Goal: Task Accomplishment & Management: Use online tool/utility

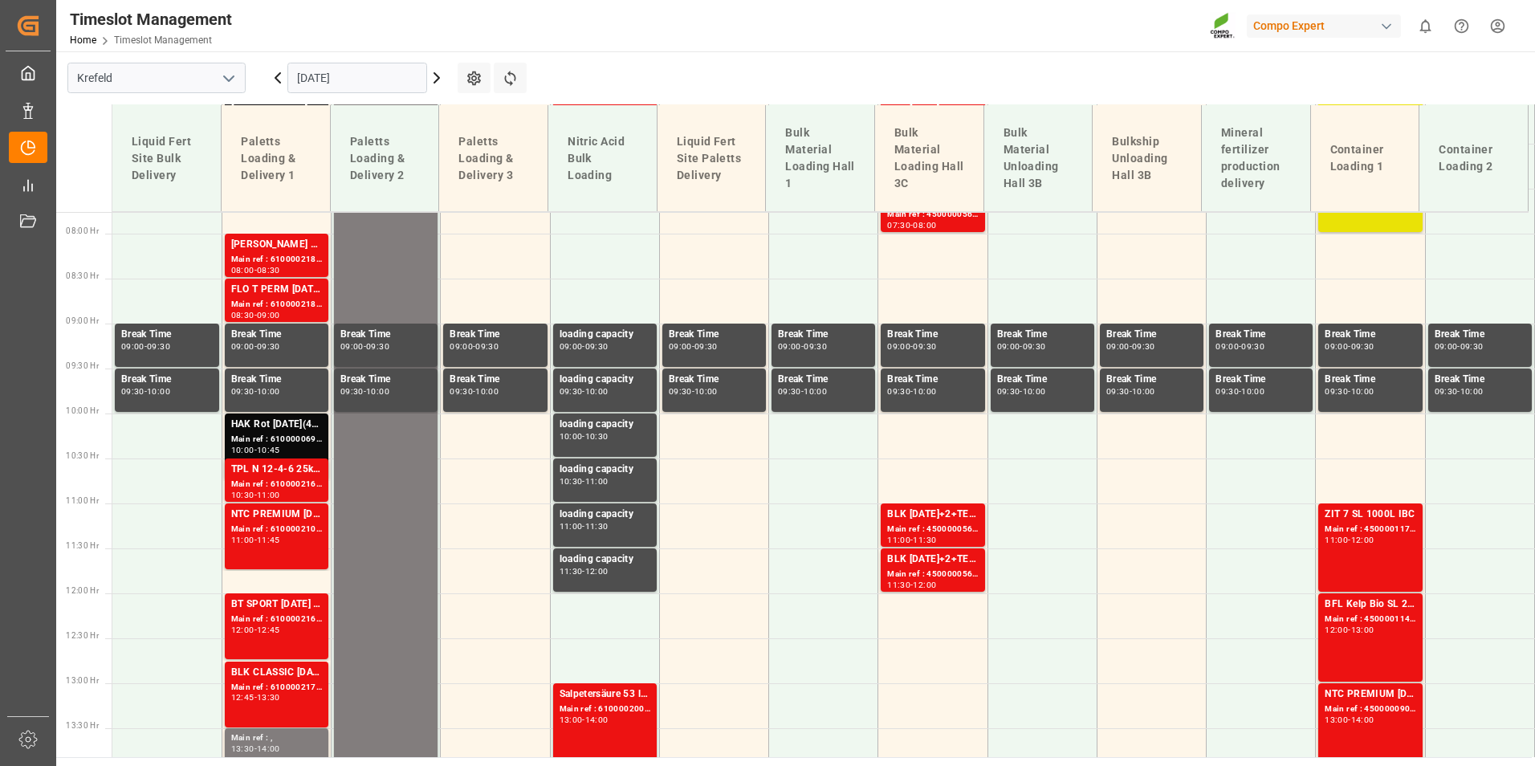
scroll to position [670, 0]
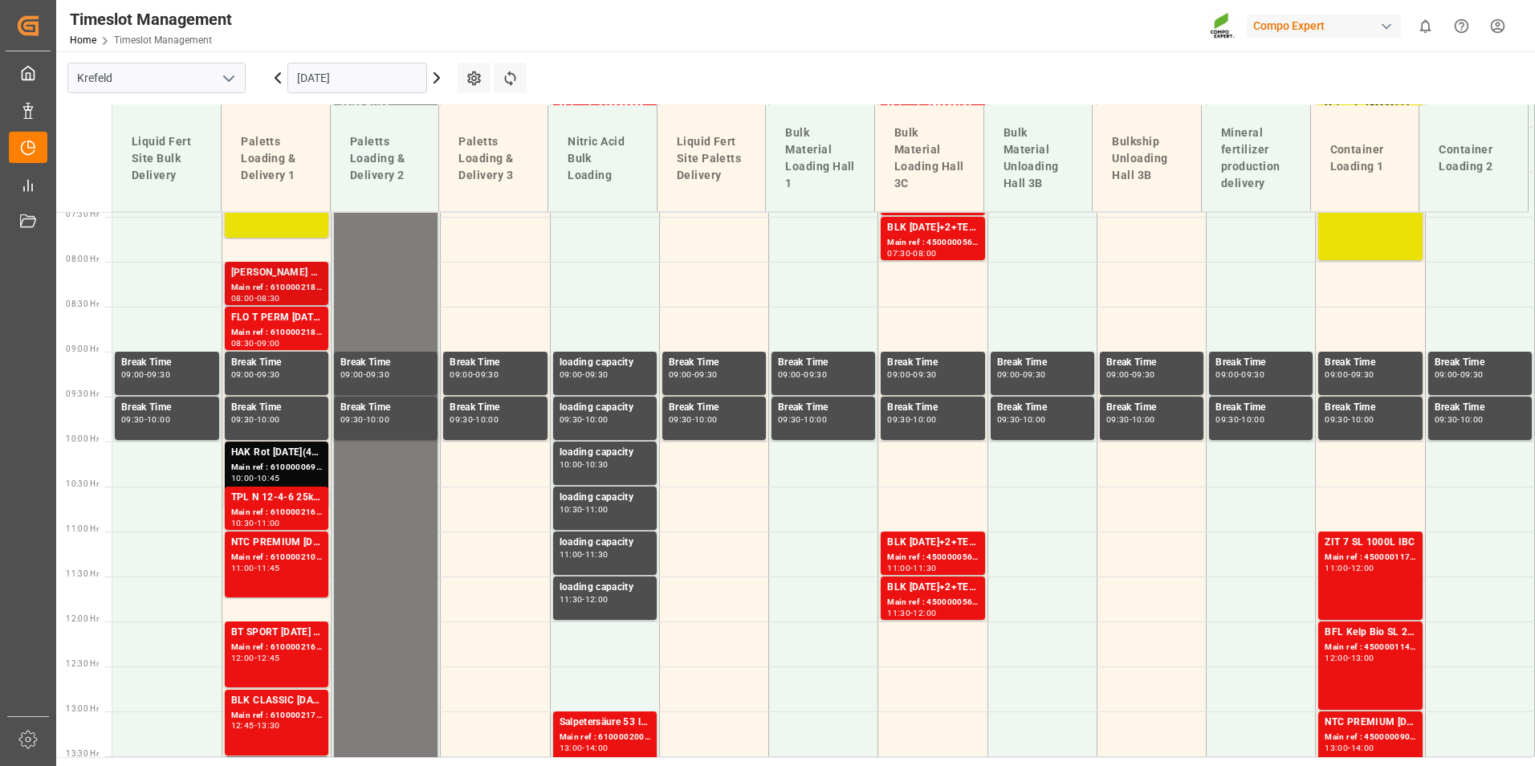
click at [300, 280] on div "[PERSON_NAME] 8-8-6 20L (x48) DE,ENKabri Grün 10-4-7 20 L (x48) DE,EN,FR,NLBFL …" at bounding box center [276, 273] width 91 height 16
click at [299, 320] on div "FLO T PERM [DATE] 25kg (x40) INTNTC CLASSIC [DATE] 25kg (x40) DE,EN,PL" at bounding box center [276, 318] width 91 height 16
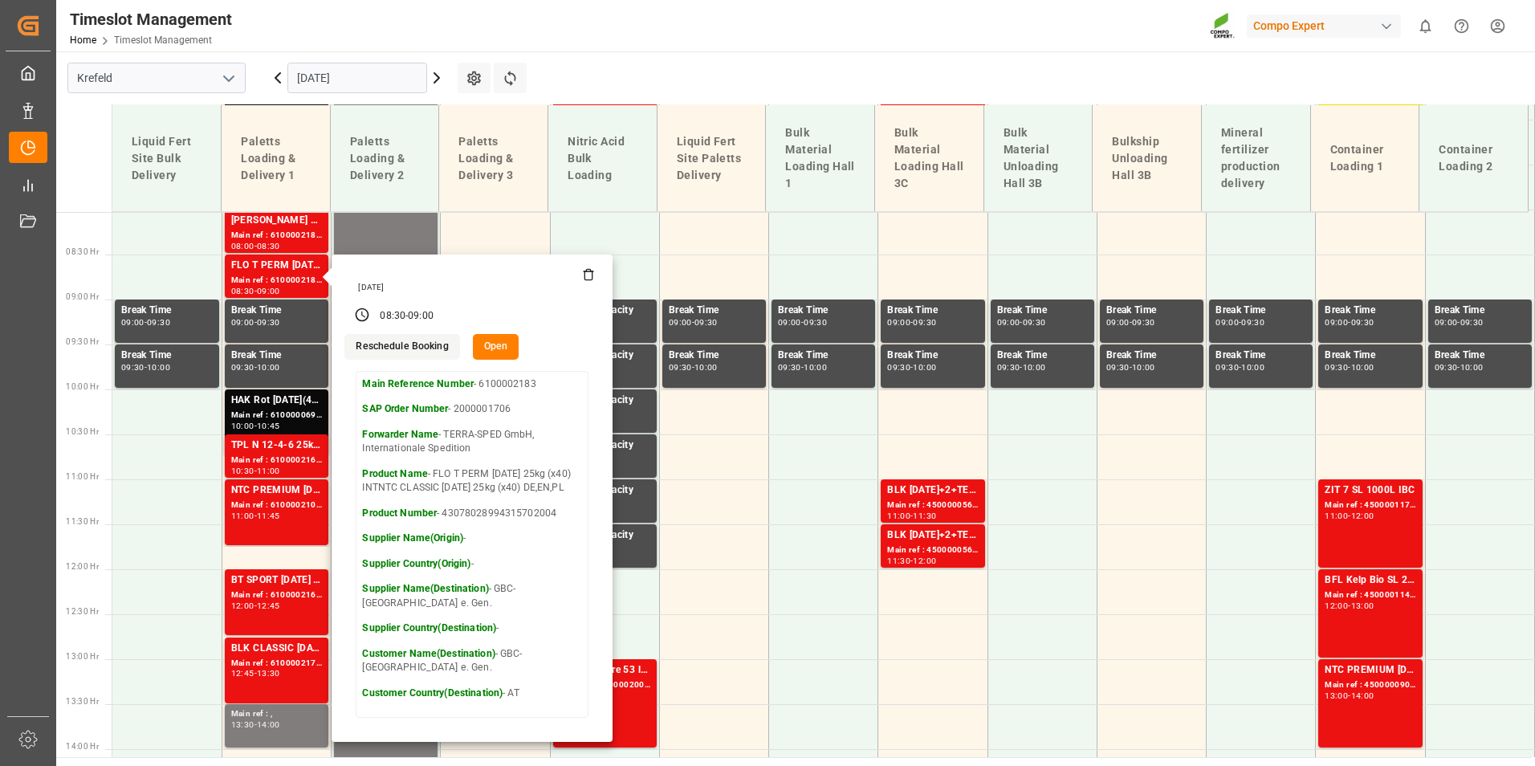
scroll to position [750, 0]
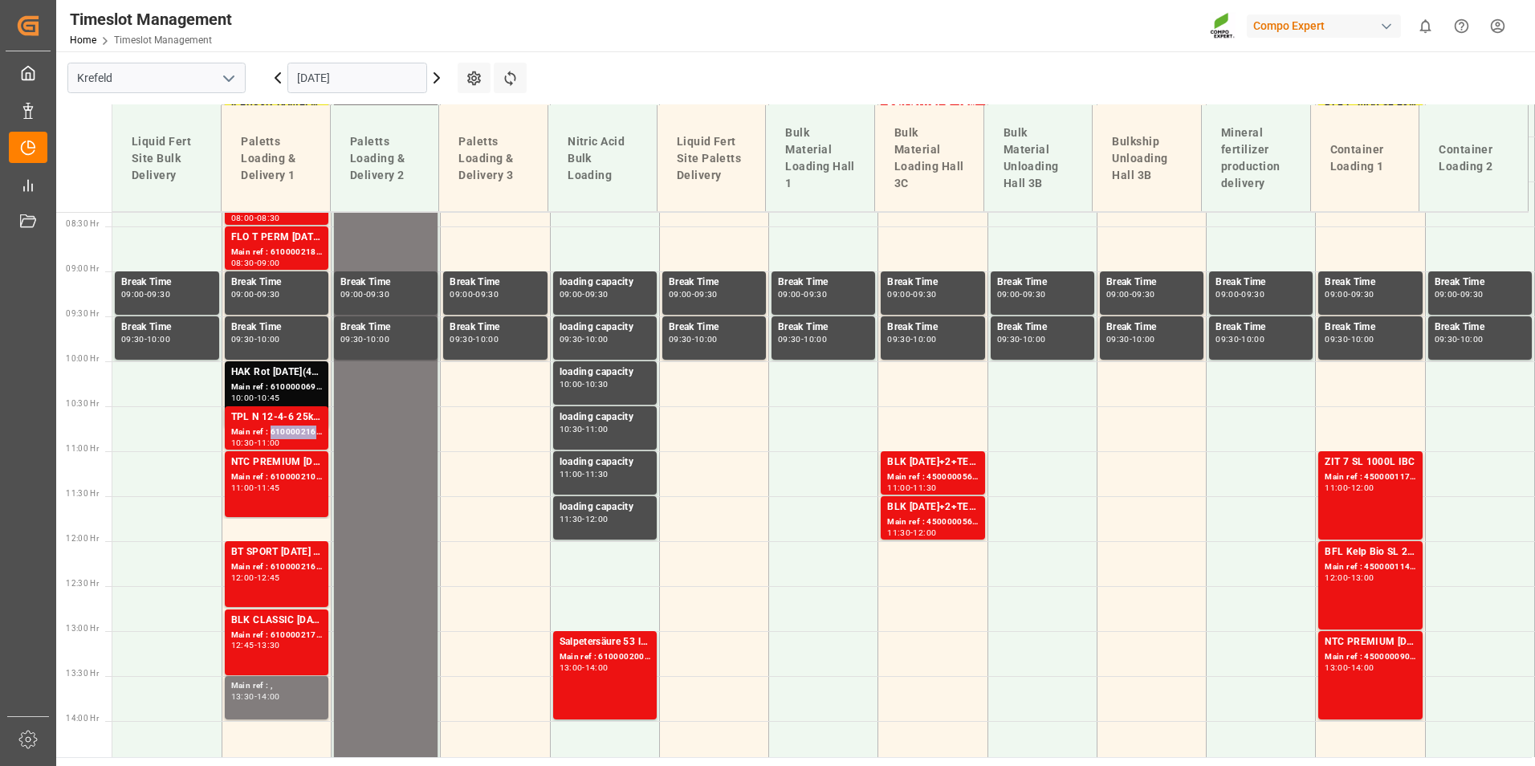
click at [291, 426] on div "Main ref : 6100002161, 2000000696" at bounding box center [276, 433] width 91 height 14
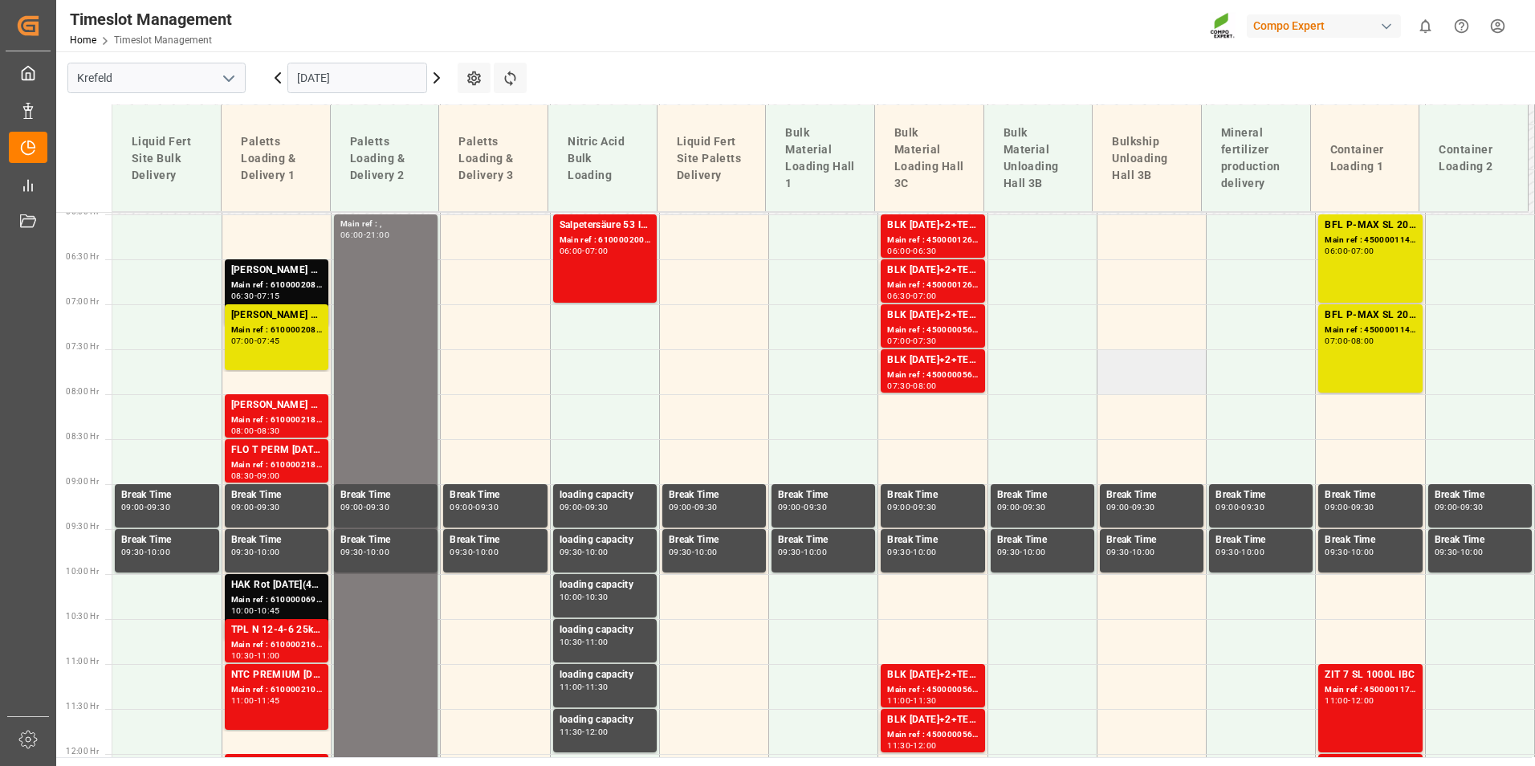
scroll to position [509, 0]
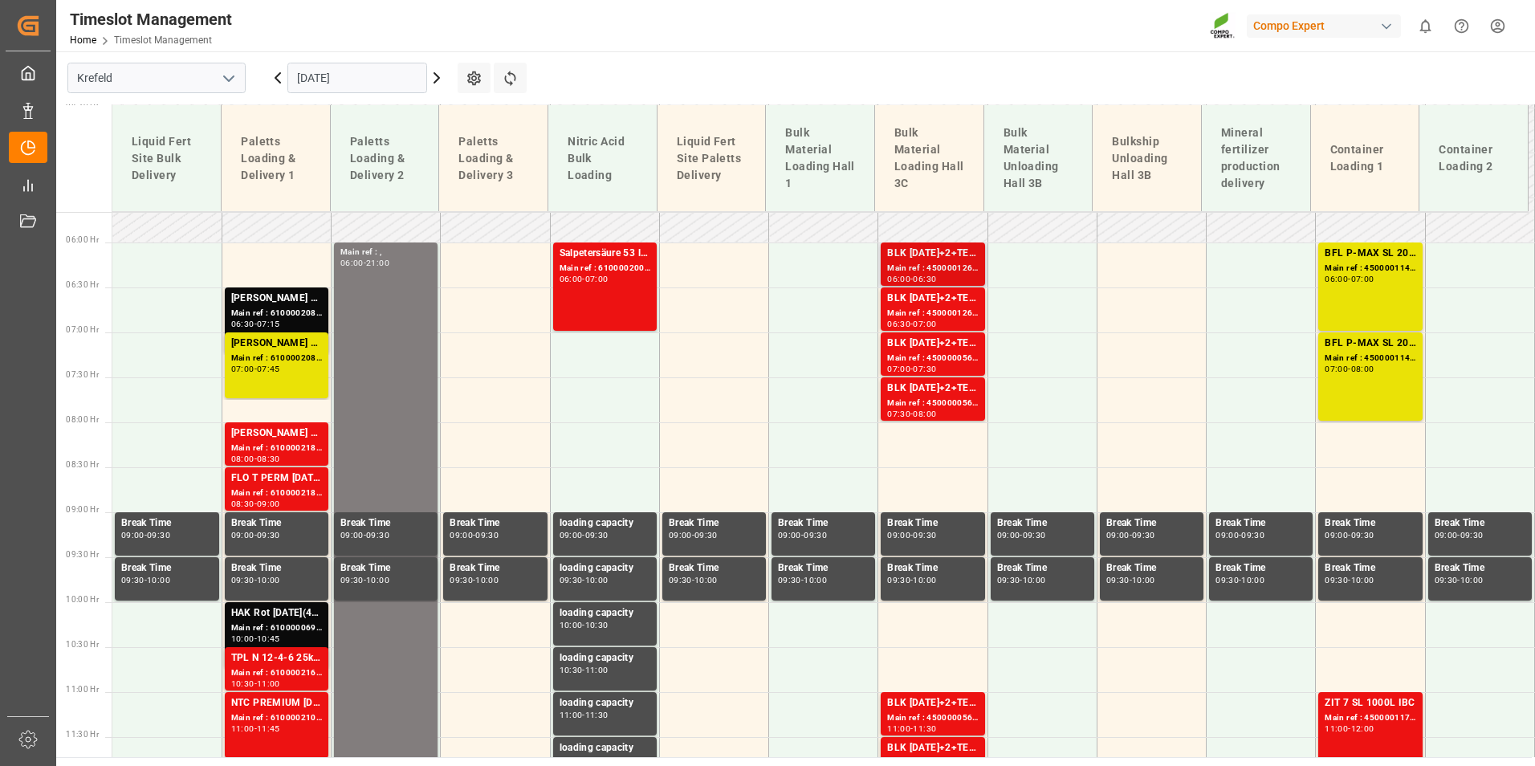
click at [953, 246] on div "BLK [DATE]+2+TE (GW) BULK" at bounding box center [932, 254] width 91 height 16
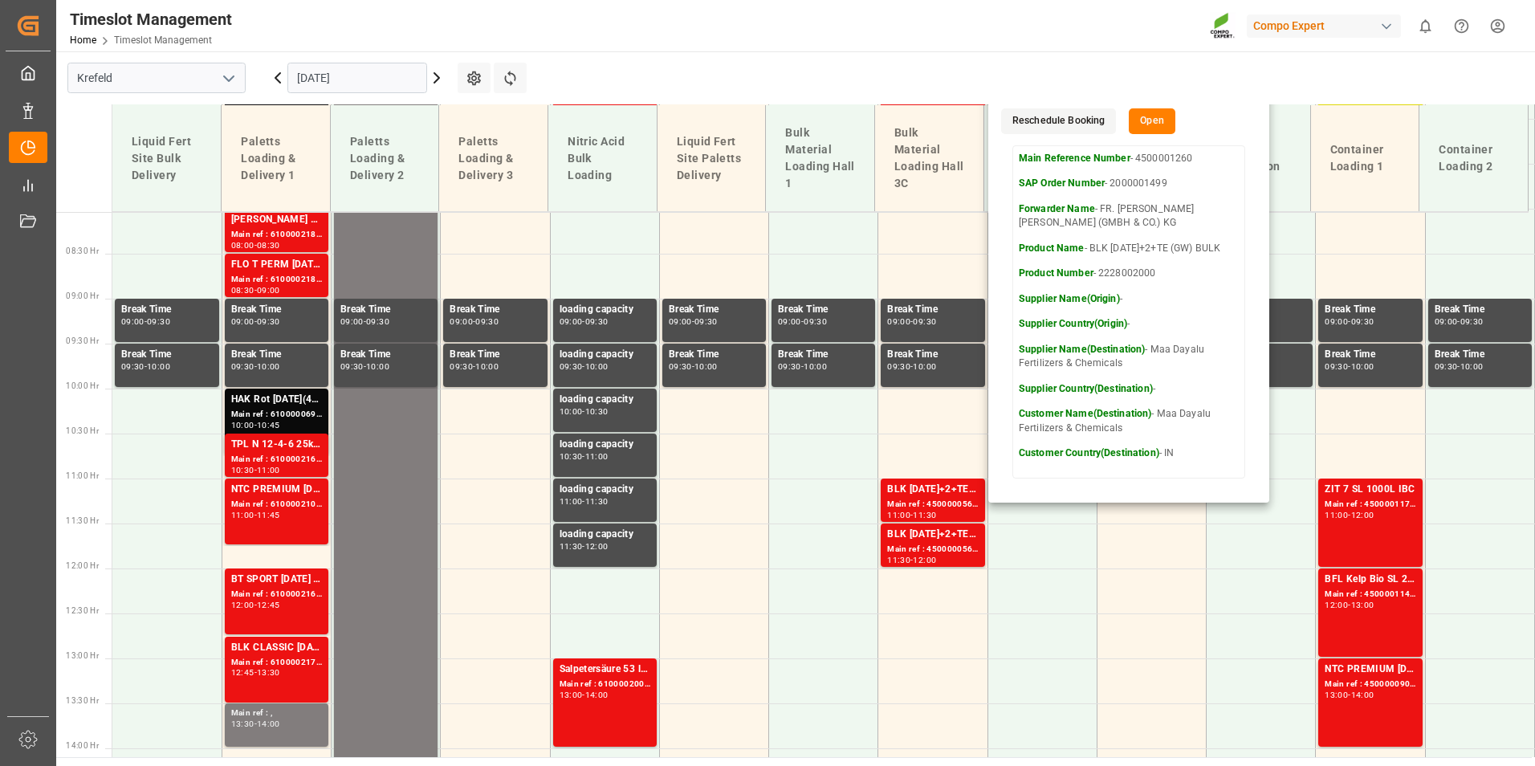
scroll to position [750, 0]
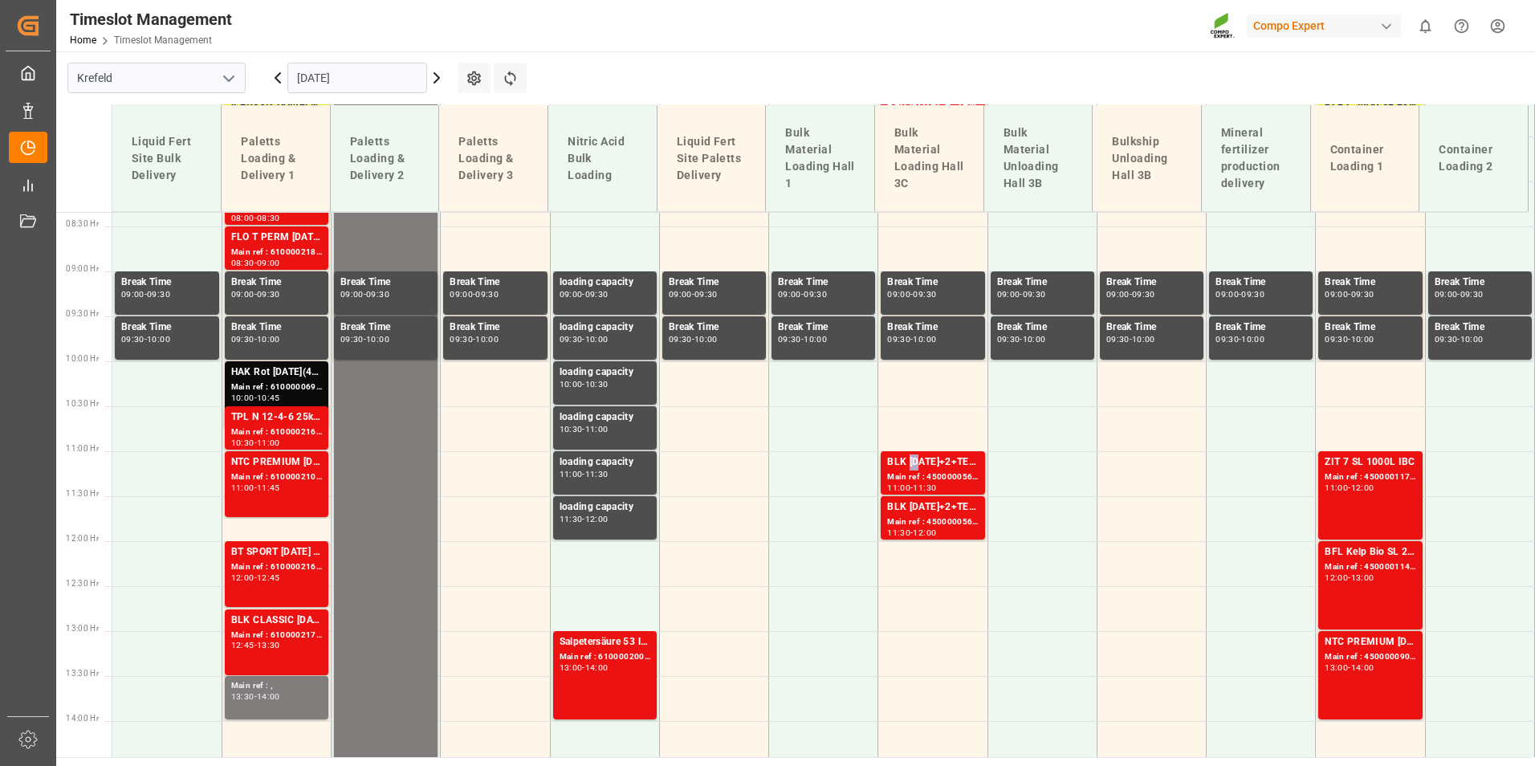
click at [909, 463] on div "BLK [DATE]+2+TE (GW) BULK" at bounding box center [932, 462] width 91 height 16
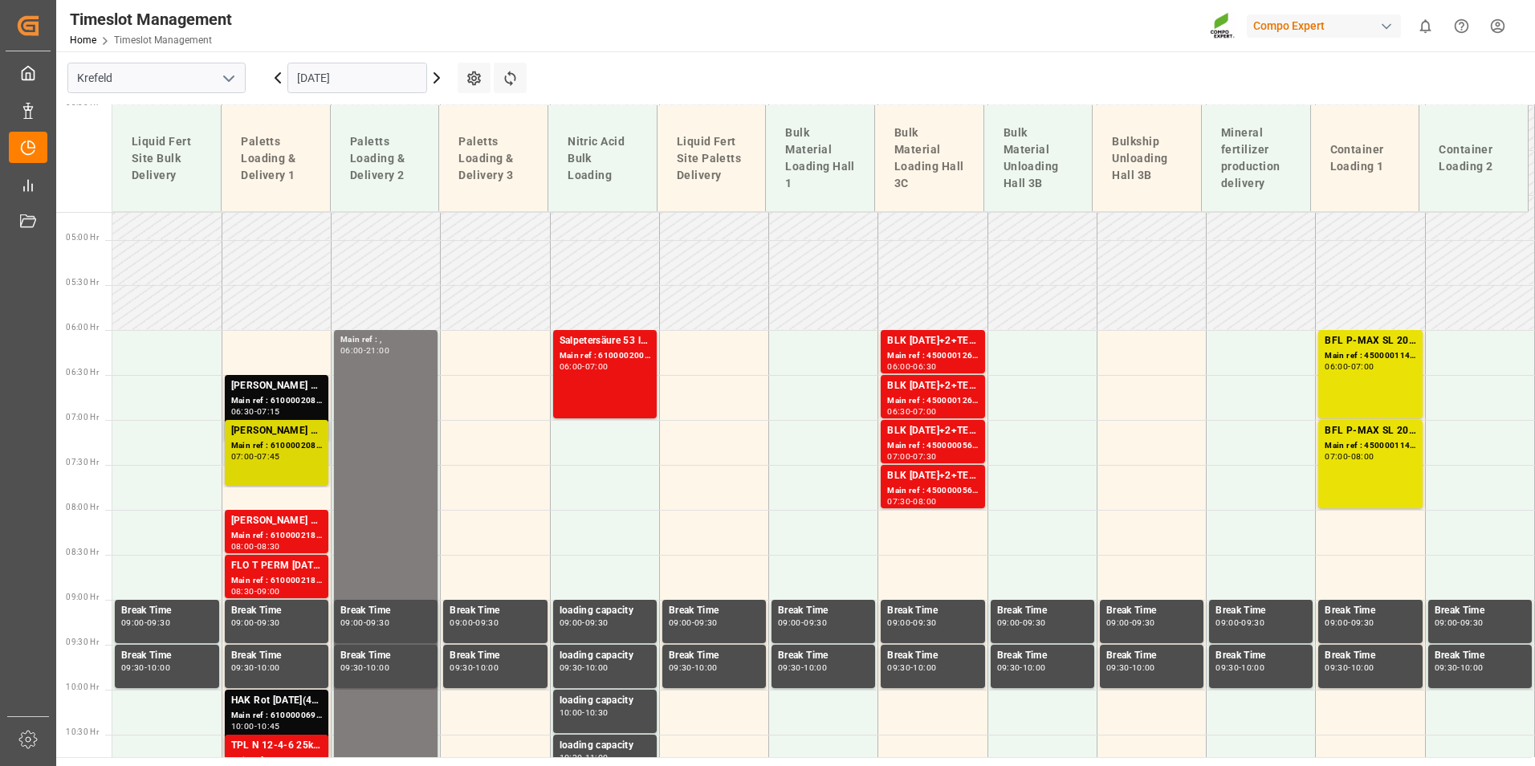
scroll to position [429, 0]
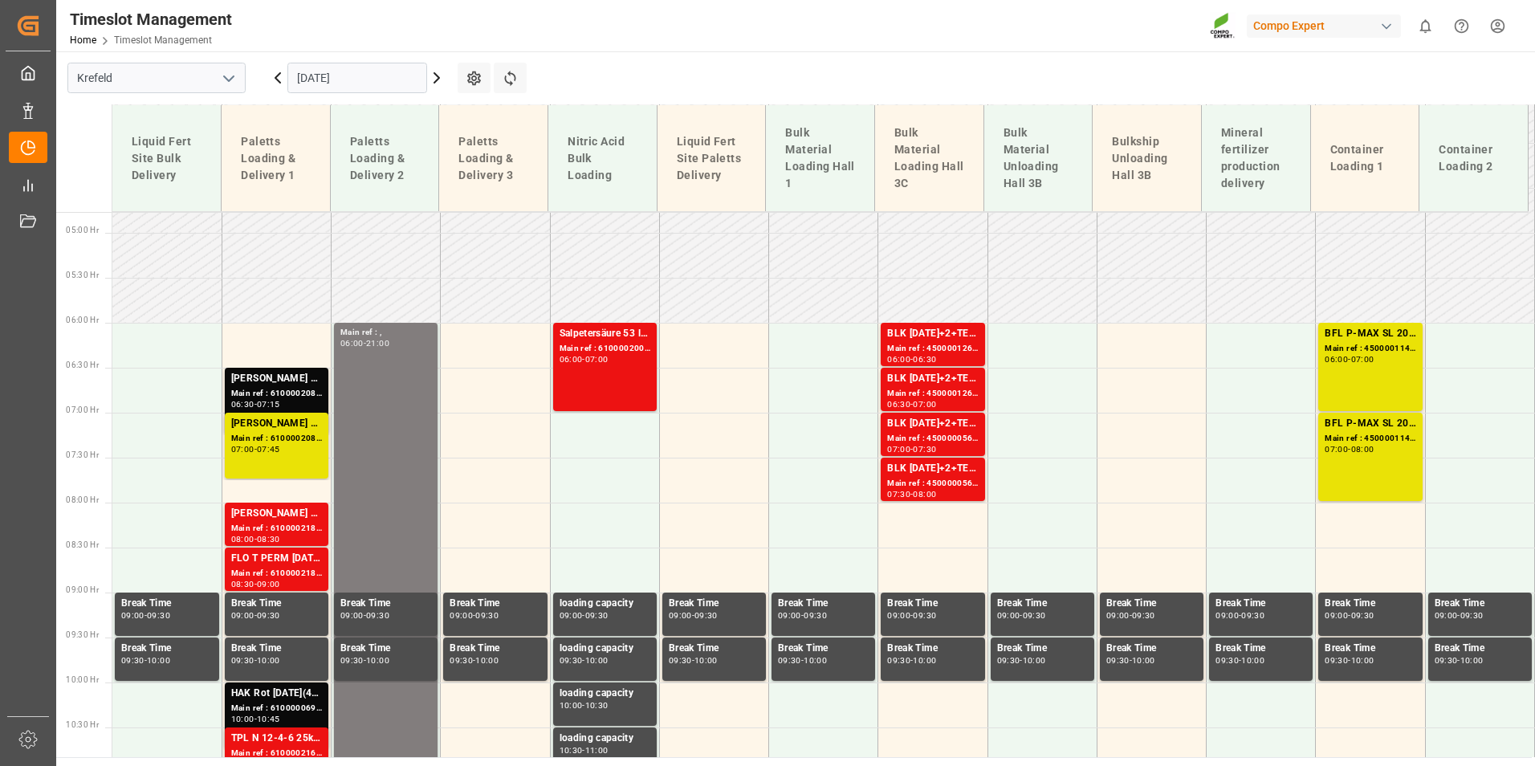
click at [247, 389] on div "Main ref : 6100002084, 2000001578" at bounding box center [276, 394] width 91 height 14
click at [246, 430] on div "[PERSON_NAME] 8-8-6 20L (x48) DE,ENKabri blau 8-8-6 1000L IBC WW" at bounding box center [276, 424] width 91 height 16
click at [279, 384] on div "[PERSON_NAME] 8-8-6 20L (x48) DE,ENKabri blau 8-8-6 1000L IBC WW" at bounding box center [276, 379] width 91 height 16
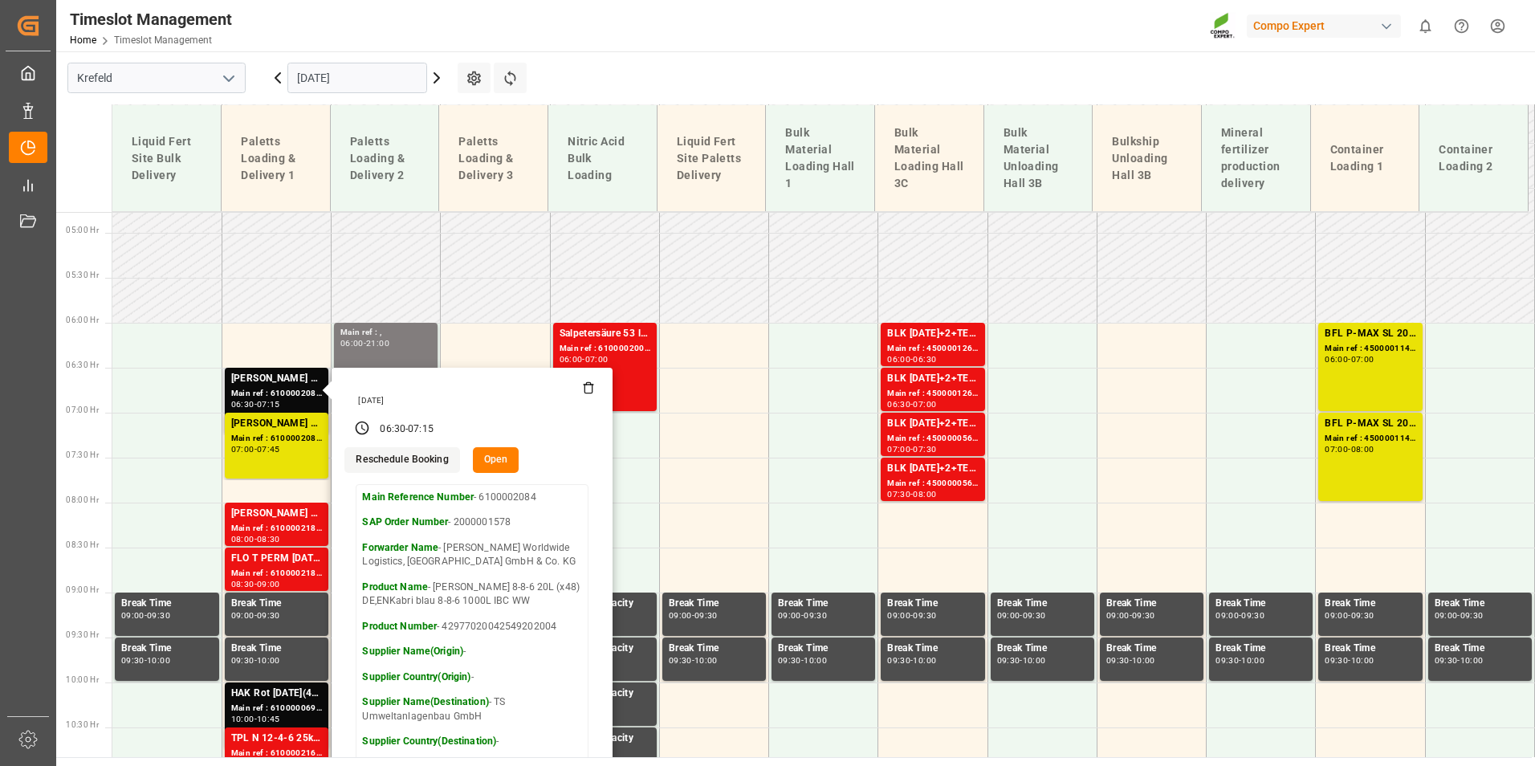
click at [590, 390] on icon at bounding box center [588, 387] width 13 height 13
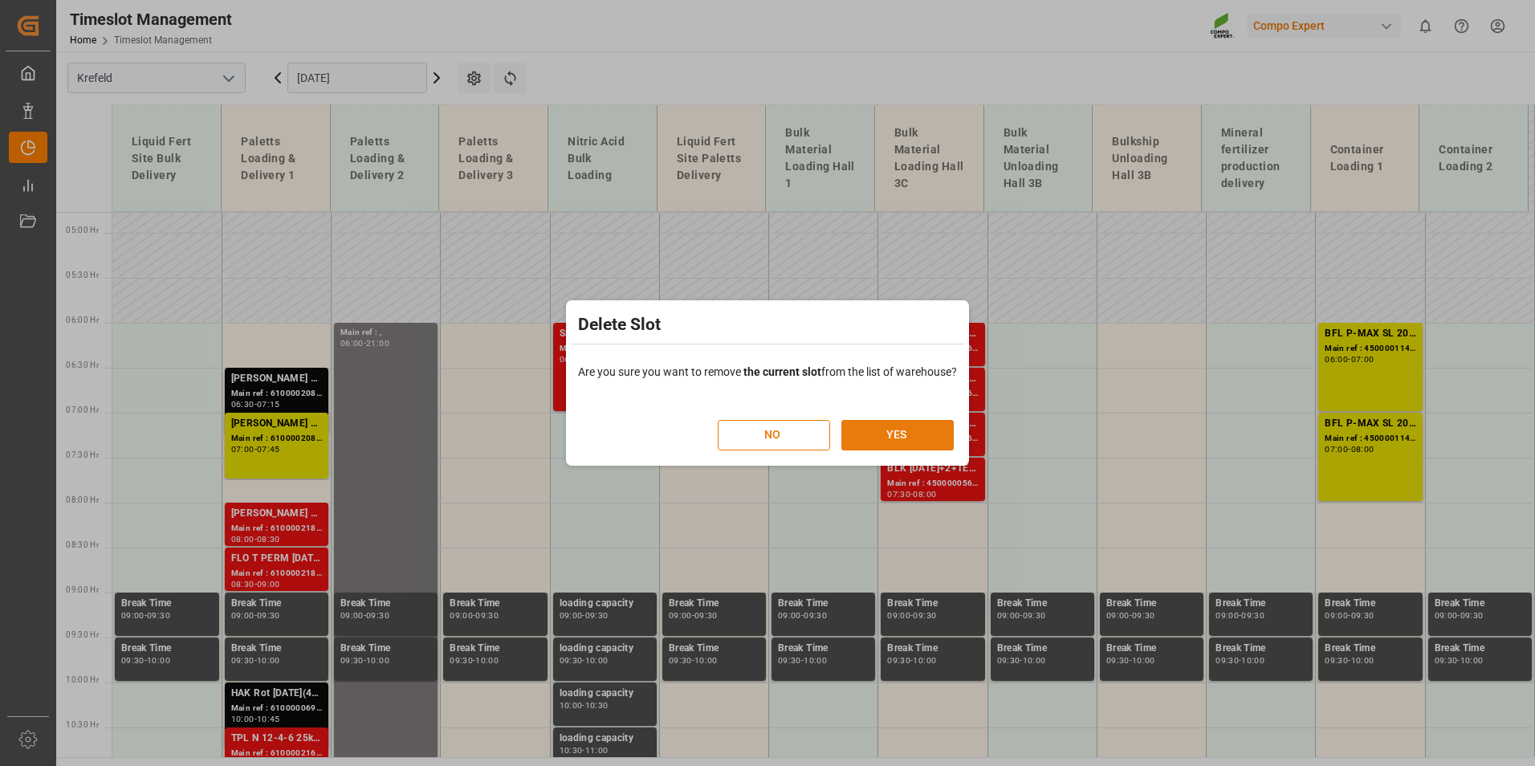
click at [952, 438] on button "YES" at bounding box center [897, 435] width 112 height 31
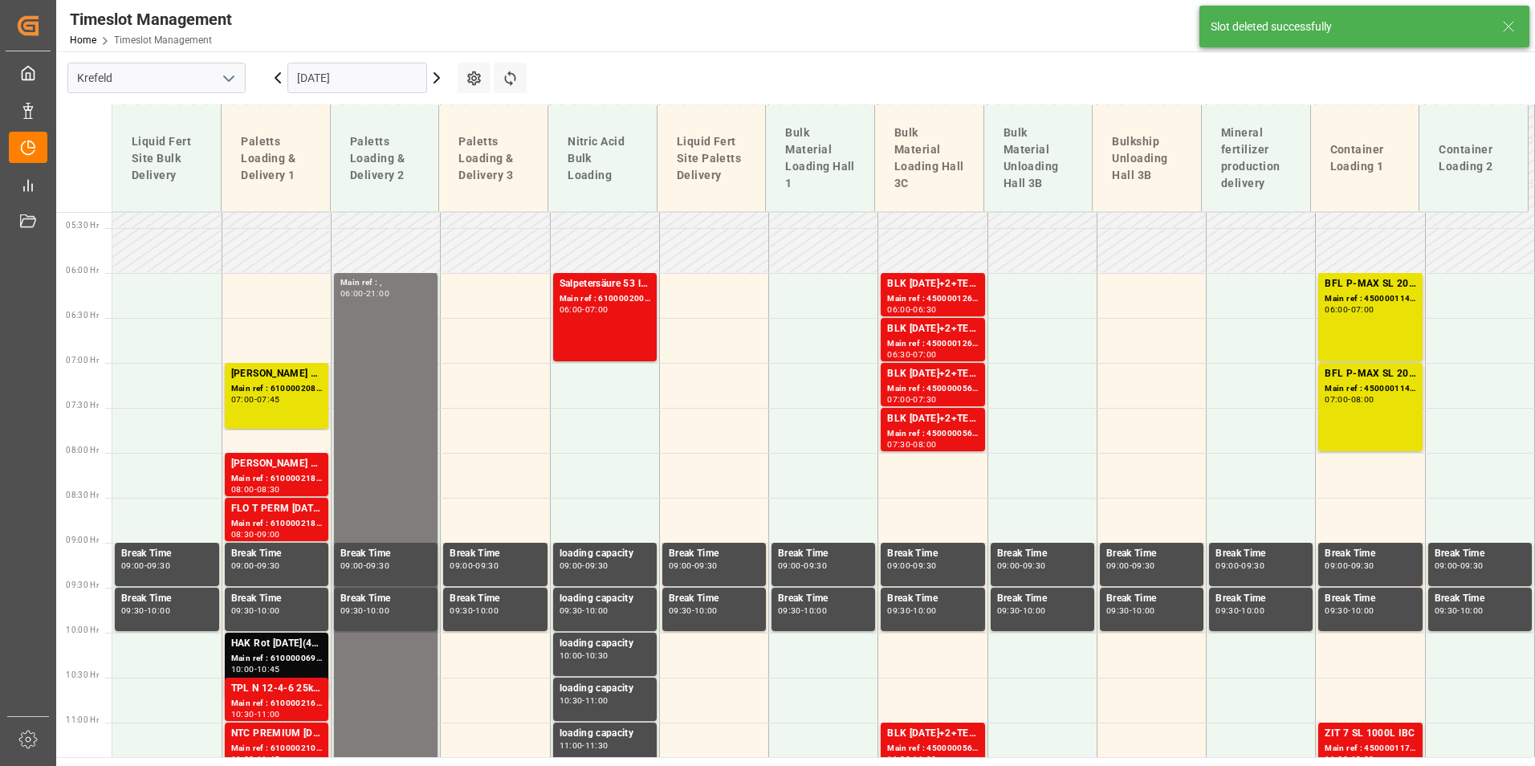
scroll to position [490, 0]
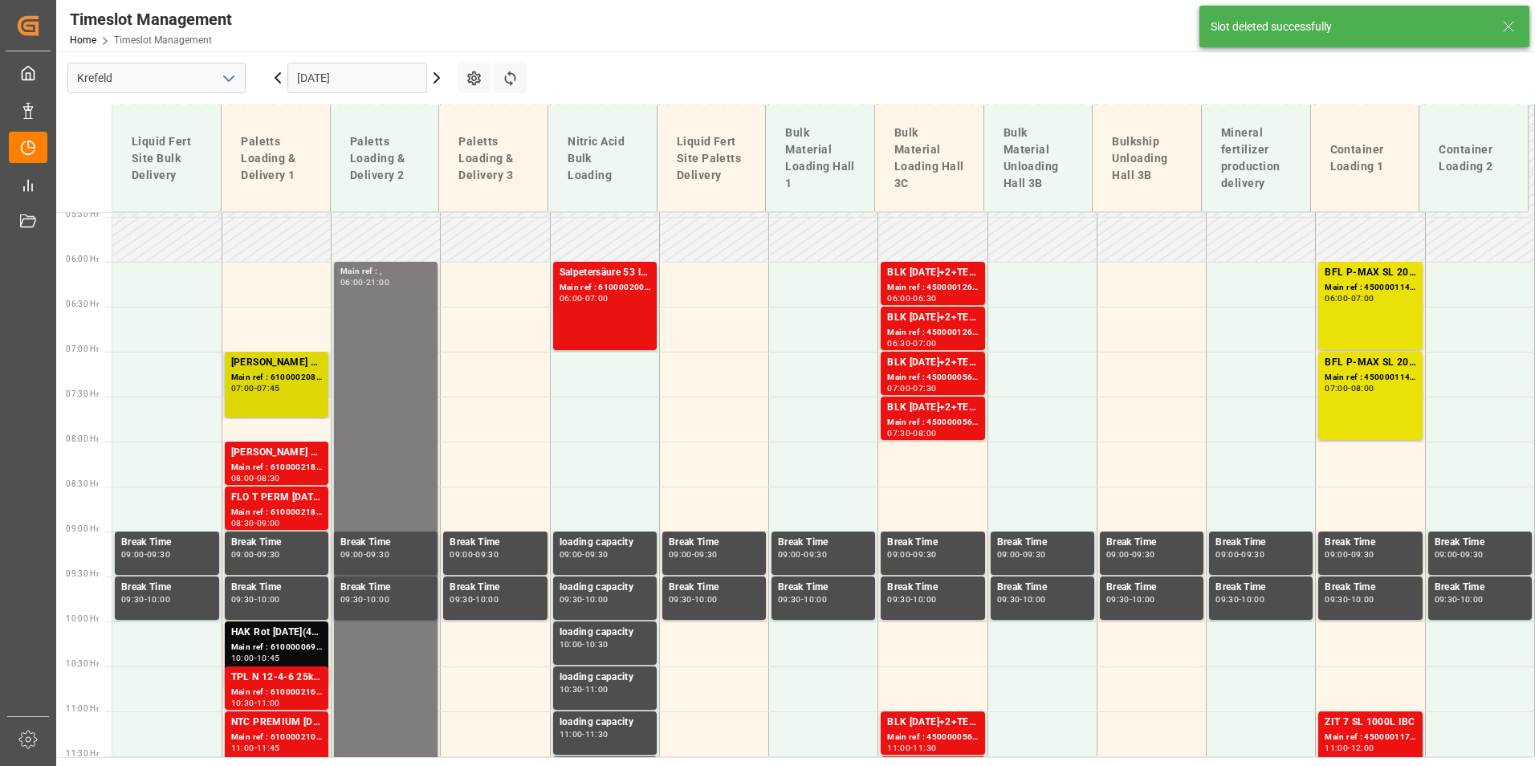
click at [267, 382] on div "Main ref : 6100002084, 2000001578" at bounding box center [276, 378] width 91 height 14
click at [299, 495] on div "FLO T PERM [DATE] 25kg (x40) INTNTC CLASSIC [DATE] 25kg (x40) DE,EN,PL" at bounding box center [276, 498] width 91 height 16
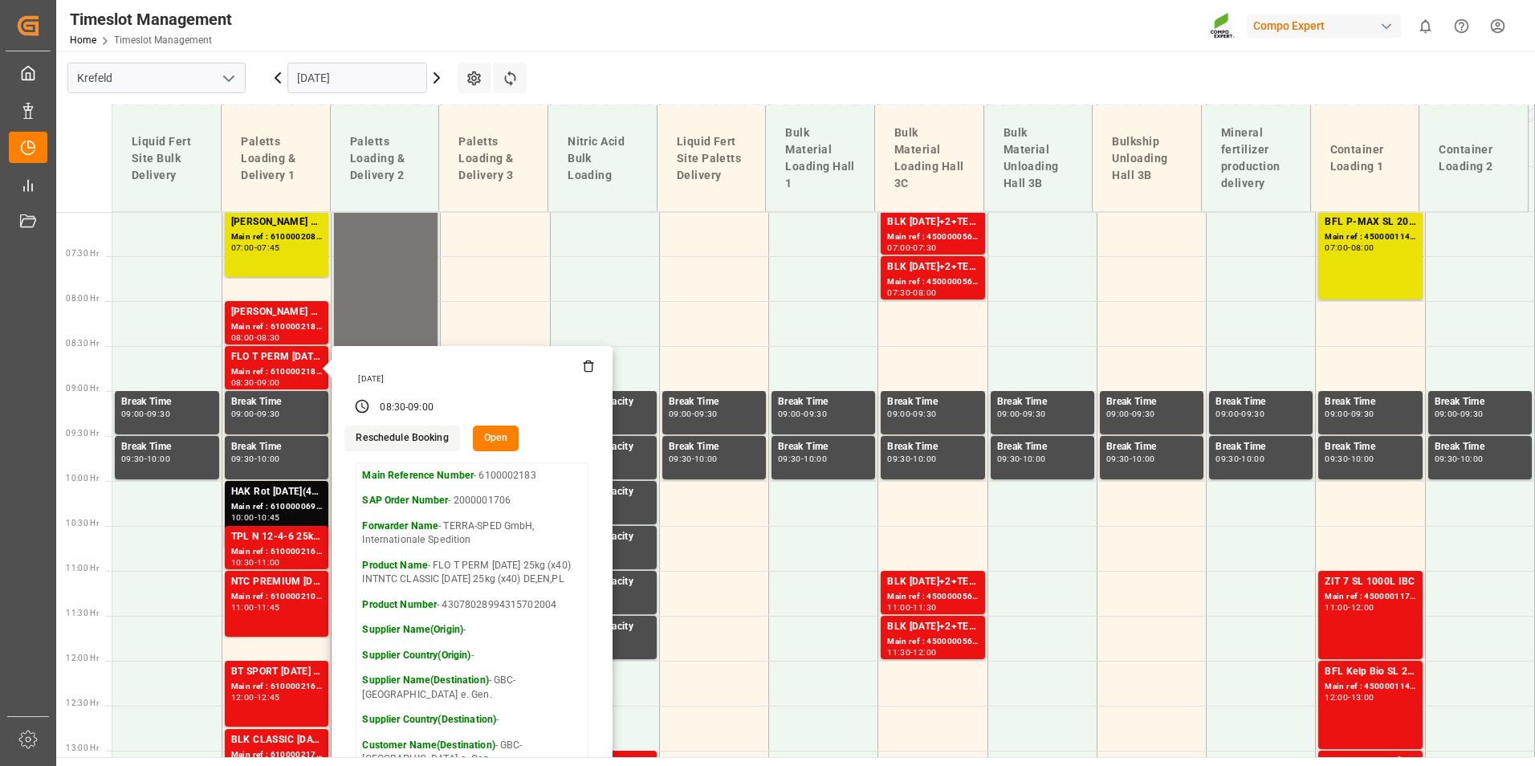
scroll to position [731, 0]
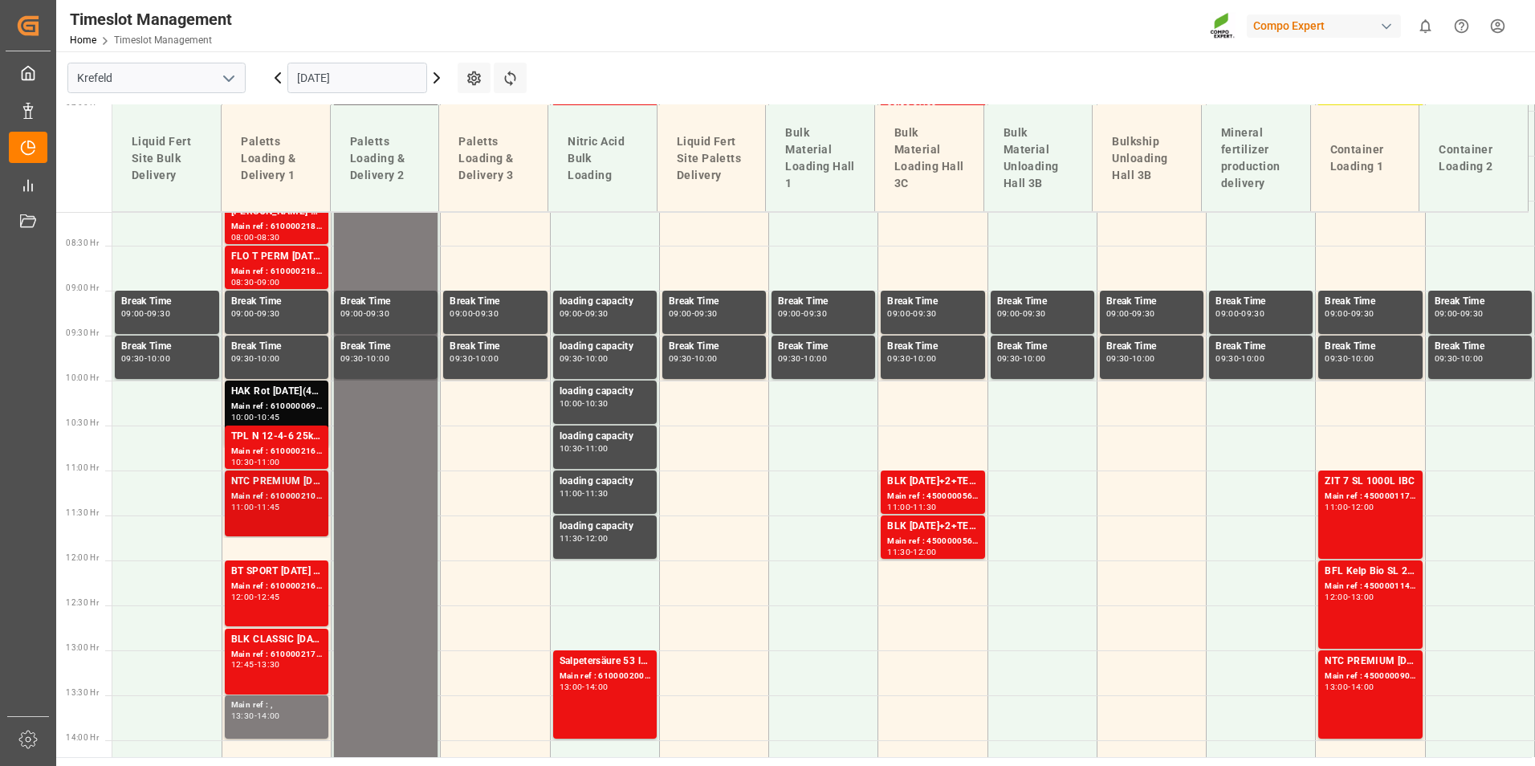
click at [291, 479] on div "NTC PREMIUM [DATE] FOL 50 INT (MSE)FLO T EAGLE K 12-0-24 25kg (x40) INTFLO T TU…" at bounding box center [276, 482] width 91 height 16
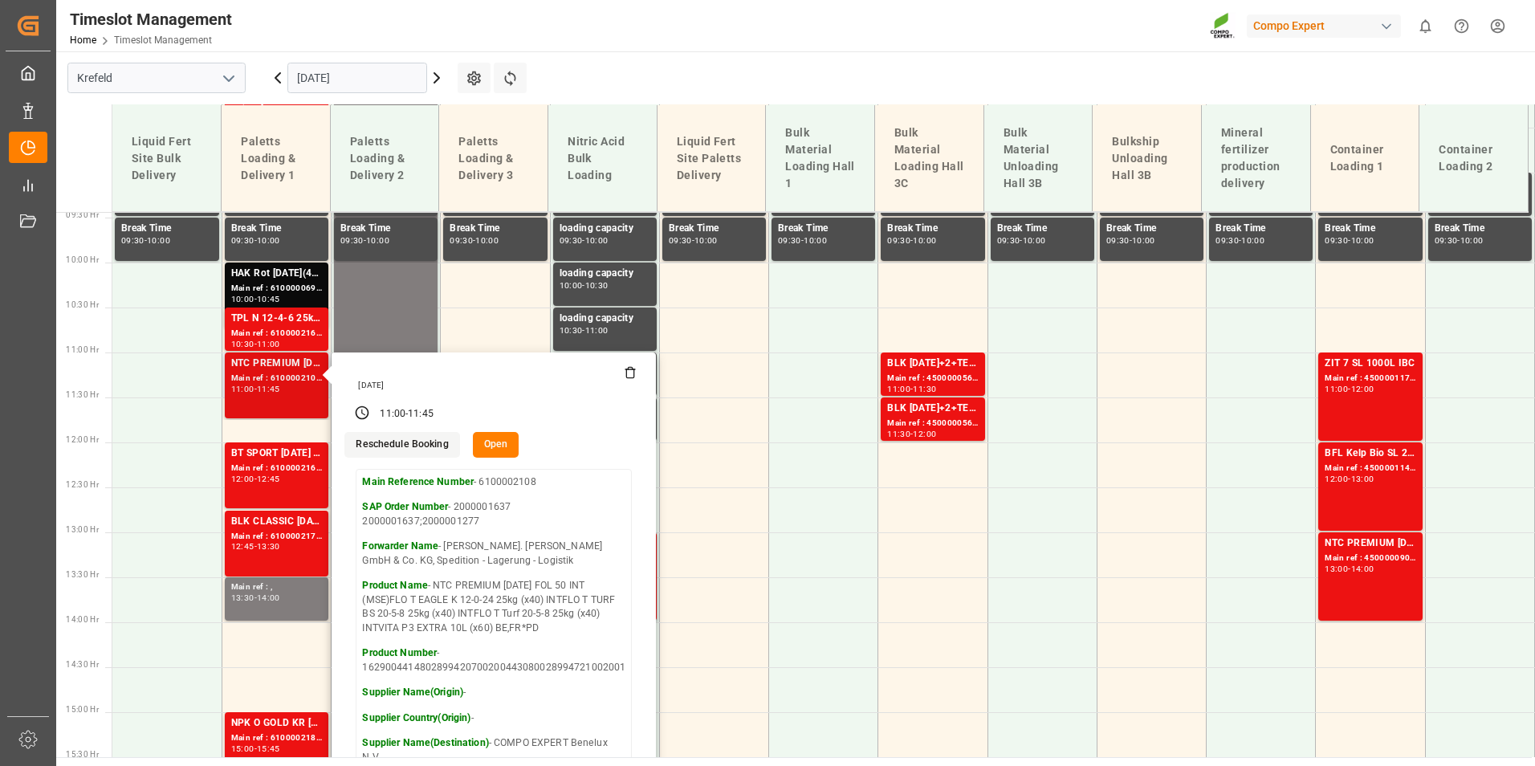
scroll to position [971, 0]
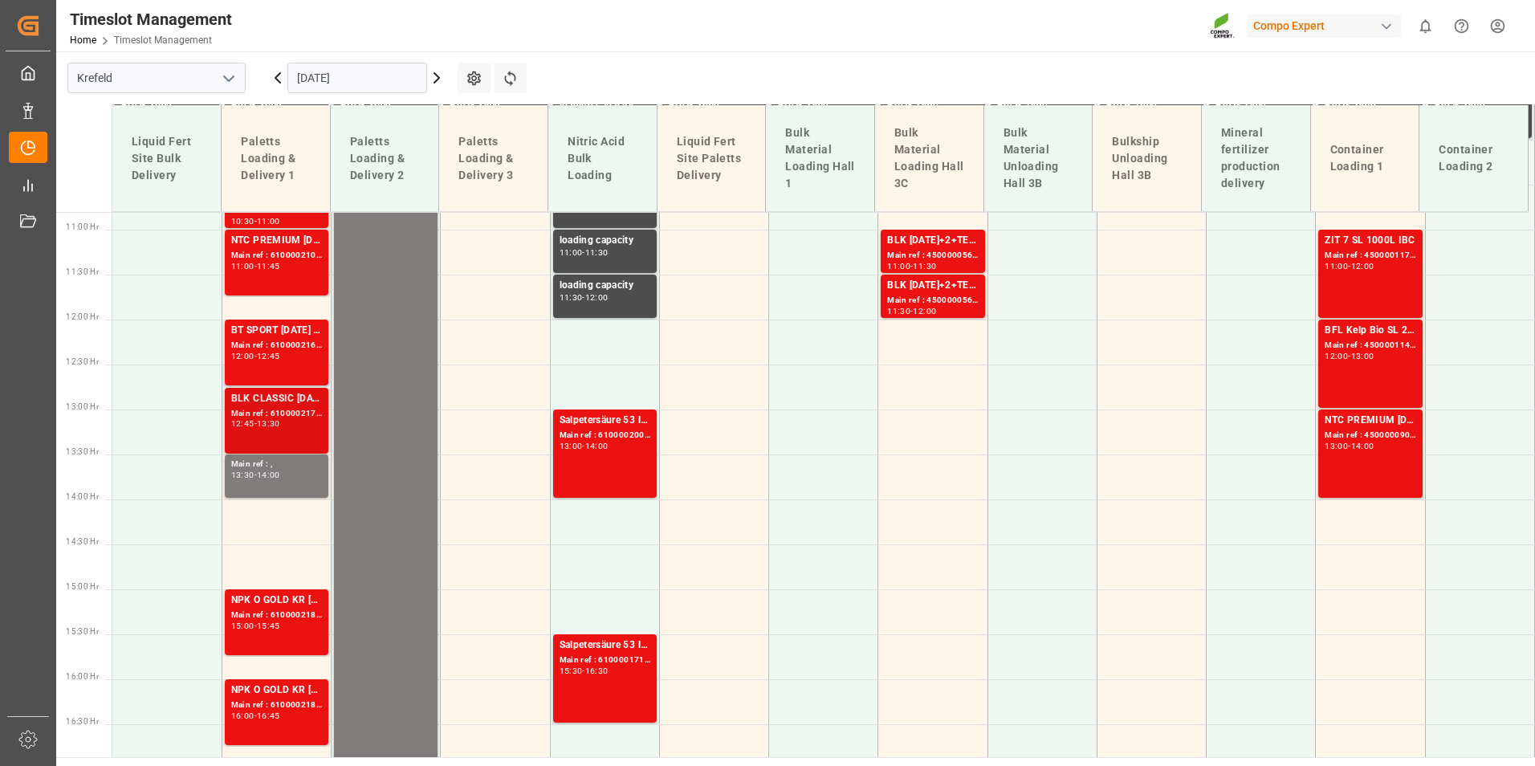
click at [288, 426] on div "12:45 - 13:30" at bounding box center [276, 424] width 91 height 9
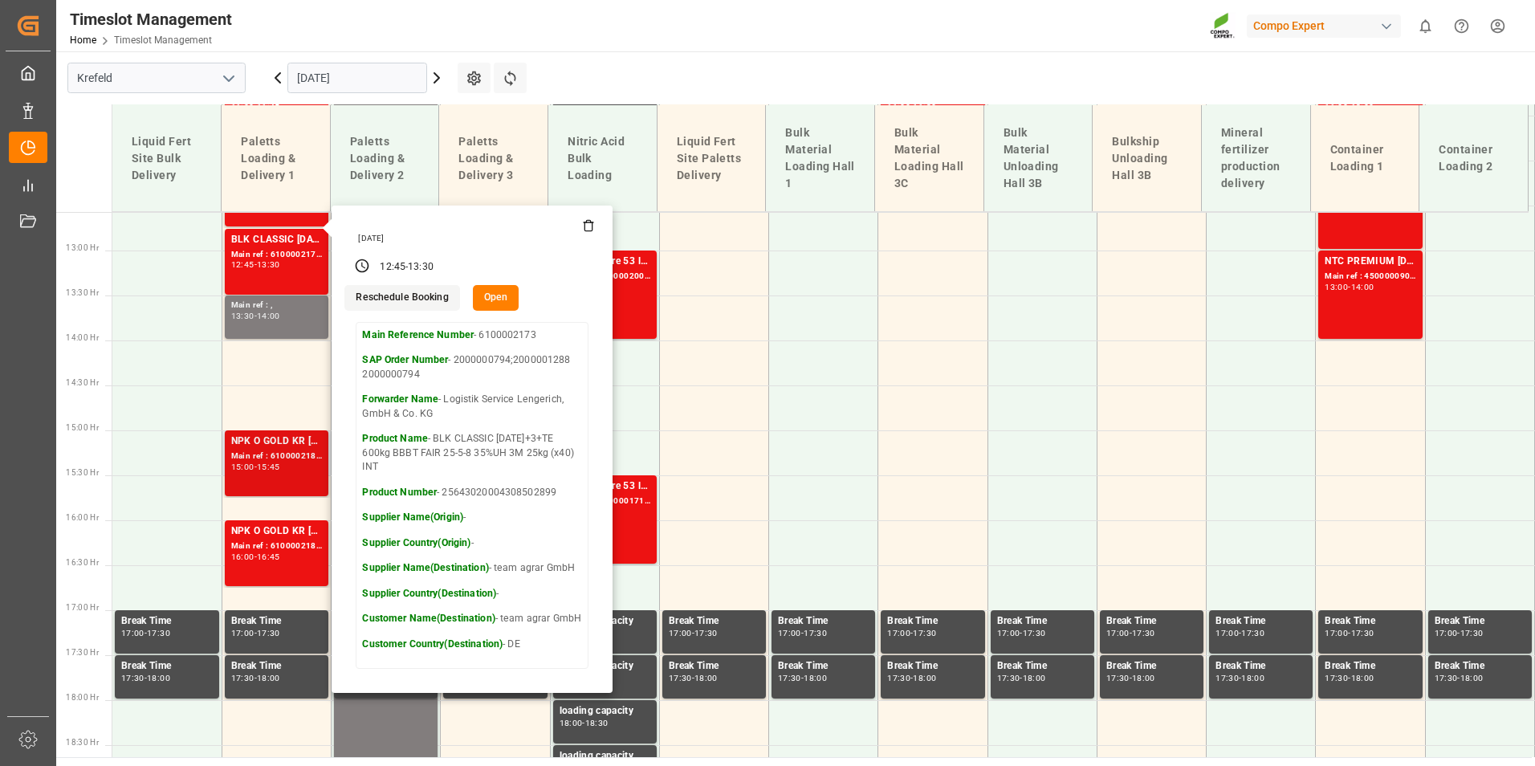
scroll to position [1132, 0]
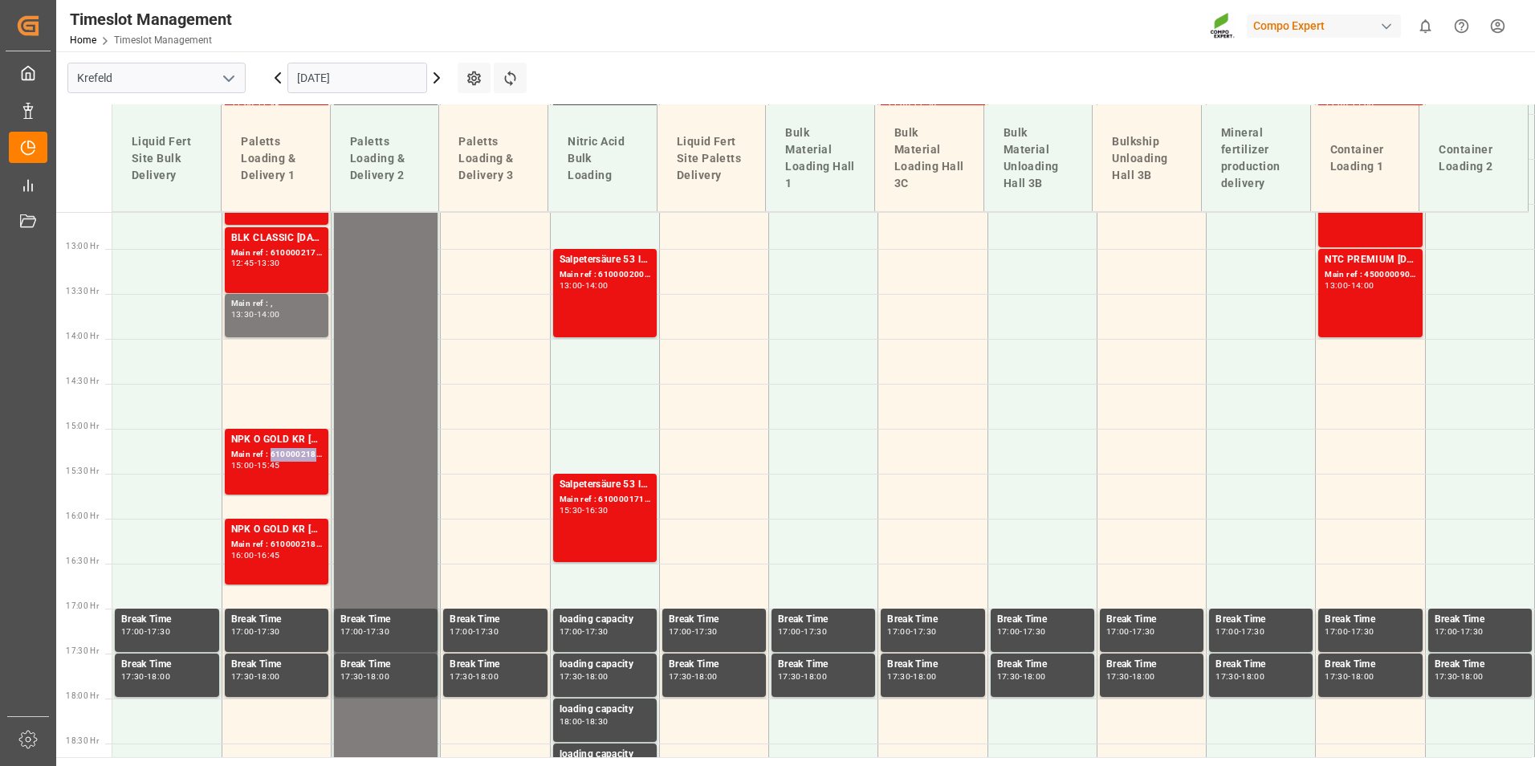
click at [282, 449] on div "Main ref : 6100002184, 2000001715" at bounding box center [276, 455] width 91 height 14
click at [277, 565] on div "NPK O GOLD KR [DATE] 25kg (x60) IT Main ref : 6100002185, 2000001715 16:00 - 16…" at bounding box center [276, 551] width 91 height 59
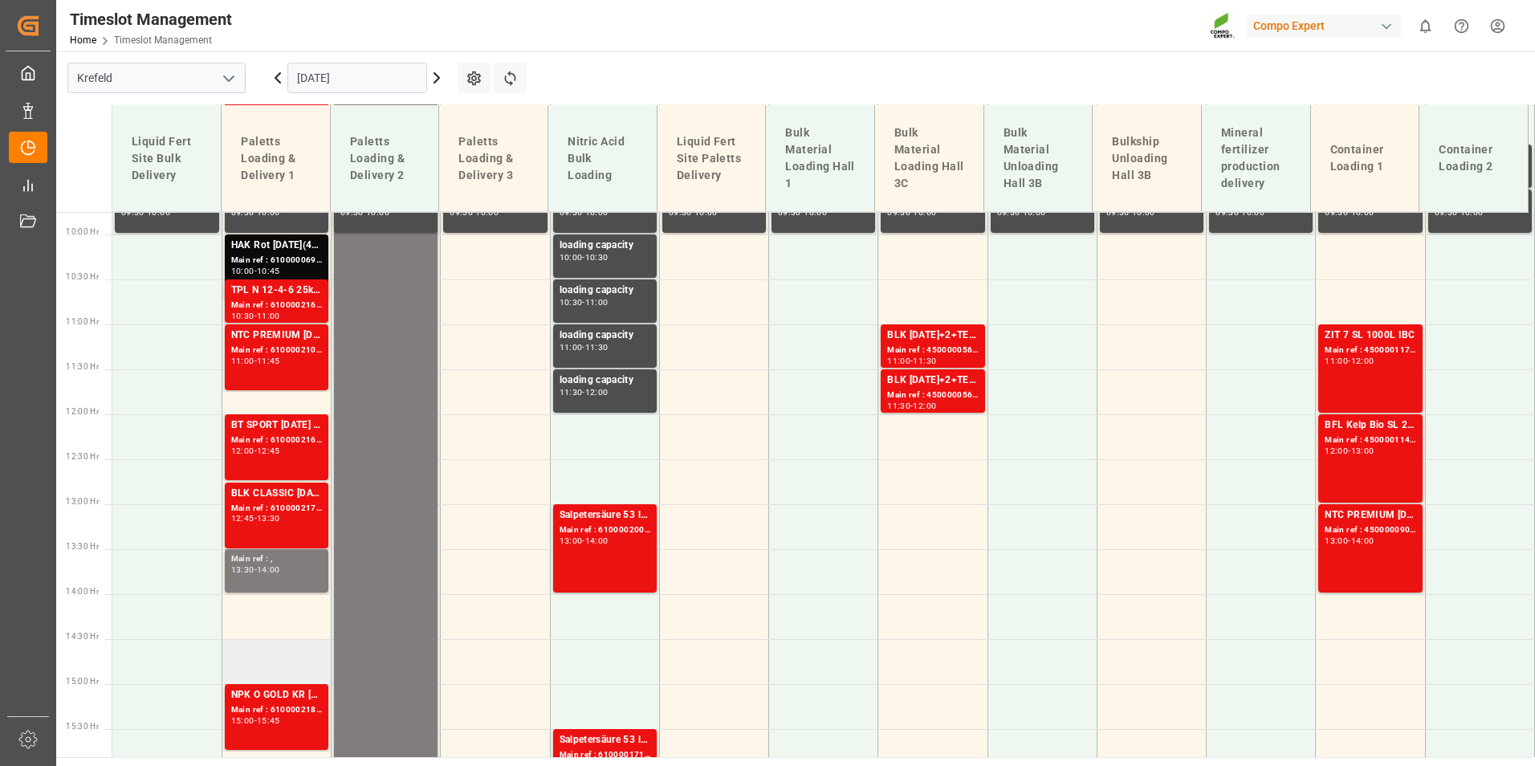
scroll to position [1052, 0]
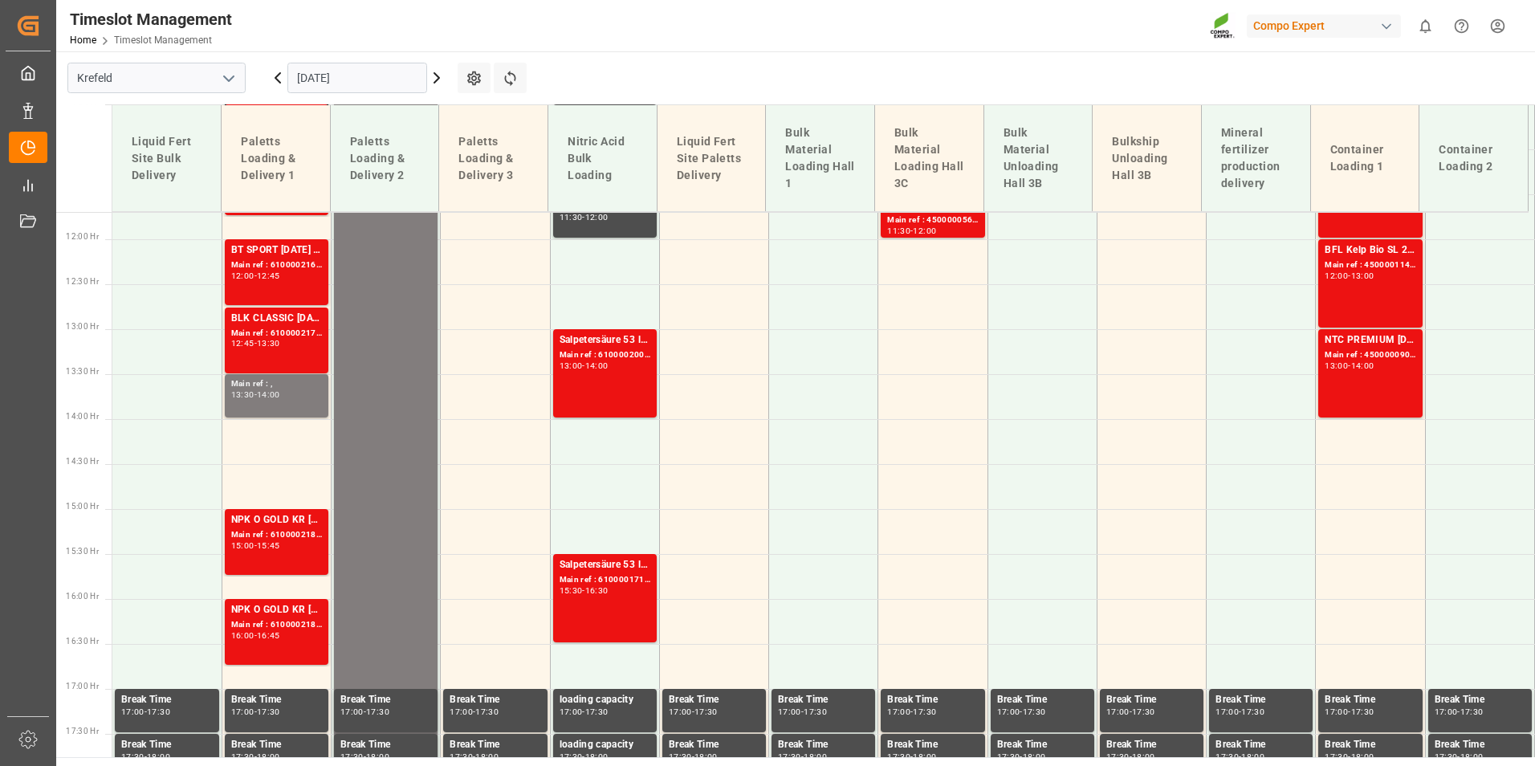
click at [280, 521] on div "NPK O GOLD KR [DATE] 25kg (x60) IT" at bounding box center [276, 520] width 91 height 16
click at [303, 612] on div "NPK O GOLD KR [DATE] 25kg (x60) IT" at bounding box center [276, 610] width 91 height 16
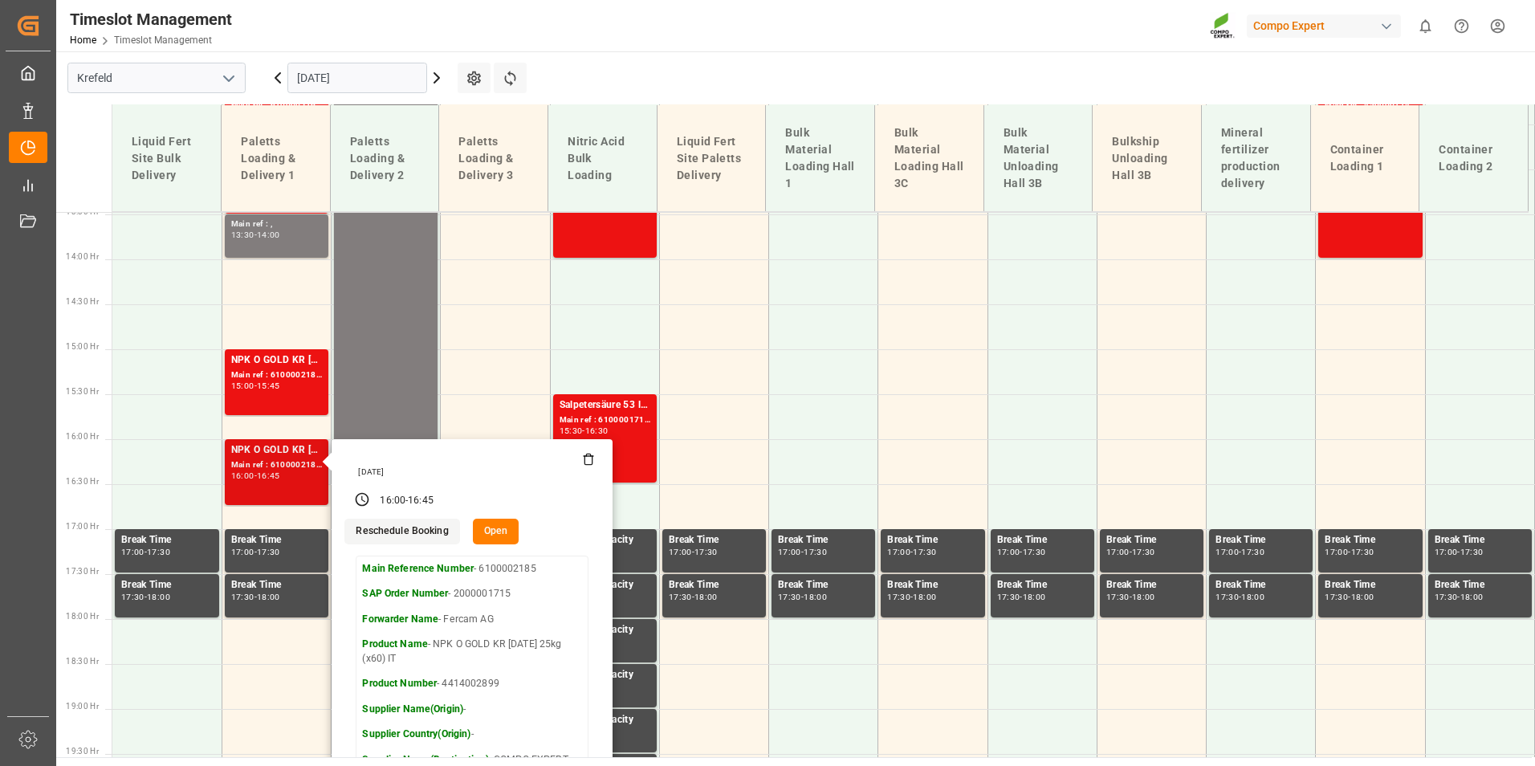
scroll to position [1212, 0]
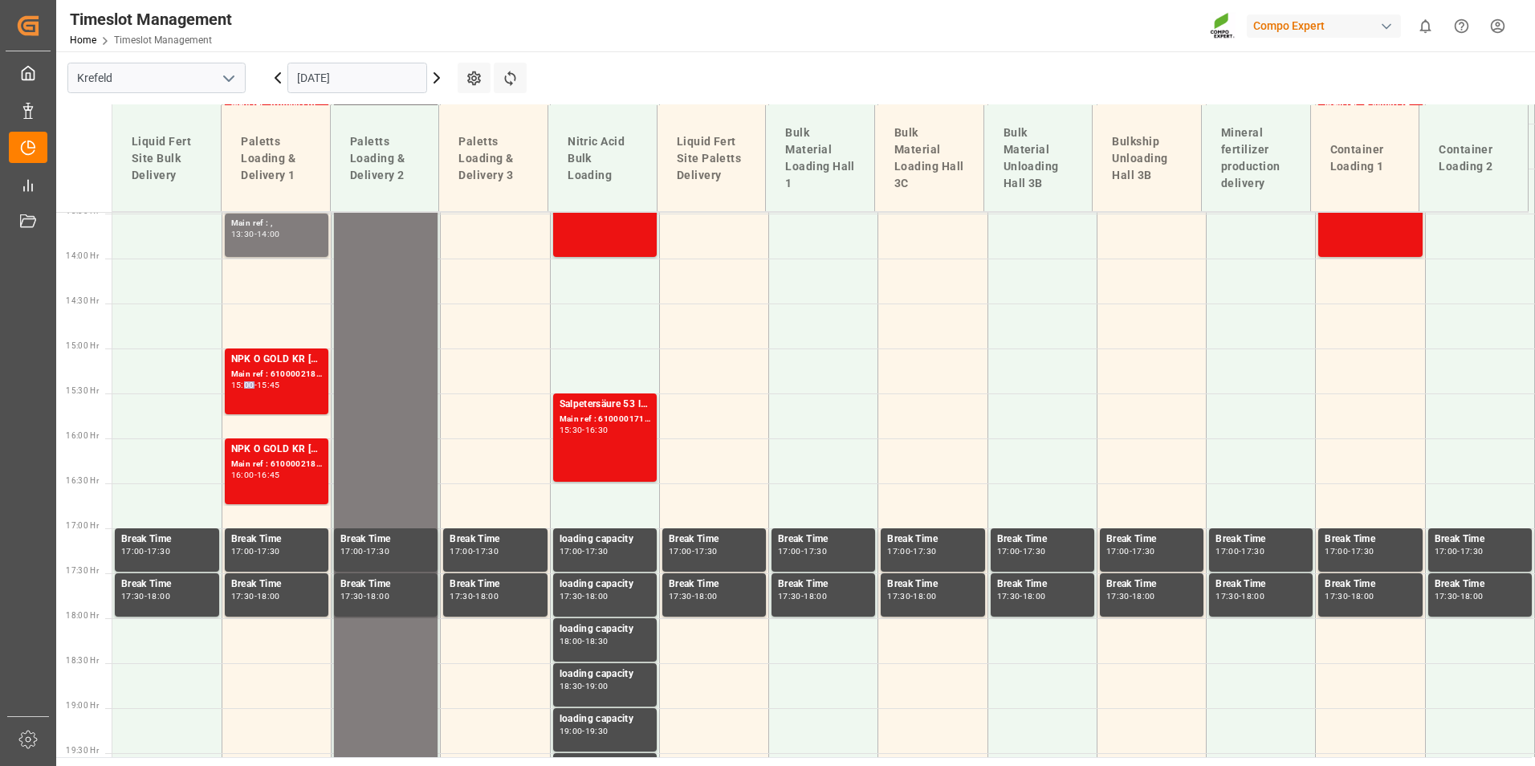
click at [255, 388] on div "-" at bounding box center [256, 384] width 2 height 7
click at [296, 477] on div "16:00 - 16:45" at bounding box center [276, 475] width 91 height 9
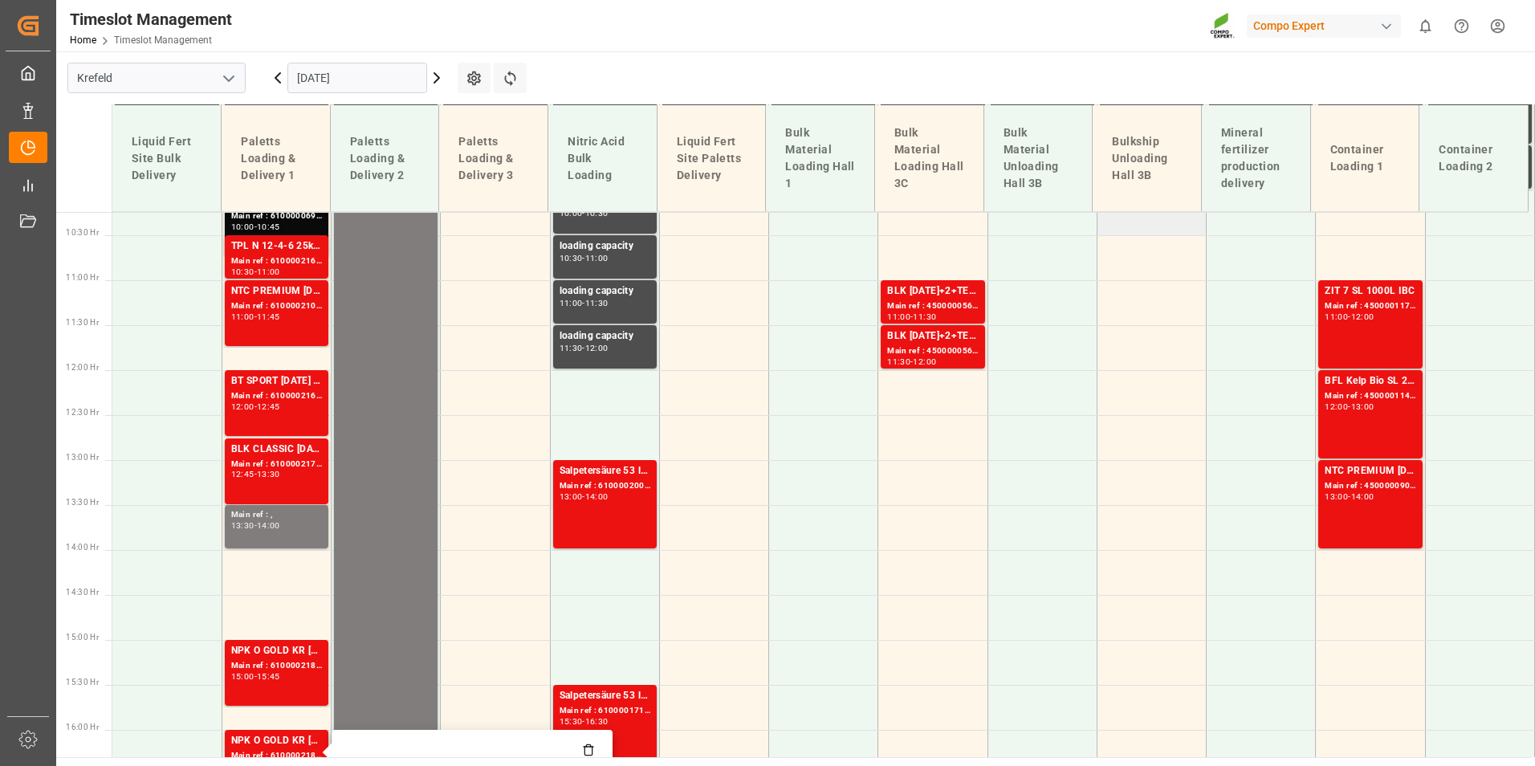
scroll to position [891, 0]
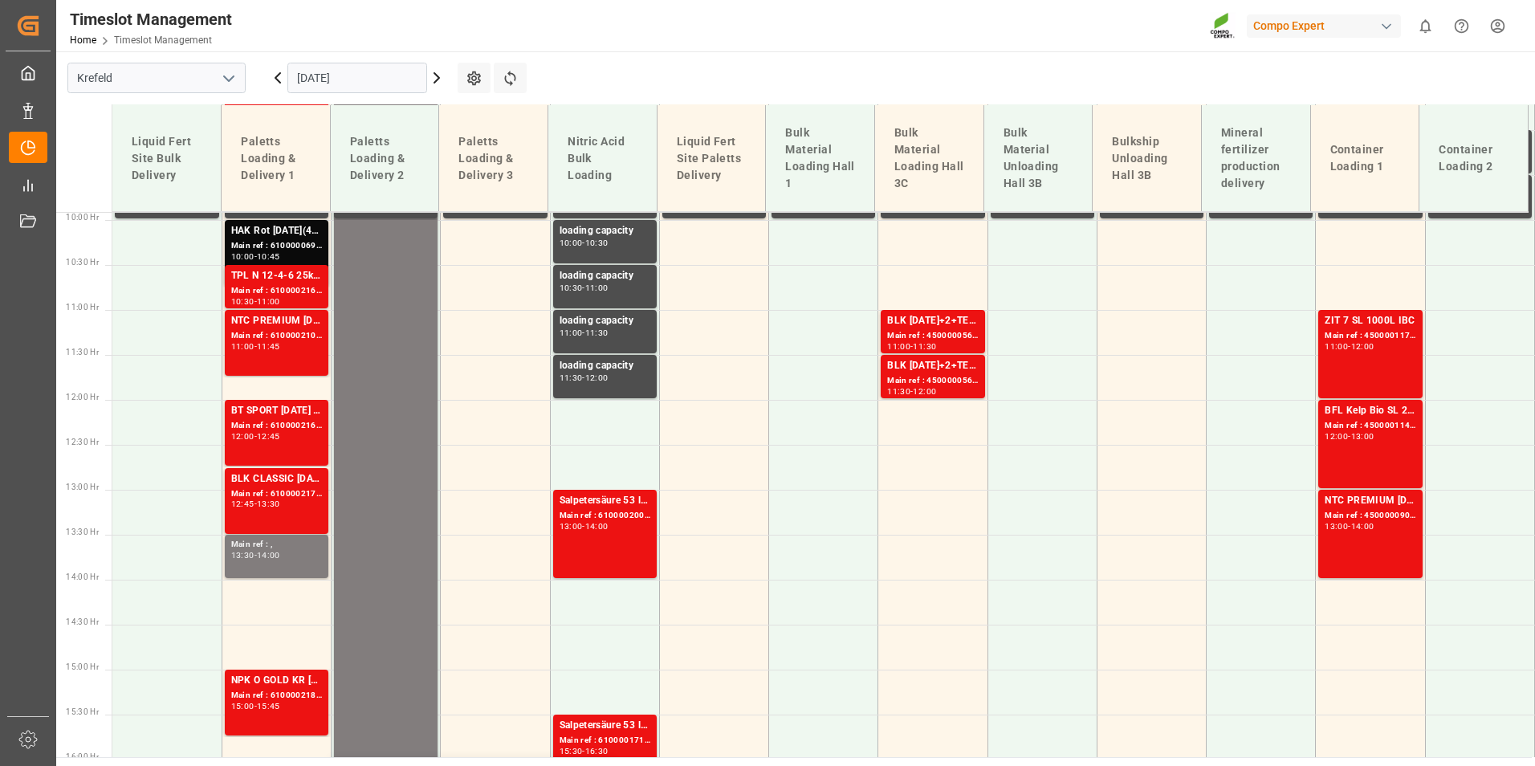
click at [437, 84] on icon at bounding box center [436, 77] width 19 height 19
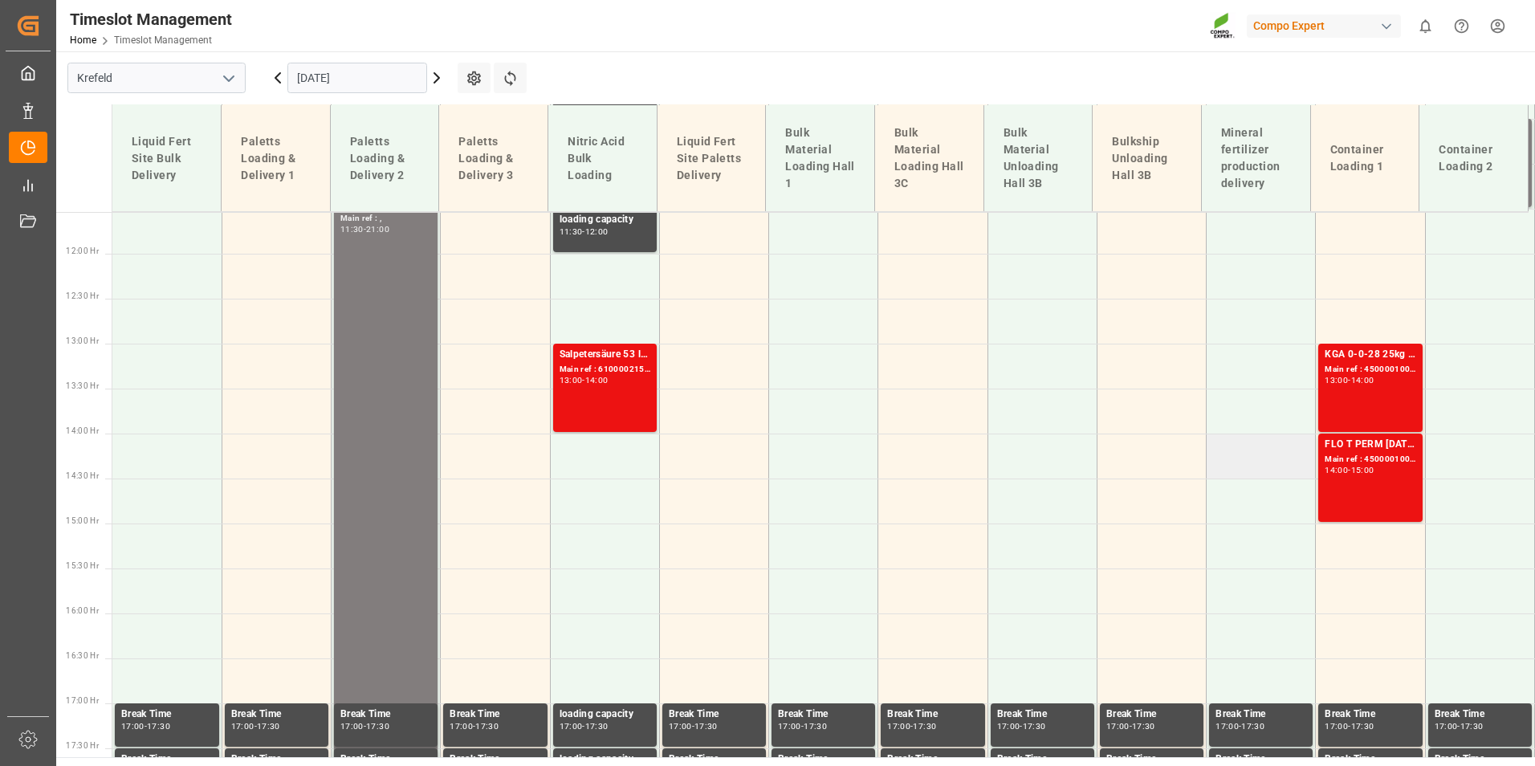
scroll to position [1071, 0]
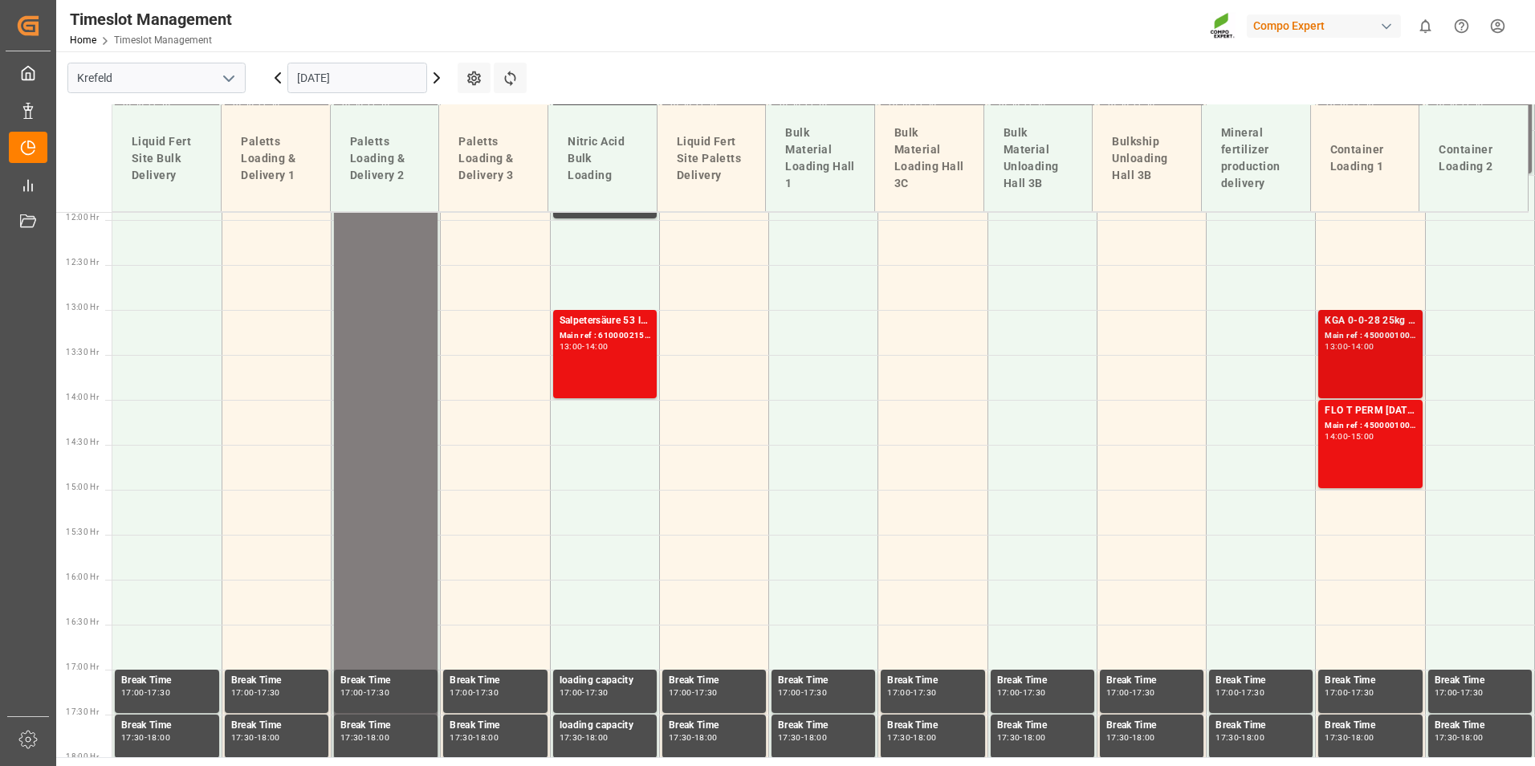
click at [1385, 331] on div "Main ref : 4500001006, 2000001046" at bounding box center [1370, 336] width 91 height 14
click at [1383, 438] on div "14:00 - 15:00" at bounding box center [1370, 437] width 91 height 9
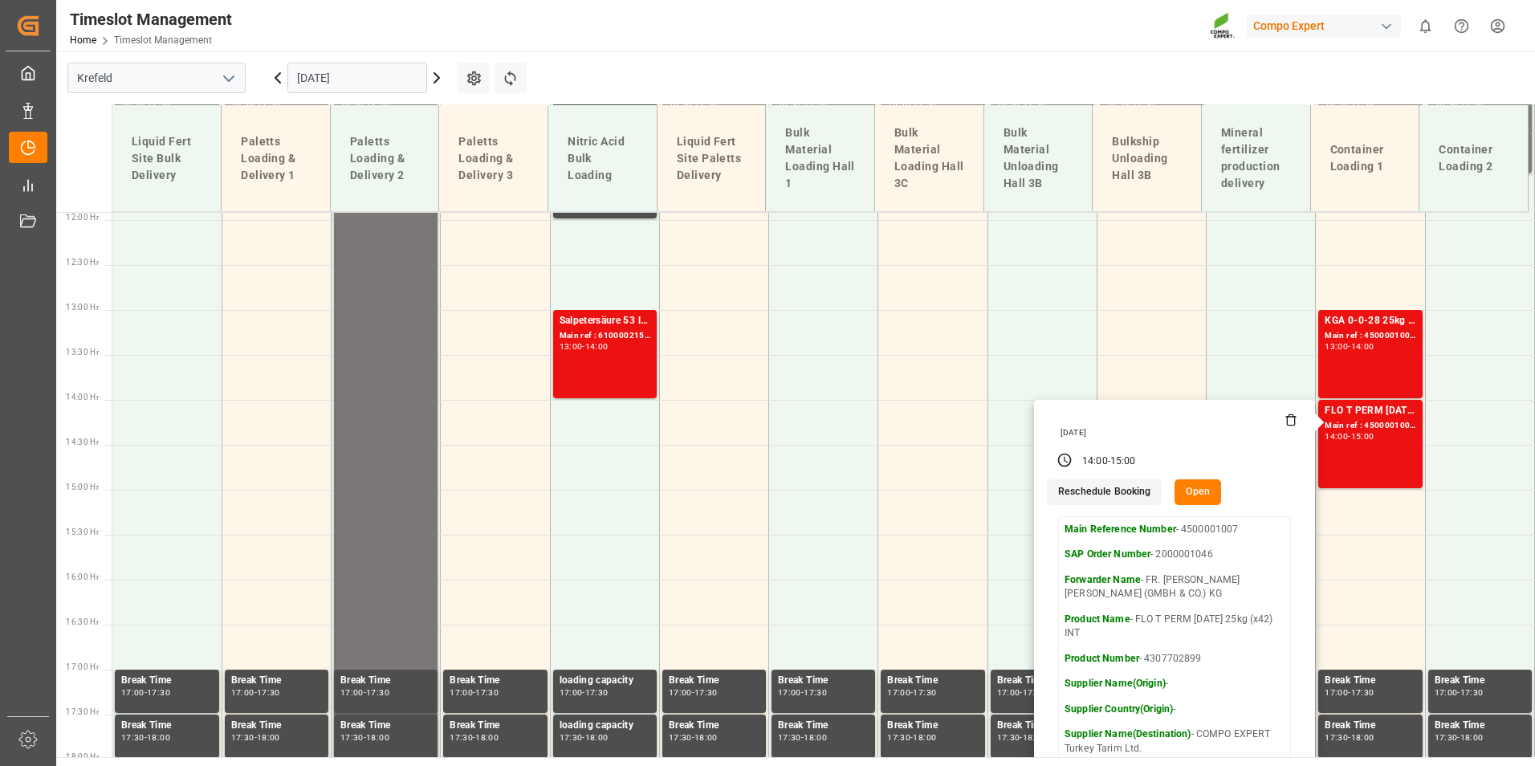
scroll to position [1312, 0]
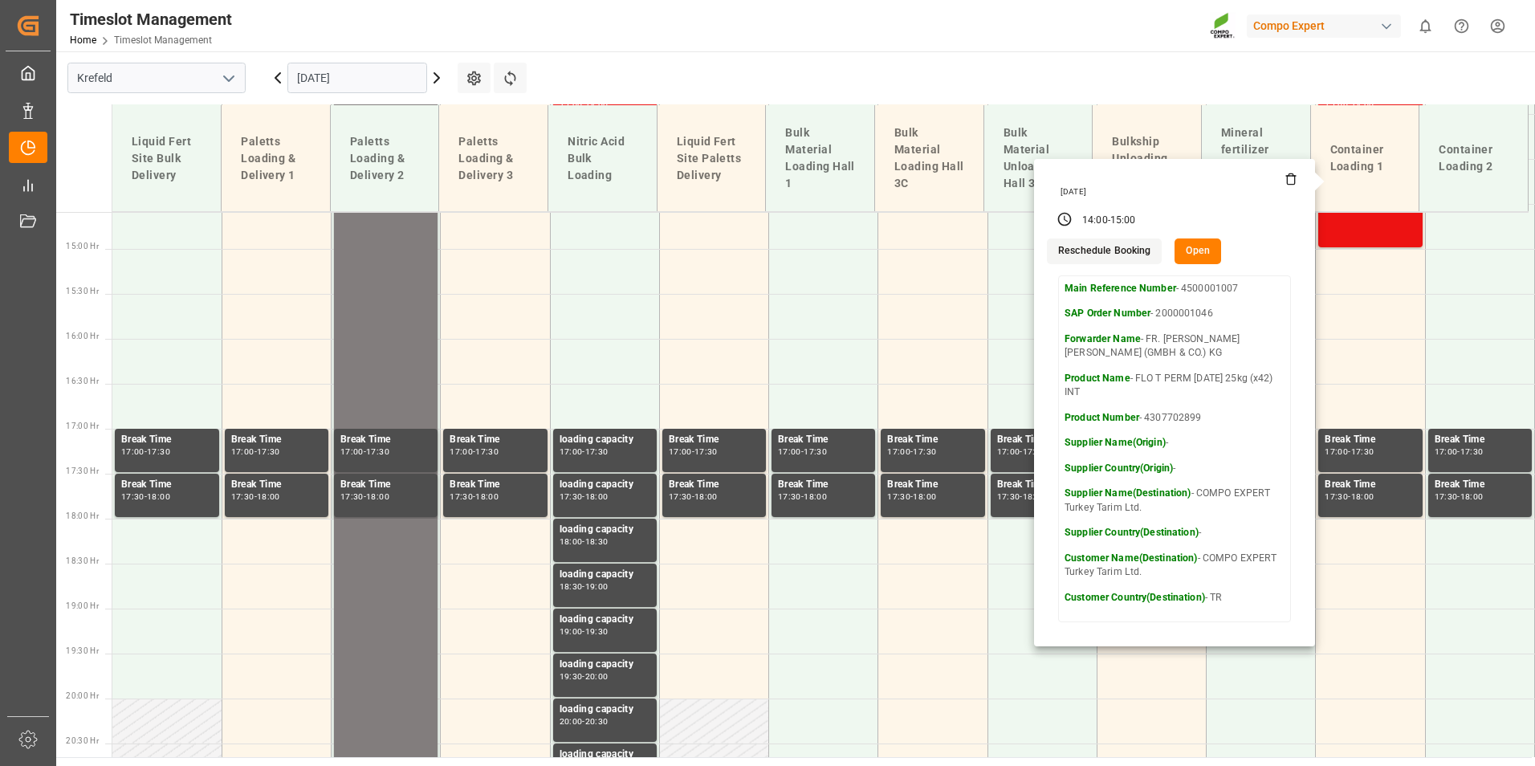
click at [335, 63] on input "[DATE]" at bounding box center [357, 78] width 140 height 31
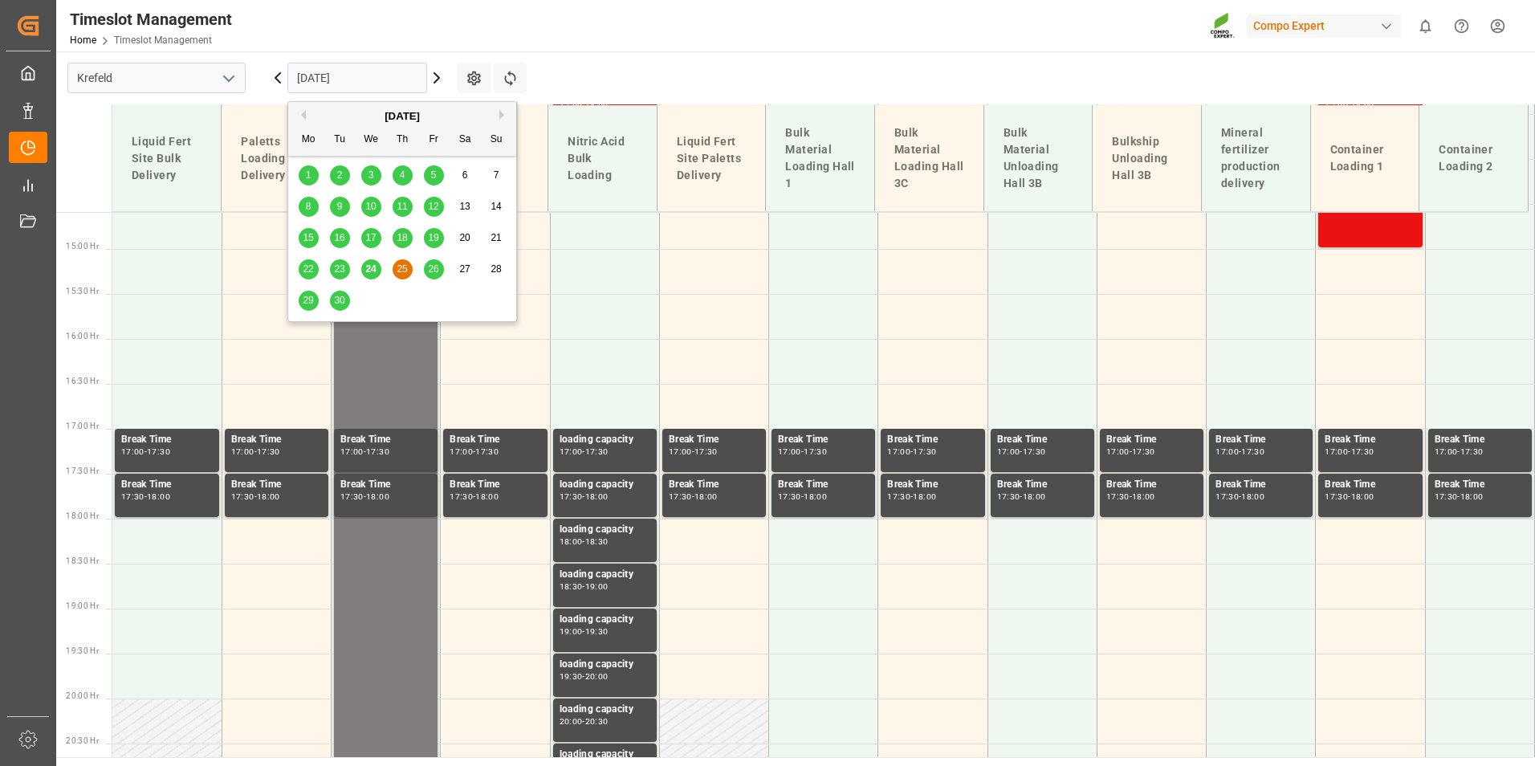
click at [375, 267] on span "24" at bounding box center [370, 268] width 10 height 11
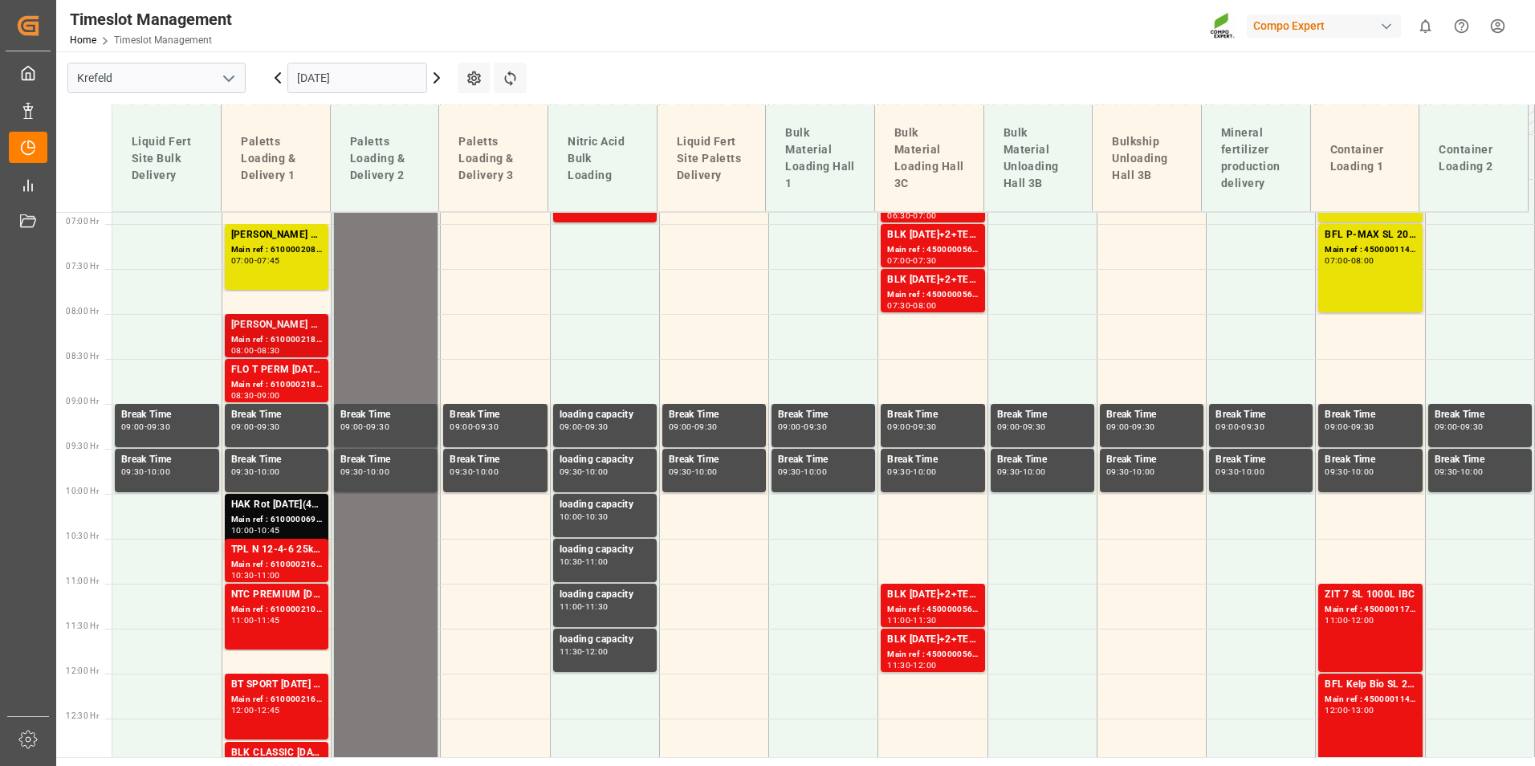
scroll to position [589, 0]
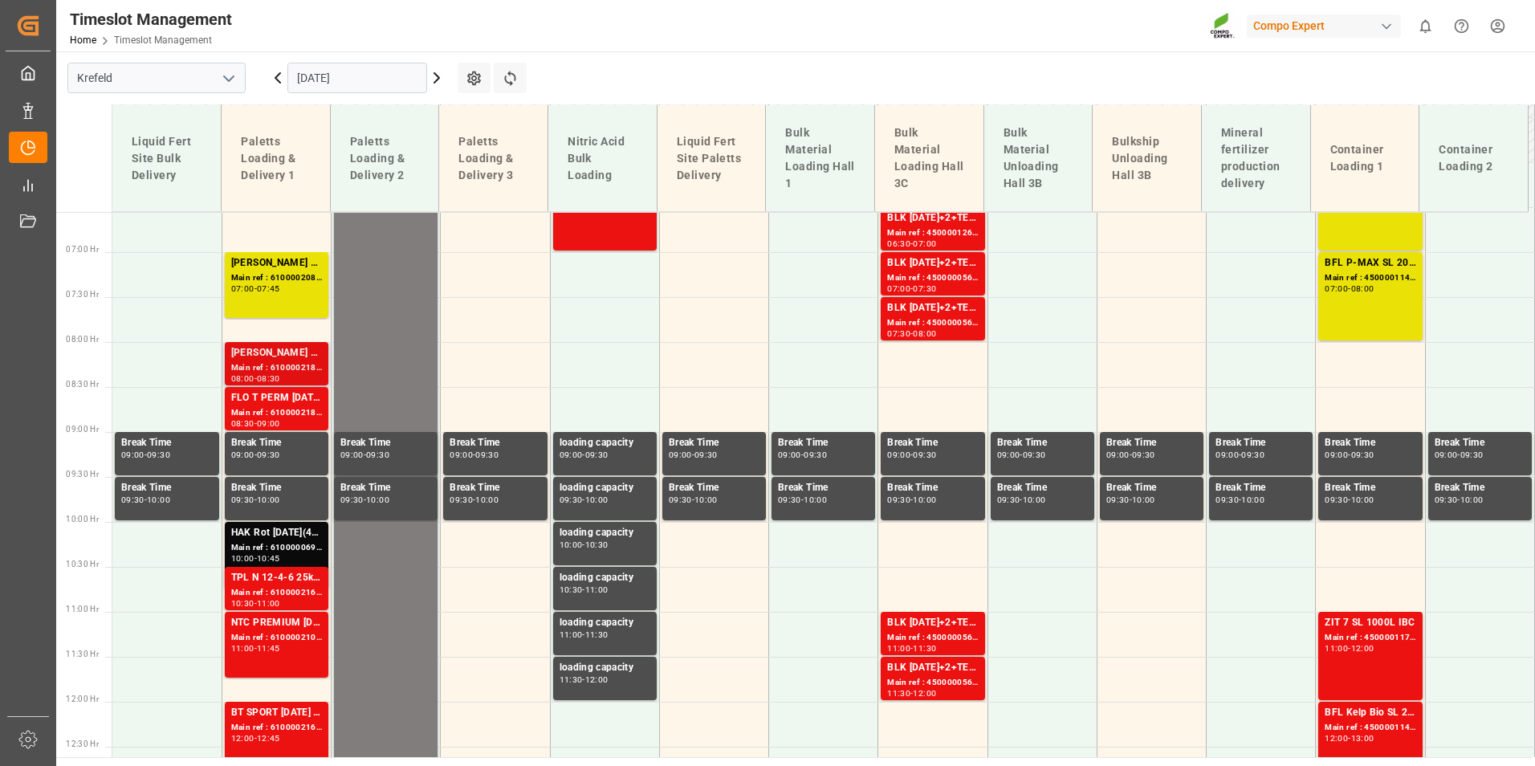
click at [303, 350] on div "[PERSON_NAME] 8-8-6 20L (x48) DE,ENKabri Grün 10-4-7 20 L (x48) DE,EN,FR,NLBFL …" at bounding box center [276, 353] width 91 height 16
click at [307, 401] on div "FLO T PERM [DATE] 25kg (x40) INTNTC CLASSIC [DATE] 25kg (x40) DE,EN,PL" at bounding box center [276, 398] width 91 height 16
click at [288, 356] on div "[PERSON_NAME] 8-8-6 20L (x48) DE,ENKabri Grün 10-4-7 20 L (x48) DE,EN,FR,NLBFL …" at bounding box center [276, 353] width 91 height 16
click at [266, 414] on div "Main ref : 6100002183, 2000001706" at bounding box center [276, 413] width 91 height 14
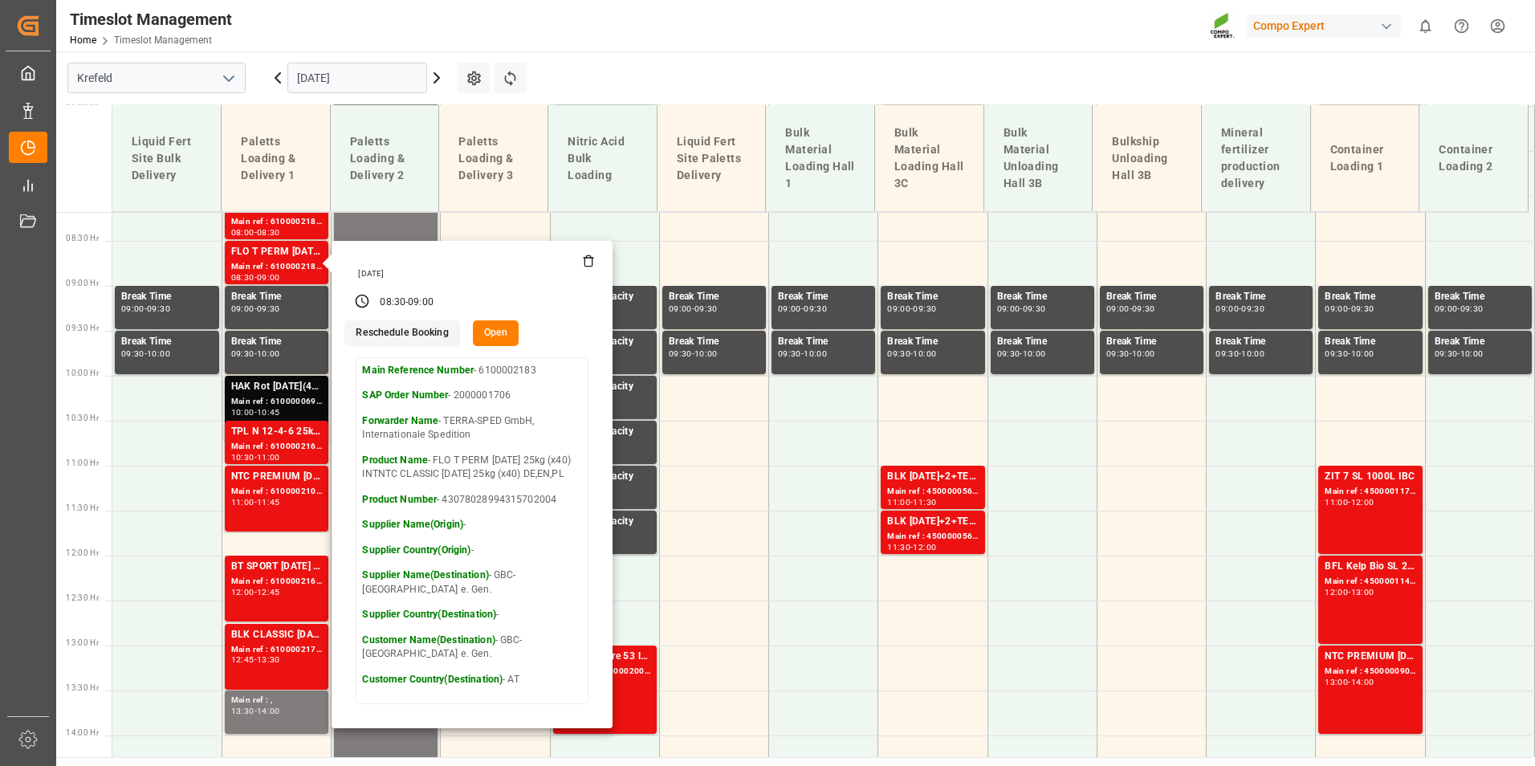
scroll to position [750, 0]
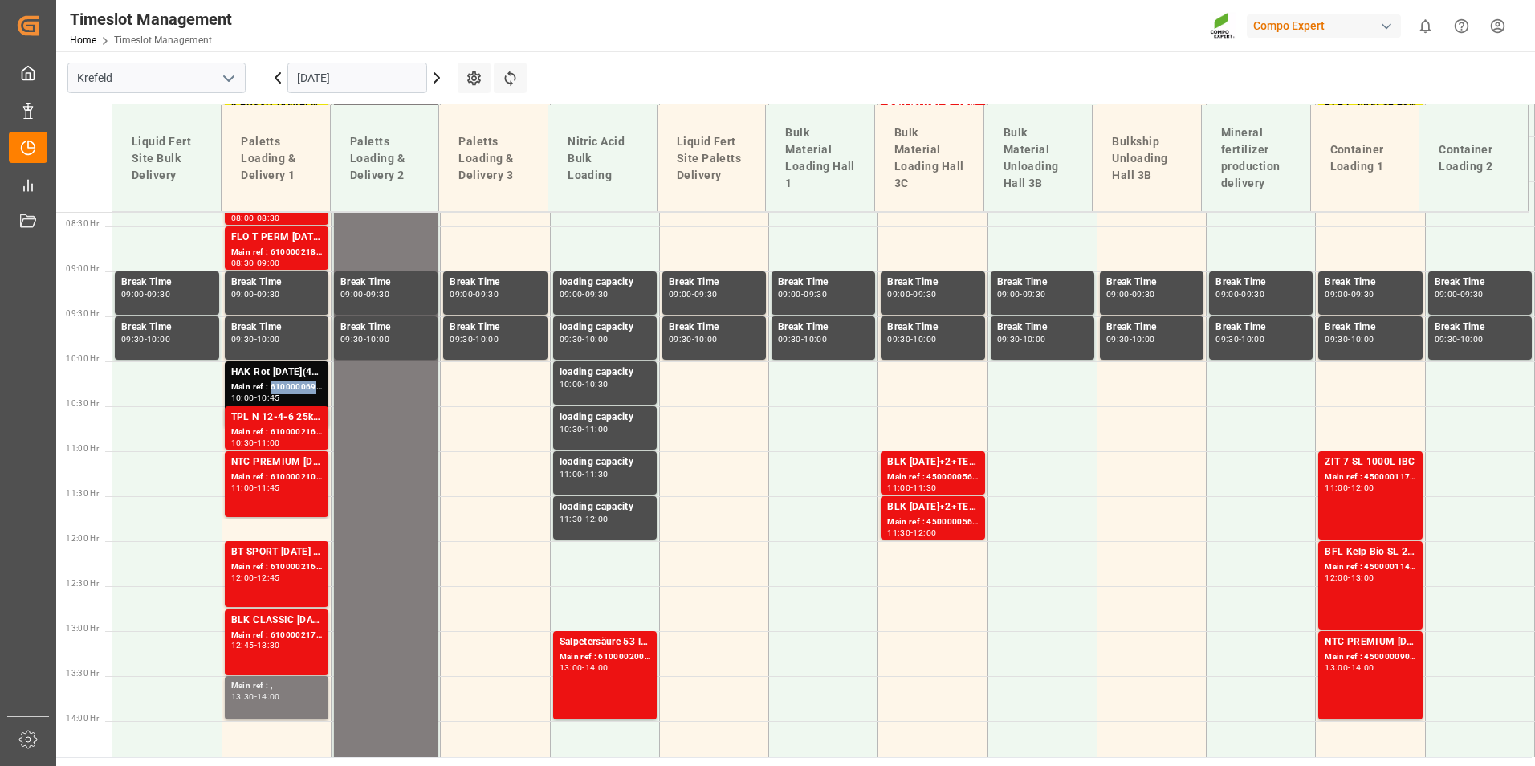
click at [297, 388] on div "Main ref : 6100000694, 2000000233 2000000233;" at bounding box center [276, 388] width 91 height 14
click at [304, 427] on div "Main ref : 6100002161, 2000000696" at bounding box center [276, 433] width 91 height 14
click at [244, 381] on div "Main ref : 6100000694, 2000000233 2000000233;" at bounding box center [276, 388] width 91 height 14
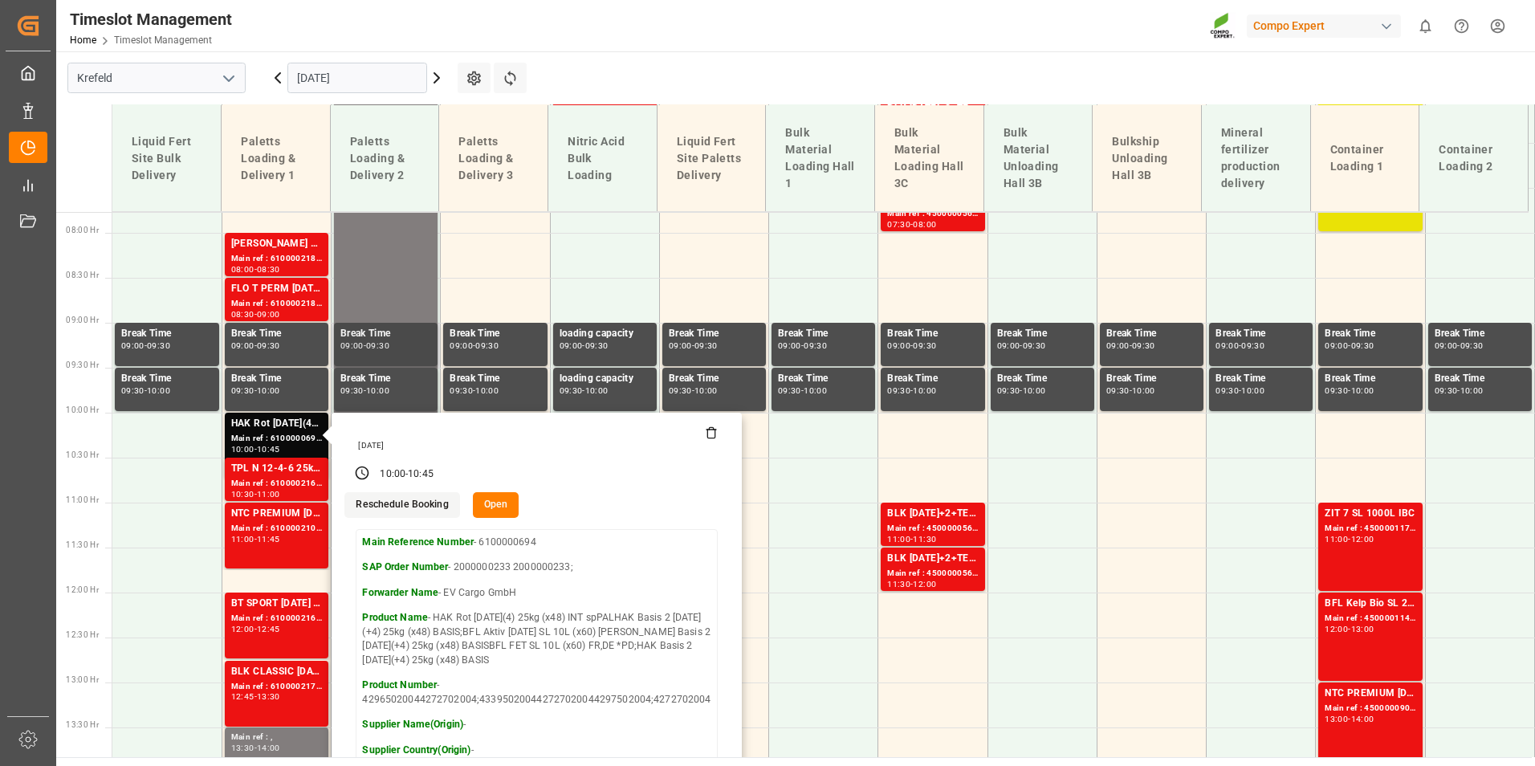
scroll to position [670, 0]
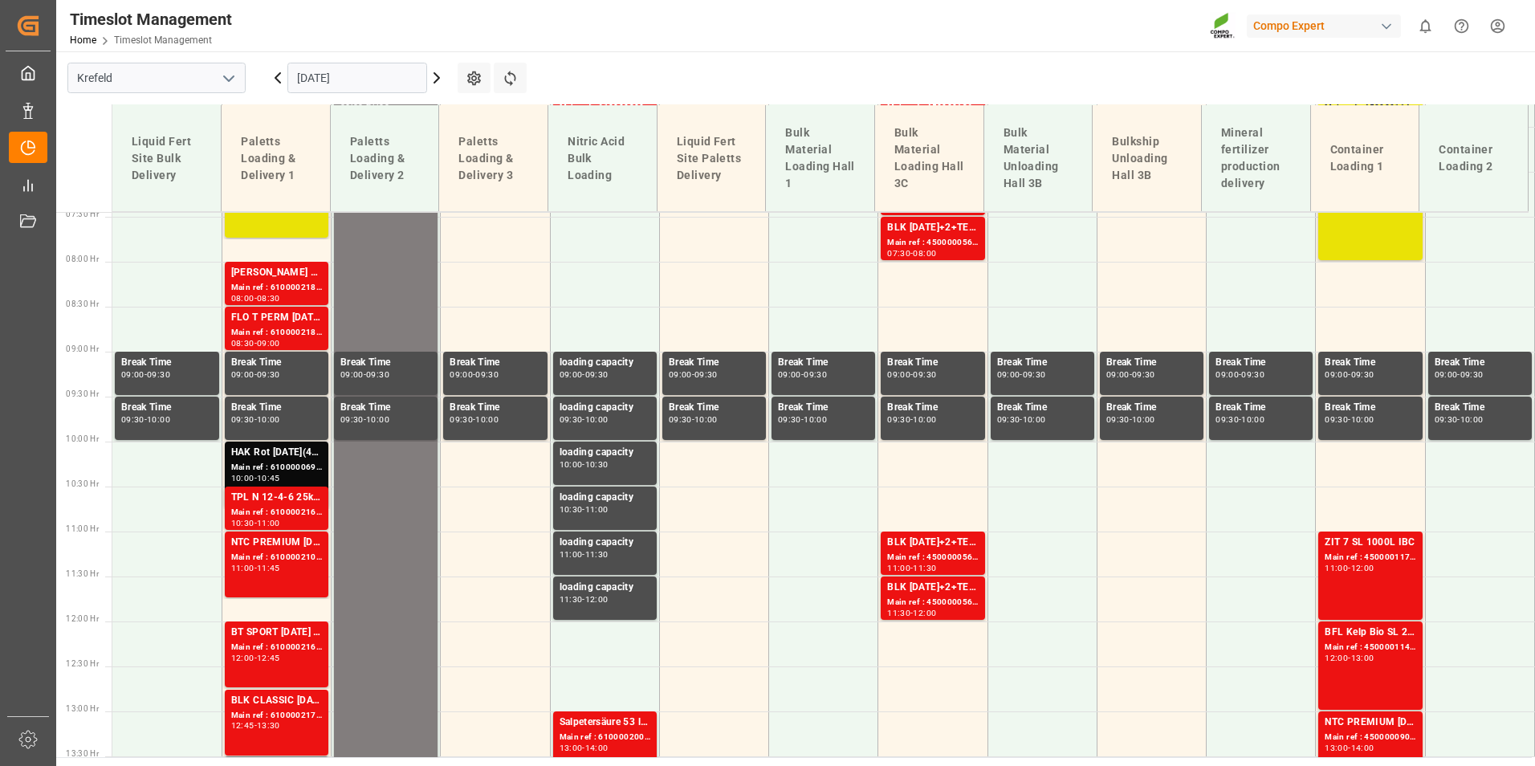
click at [259, 291] on div "Main ref : 6100002181, 2000001702" at bounding box center [276, 288] width 91 height 14
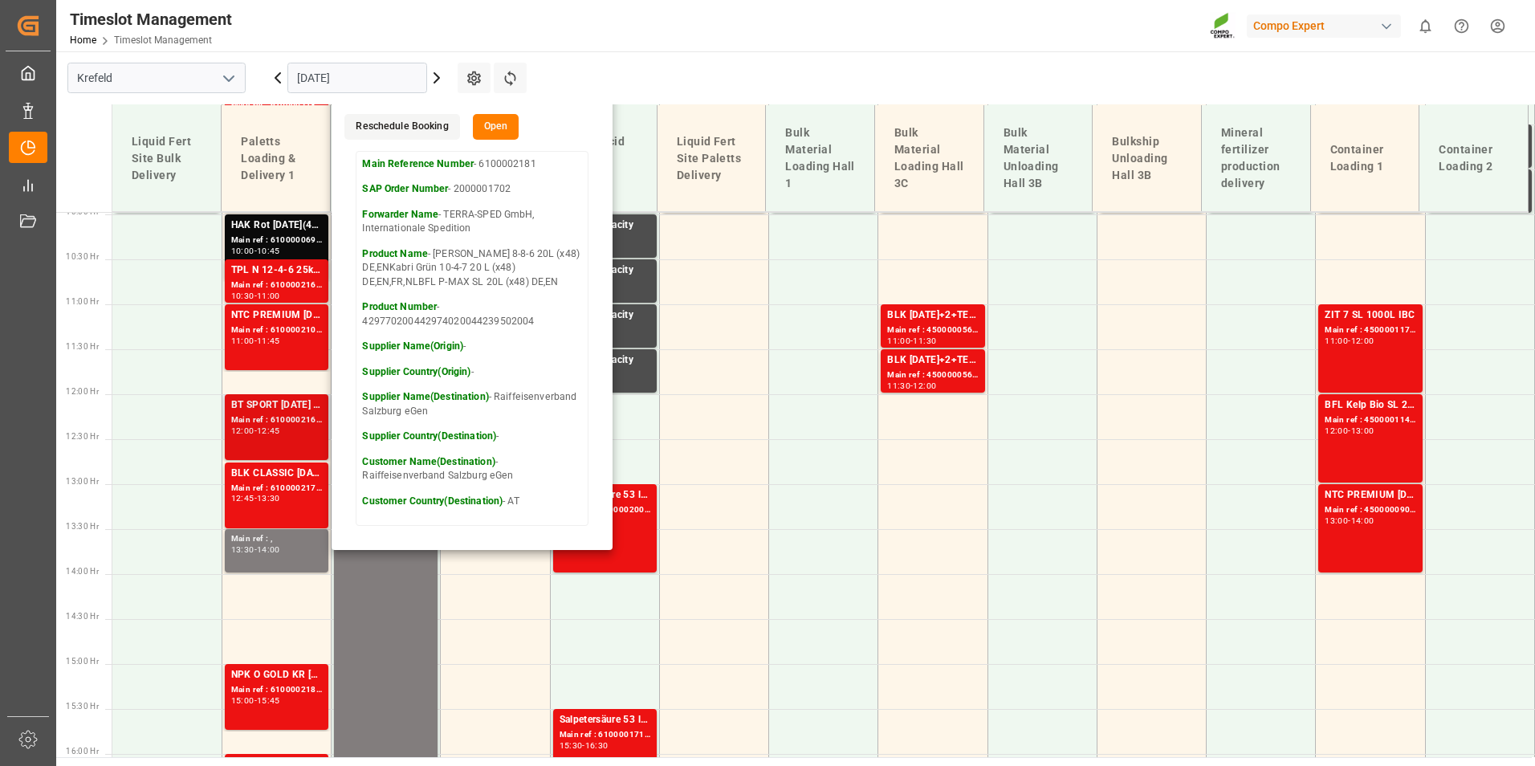
scroll to position [910, 0]
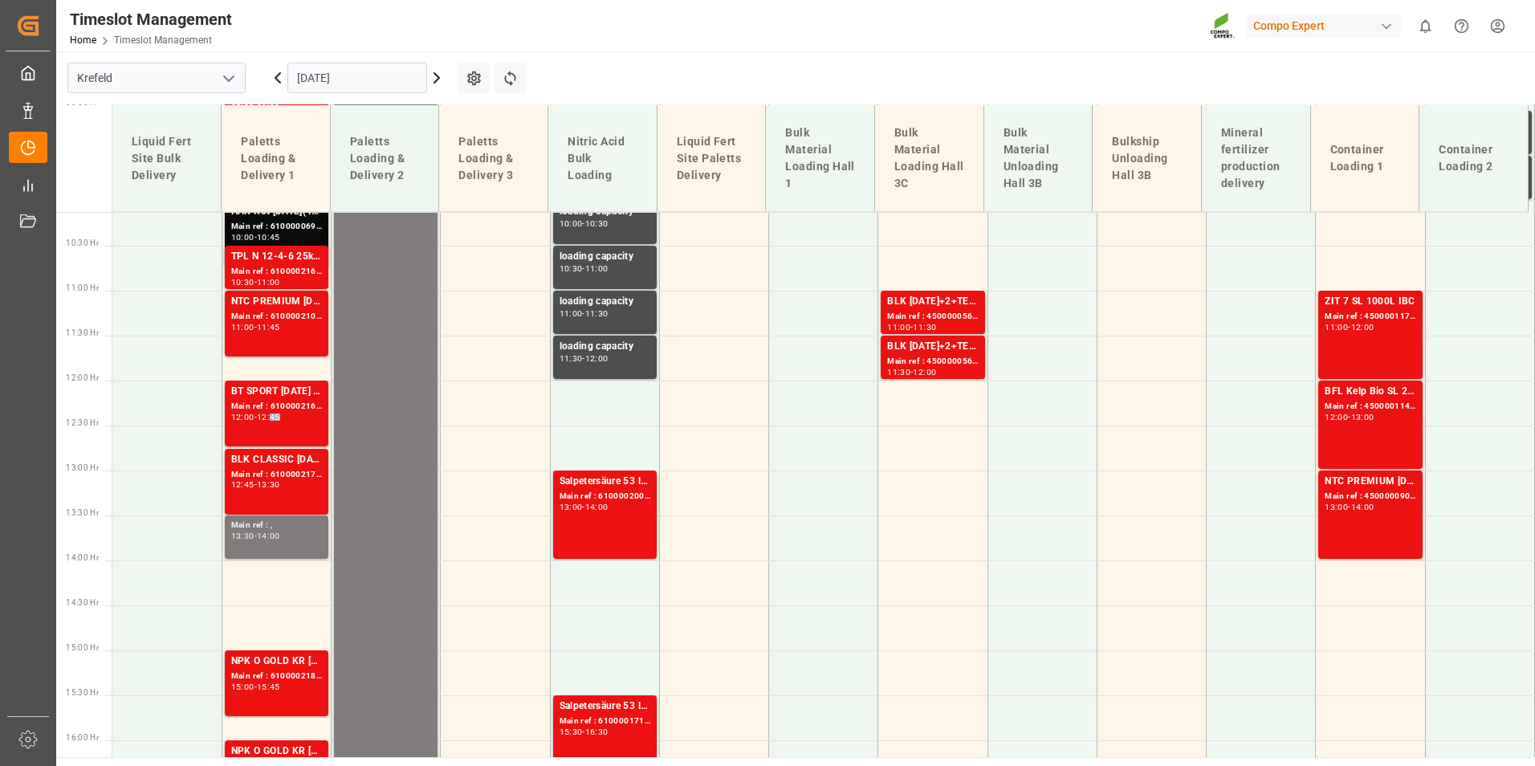
click at [279, 413] on div "12:45" at bounding box center [268, 416] width 23 height 7
click at [279, 539] on div "14:00" at bounding box center [268, 535] width 23 height 7
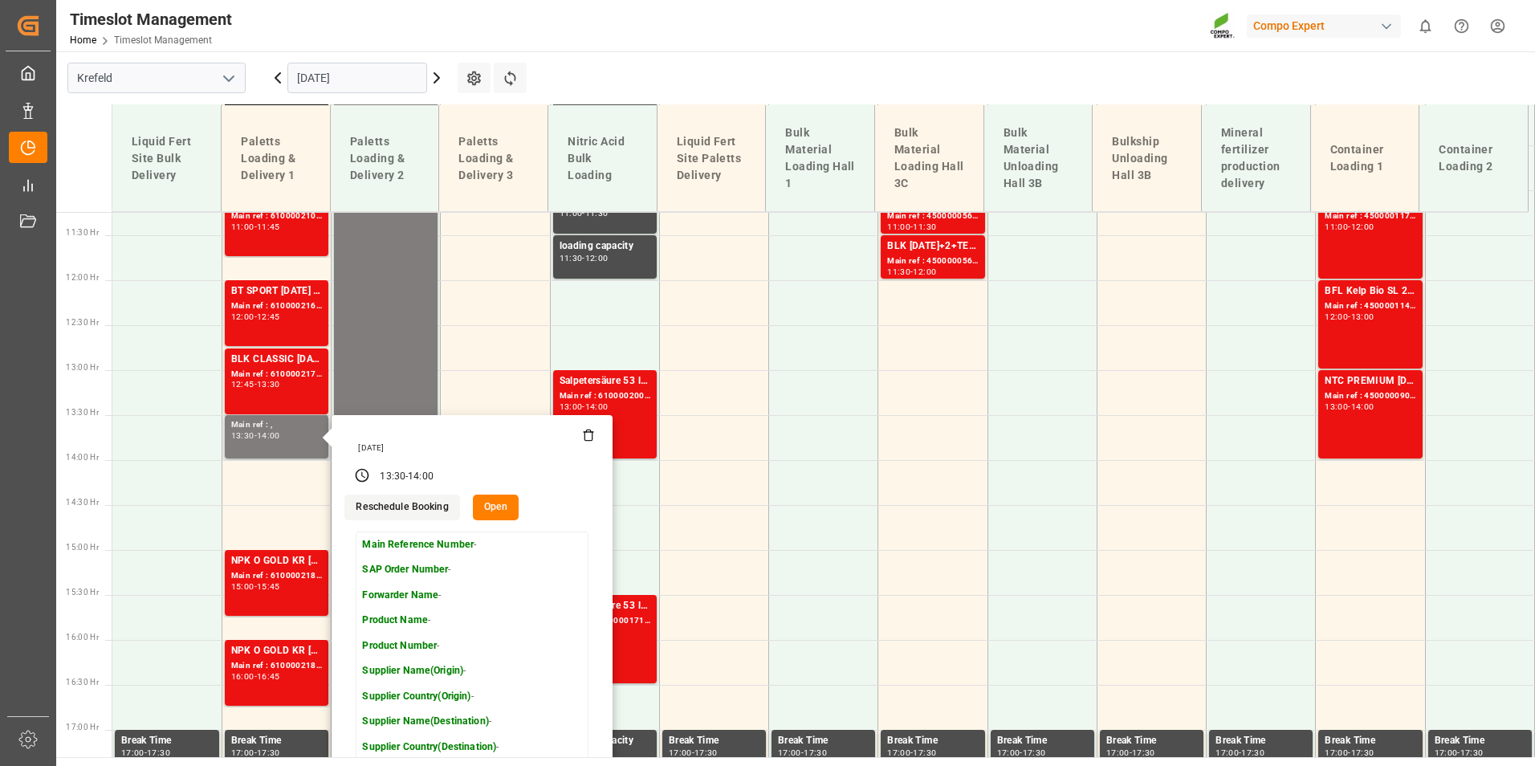
scroll to position [1151, 0]
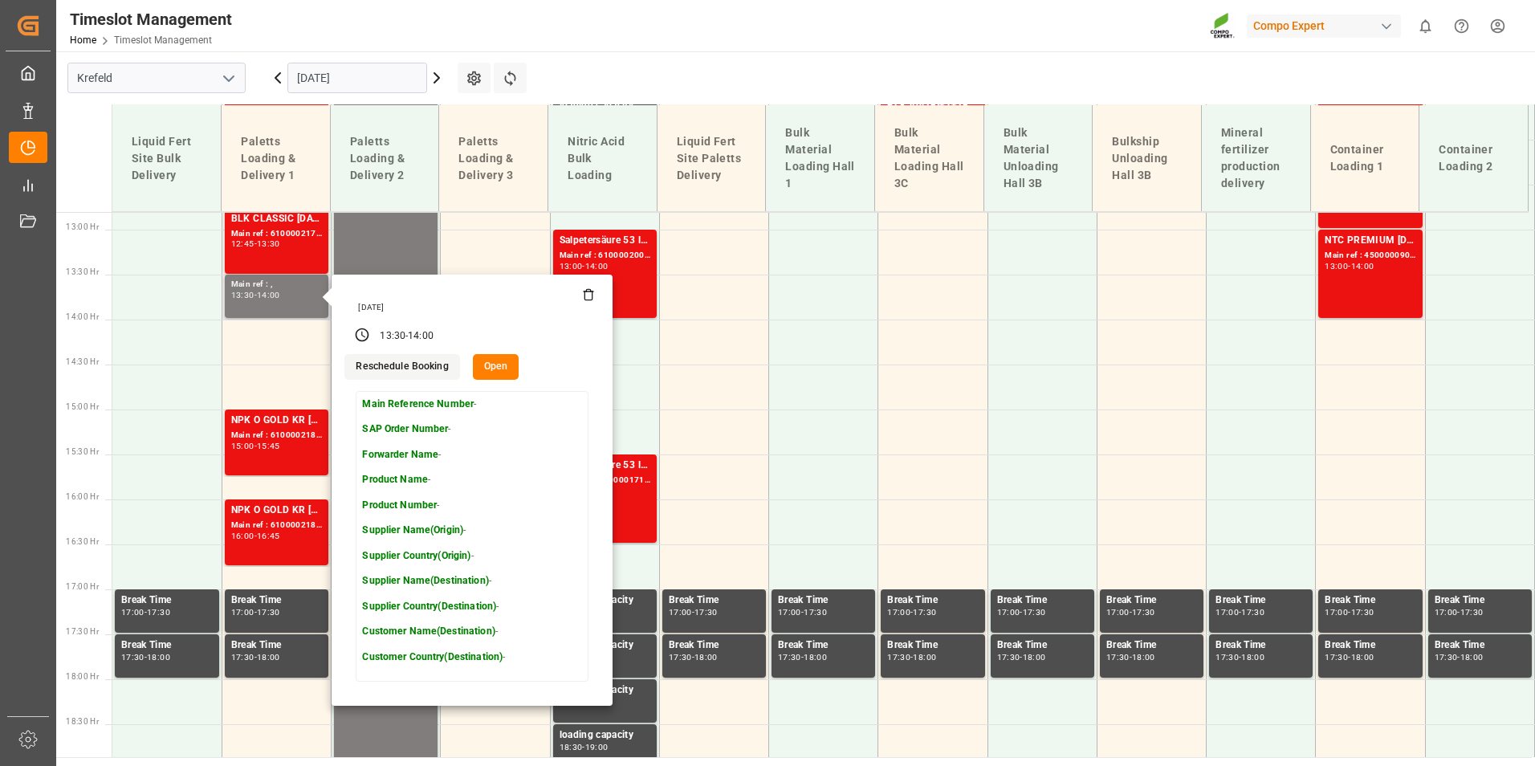
click at [590, 297] on icon at bounding box center [588, 294] width 13 height 13
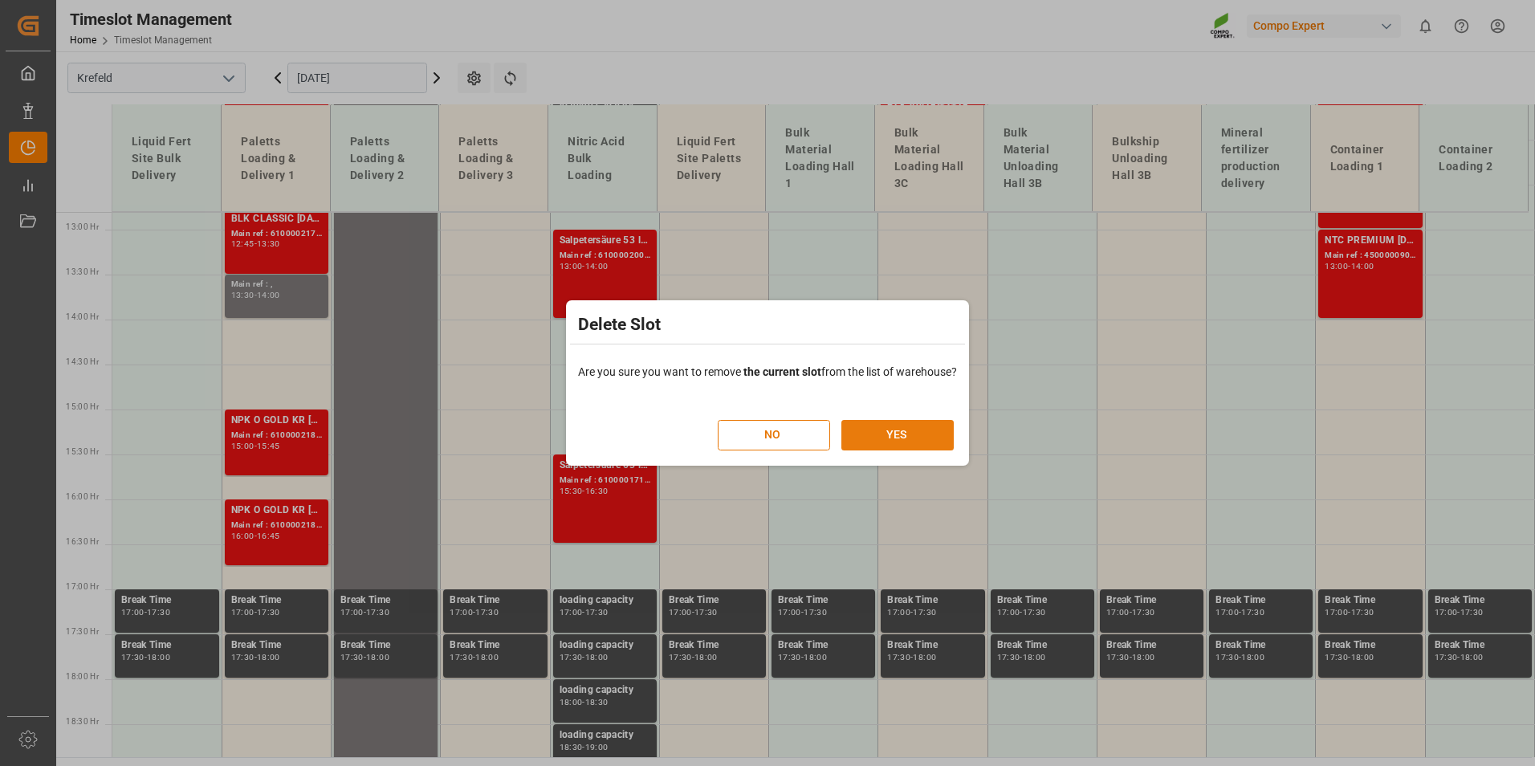
click at [900, 427] on button "YES" at bounding box center [897, 435] width 112 height 31
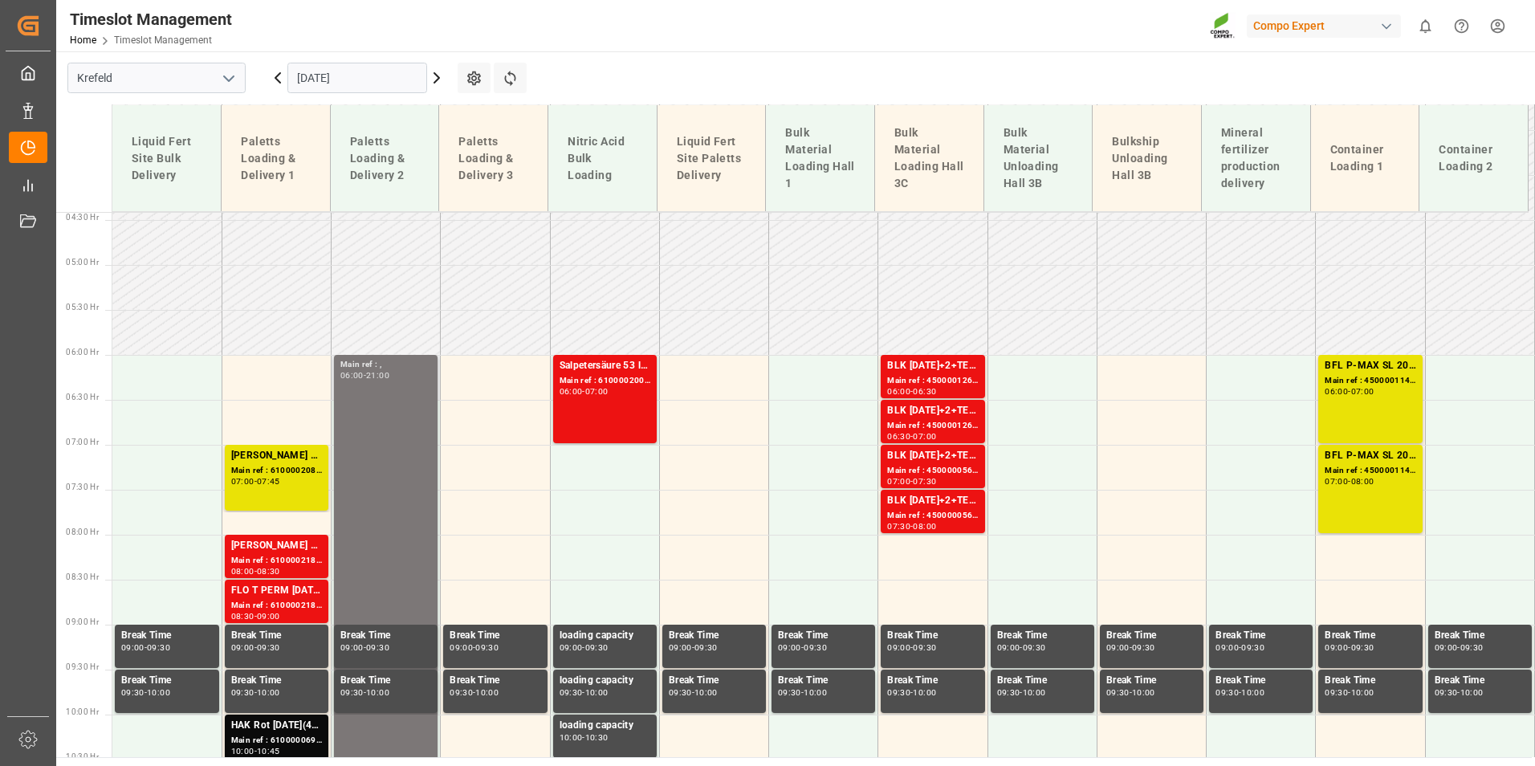
scroll to position [477, 0]
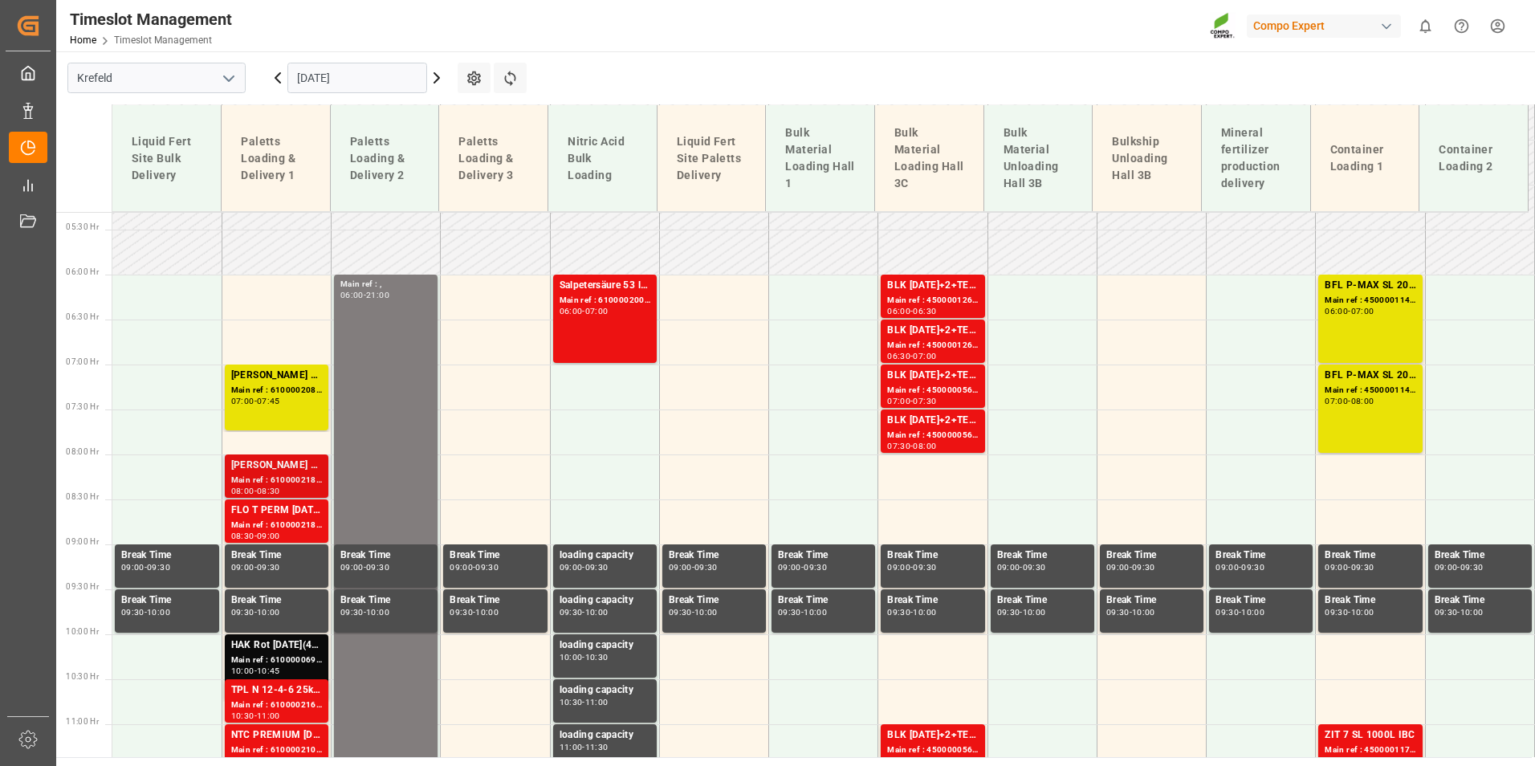
click at [263, 459] on div "[PERSON_NAME] 8-8-6 20L (x48) DE,ENKabri Grün 10-4-7 20 L (x48) DE,EN,FR,NLBFL …" at bounding box center [276, 466] width 91 height 16
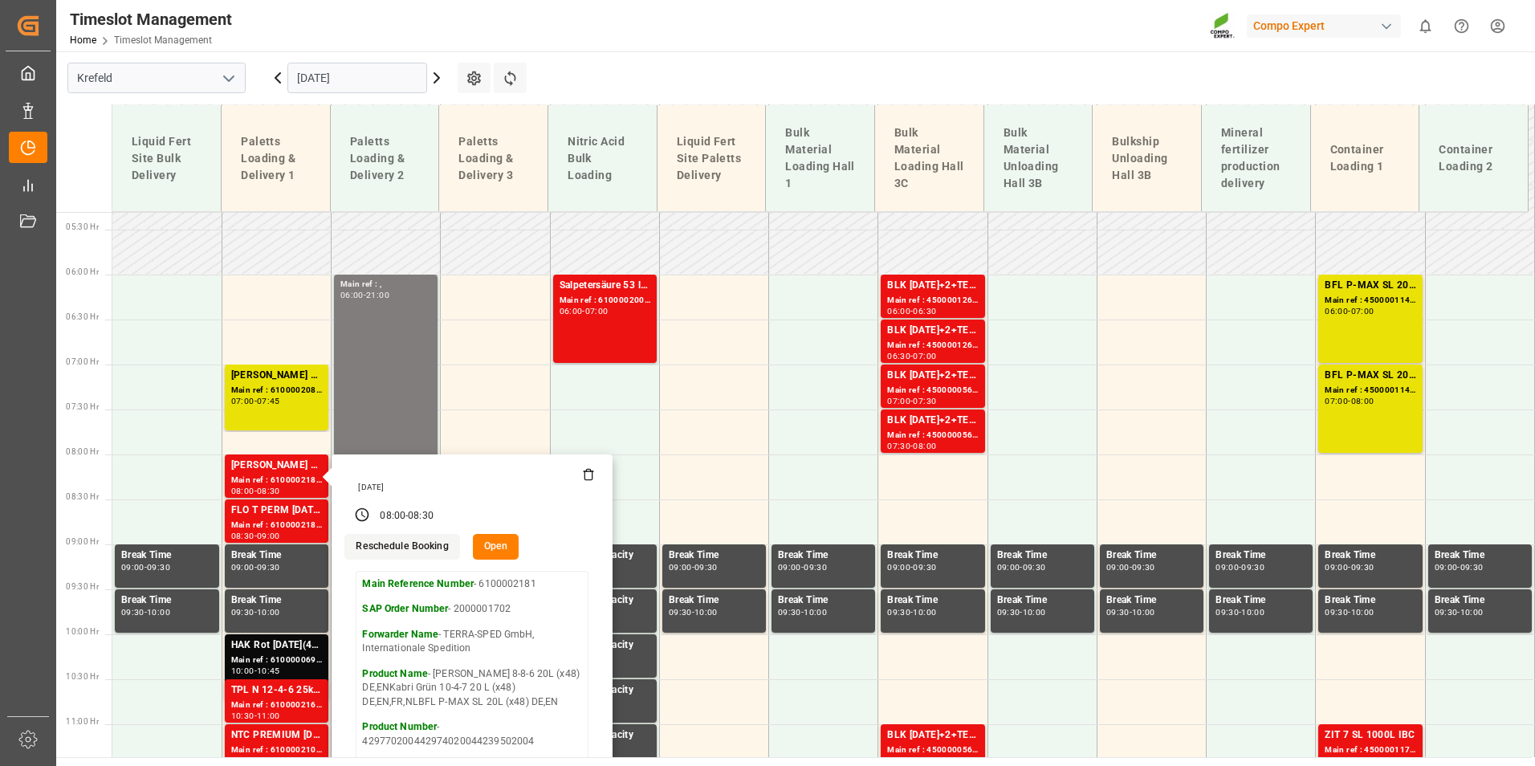
click at [397, 81] on input "[DATE]" at bounding box center [357, 78] width 140 height 31
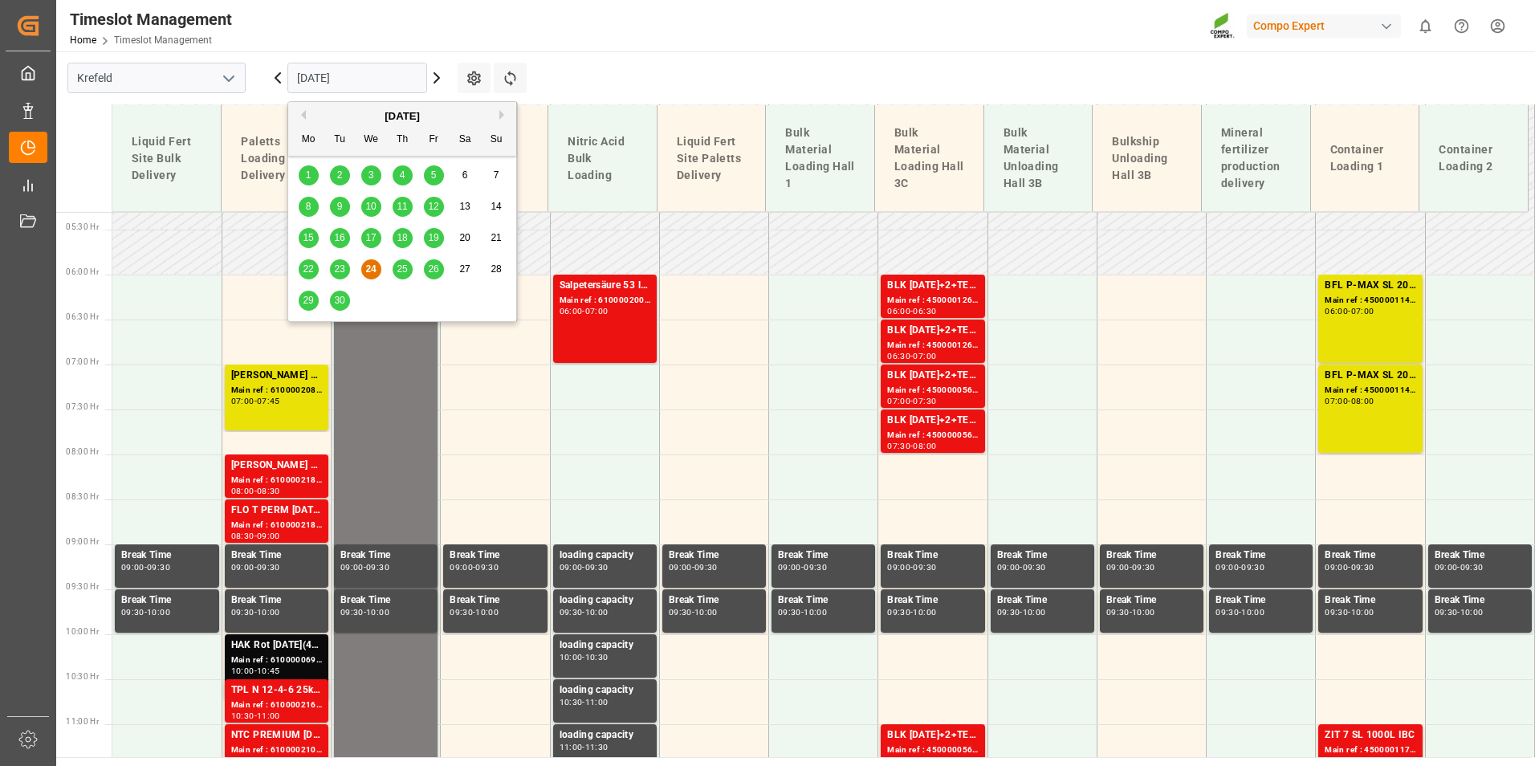
click at [315, 267] on div "22" at bounding box center [309, 269] width 20 height 19
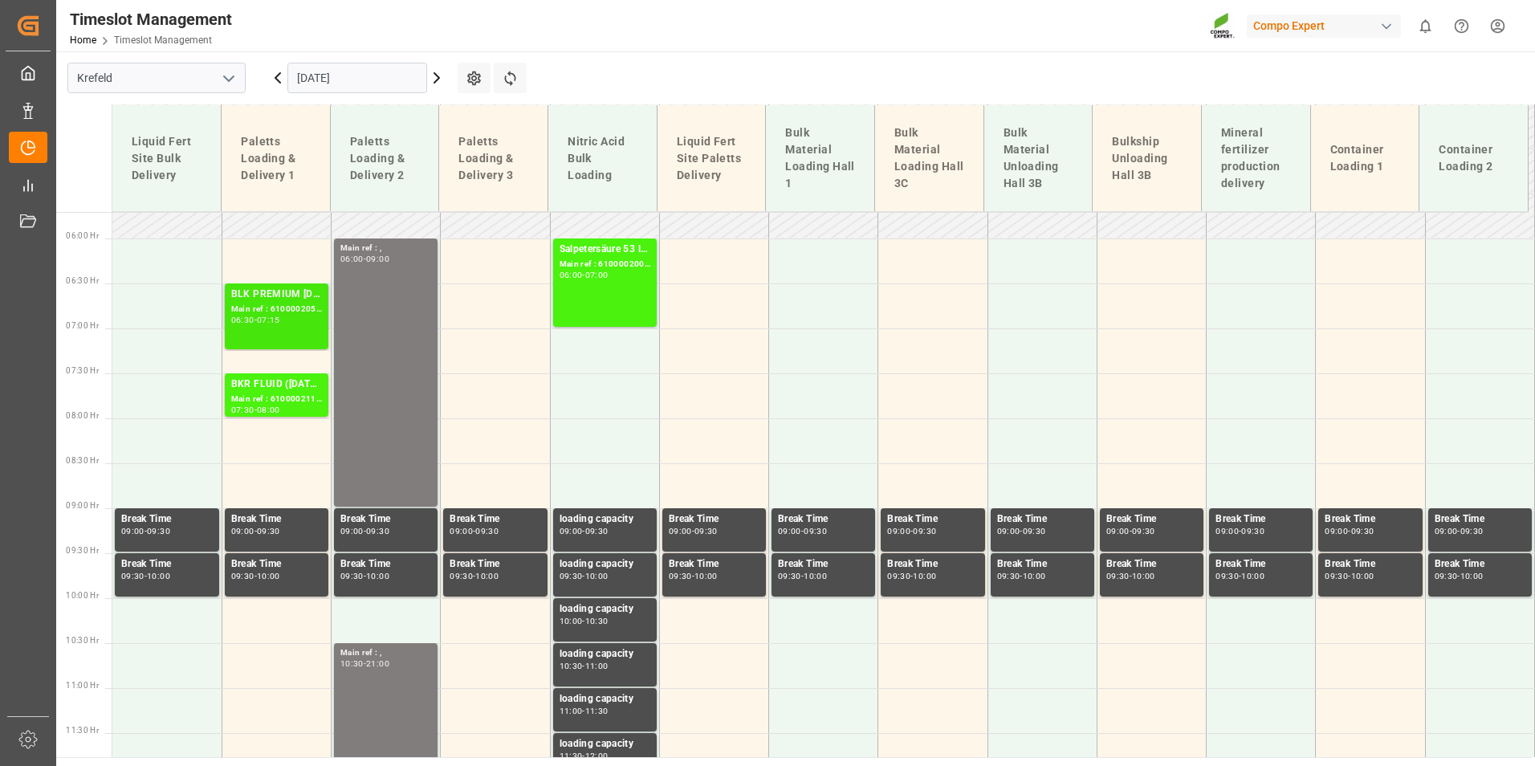
scroll to position [509, 0]
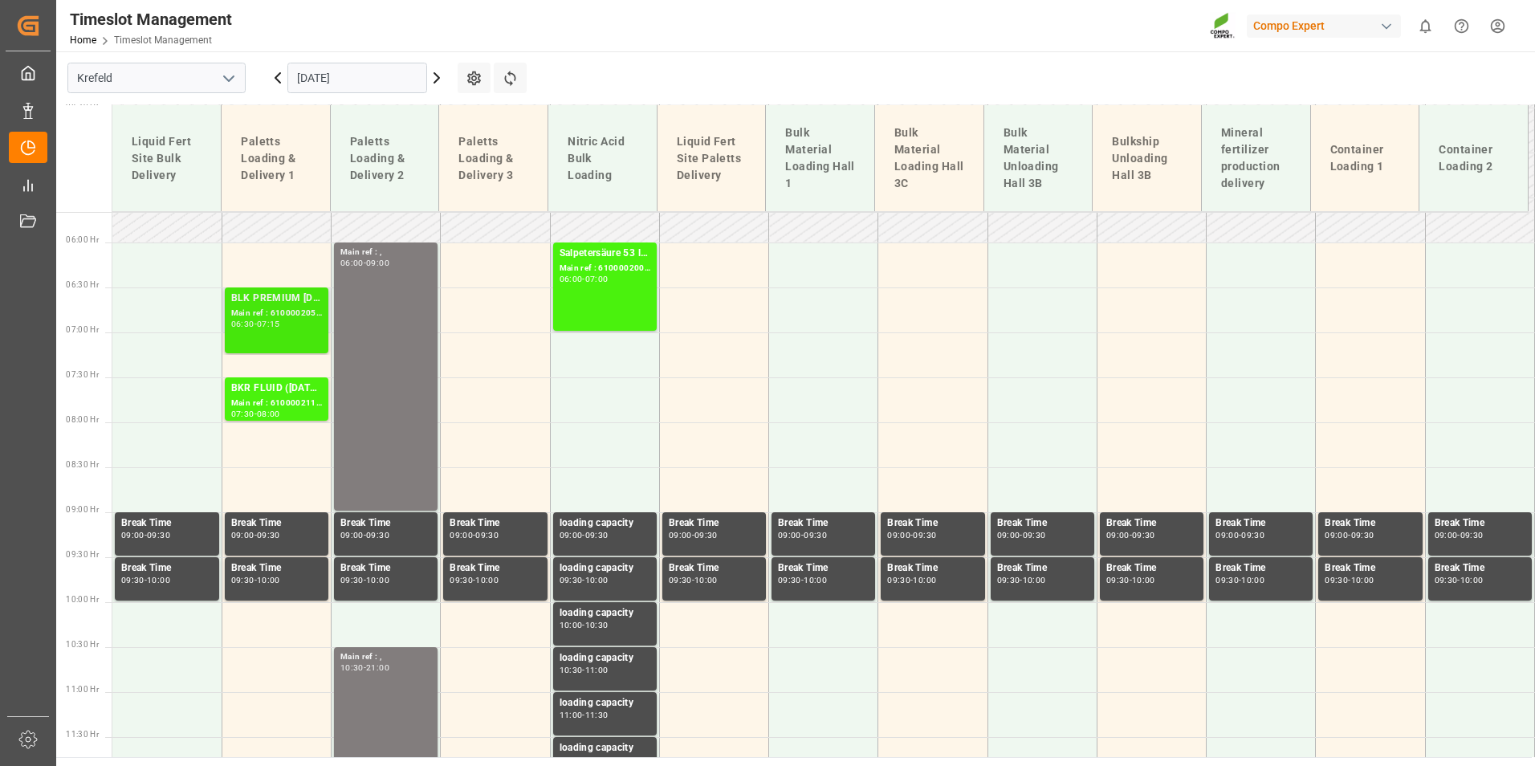
click at [294, 320] on div "06:30 - 07:15" at bounding box center [276, 324] width 91 height 9
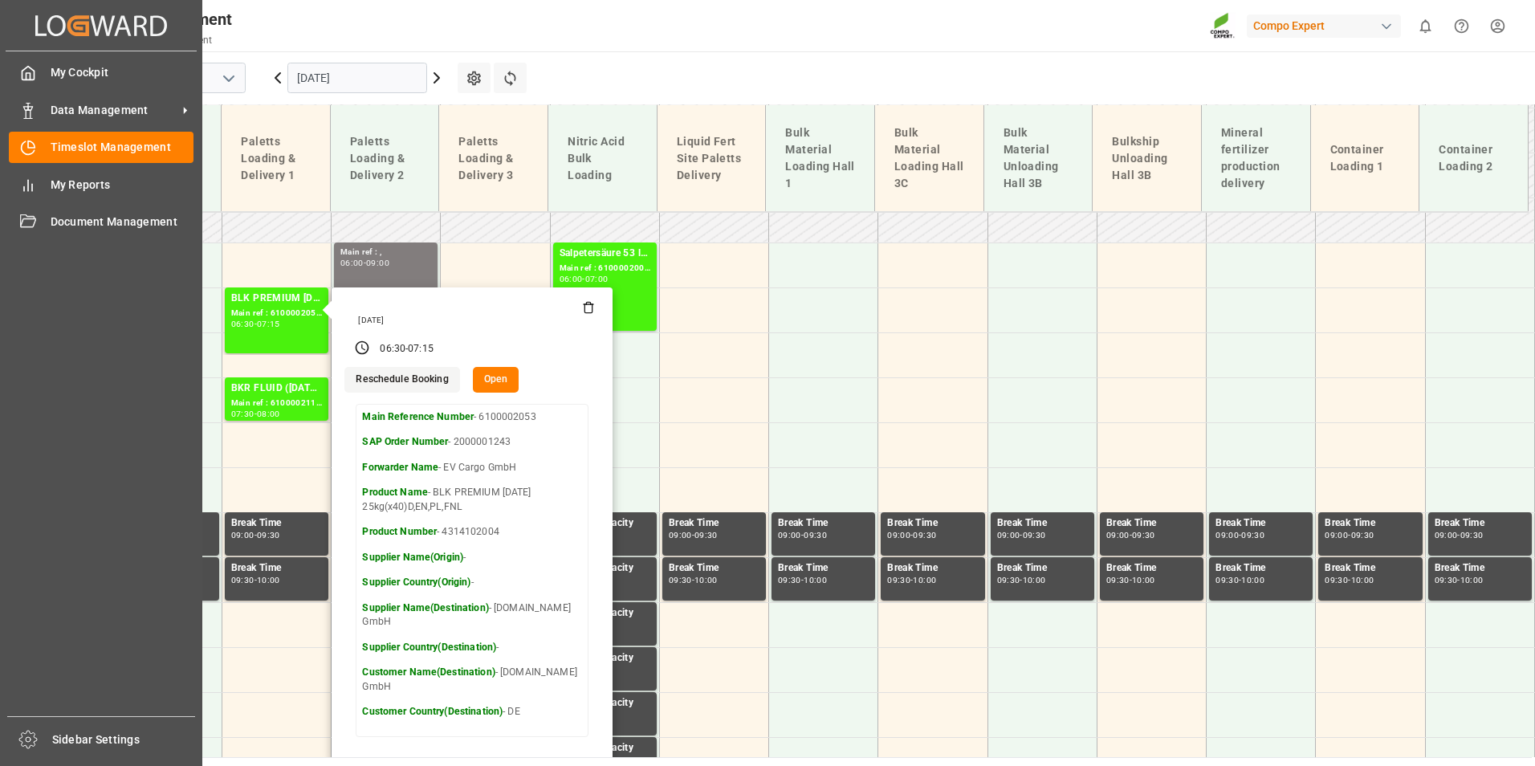
click at [19, 102] on div at bounding box center [22, 110] width 27 height 17
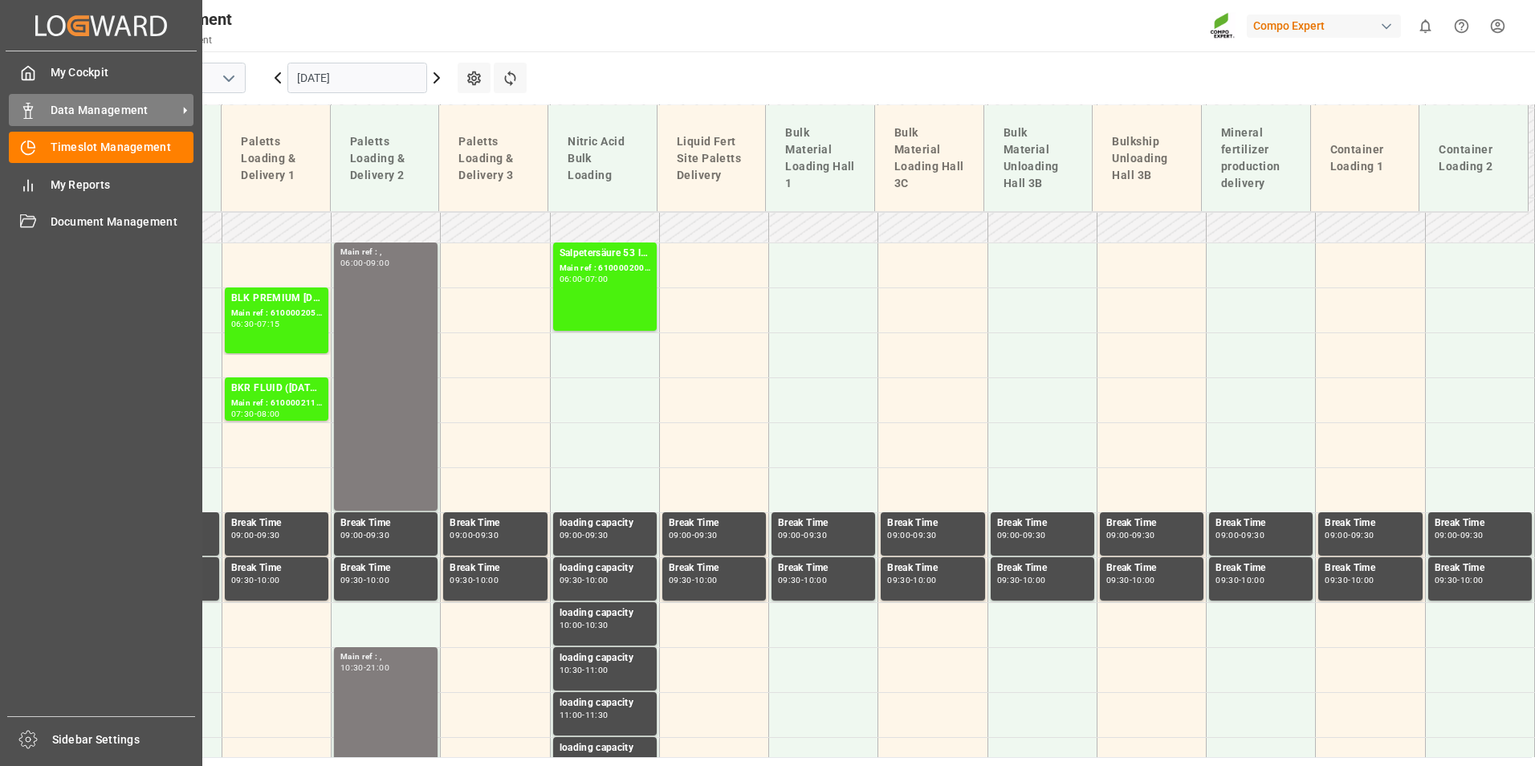
click at [39, 117] on div "Data Management Data Management" at bounding box center [101, 109] width 185 height 31
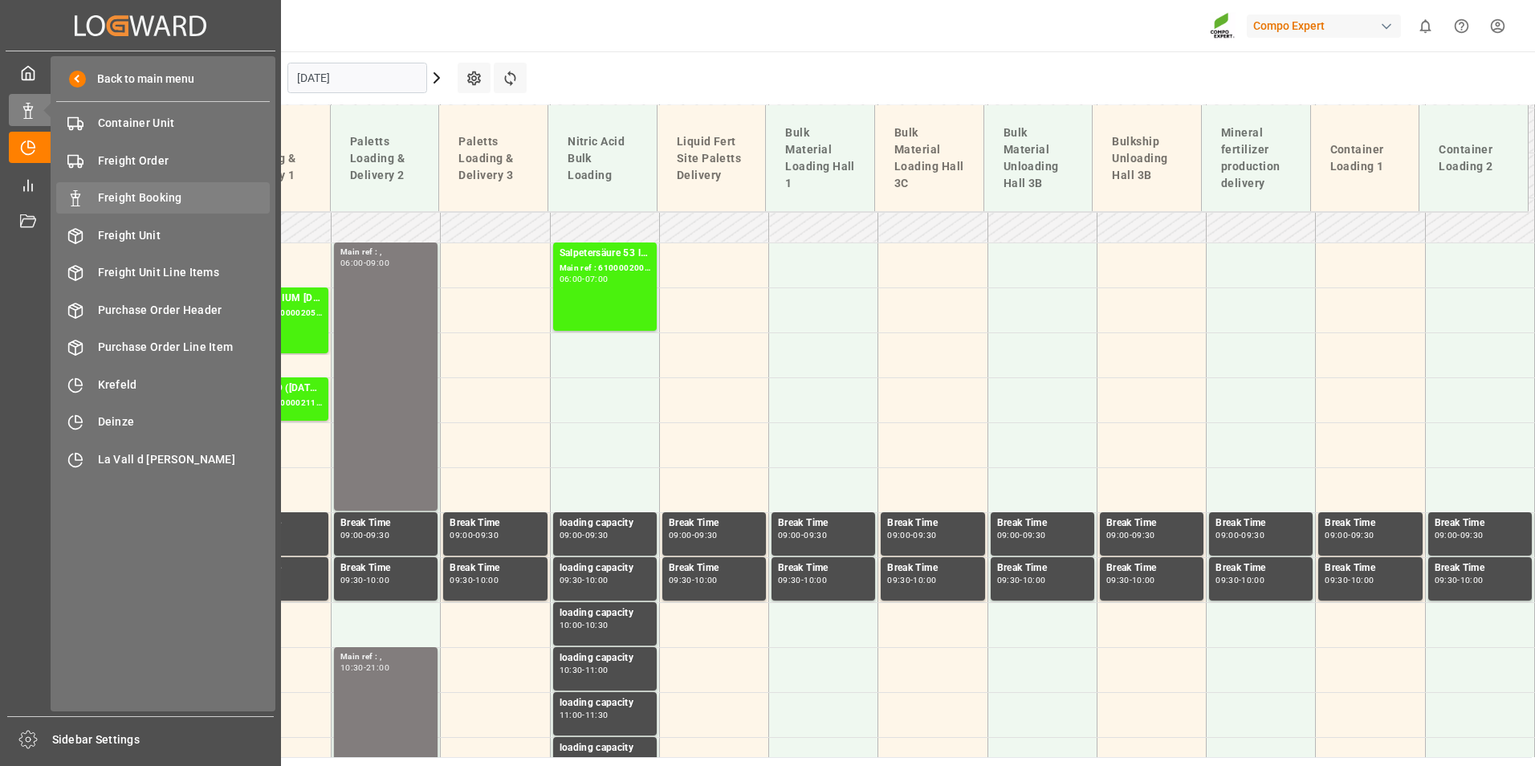
click at [179, 185] on div "Freight Booking Freight Booking" at bounding box center [163, 197] width 214 height 31
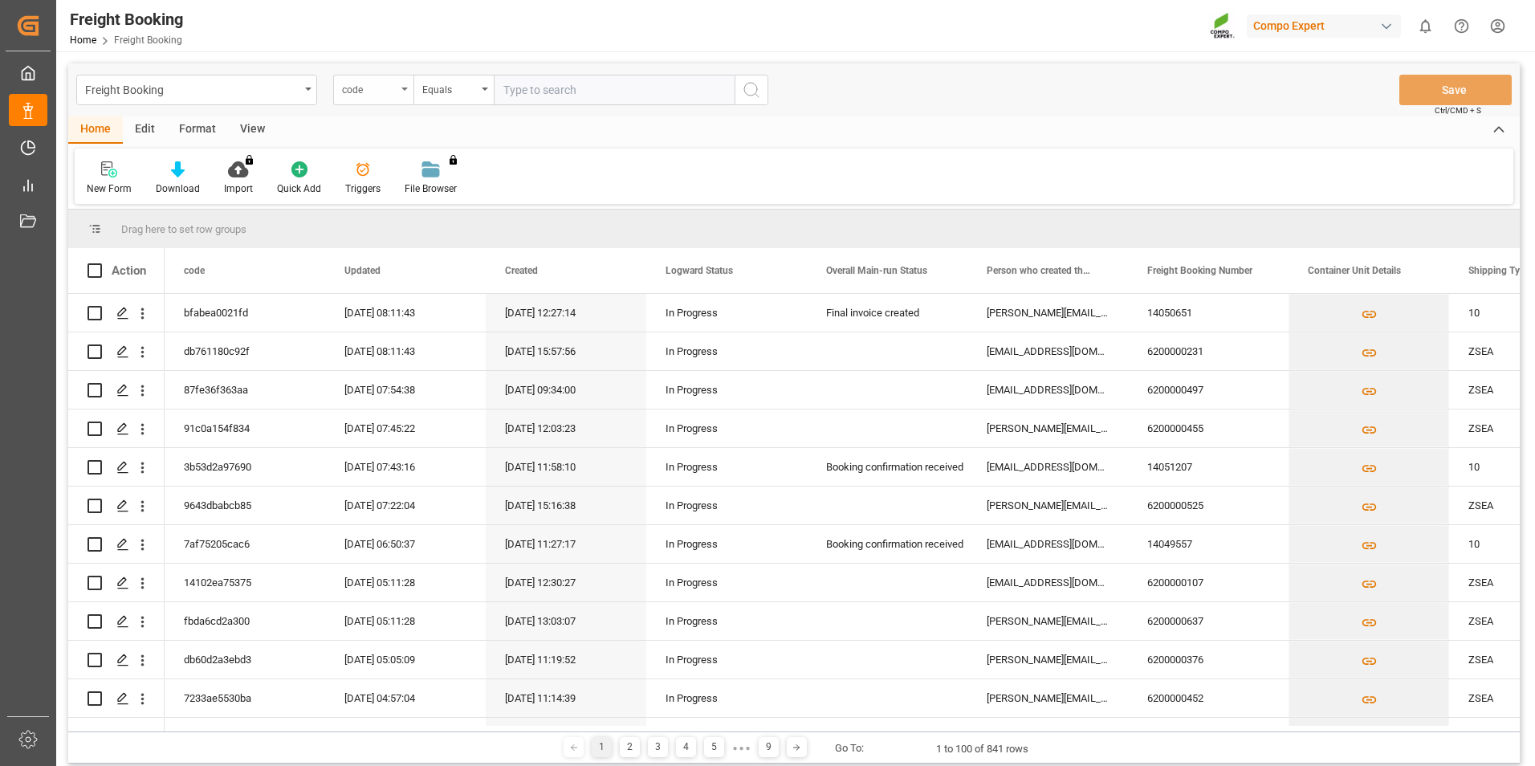
click at [403, 91] on div "code" at bounding box center [373, 90] width 80 height 31
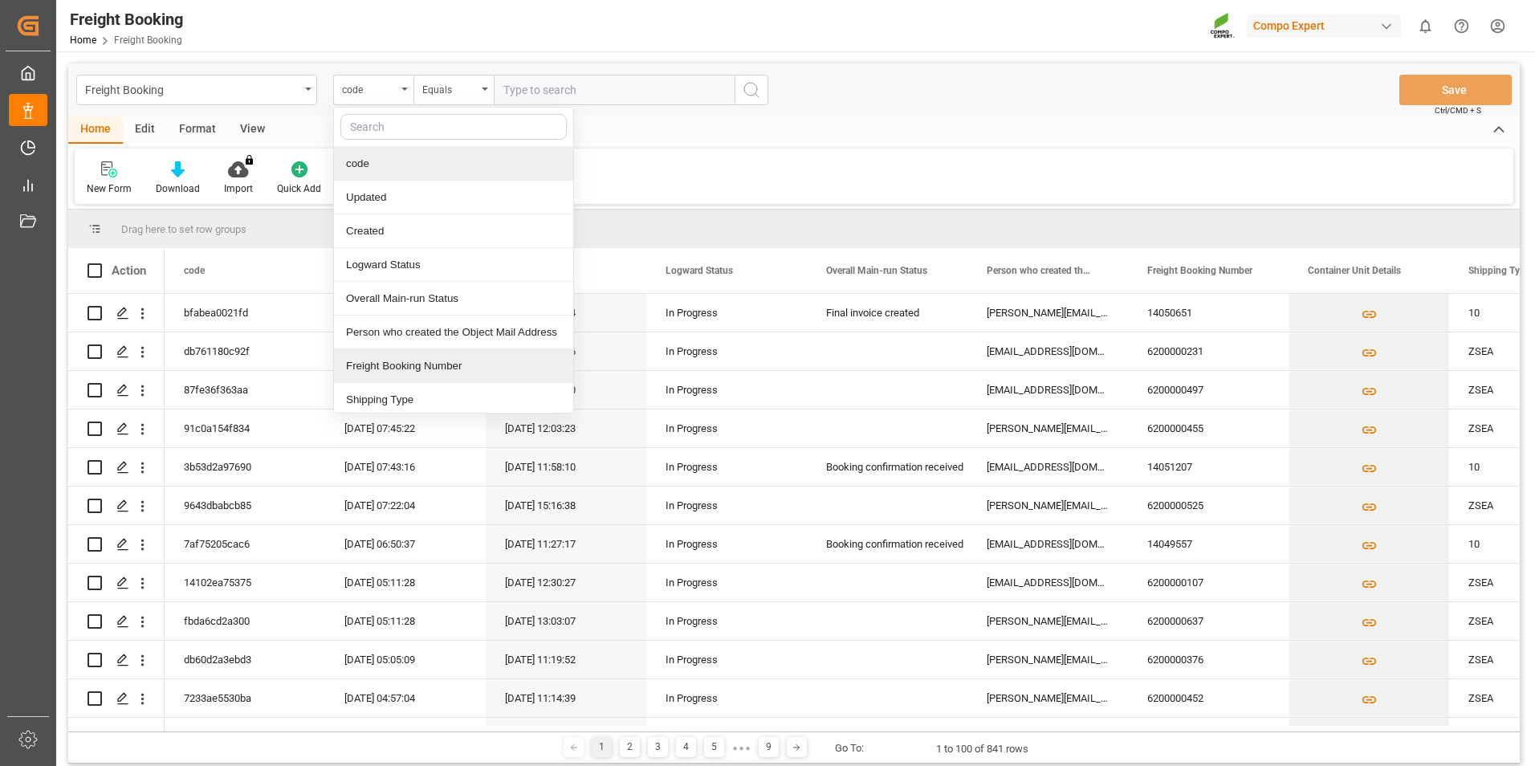
click at [462, 363] on div "Freight Booking Number" at bounding box center [453, 366] width 239 height 34
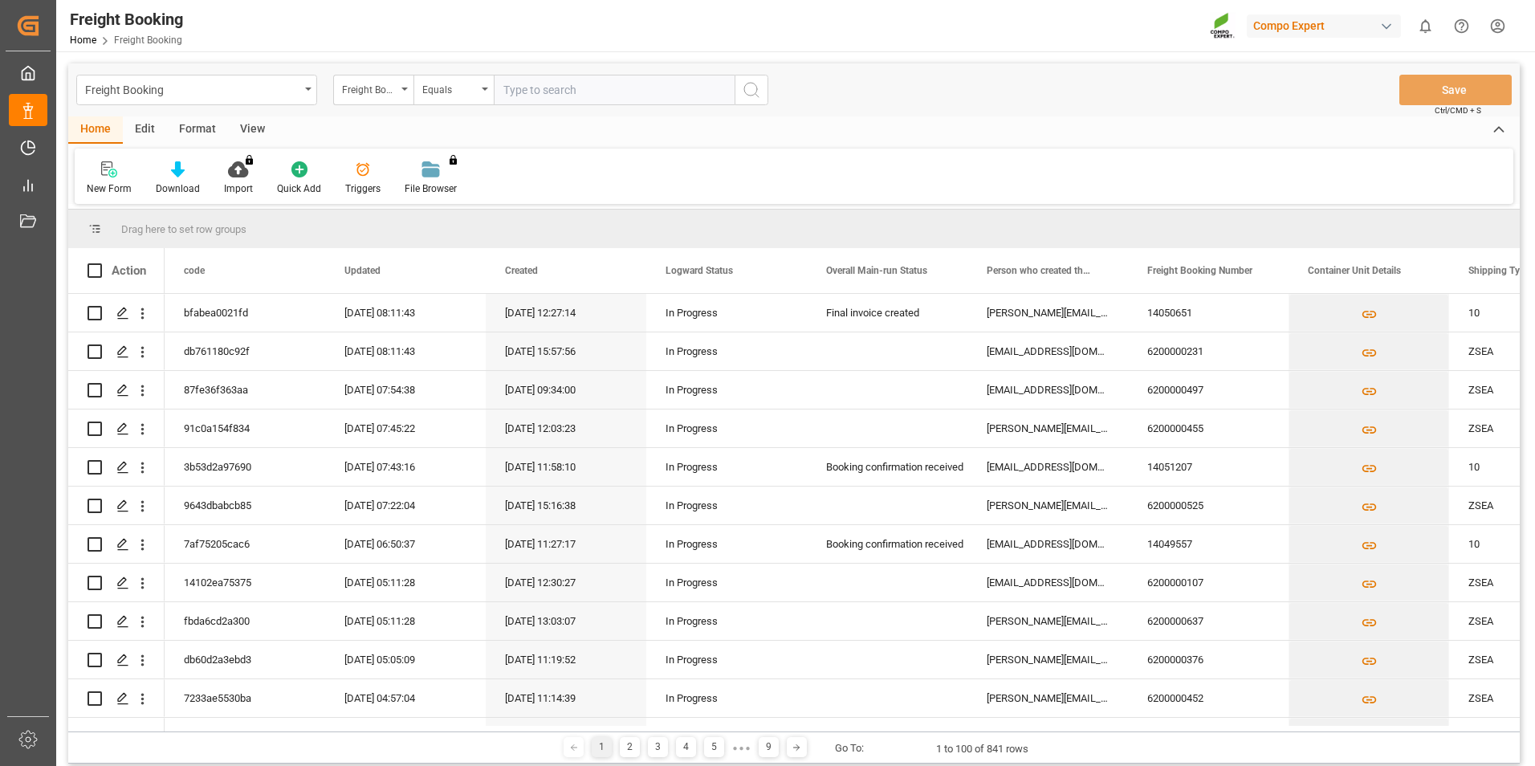
click at [535, 89] on input "text" at bounding box center [614, 90] width 241 height 31
paste input "2000000239"
type input "2000000239"
click at [757, 92] on icon "search button" at bounding box center [751, 89] width 19 height 19
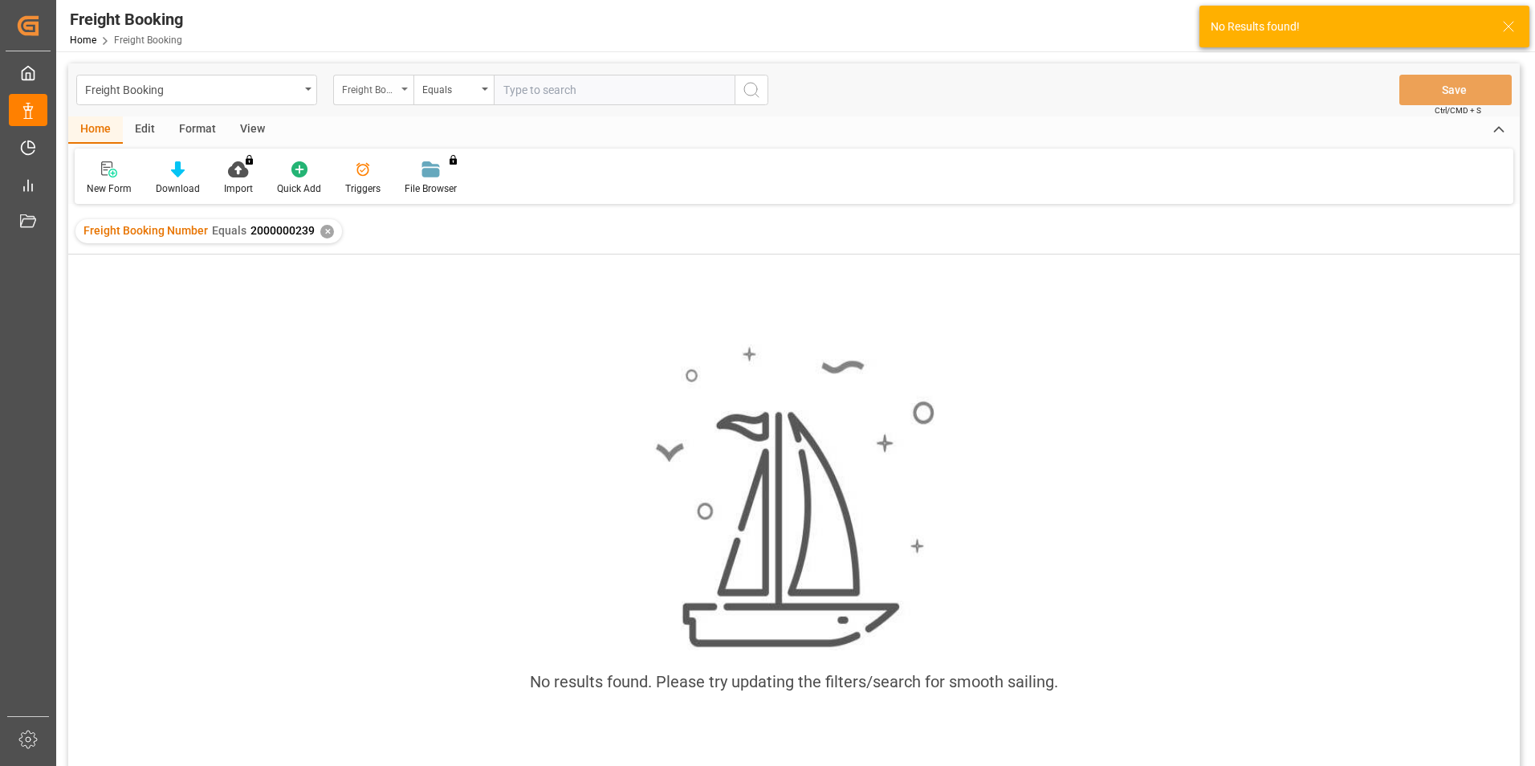
click at [401, 86] on div "Freight Booking Number" at bounding box center [373, 90] width 80 height 31
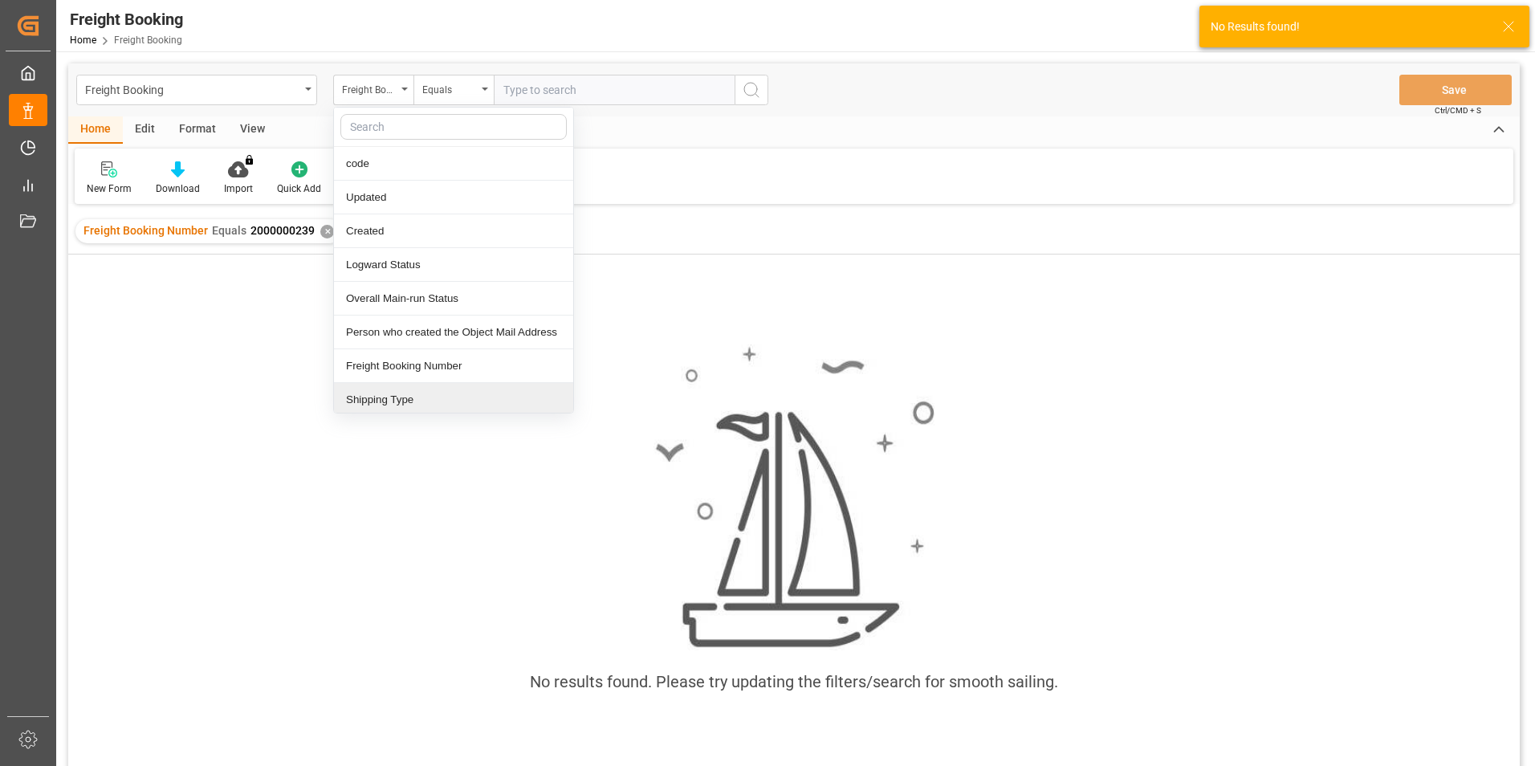
click at [423, 397] on div "Shipping Type" at bounding box center [453, 400] width 239 height 34
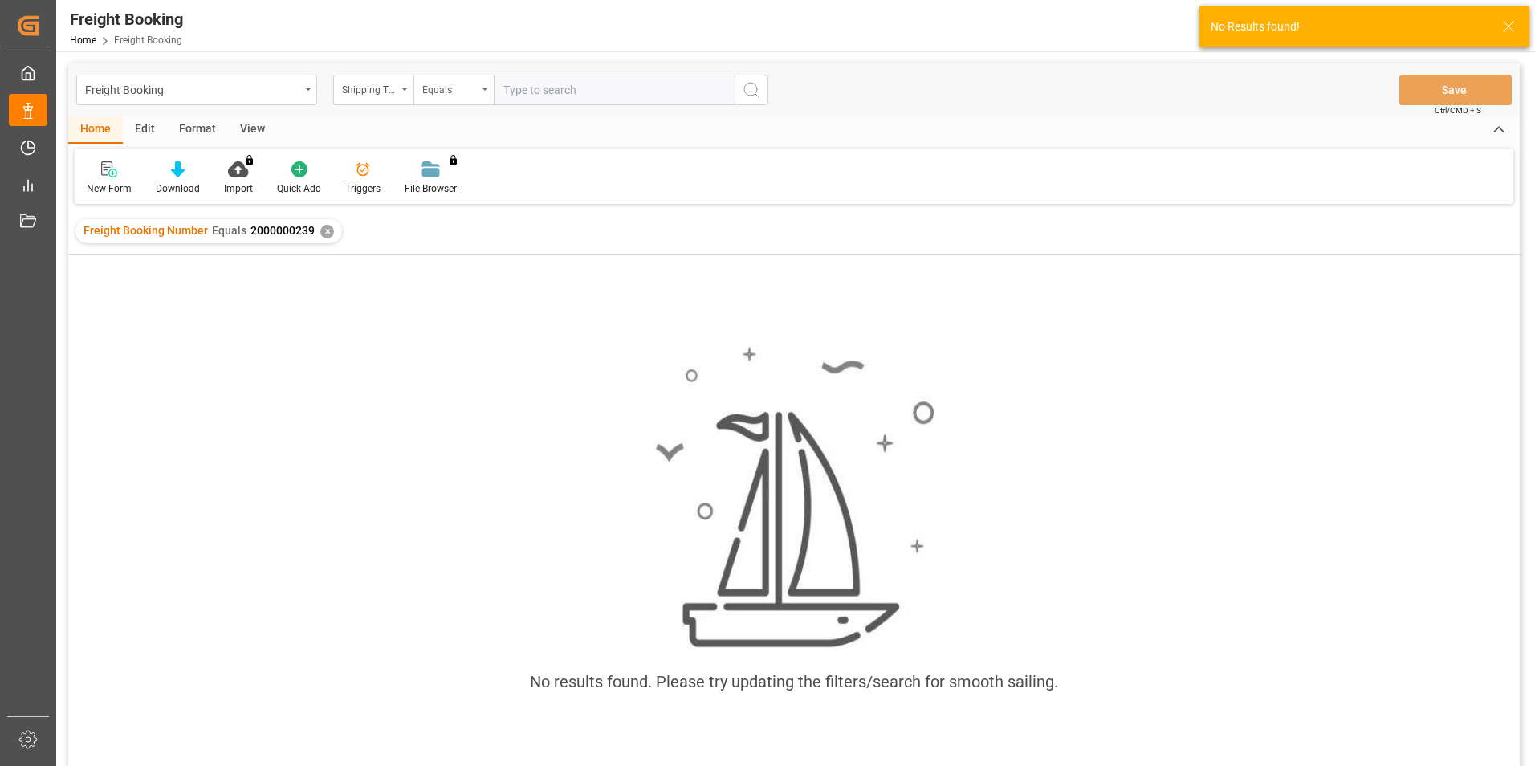
click at [459, 81] on div "Equals" at bounding box center [449, 88] width 55 height 18
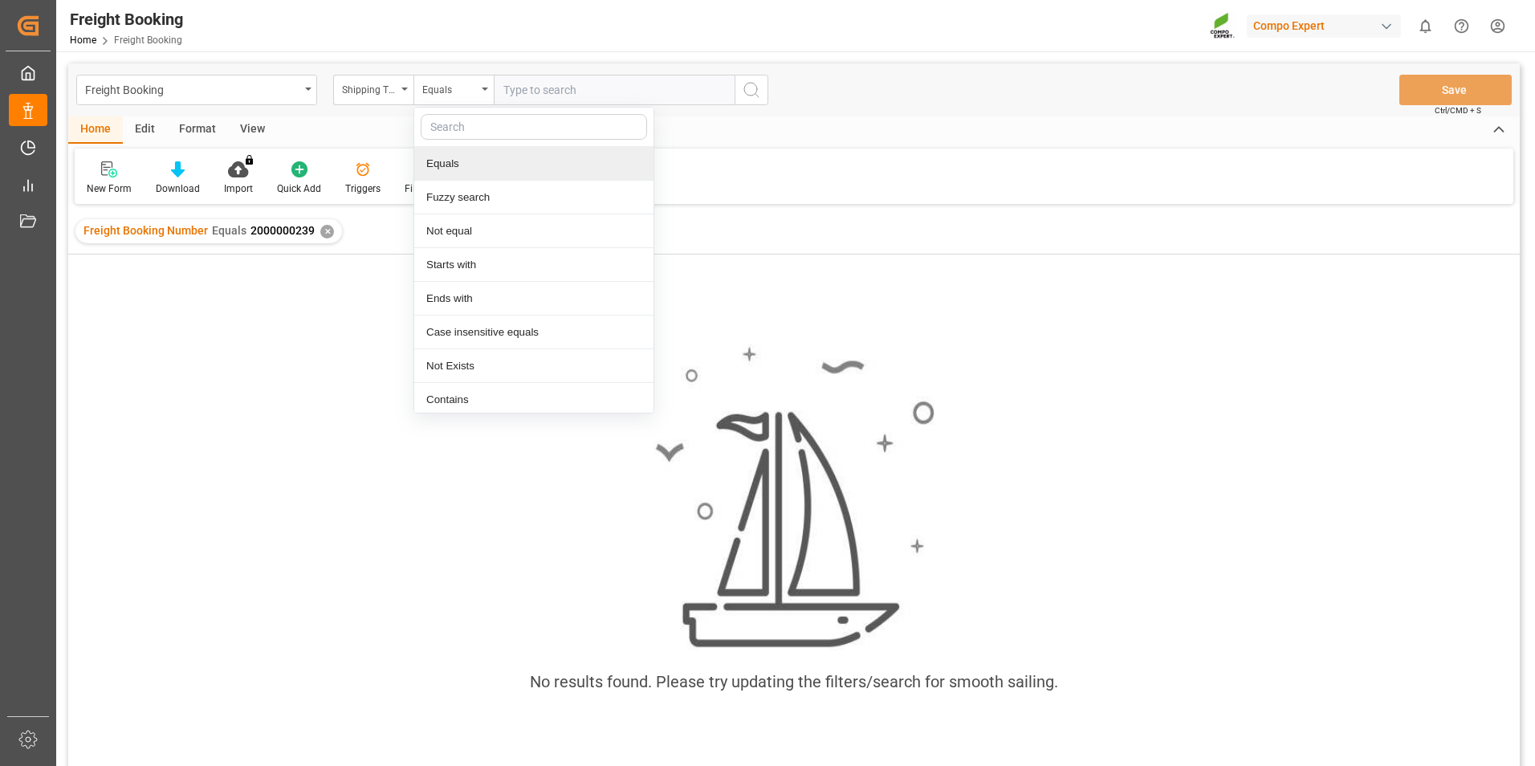
click at [491, 168] on div "Equals" at bounding box center [533, 164] width 239 height 34
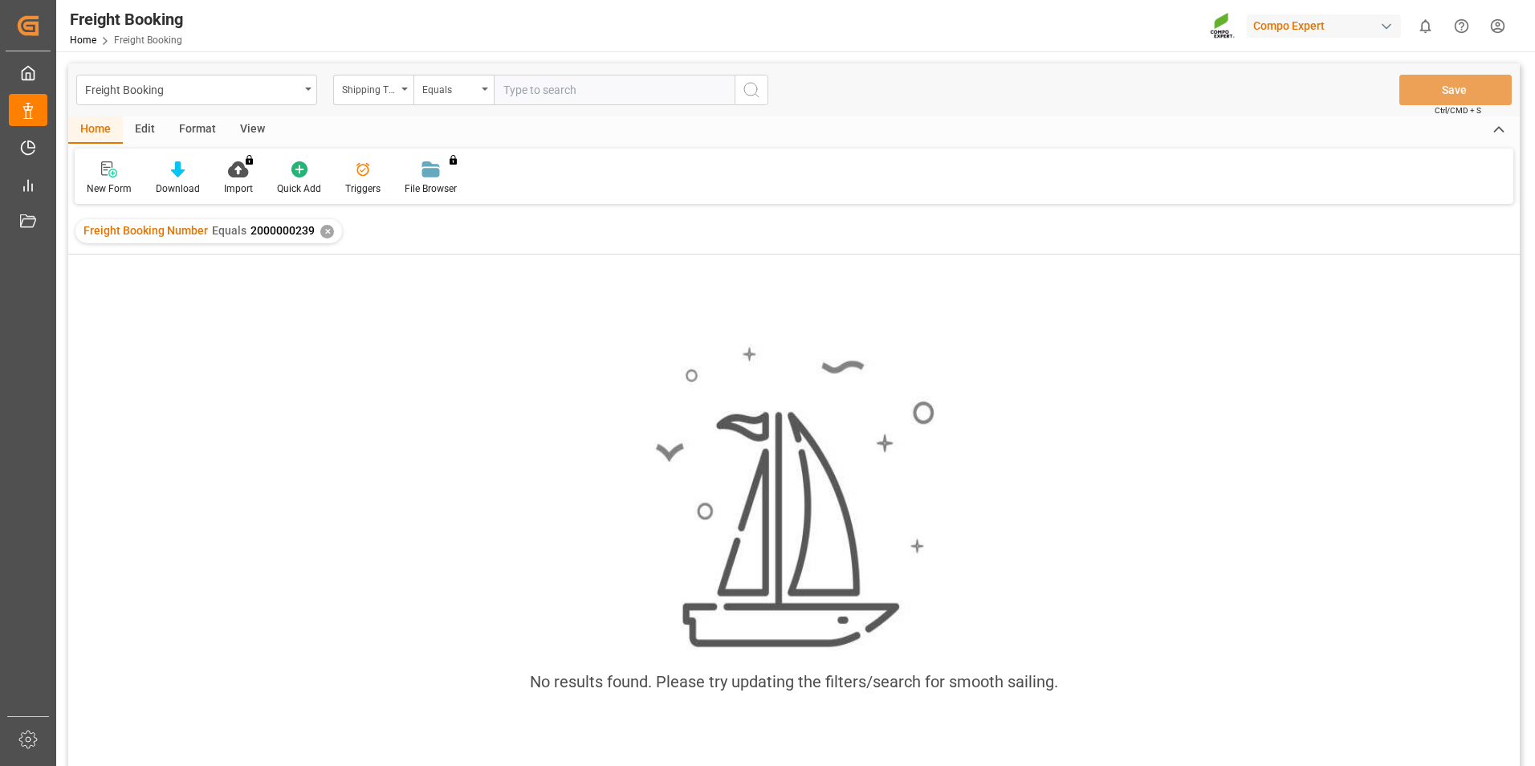
click at [575, 91] on input "text" at bounding box center [614, 90] width 241 height 31
click at [323, 236] on div "✕" at bounding box center [327, 232] width 14 height 14
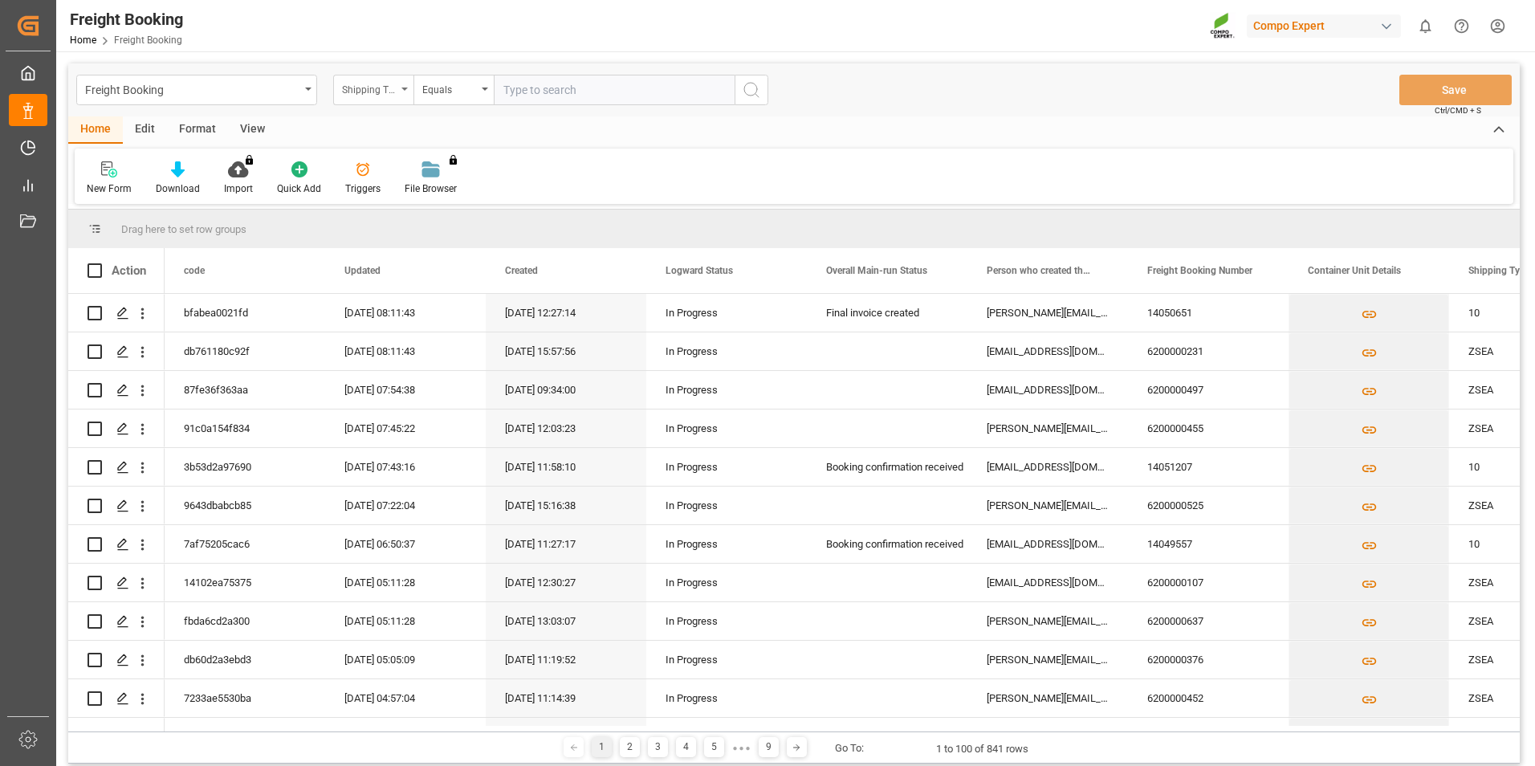
click at [397, 88] on div "Shipping Type" at bounding box center [373, 90] width 80 height 31
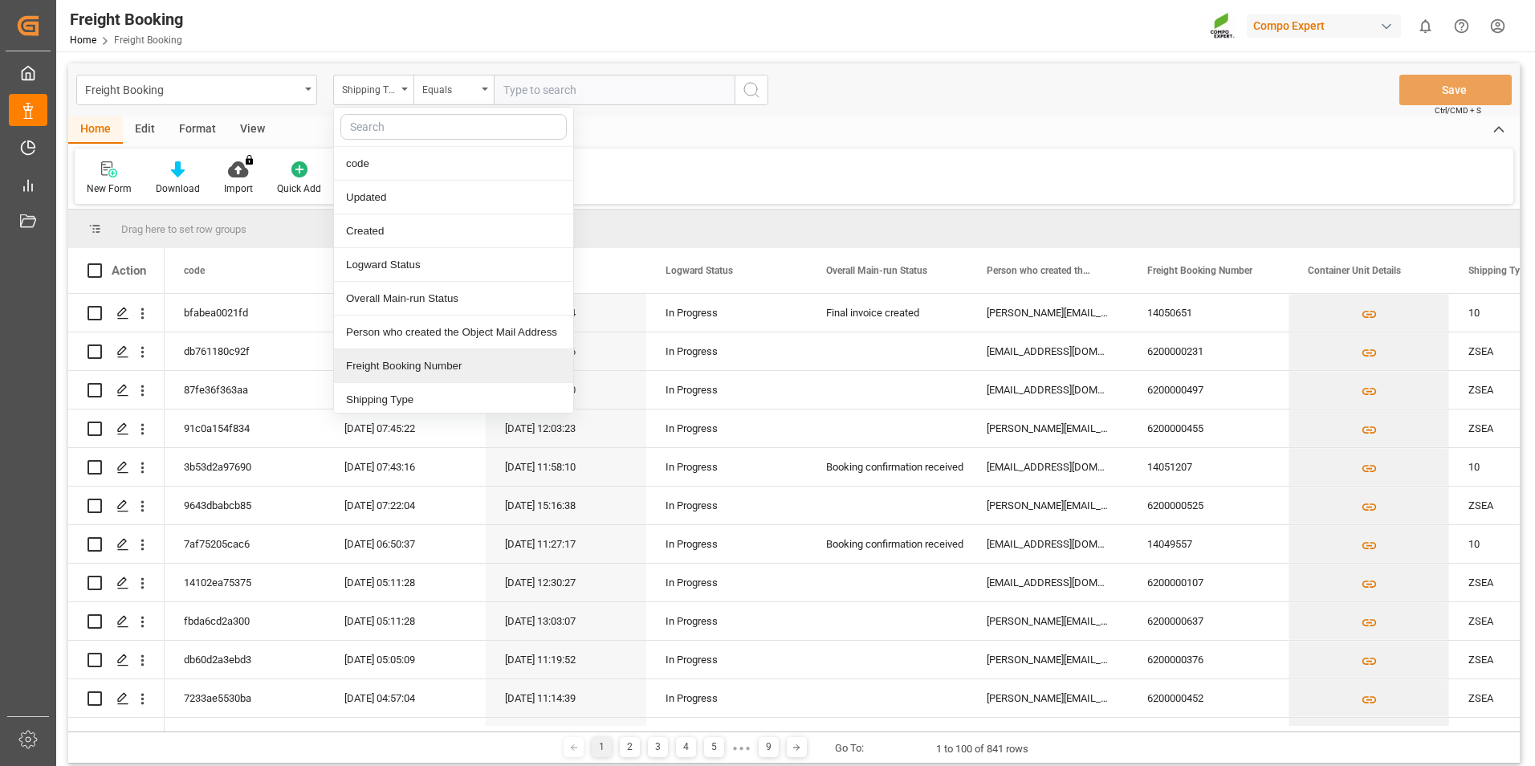
click at [446, 360] on div "Freight Booking Number" at bounding box center [453, 366] width 239 height 34
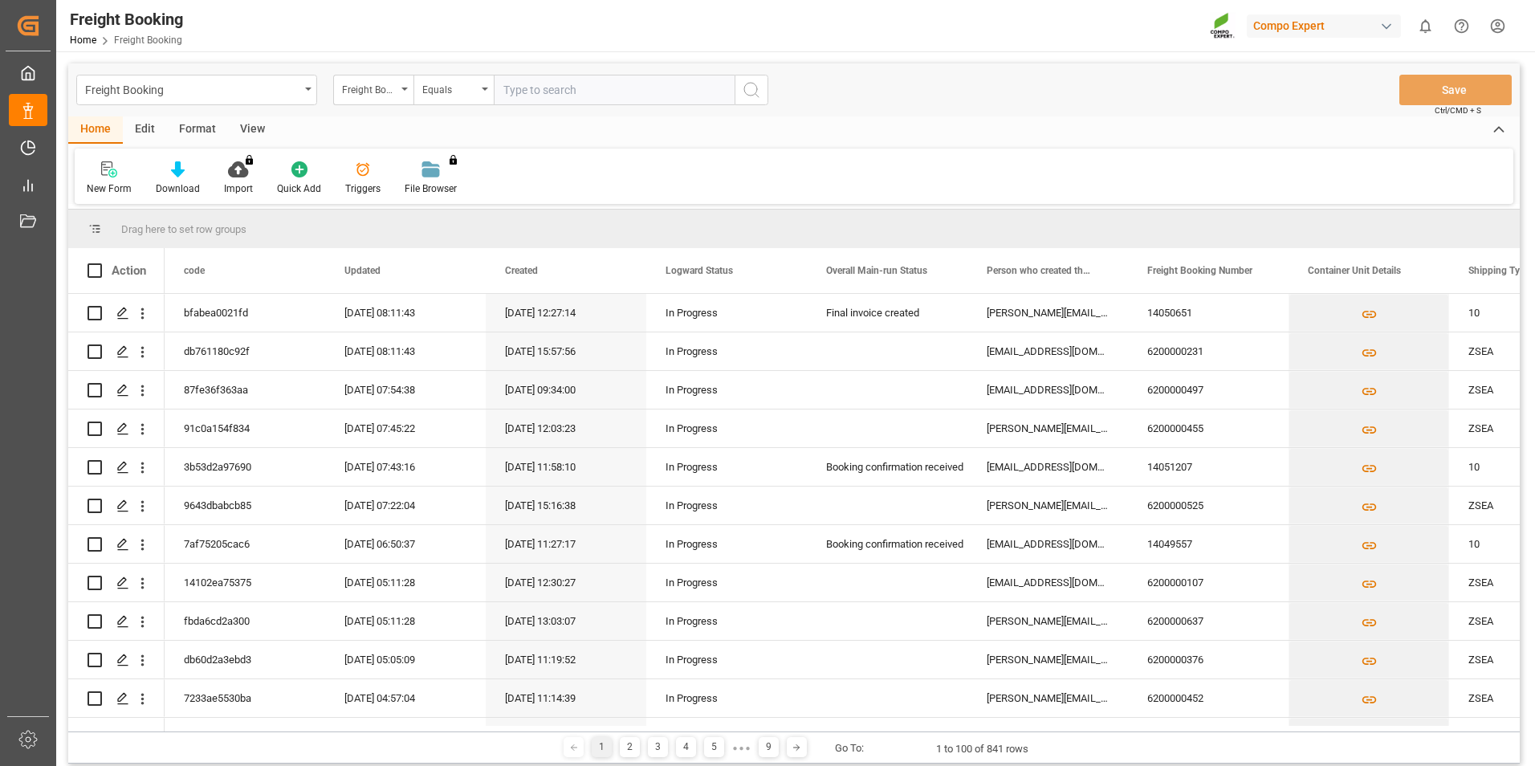
click at [504, 84] on input "text" at bounding box center [614, 90] width 241 height 31
type input "2000000239"
click at [755, 83] on icon "search button" at bounding box center [751, 89] width 19 height 19
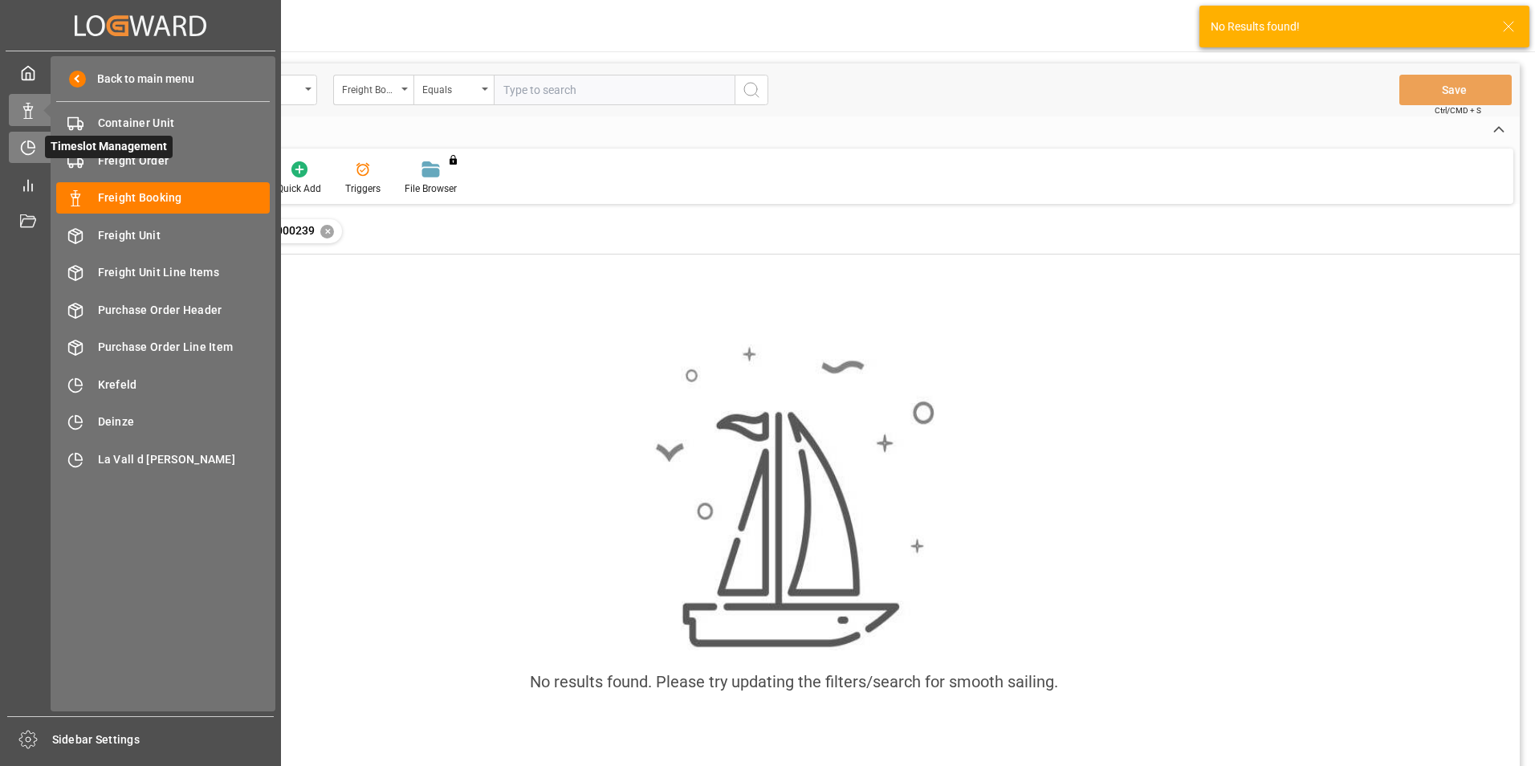
click at [21, 137] on div "Timeslot Management Timeslot Management" at bounding box center [140, 147] width 263 height 31
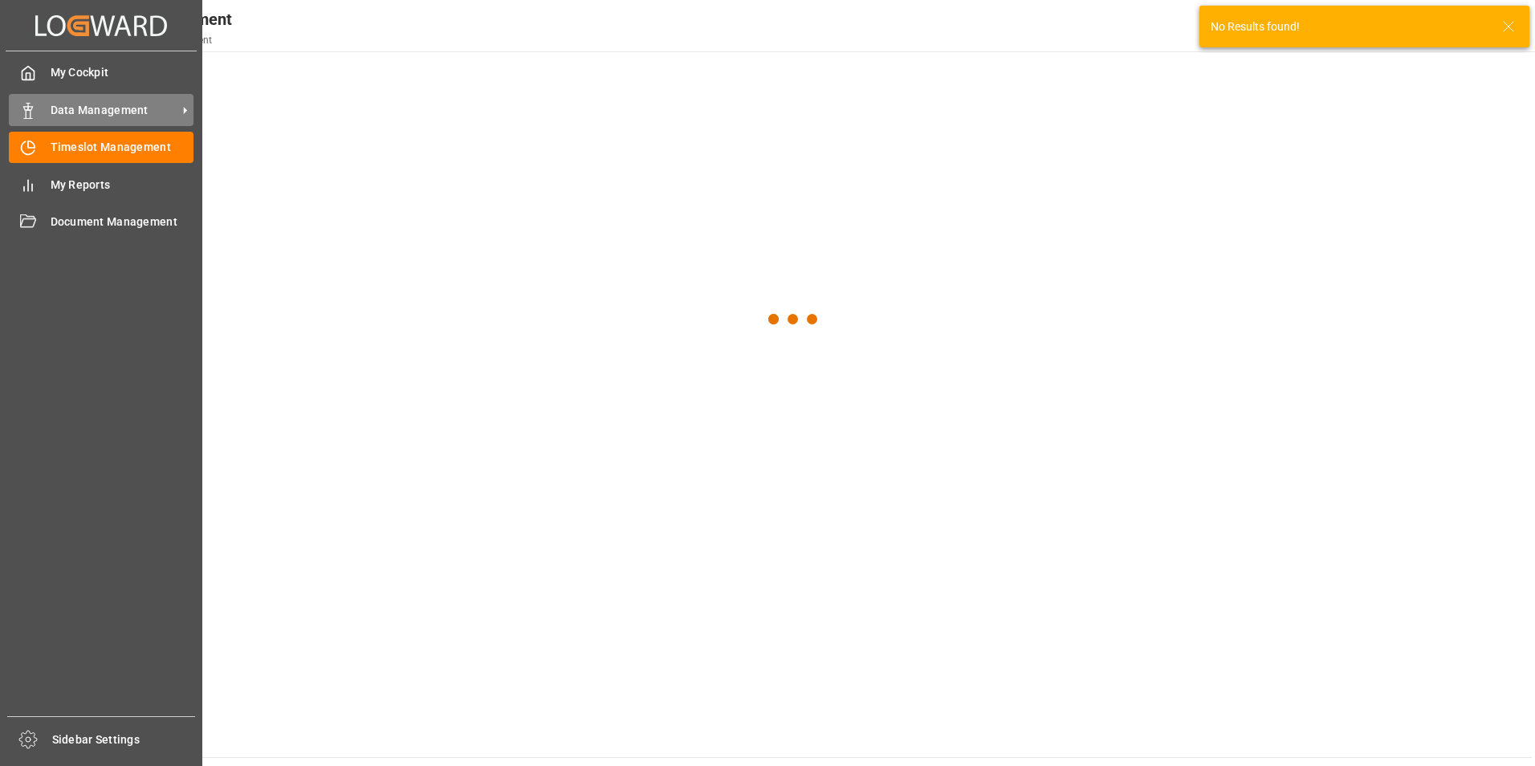
click at [31, 105] on icon at bounding box center [28, 111] width 16 height 16
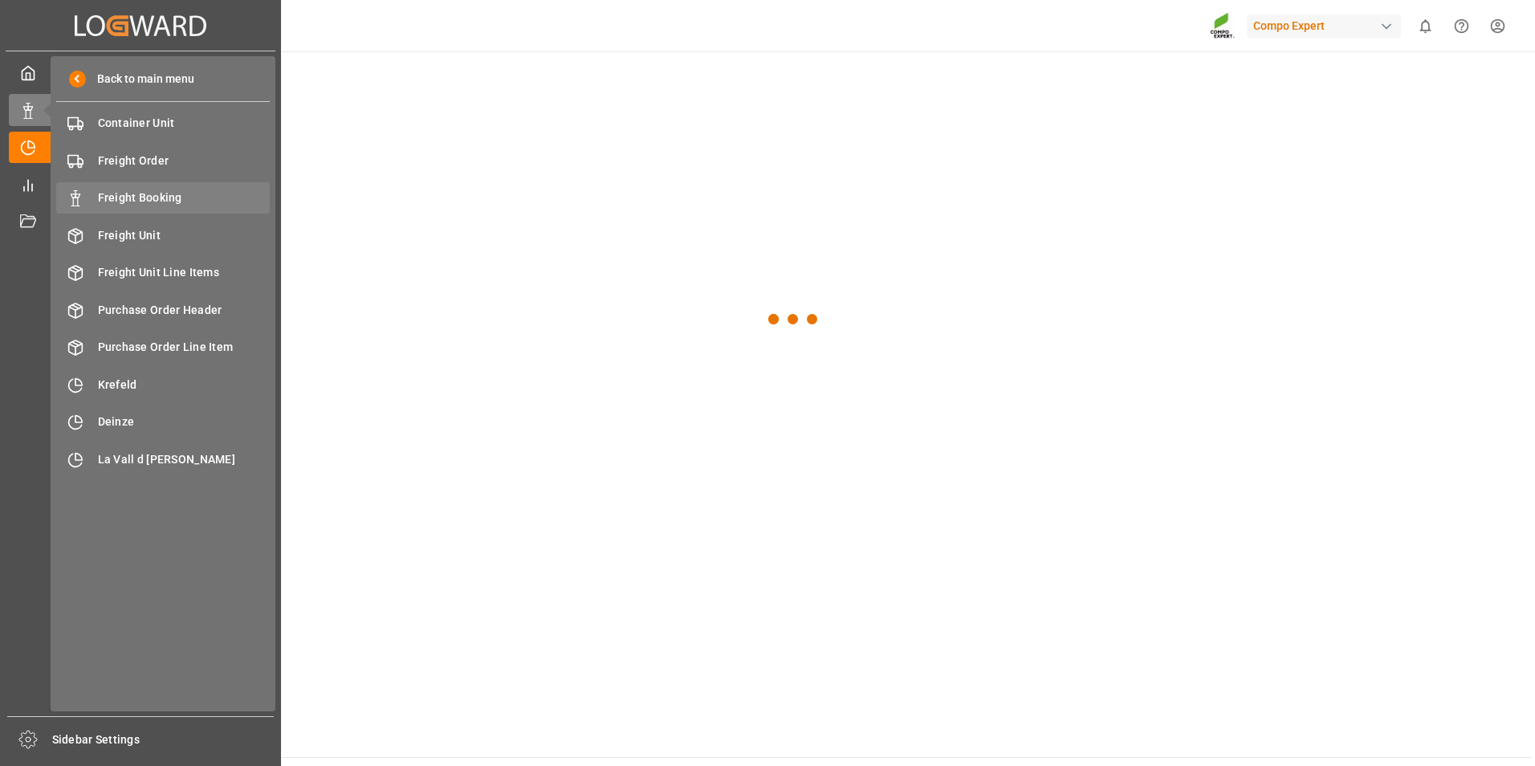
click at [165, 196] on span "Freight Booking" at bounding box center [184, 197] width 173 height 17
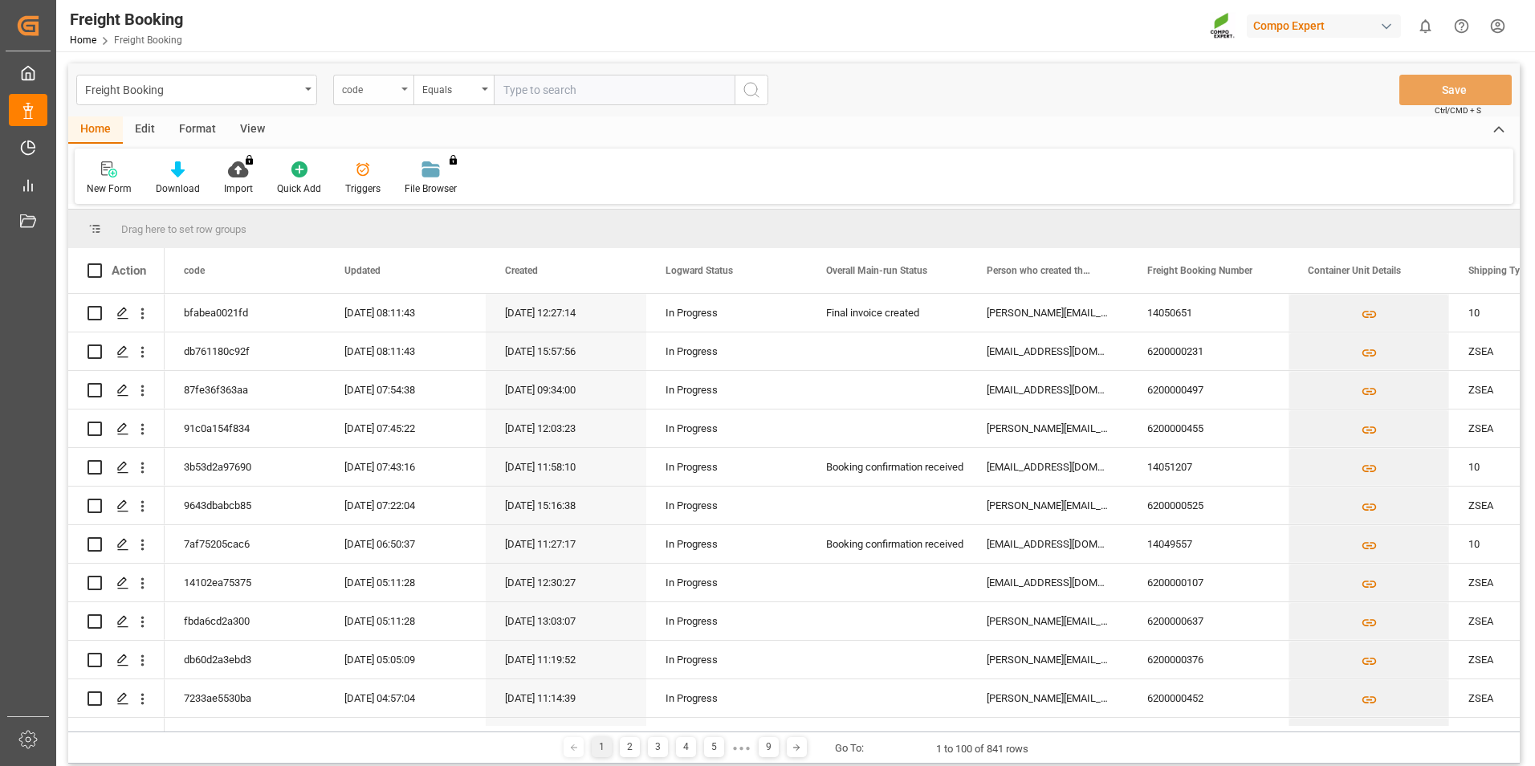
click at [391, 93] on div "code" at bounding box center [369, 88] width 55 height 18
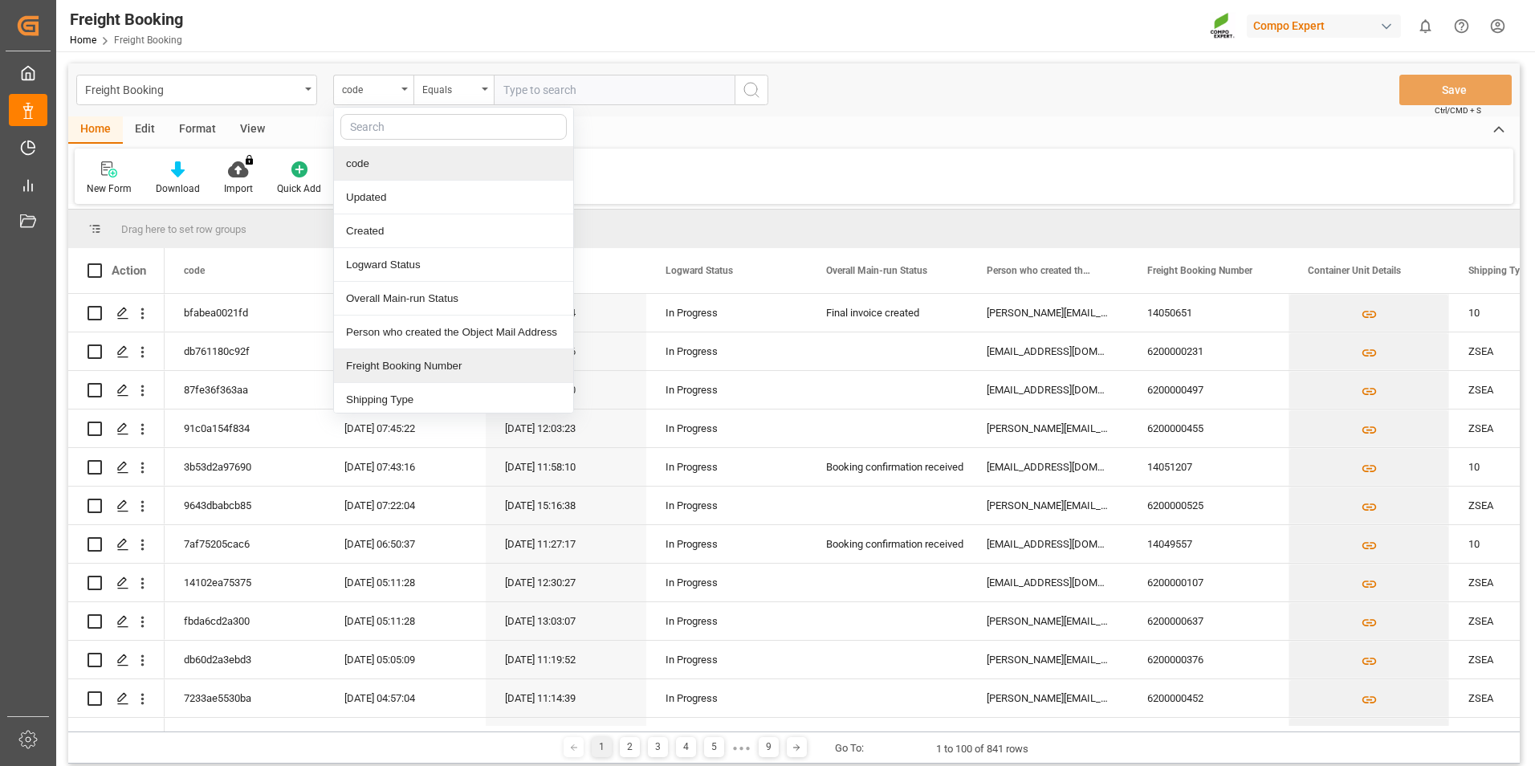
click at [450, 355] on div "Freight Booking Number" at bounding box center [453, 366] width 239 height 34
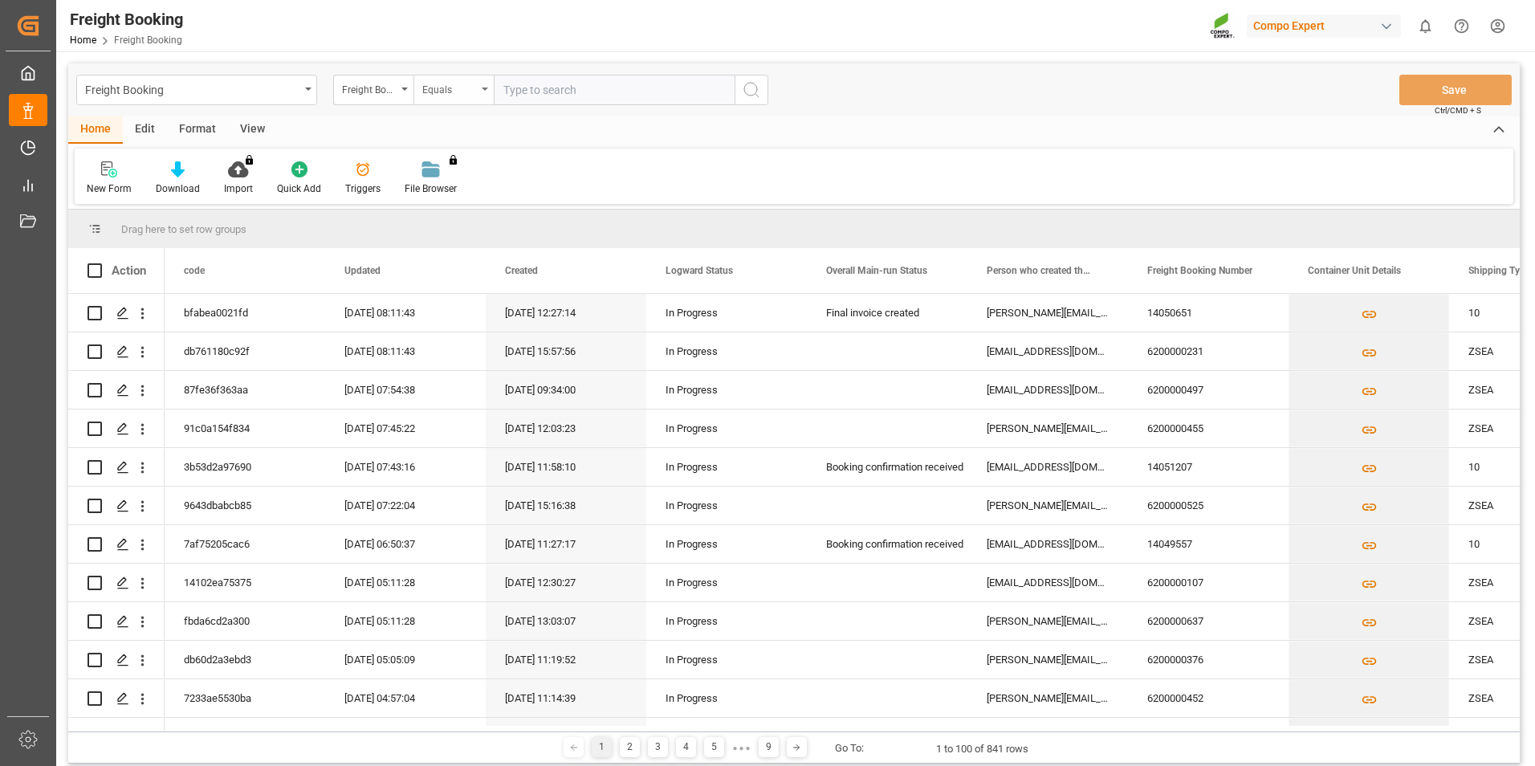
click at [462, 95] on div "Equals" at bounding box center [449, 88] width 55 height 18
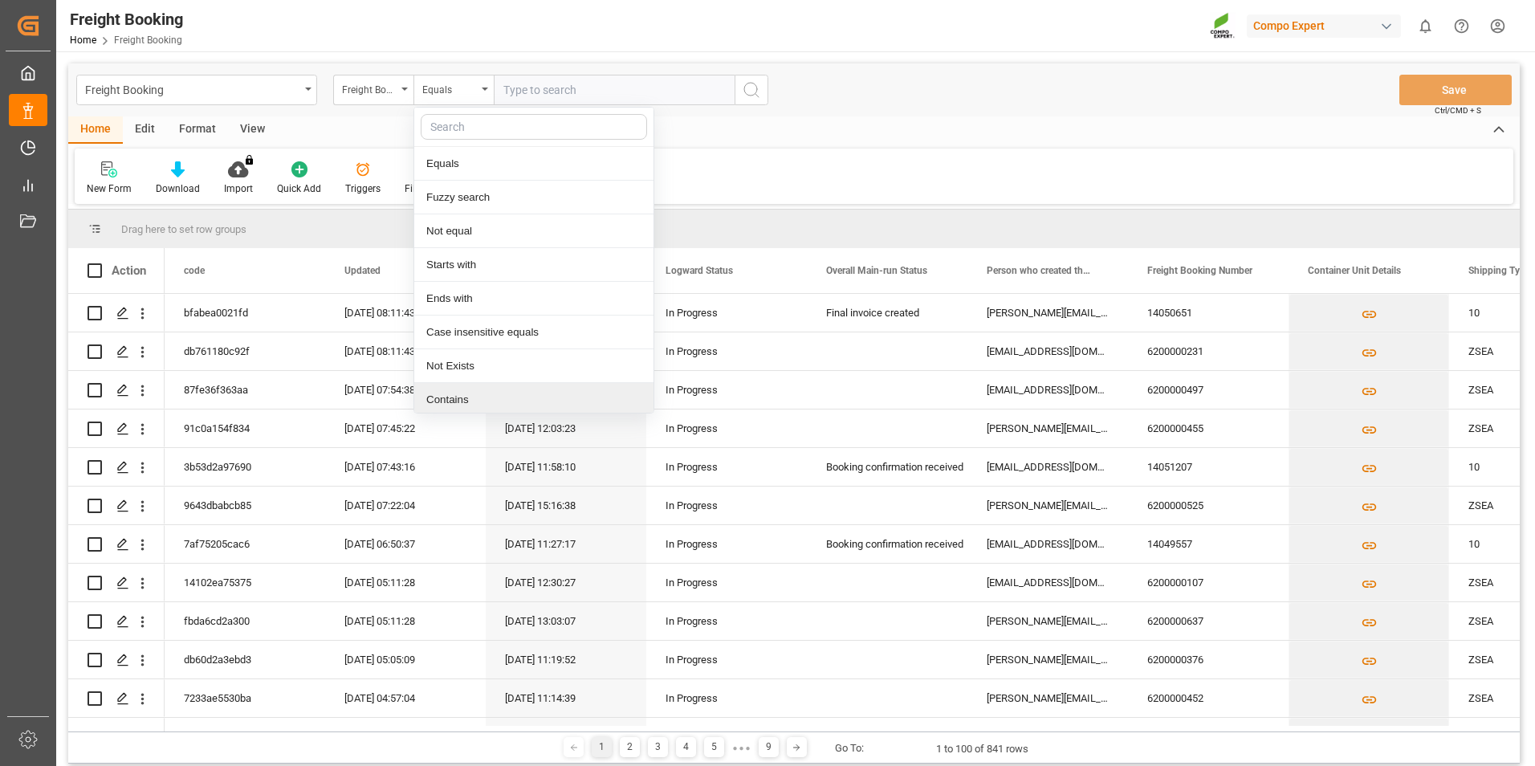
click at [466, 405] on div "Contains" at bounding box center [533, 400] width 239 height 34
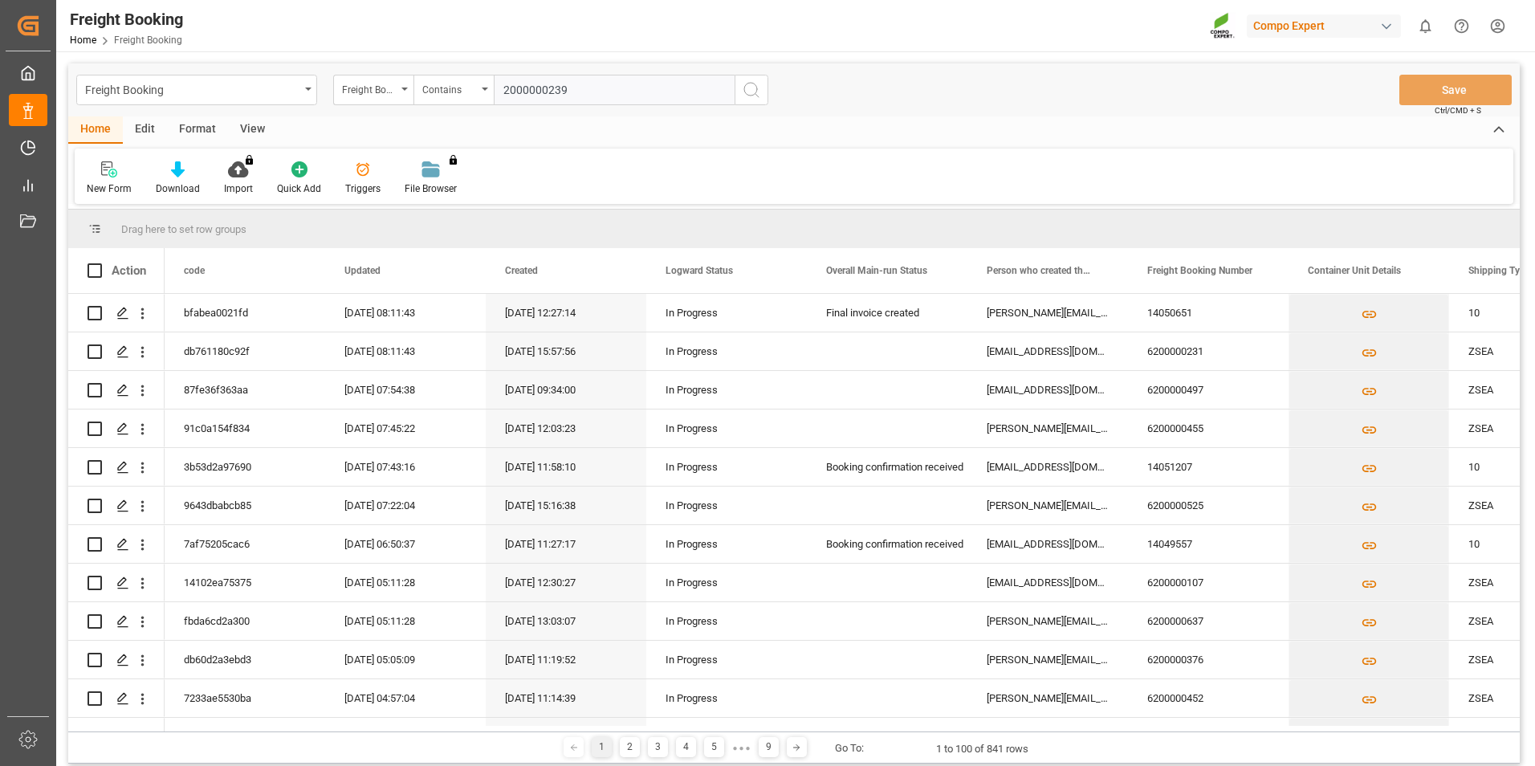
type input "2000000239"
click at [754, 88] on icon "search button" at bounding box center [751, 89] width 19 height 19
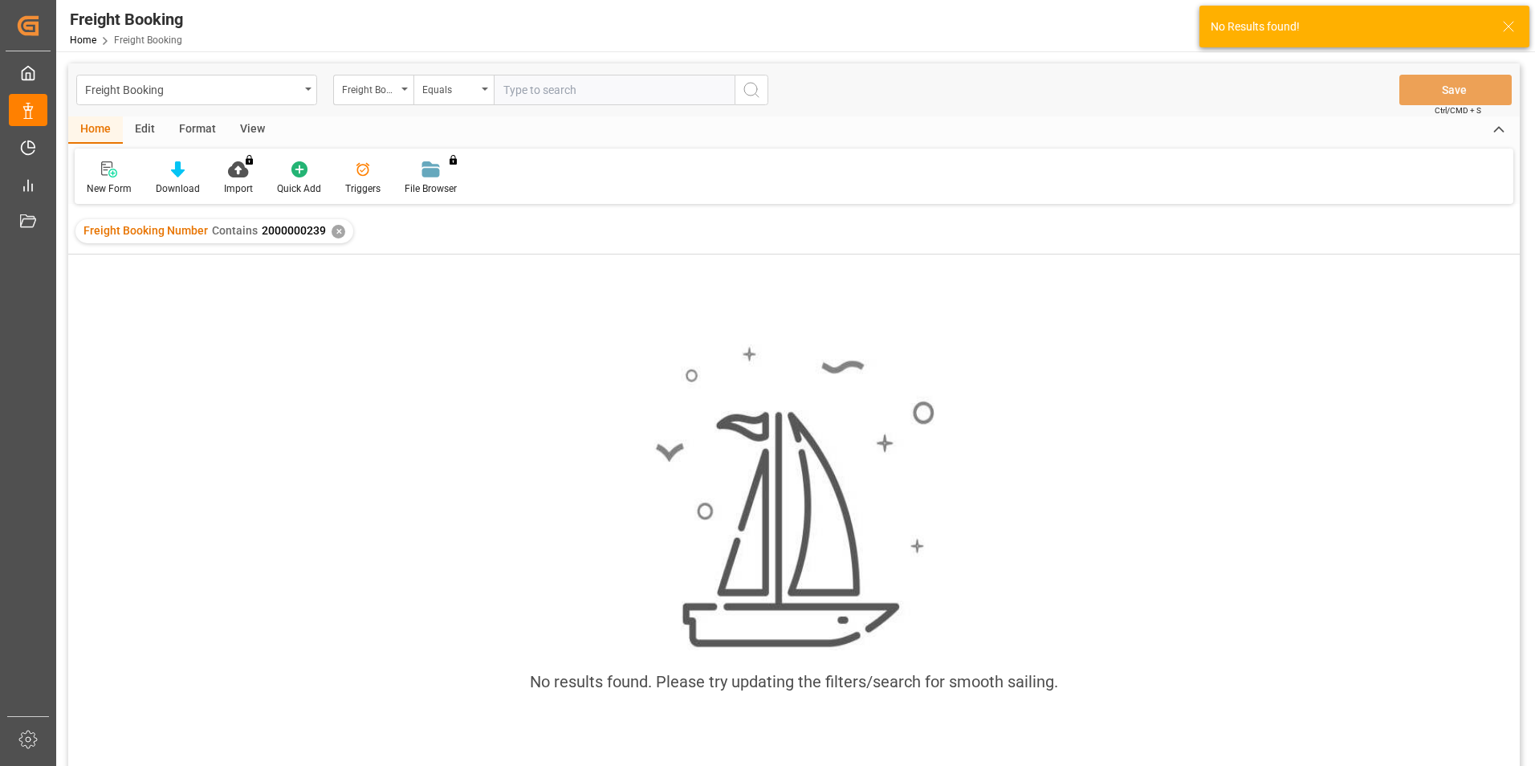
click at [334, 234] on div "✕" at bounding box center [339, 232] width 14 height 14
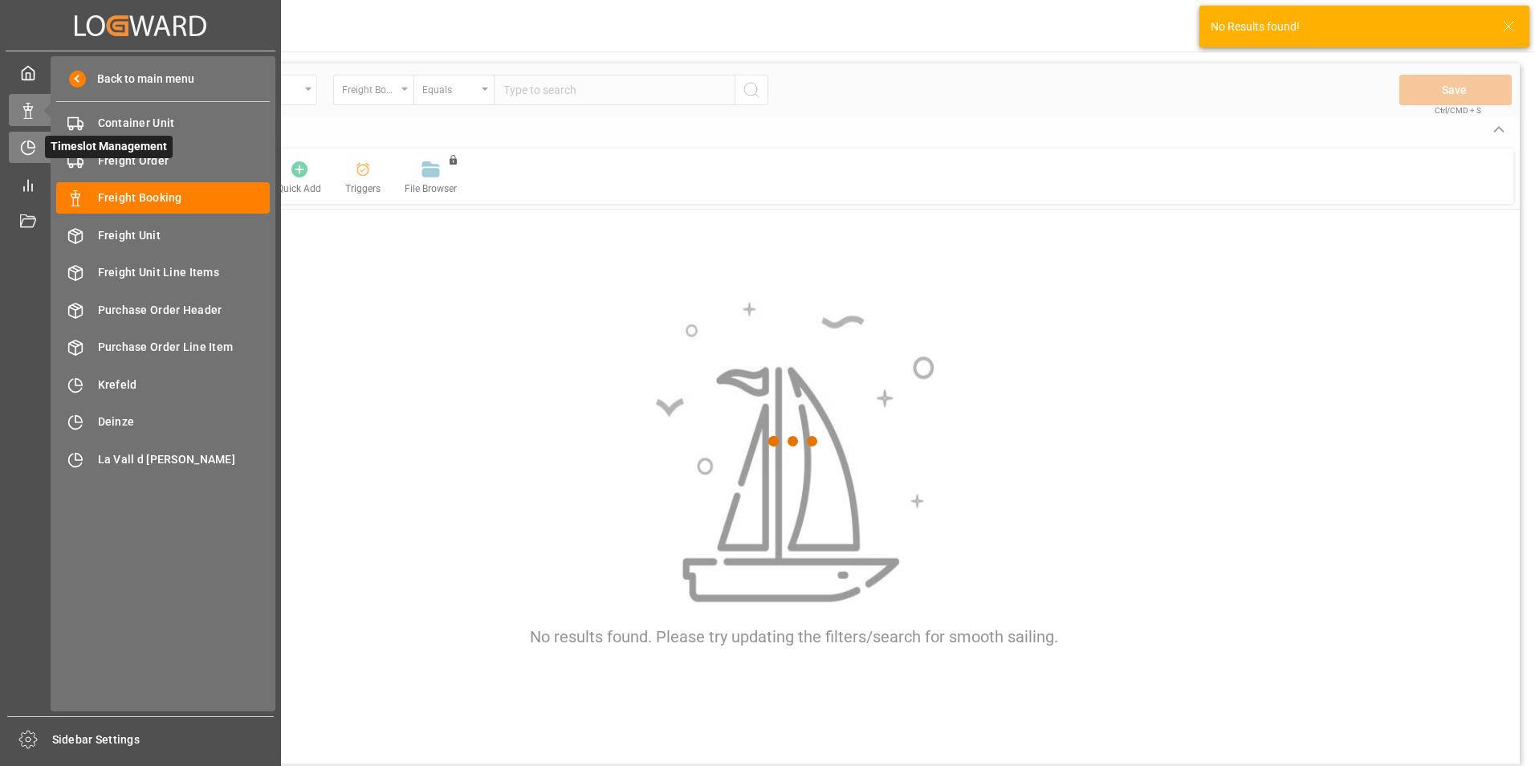
click at [26, 137] on div "Timeslot Management Timeslot Management" at bounding box center [140, 147] width 263 height 31
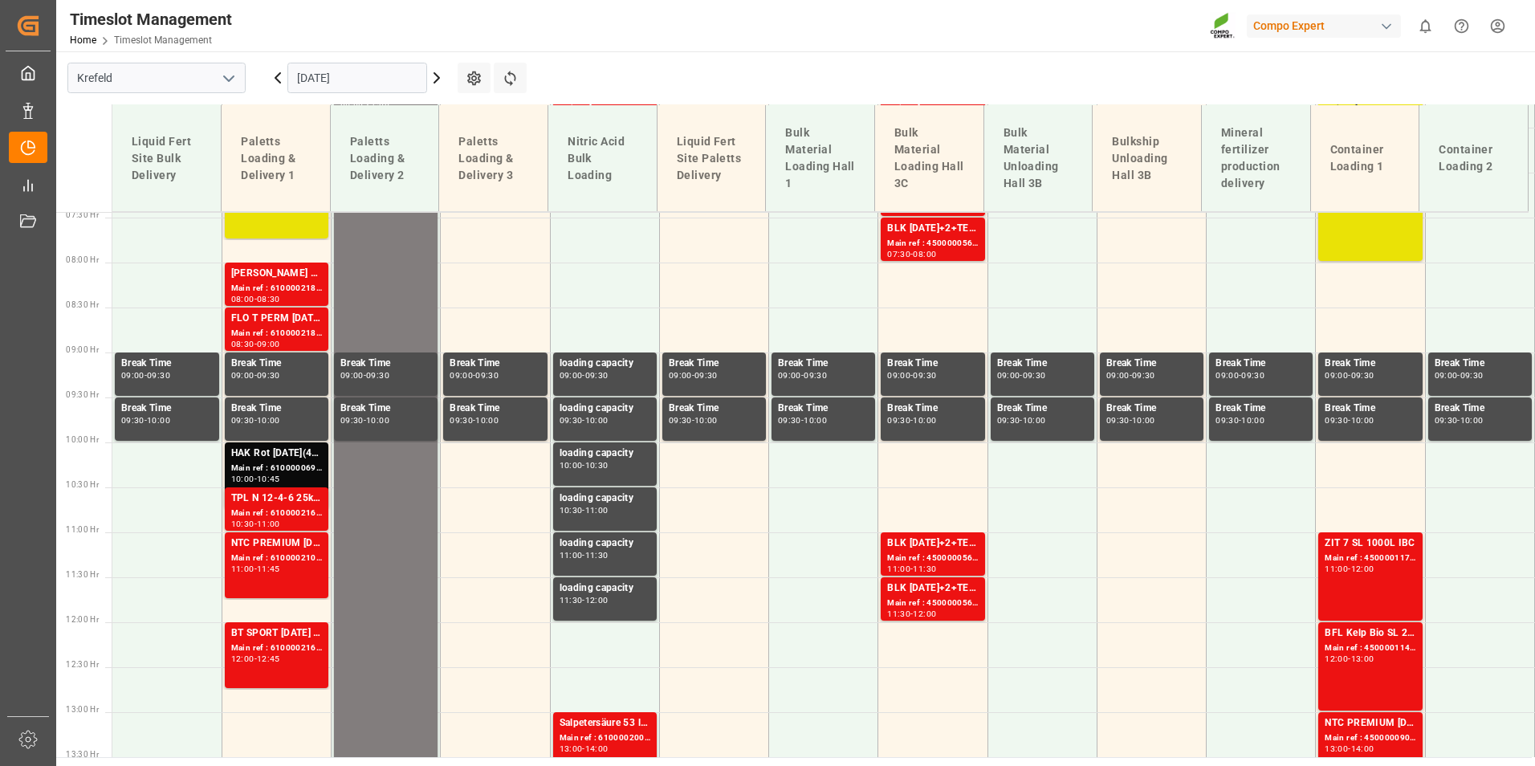
scroll to position [670, 0]
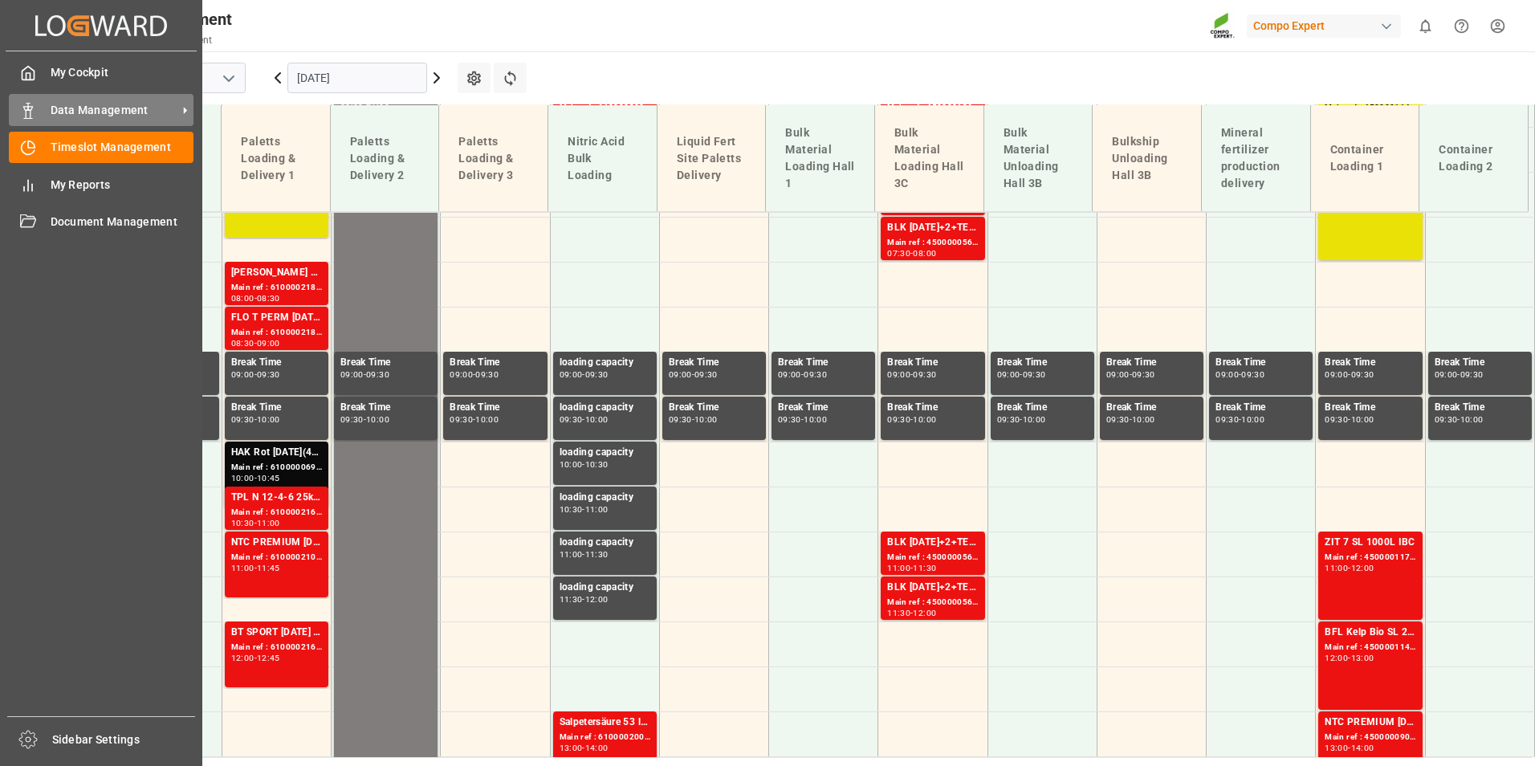
click at [22, 112] on icon at bounding box center [28, 111] width 16 height 16
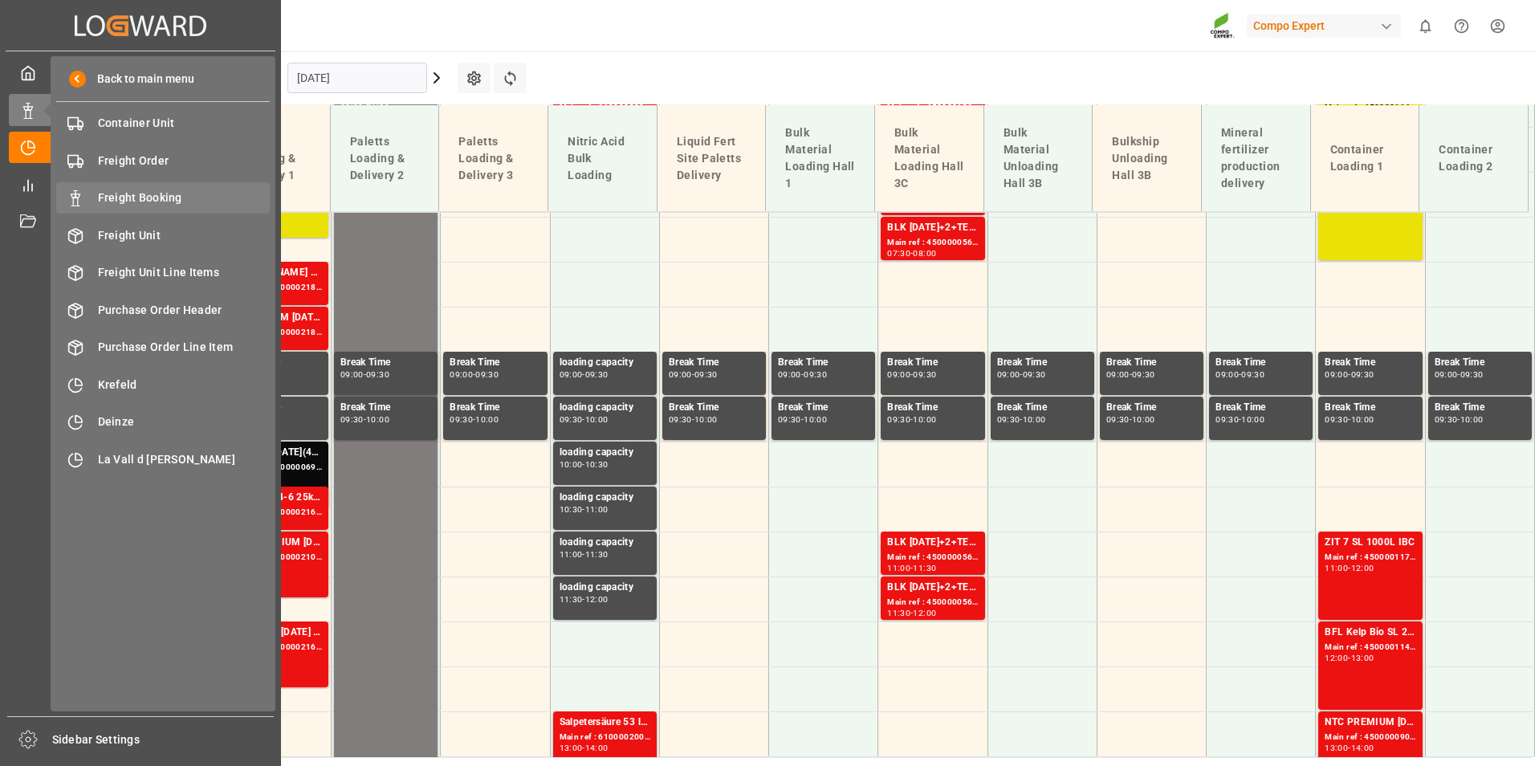
click at [173, 187] on div "Freight Booking Freight Booking" at bounding box center [163, 197] width 214 height 31
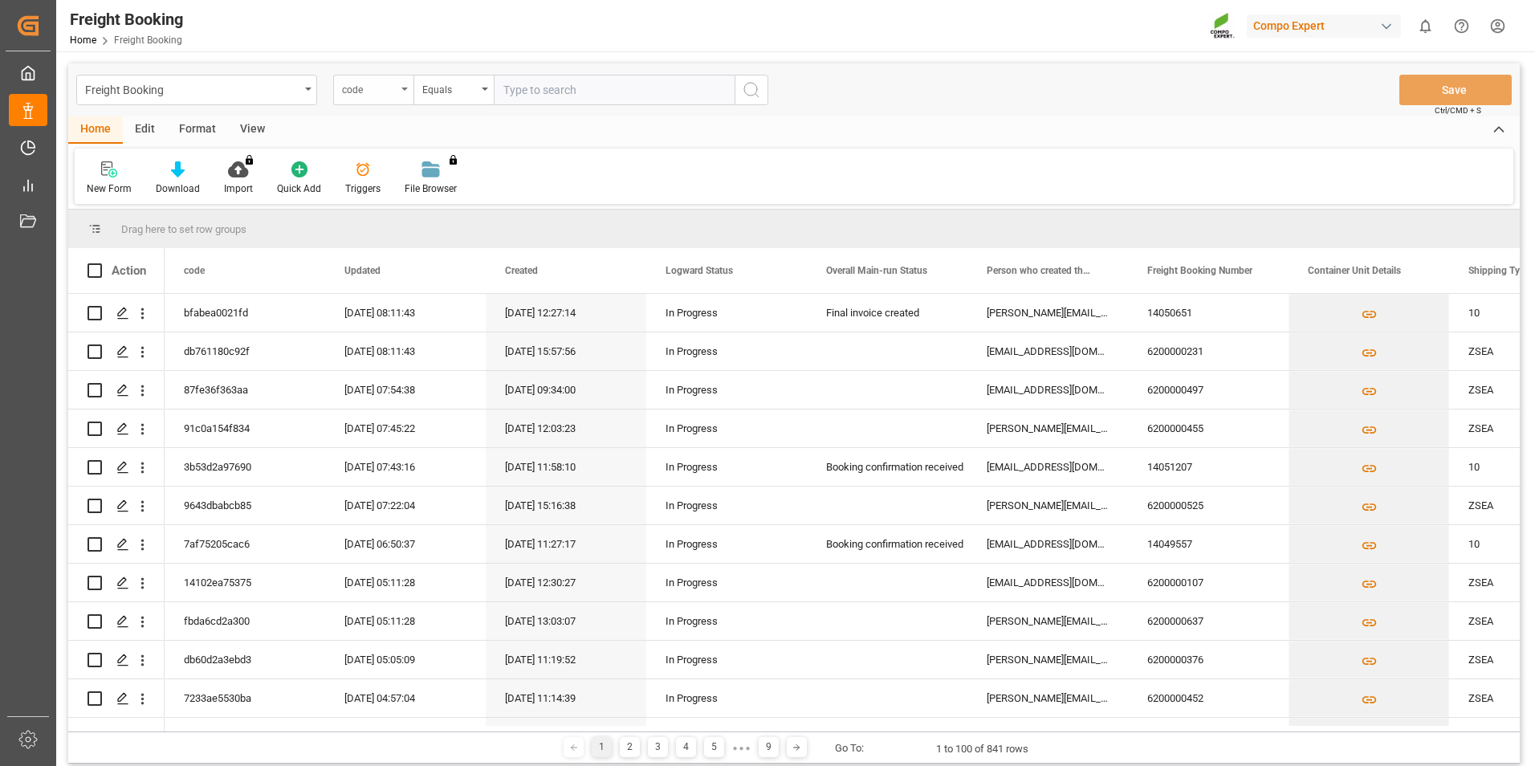
click at [393, 81] on div "code" at bounding box center [369, 88] width 55 height 18
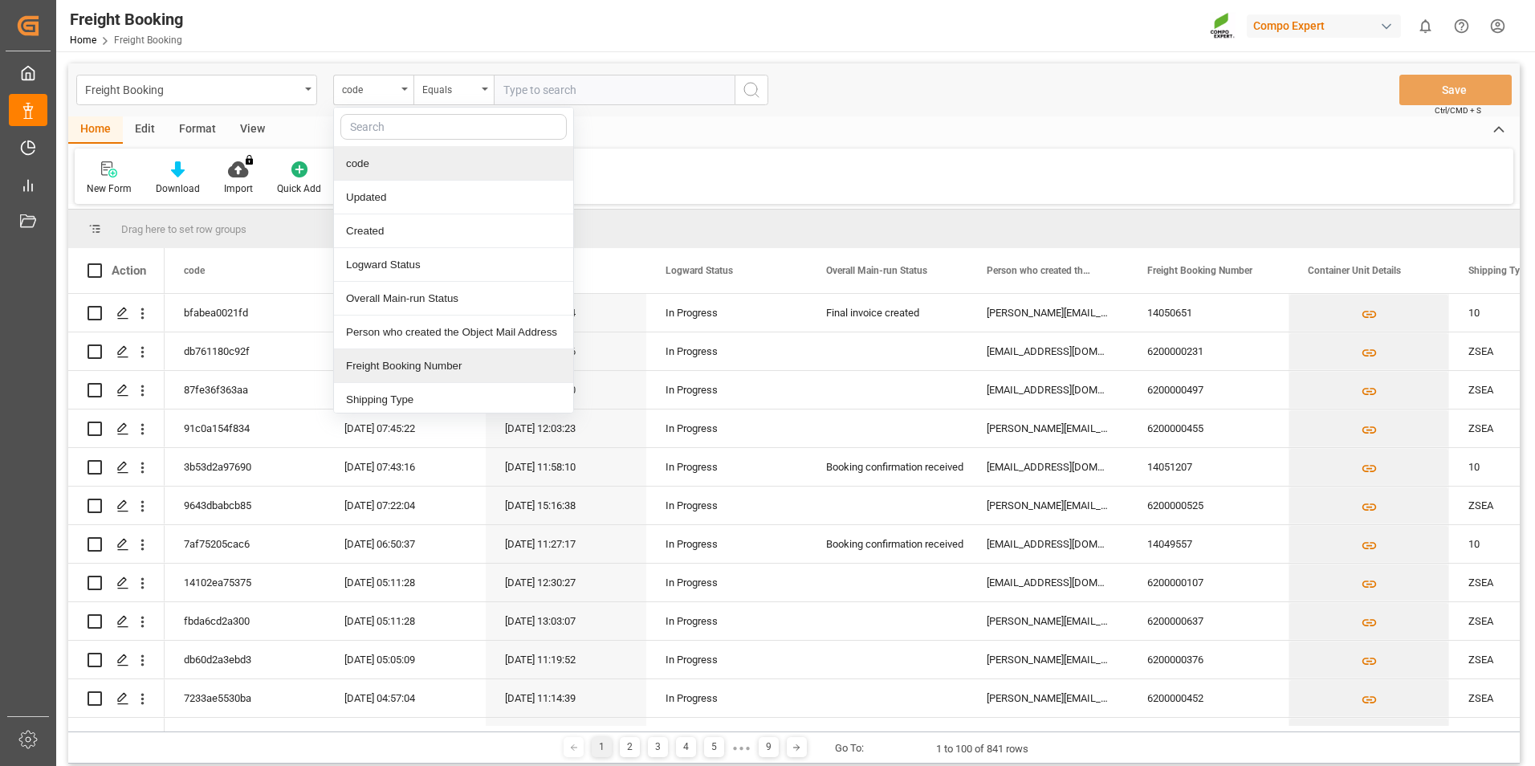
click at [424, 353] on div "Freight Booking Number" at bounding box center [453, 366] width 239 height 34
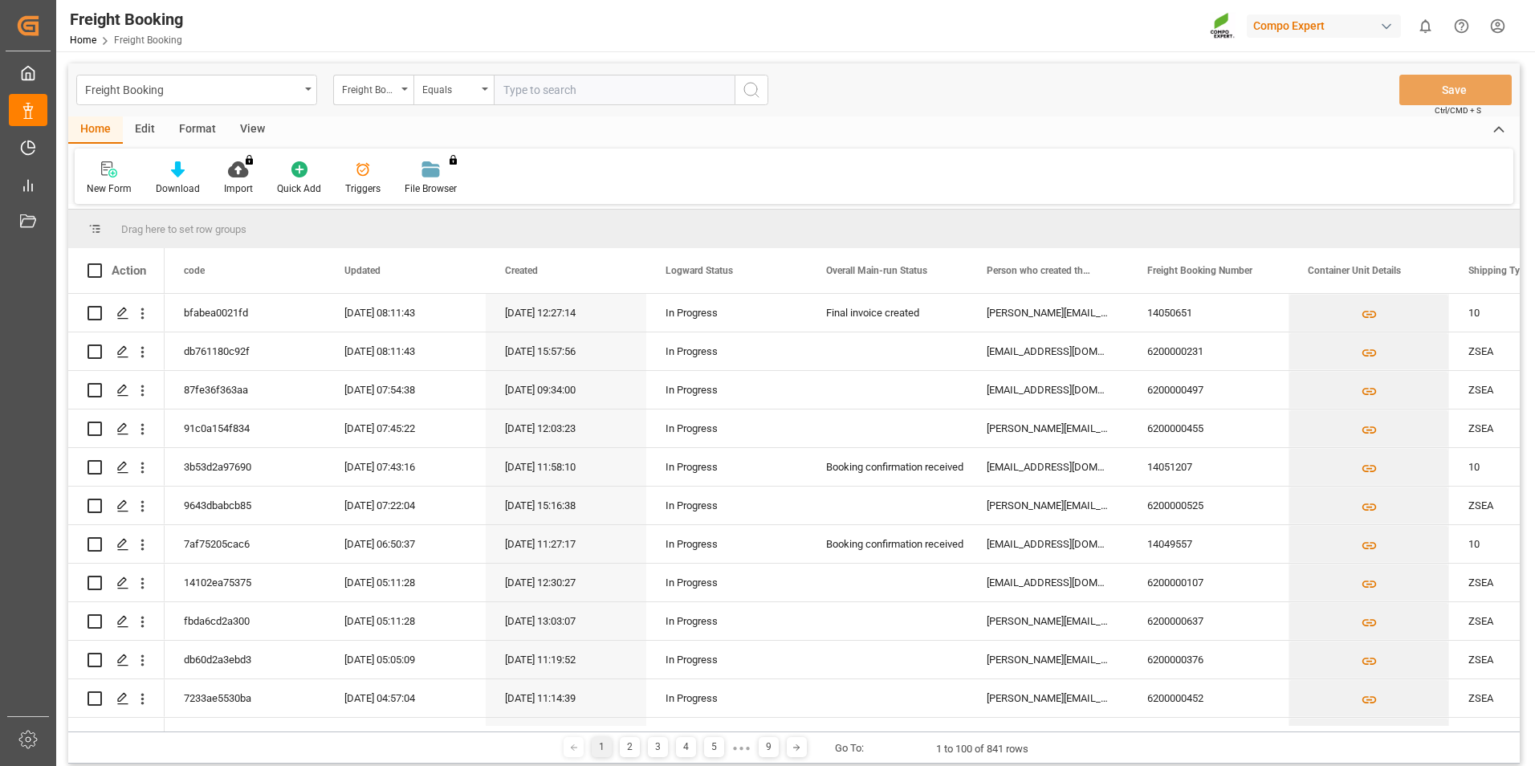
click at [582, 99] on input "text" at bounding box center [614, 90] width 241 height 31
type input "6200000107"
click at [748, 95] on circle "search button" at bounding box center [750, 89] width 13 height 13
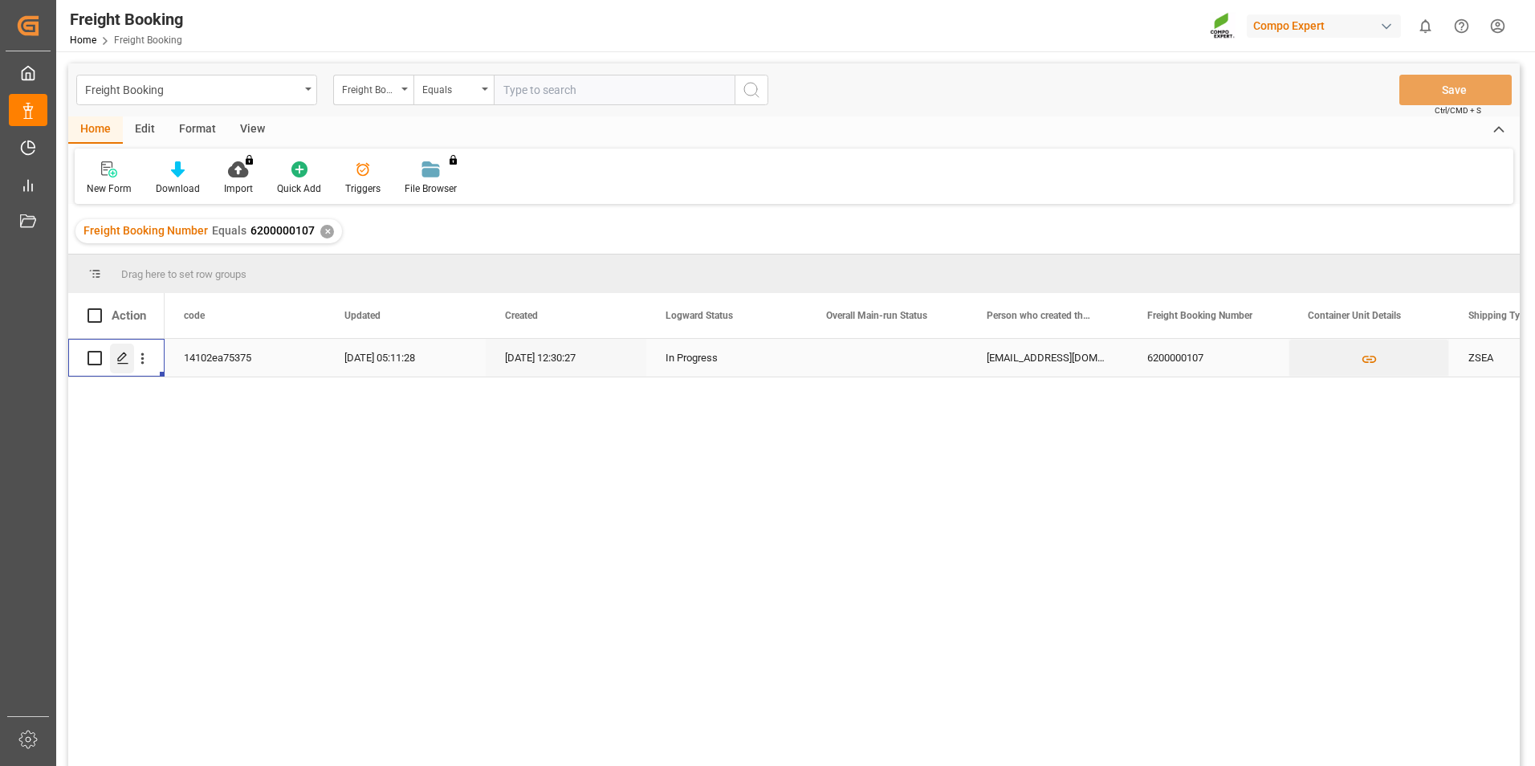
click at [120, 366] on div "Press SPACE to select this row." at bounding box center [122, 359] width 24 height 30
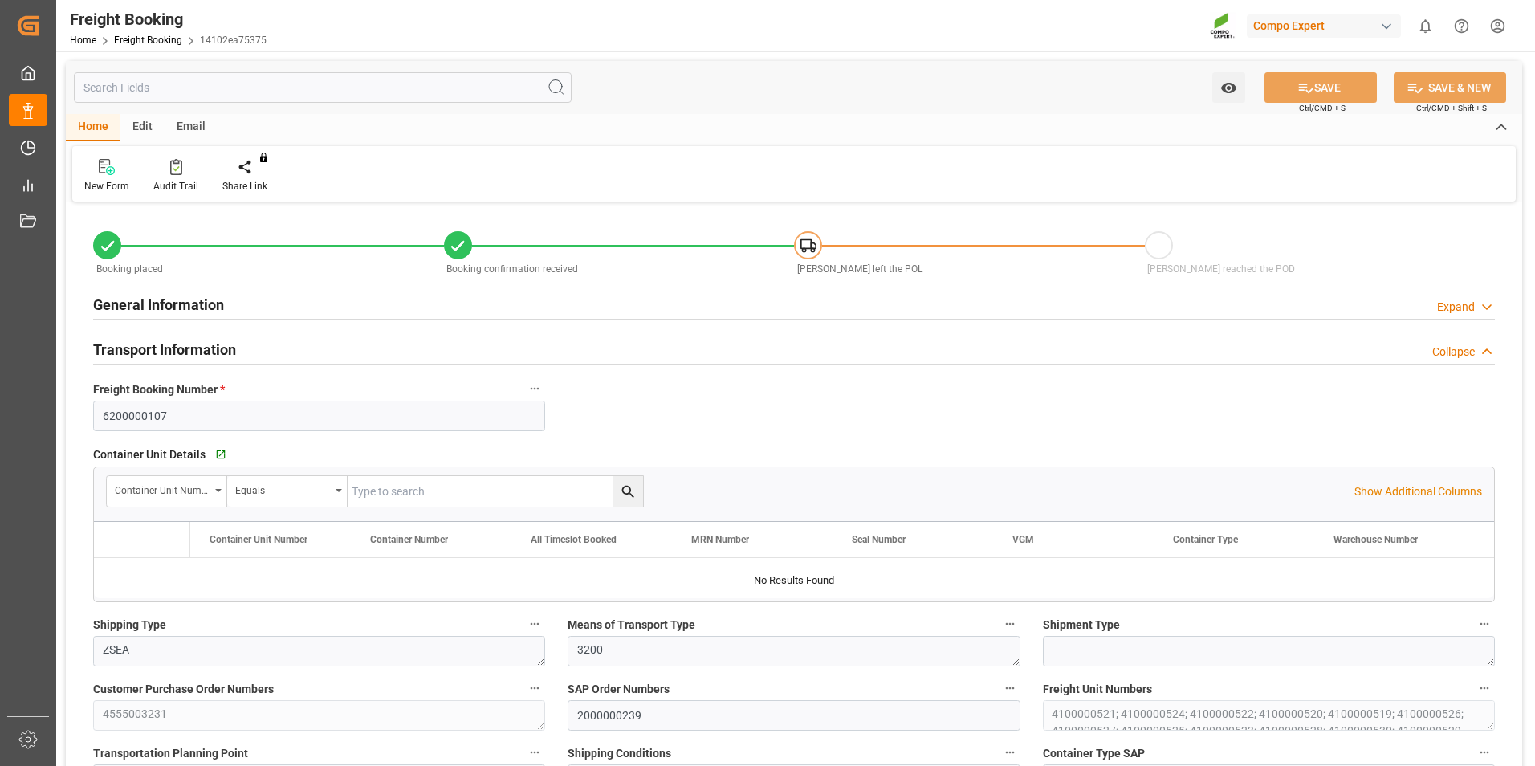
type input "[PERSON_NAME]"
type input "[PERSON_NAME] Marine Transport Corp."
type input "9769283"
type input "NLRTM"
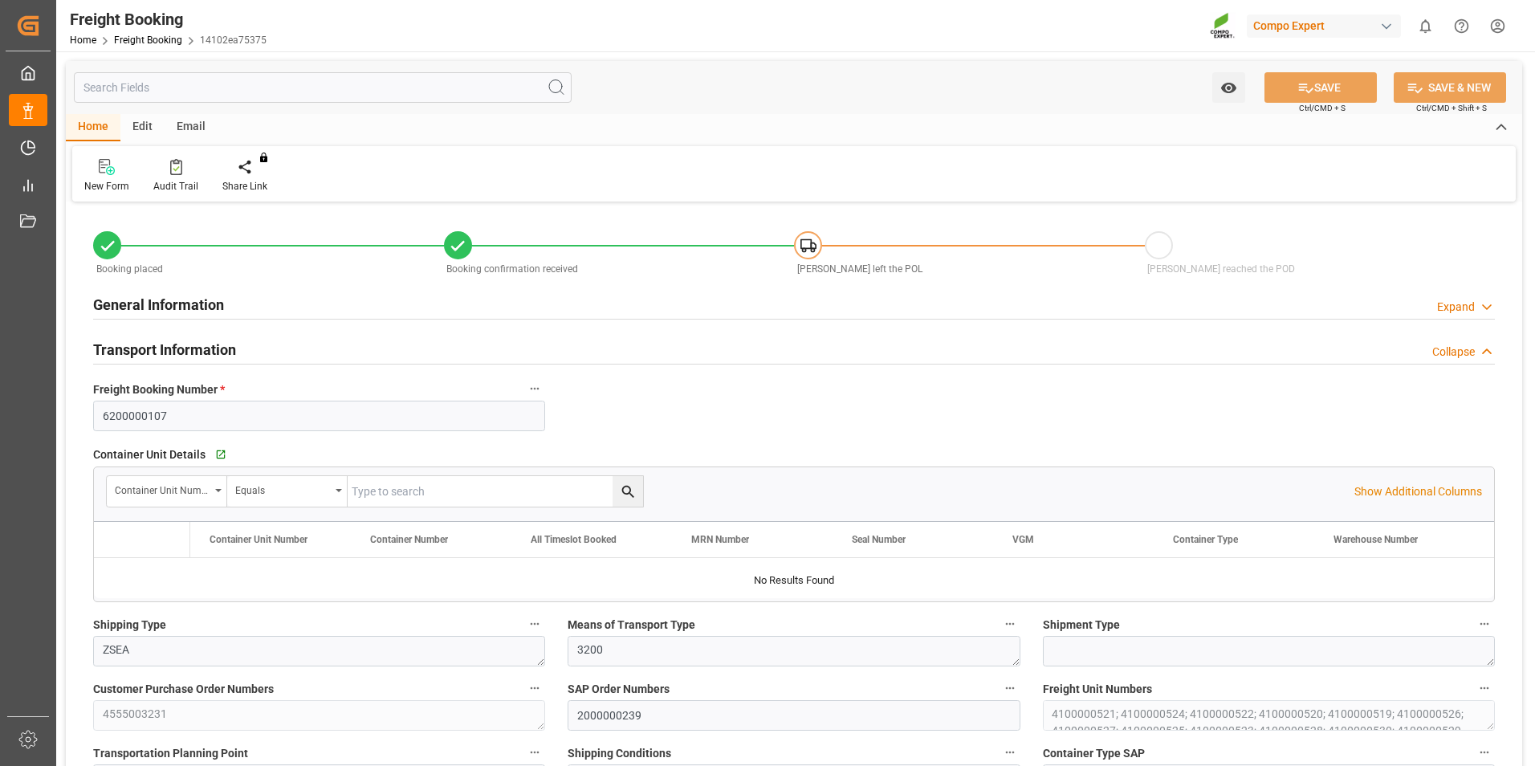
type input "VNVTG"
type input "0"
type input "927500"
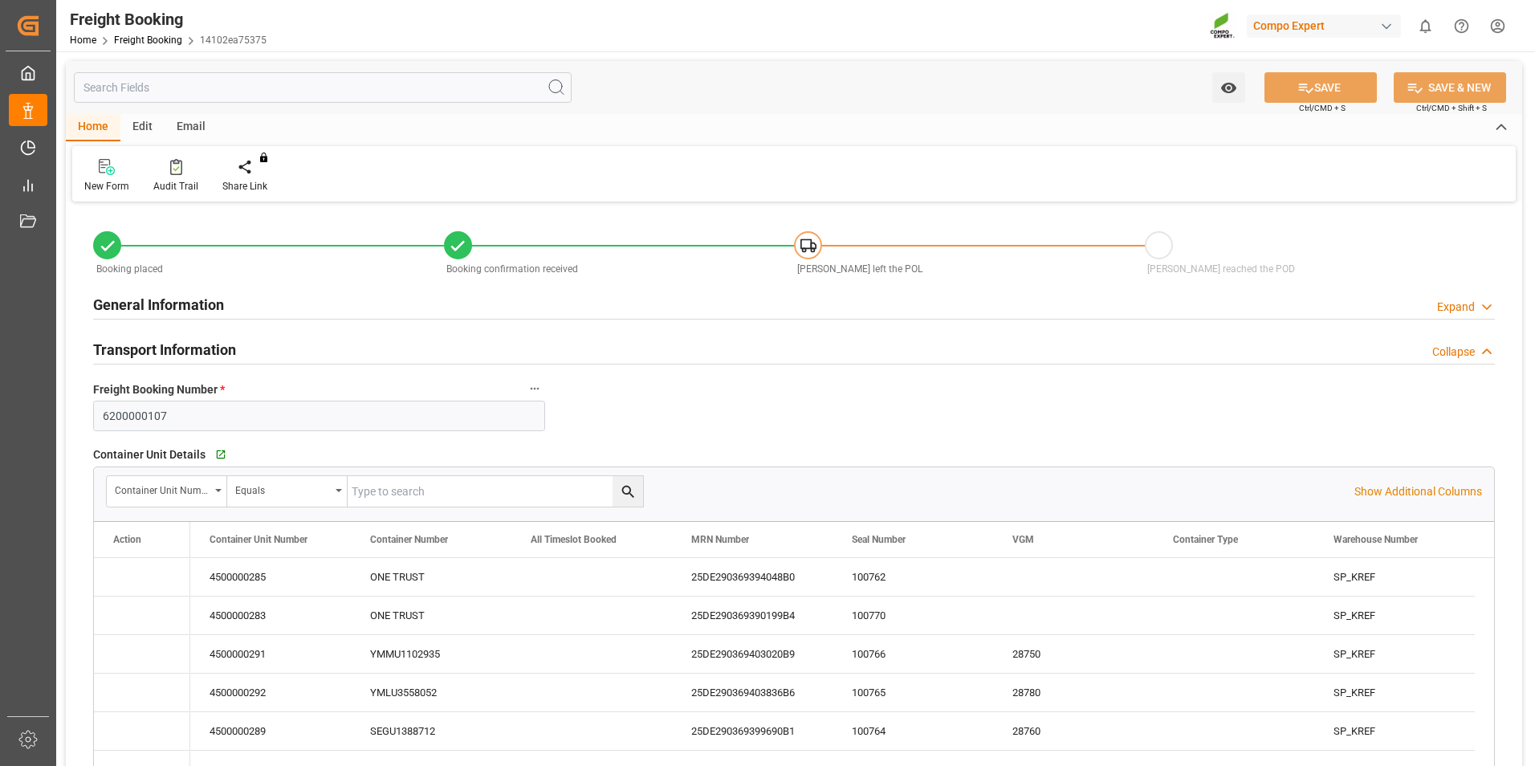
type input "[DATE] 01:00"
type input "[DATE] 20:00"
type input "[DATE] 04:00"
type input "[DATE] 12:30"
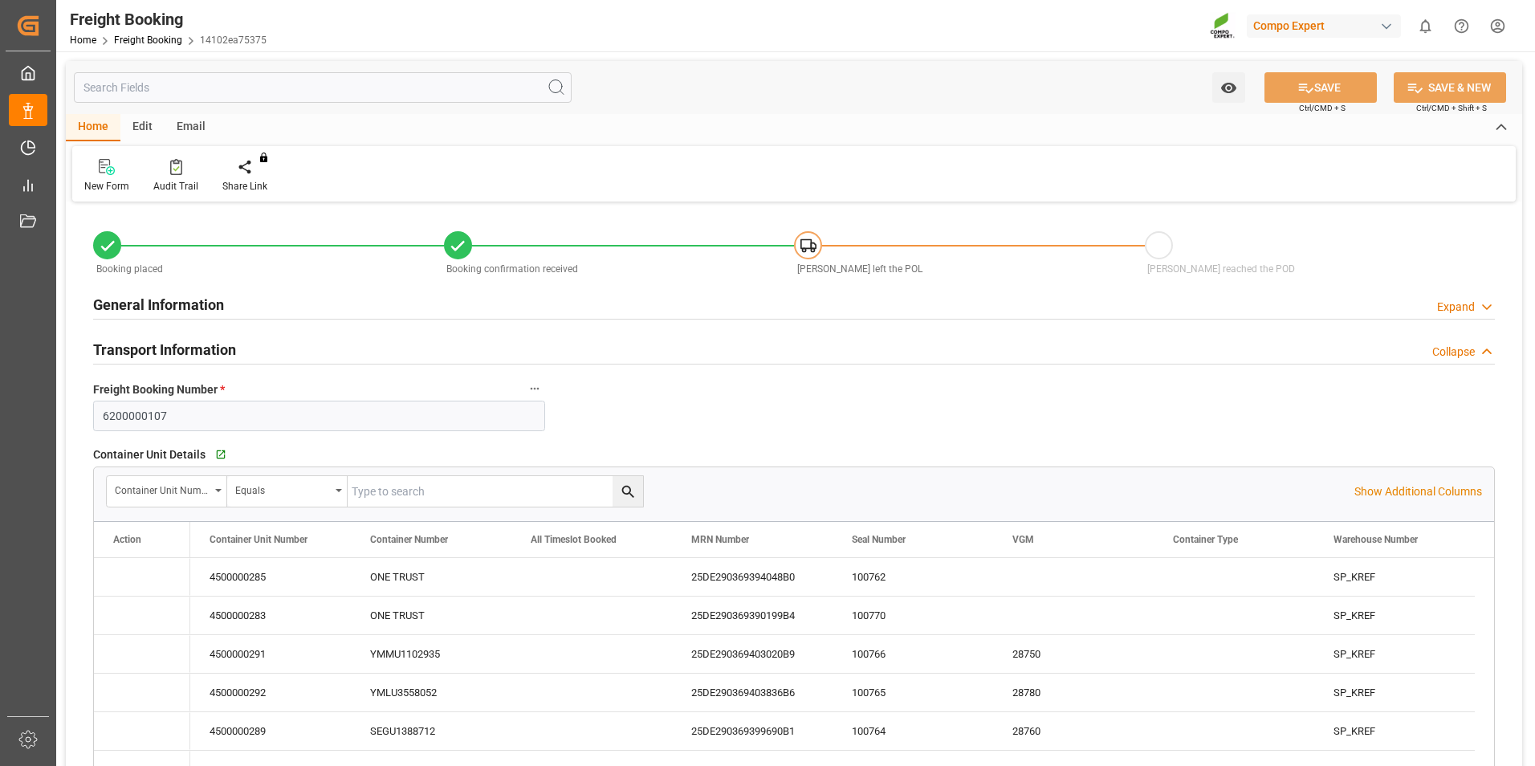
type input "[DATE] 11:04"
type input "[DATE] 12:30"
type input "[DATE] 11:07"
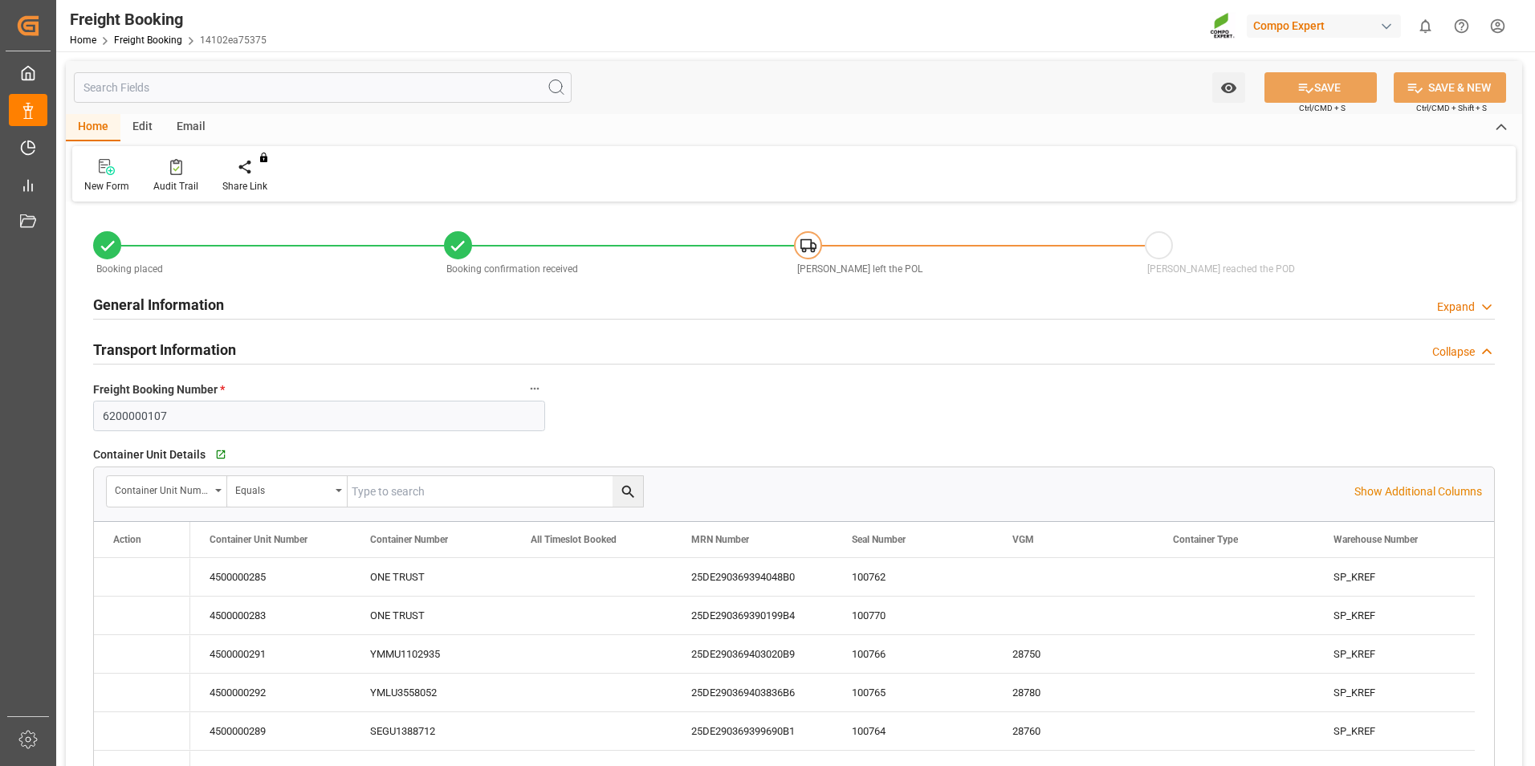
type input "[DATE] 11:07"
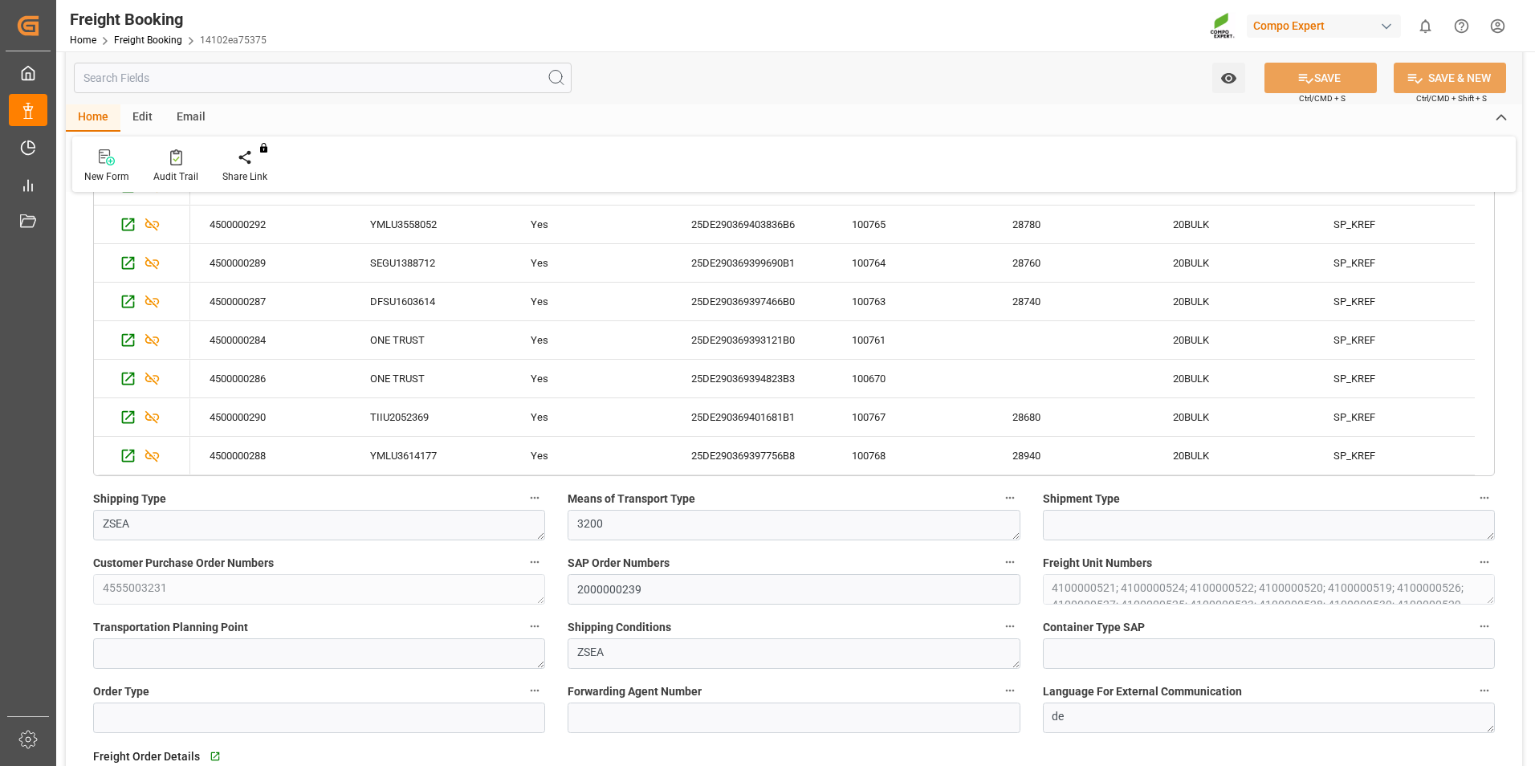
scroll to position [401, 0]
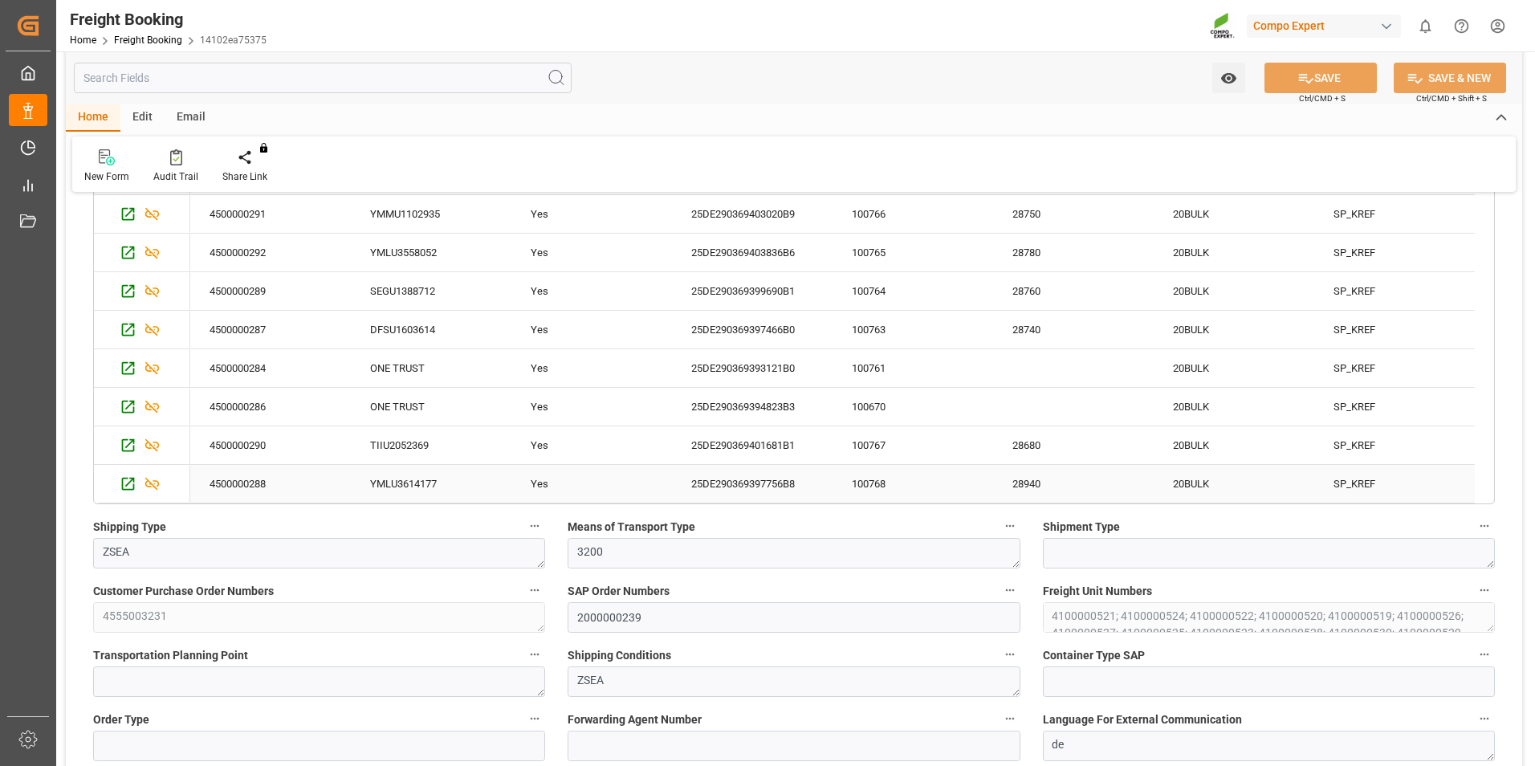
click at [506, 480] on div "YMLU3614177" at bounding box center [431, 484] width 161 height 38
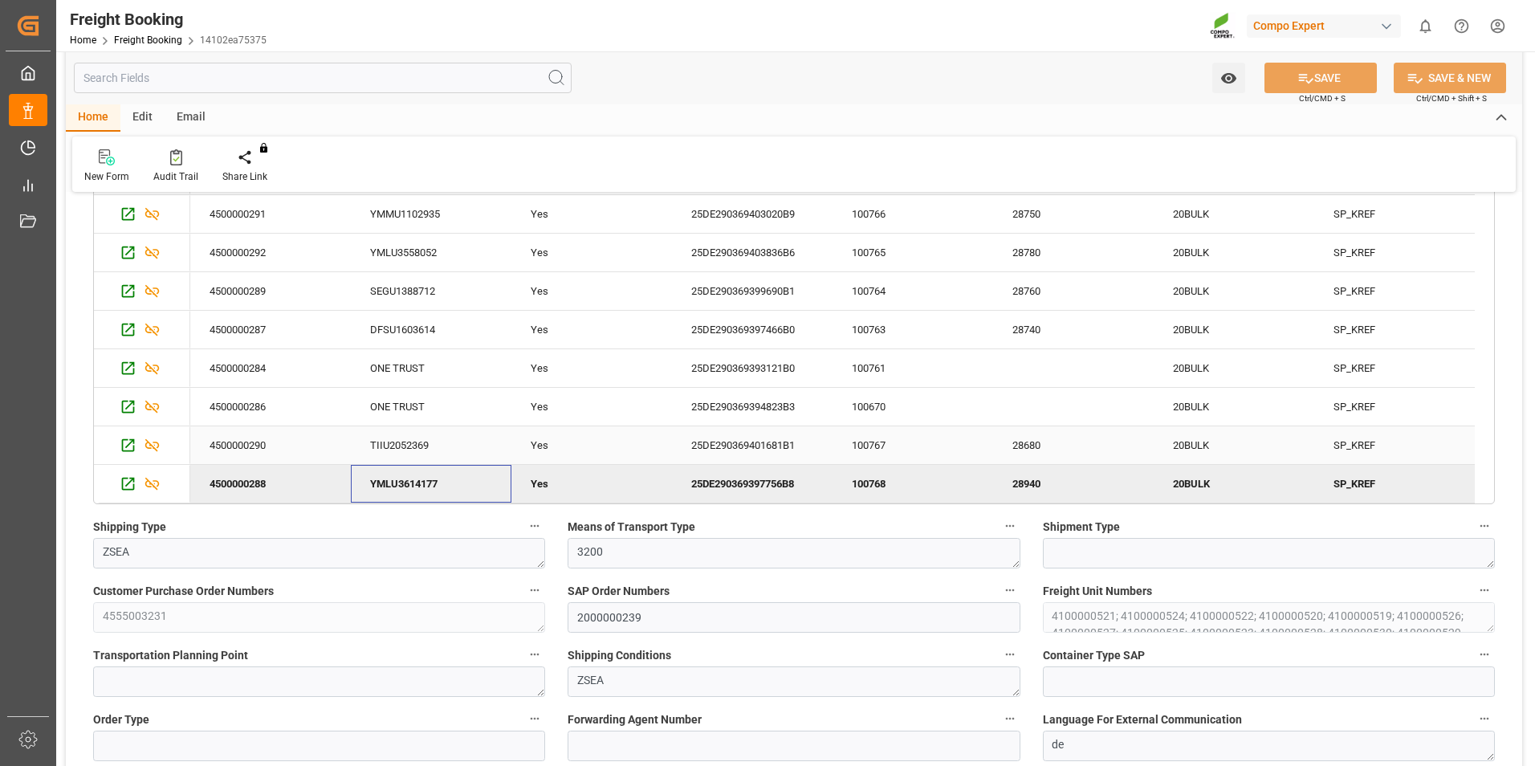
click at [442, 449] on div "TIIU2052369" at bounding box center [431, 445] width 161 height 38
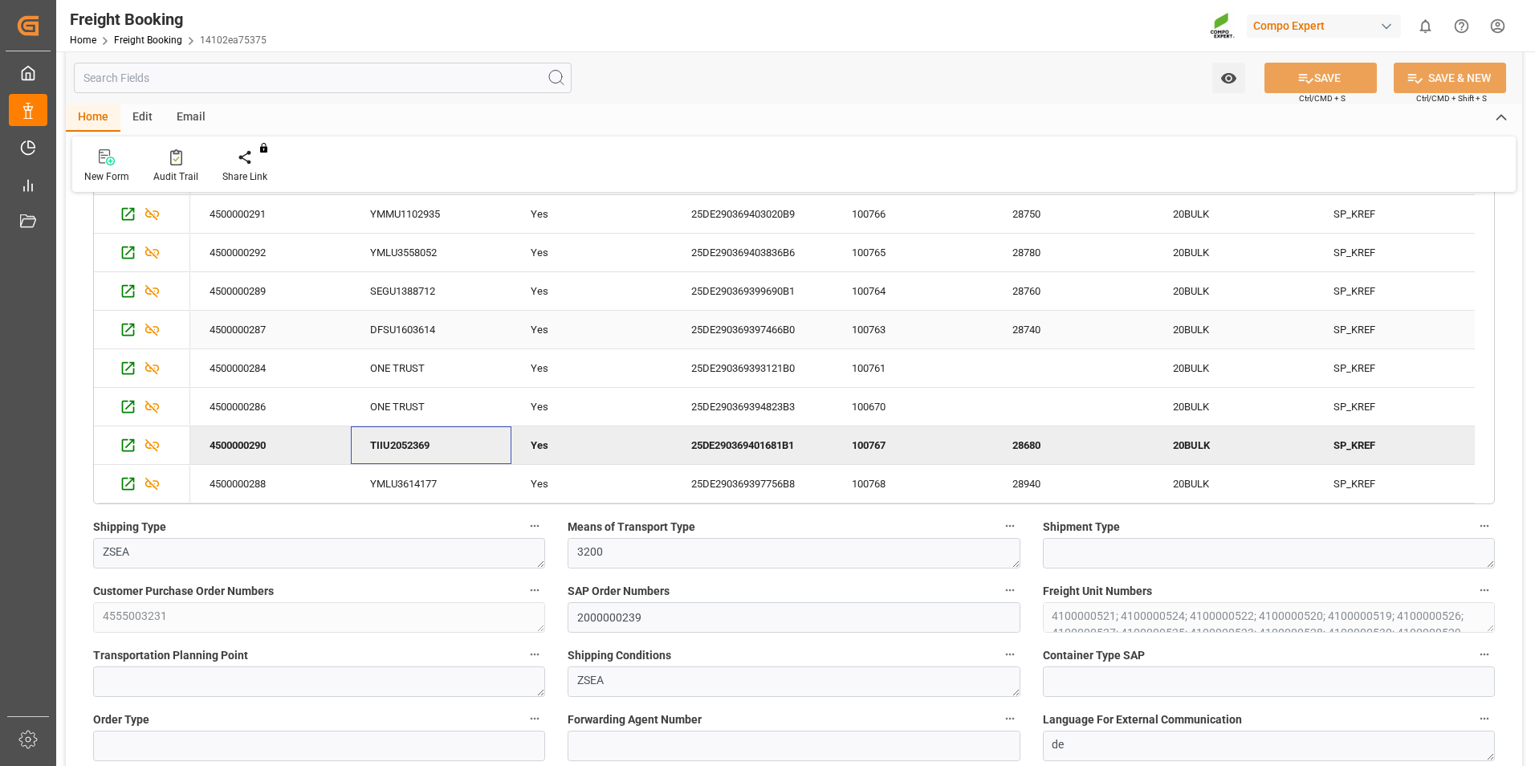
click at [450, 325] on div "DFSU1603614" at bounding box center [431, 330] width 161 height 38
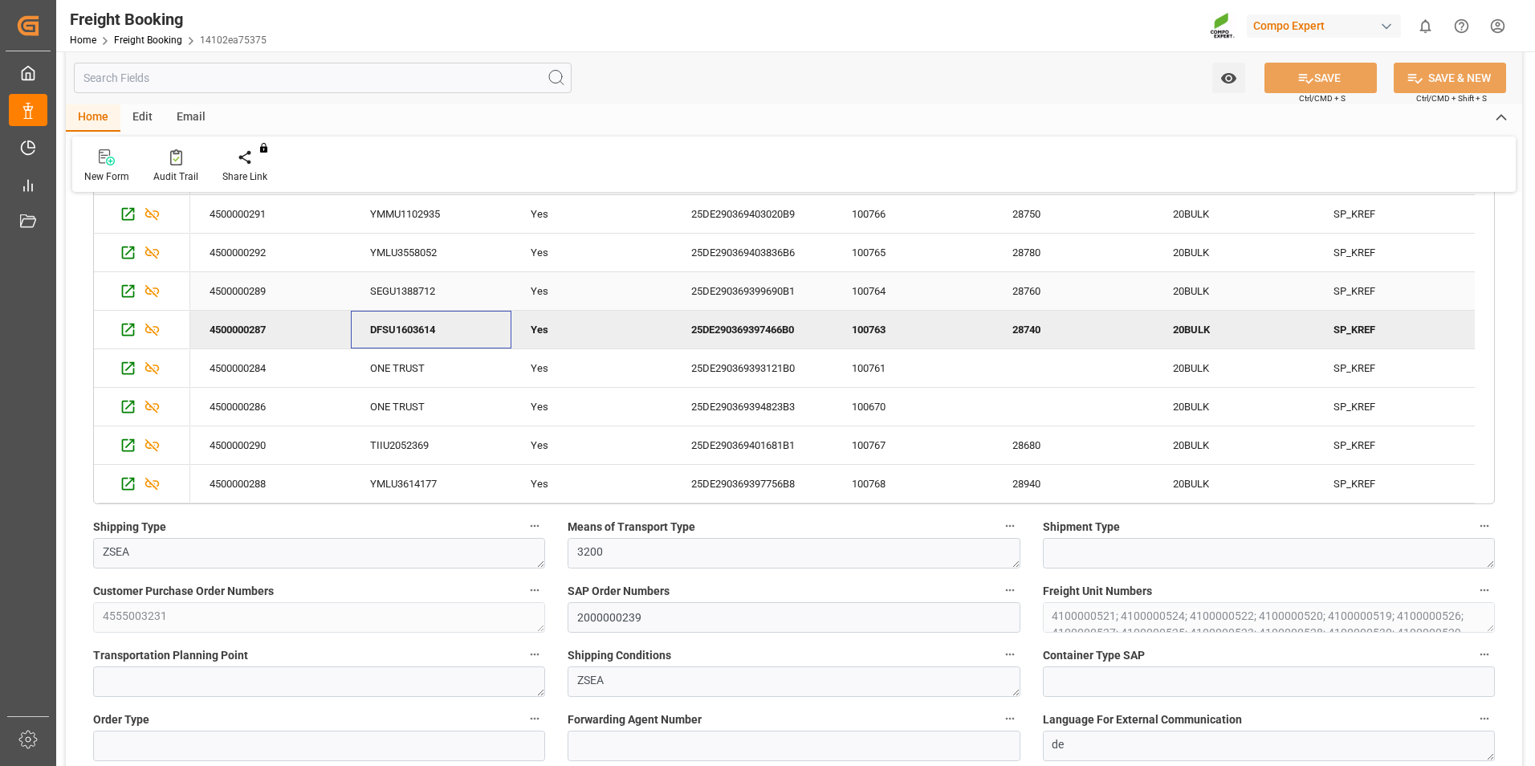
click at [454, 292] on div "SEGU1388712" at bounding box center [431, 291] width 161 height 38
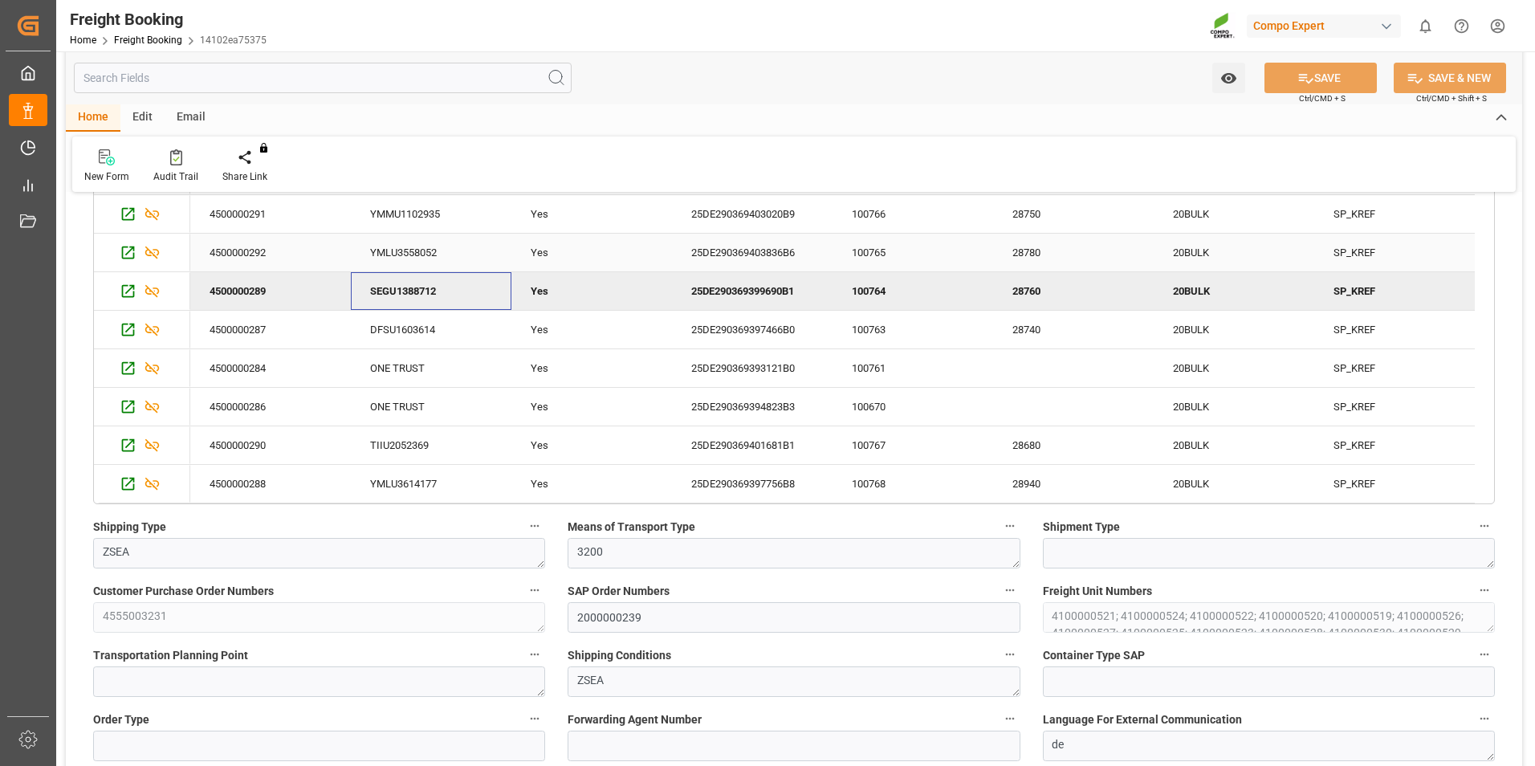
click at [451, 254] on div "YMLU3558052" at bounding box center [431, 253] width 161 height 38
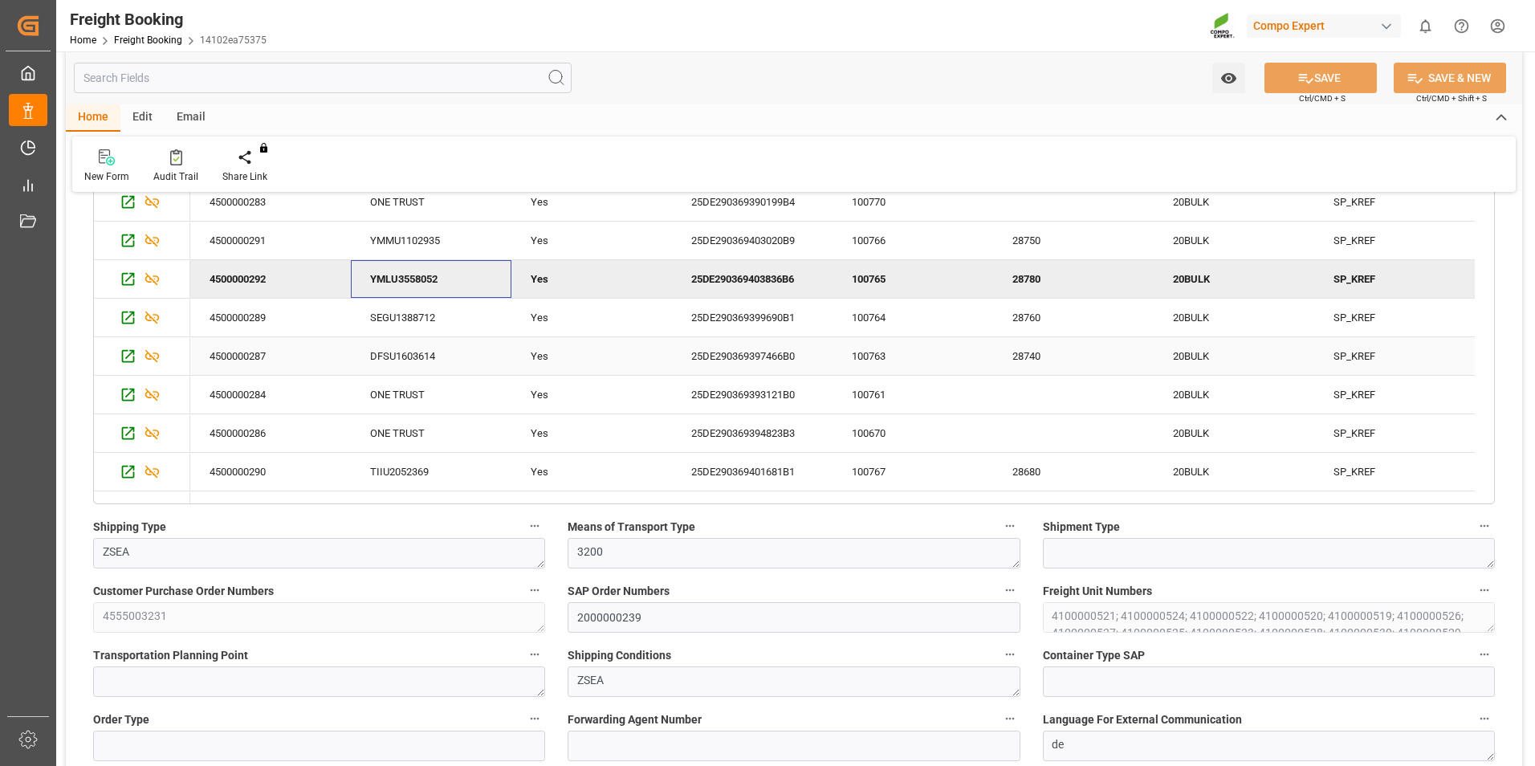
scroll to position [0, 0]
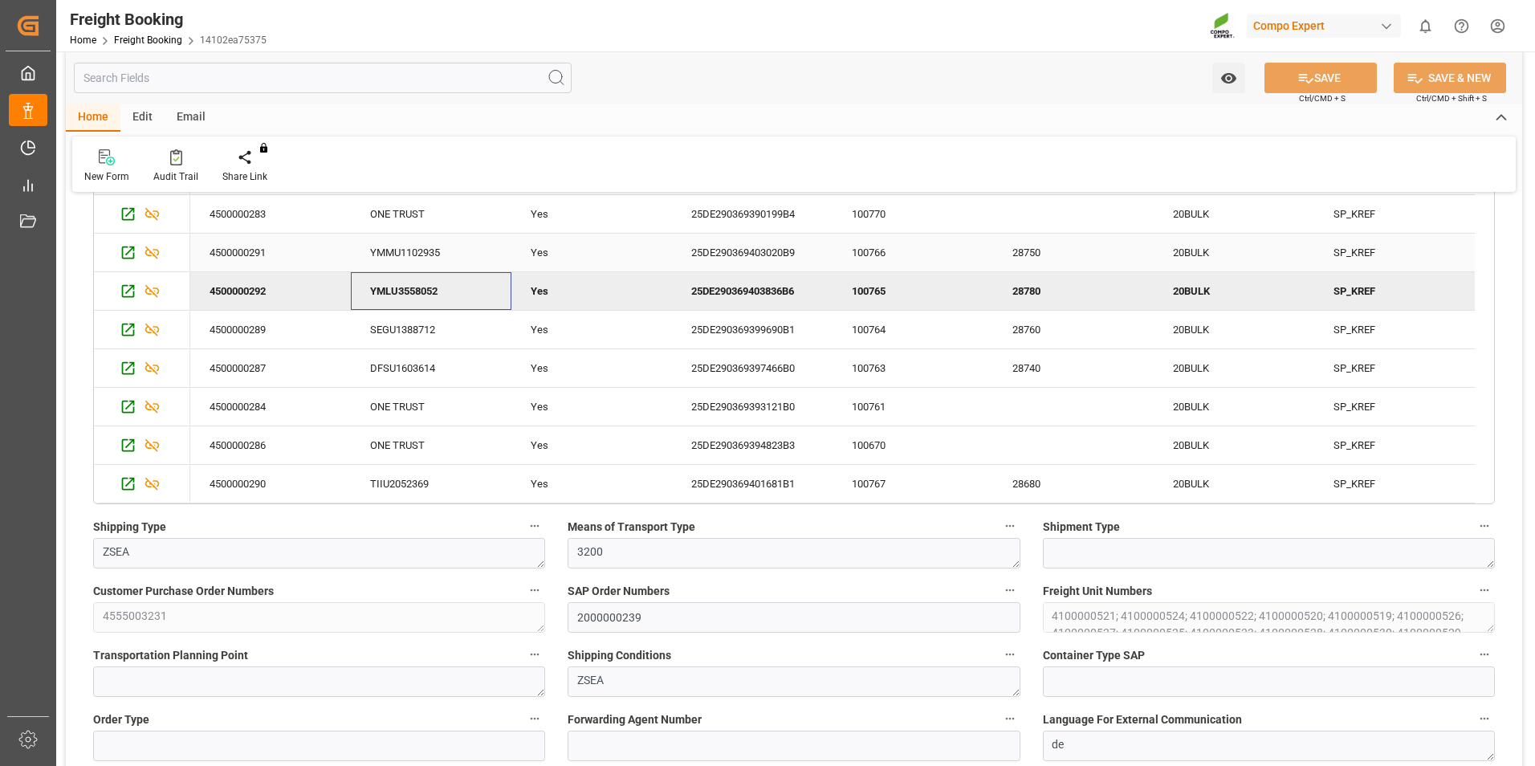
click at [456, 257] on div "YMMU1102935" at bounding box center [431, 253] width 161 height 38
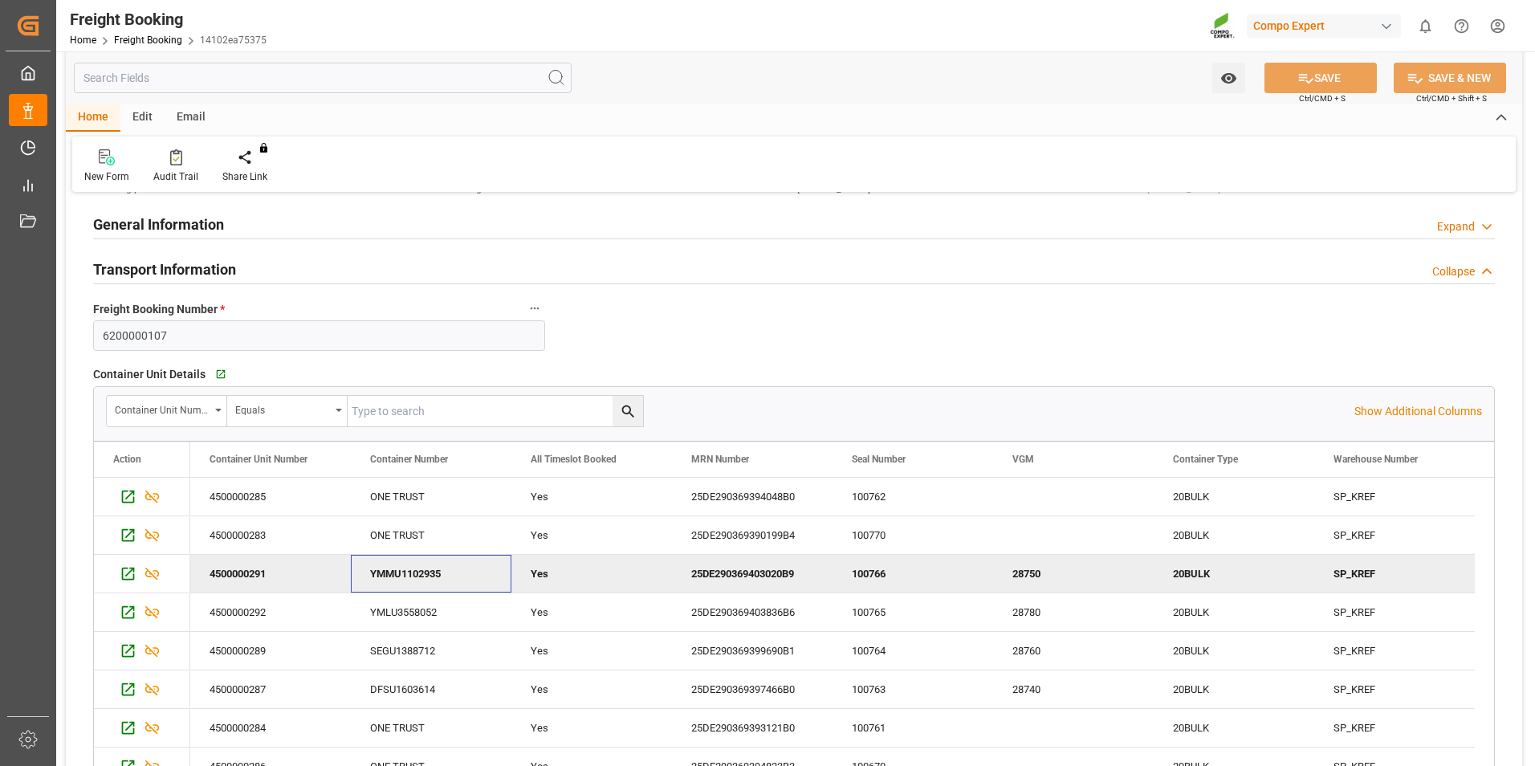
scroll to position [39, 0]
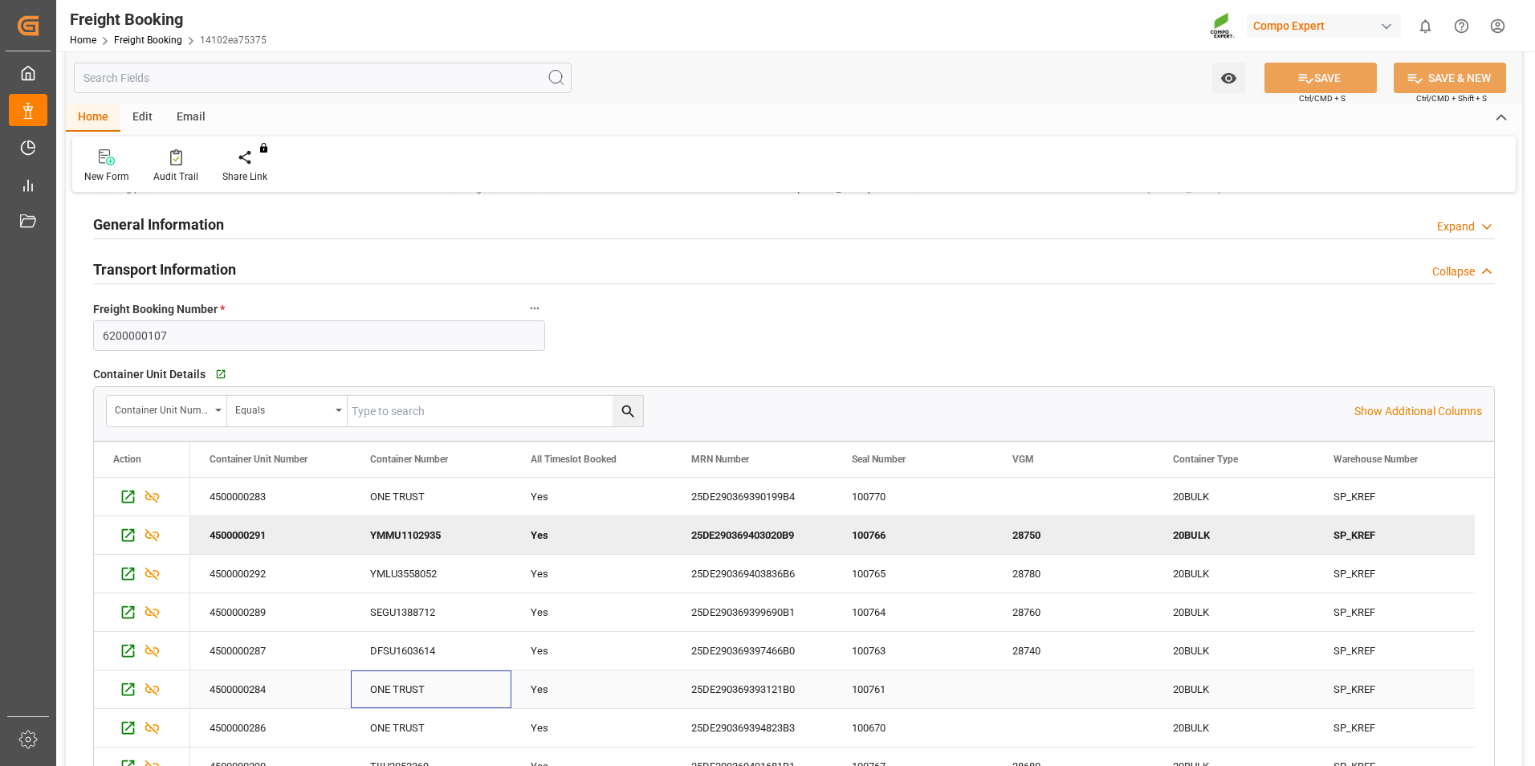
click at [474, 693] on div "ONE TRUST" at bounding box center [431, 689] width 161 height 38
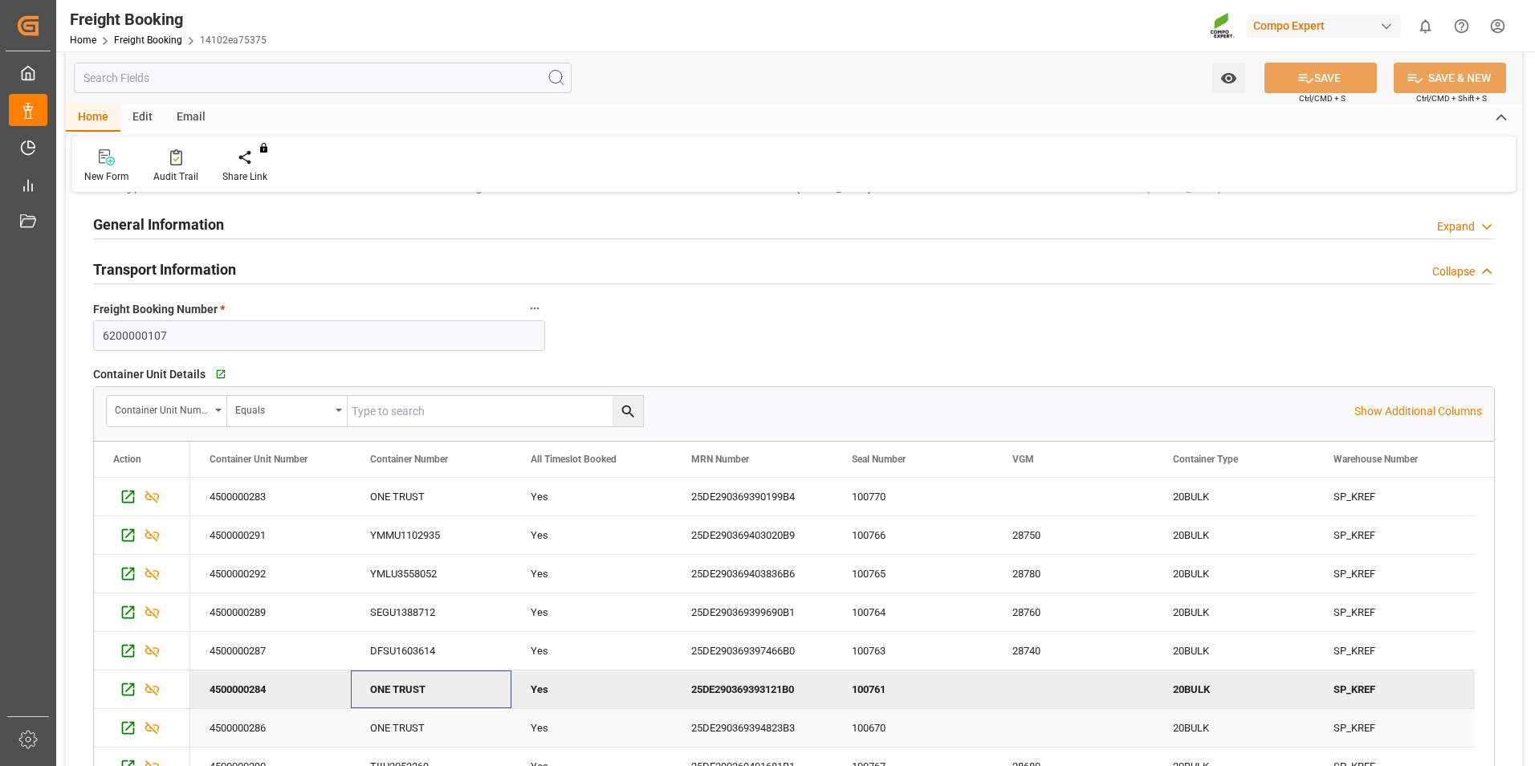
click at [464, 728] on div "ONE TRUST" at bounding box center [431, 728] width 161 height 38
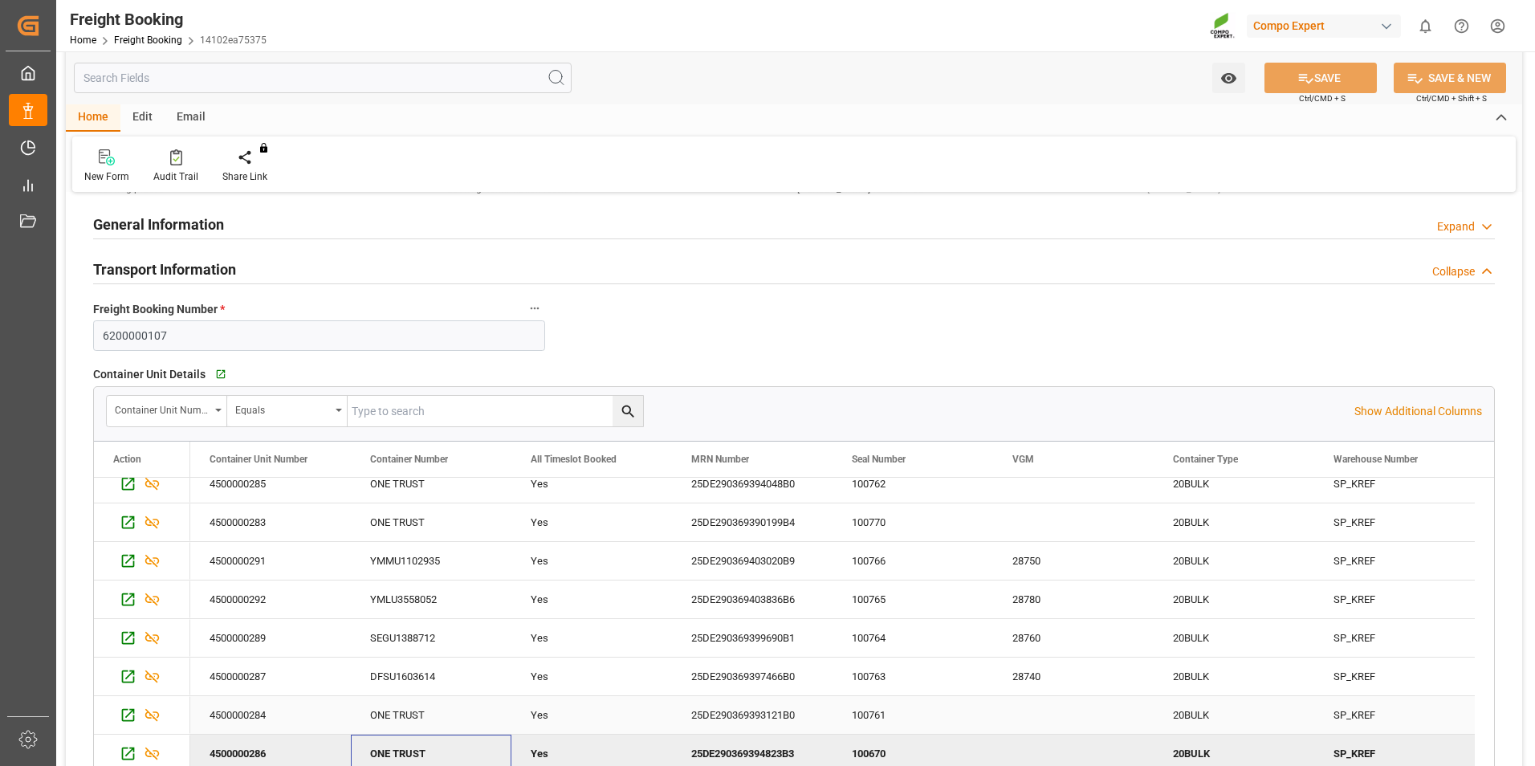
scroll to position [0, 0]
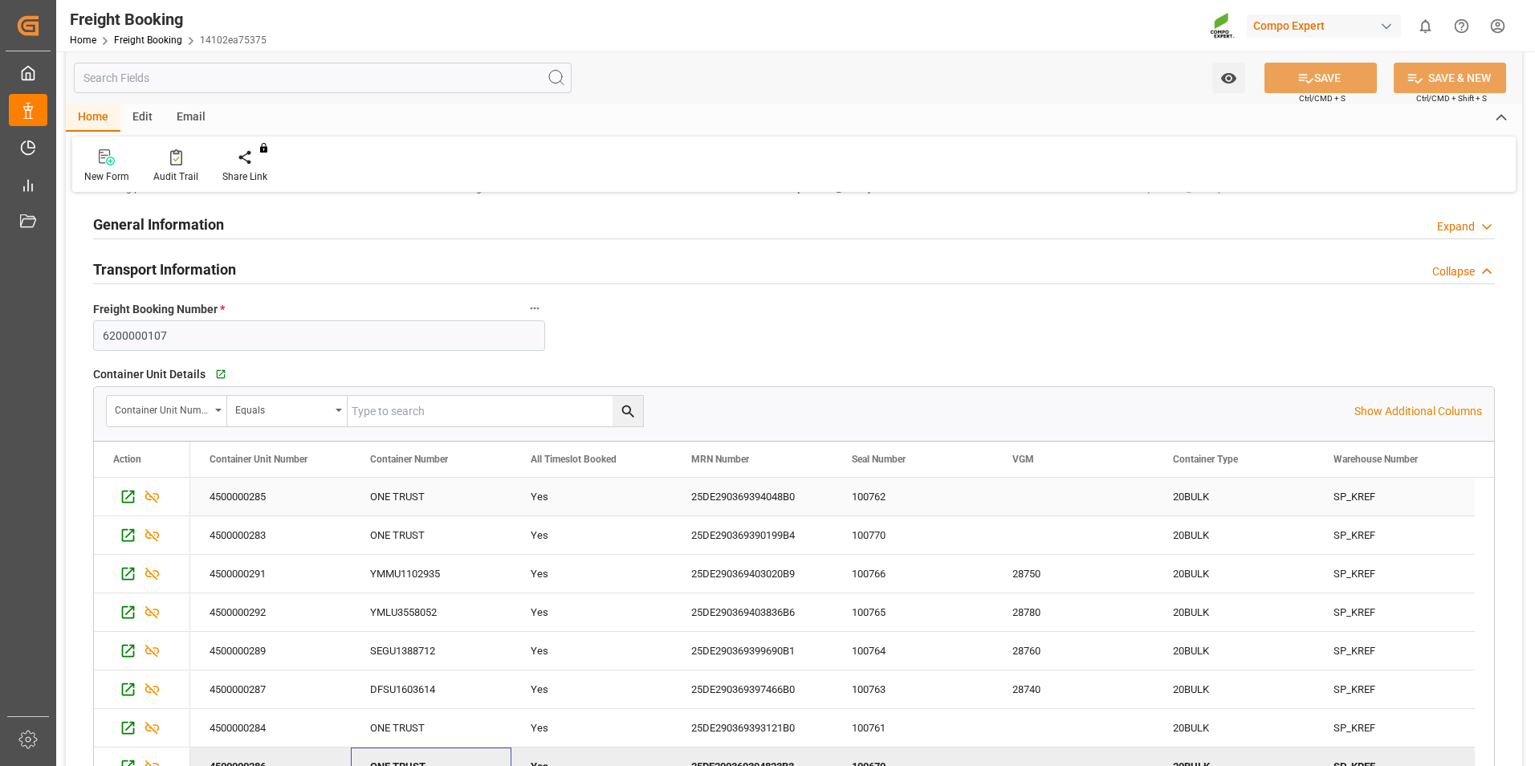
click at [424, 495] on div "ONE TRUST" at bounding box center [431, 497] width 161 height 38
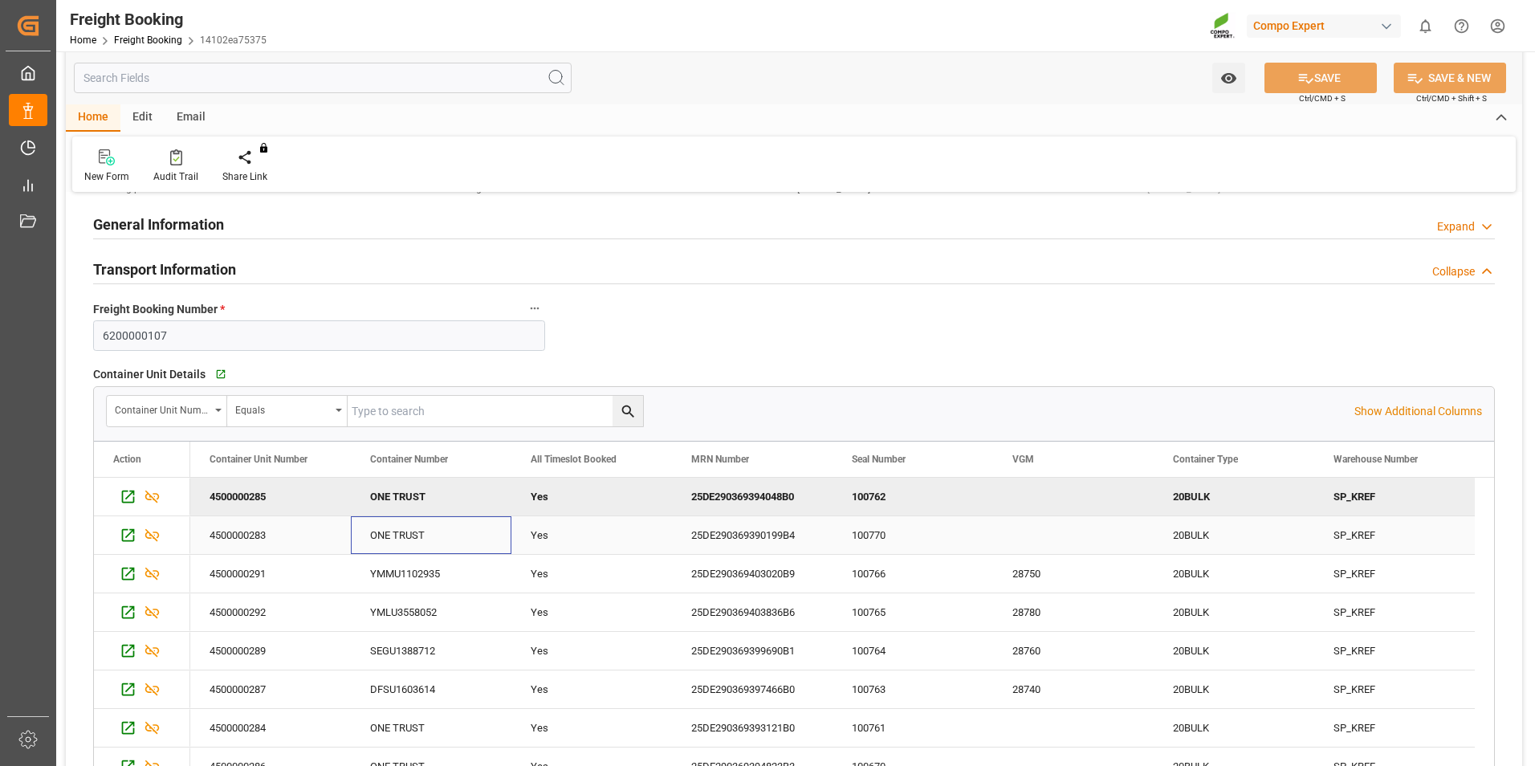
click at [468, 526] on div "ONE TRUST" at bounding box center [431, 535] width 161 height 38
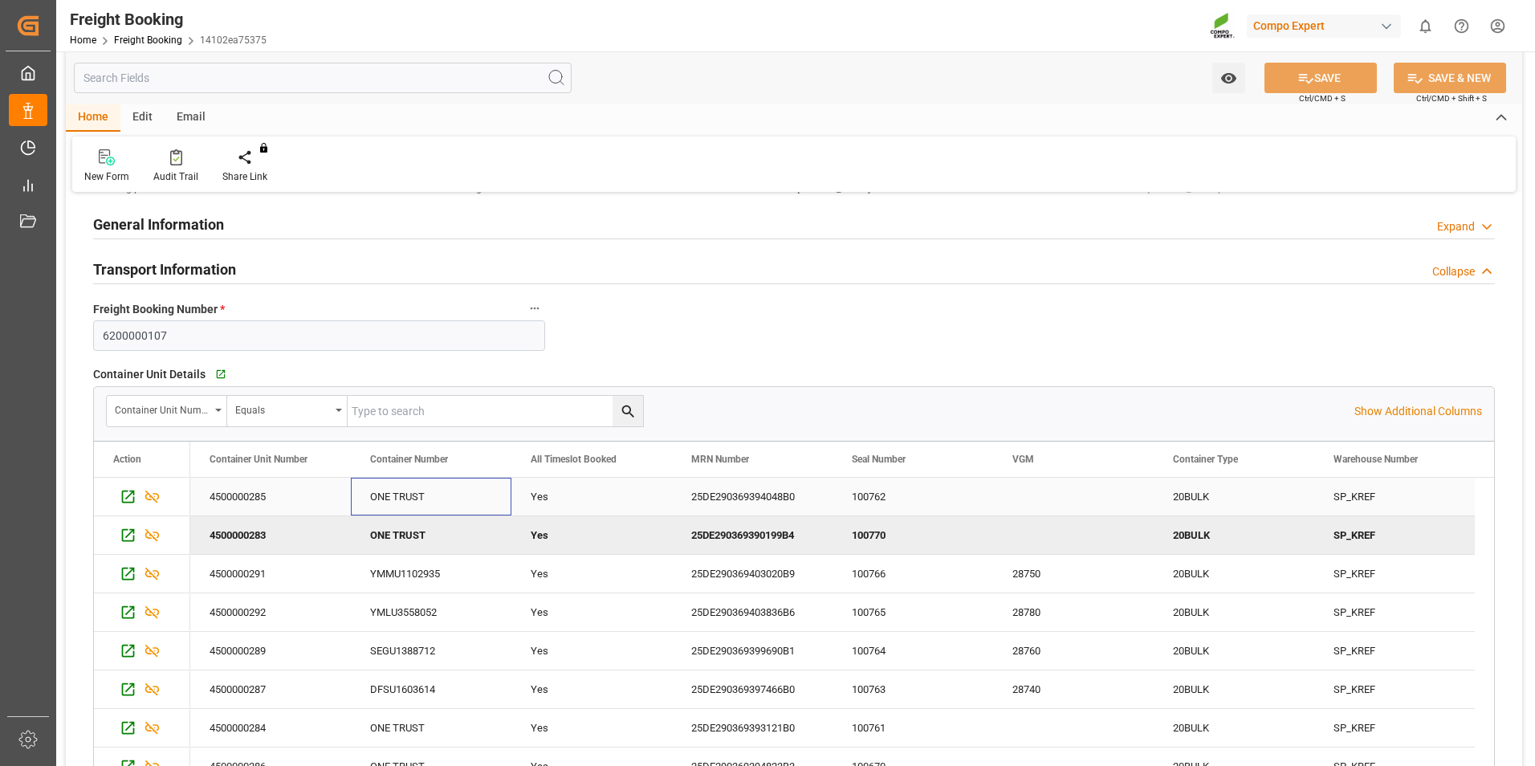
click at [470, 495] on div "ONE TRUST" at bounding box center [431, 497] width 161 height 38
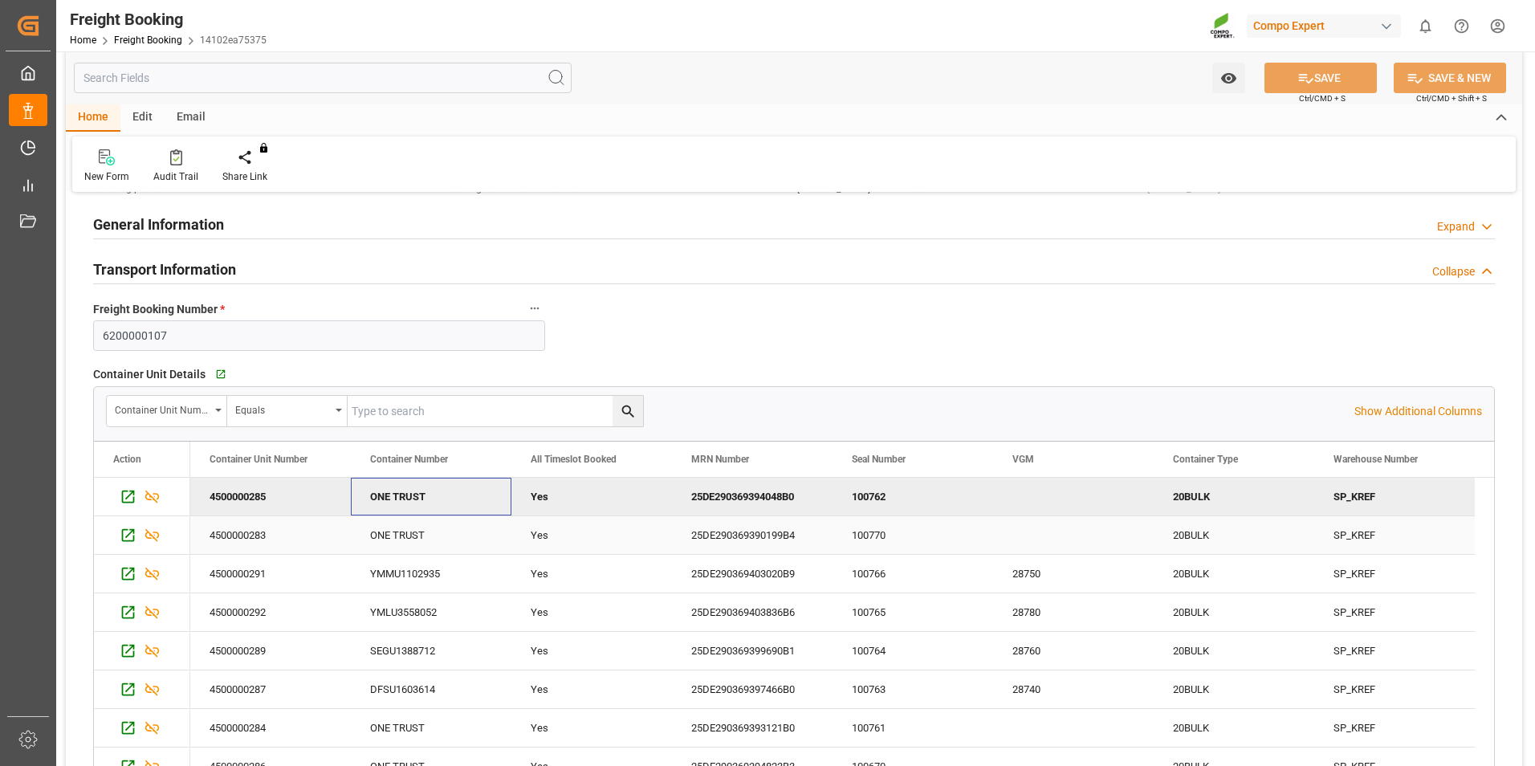
click at [484, 538] on div "ONE TRUST" at bounding box center [431, 535] width 161 height 38
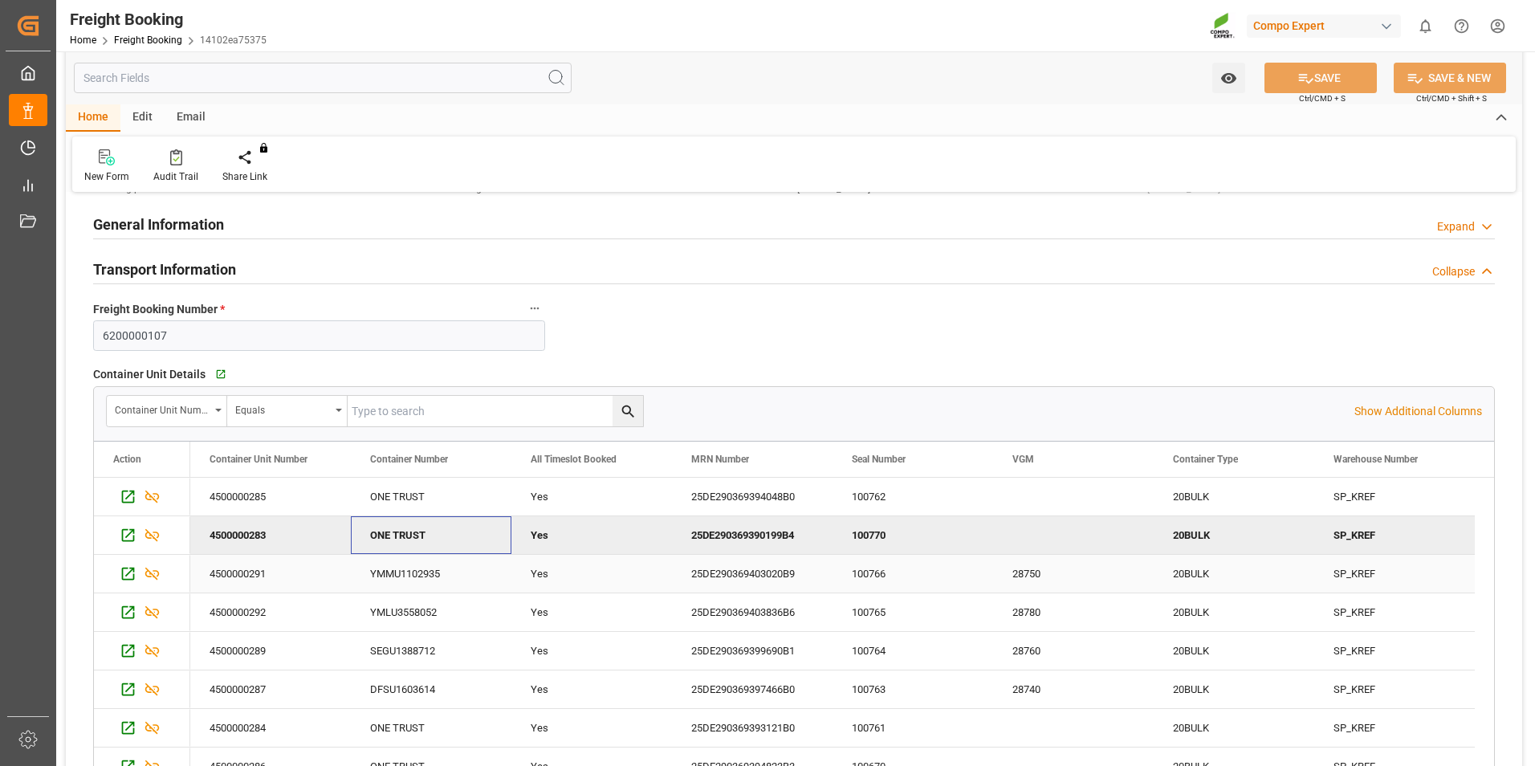
click at [458, 578] on div "YMMU1102935" at bounding box center [431, 574] width 161 height 38
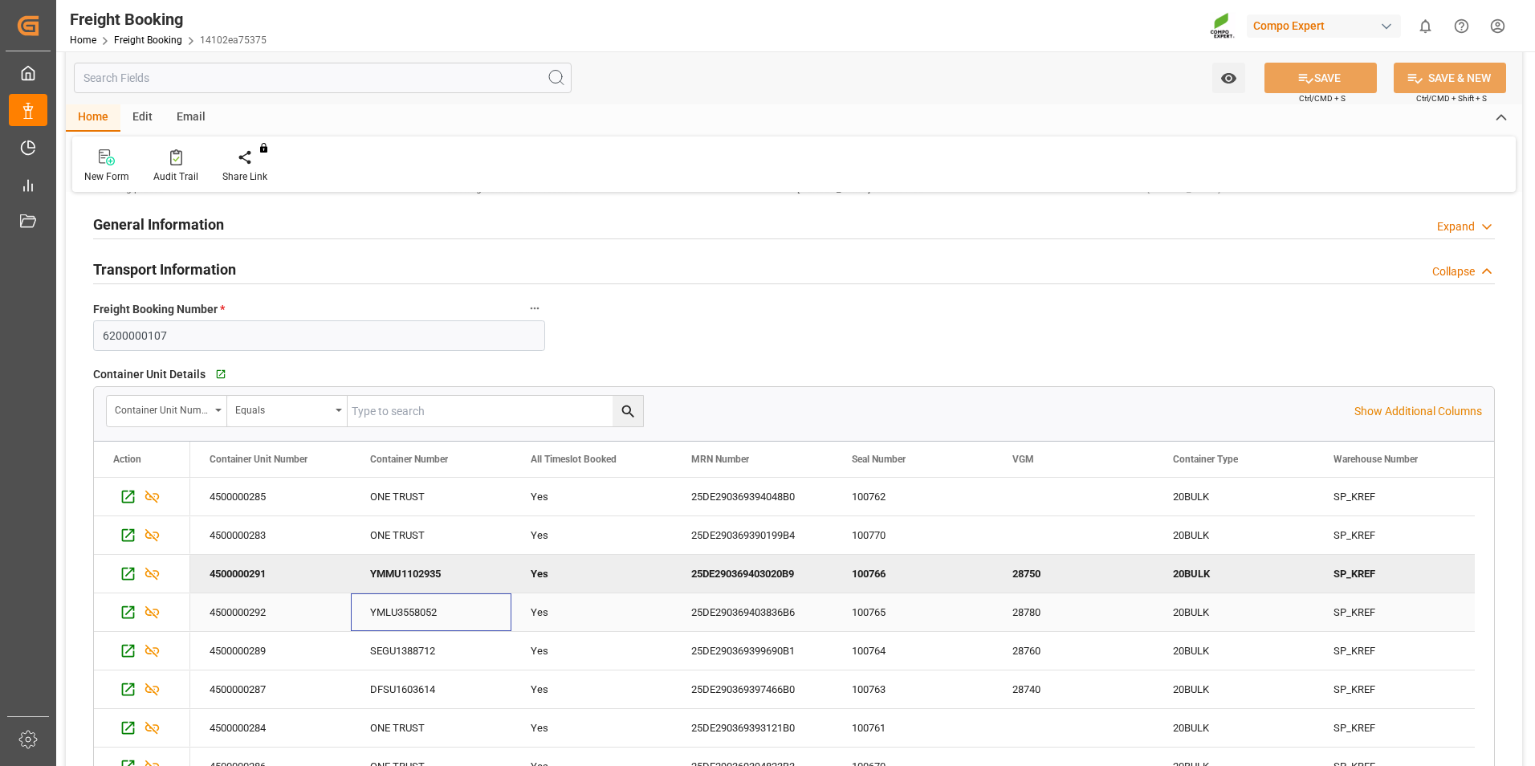
click at [462, 605] on div "YMLU3558052" at bounding box center [431, 612] width 161 height 38
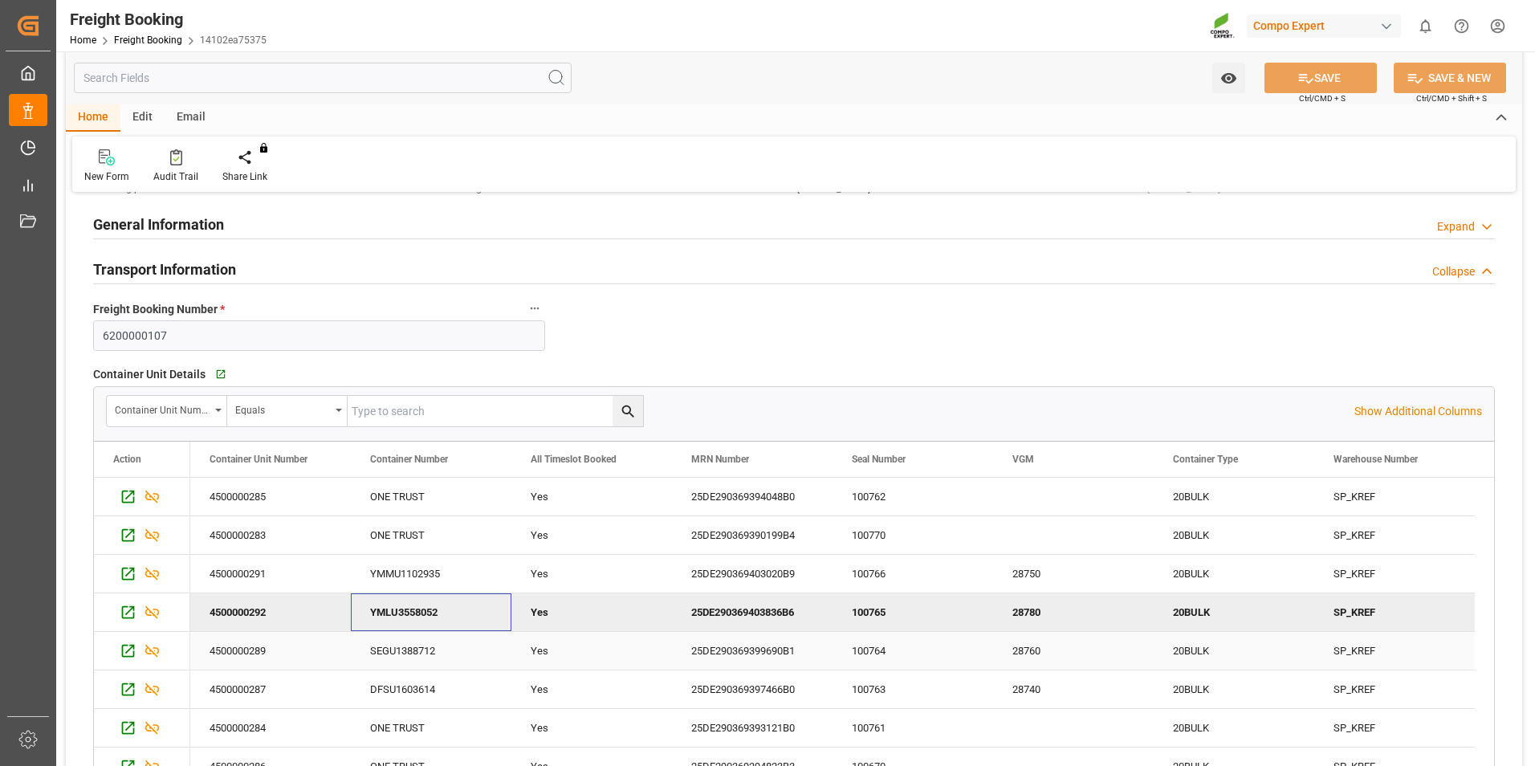
click at [471, 645] on div "SEGU1388712" at bounding box center [431, 651] width 161 height 38
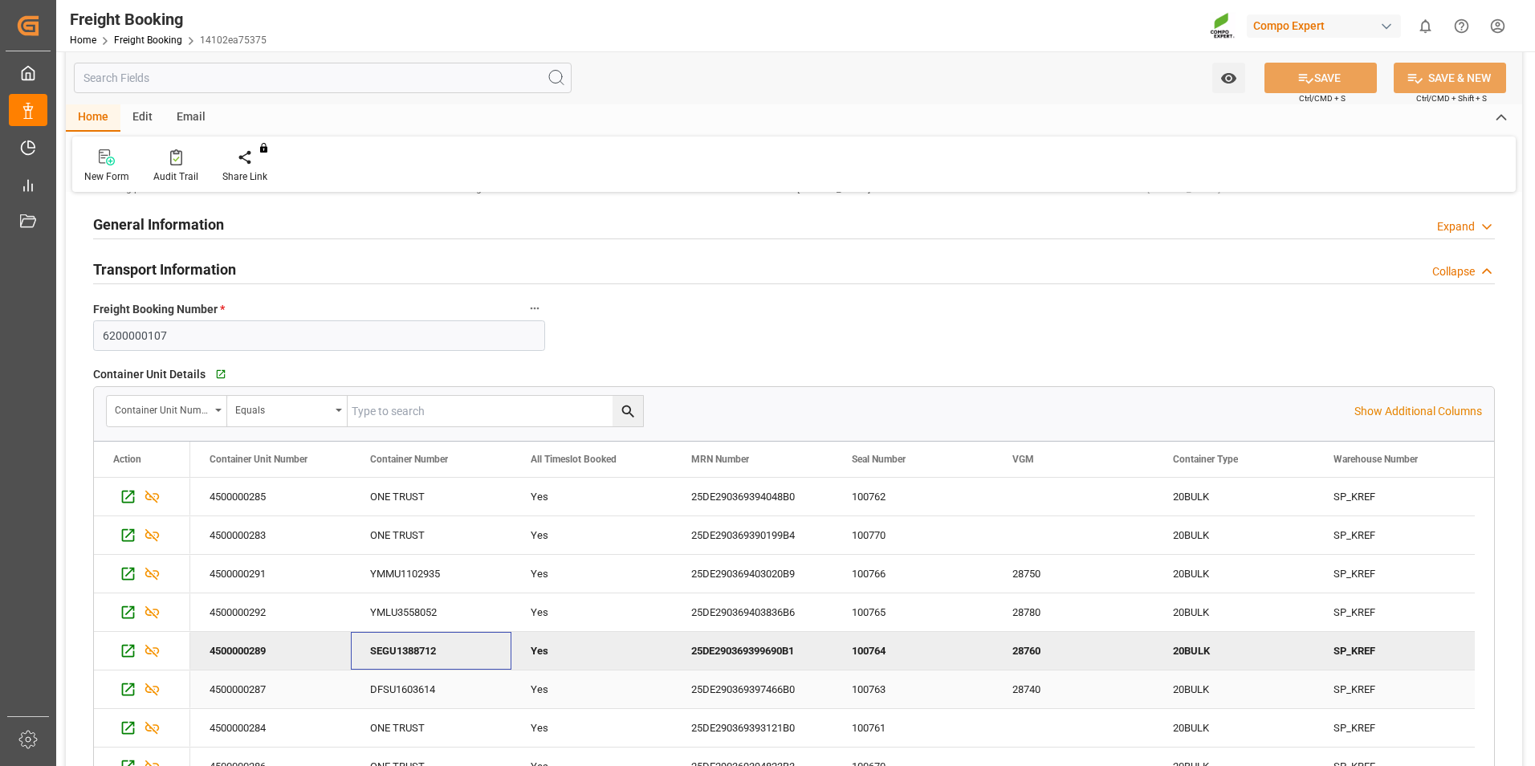
drag, startPoint x: 471, startPoint y: 682, endPoint x: 549, endPoint y: 635, distance: 91.2
click at [473, 682] on div "DFSU1603614" at bounding box center [431, 689] width 161 height 38
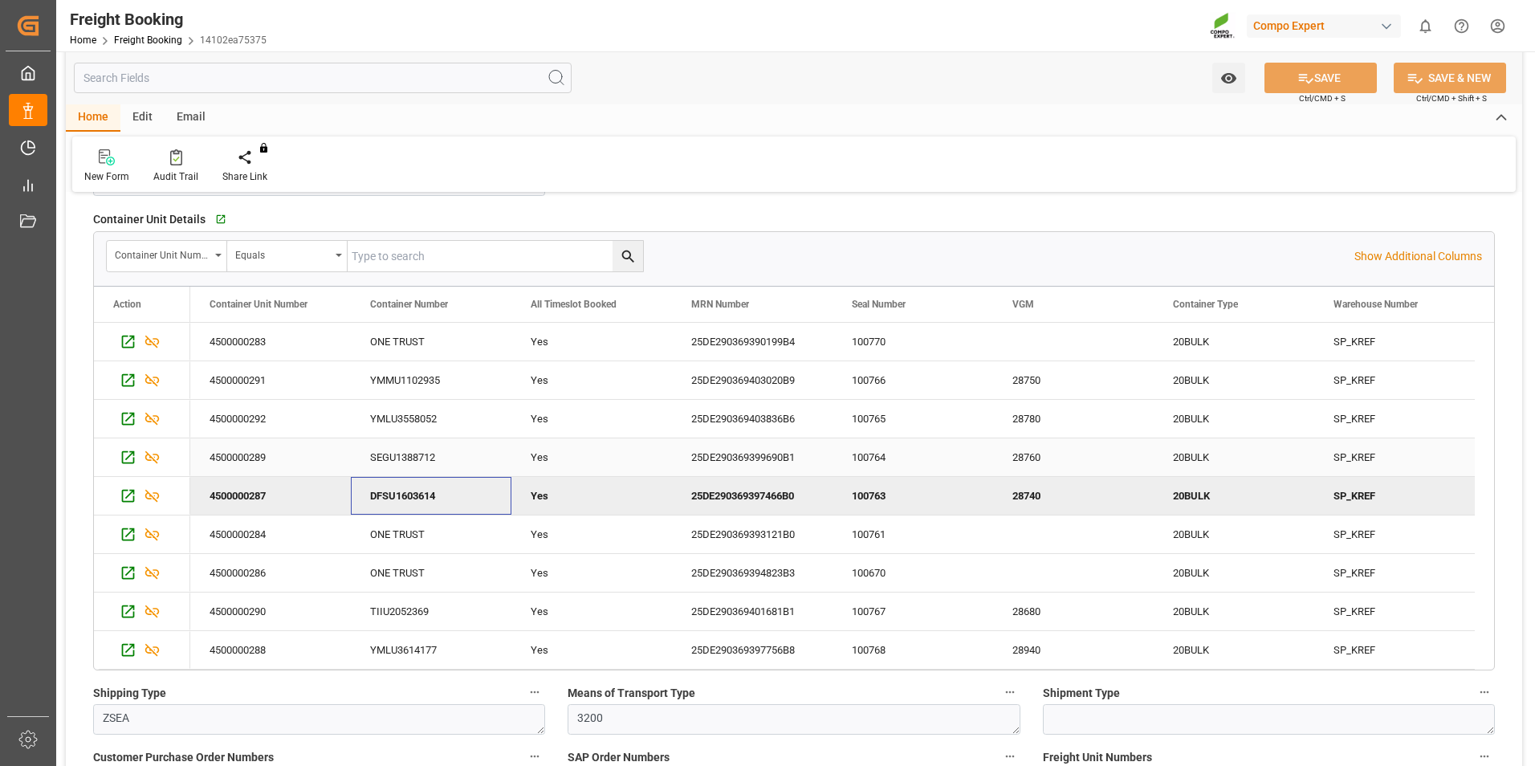
scroll to position [241, 0]
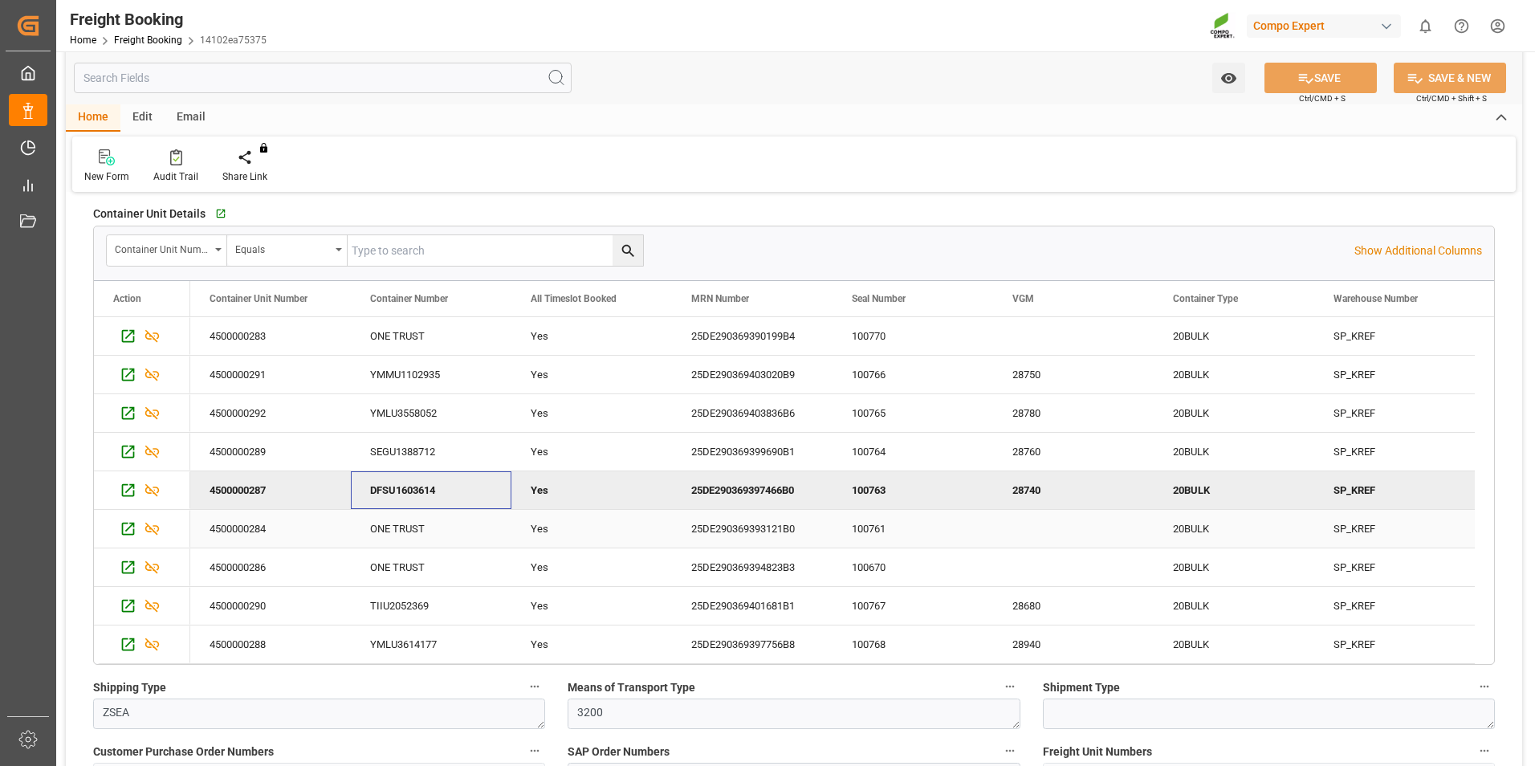
click at [458, 518] on div "ONE TRUST" at bounding box center [431, 529] width 161 height 38
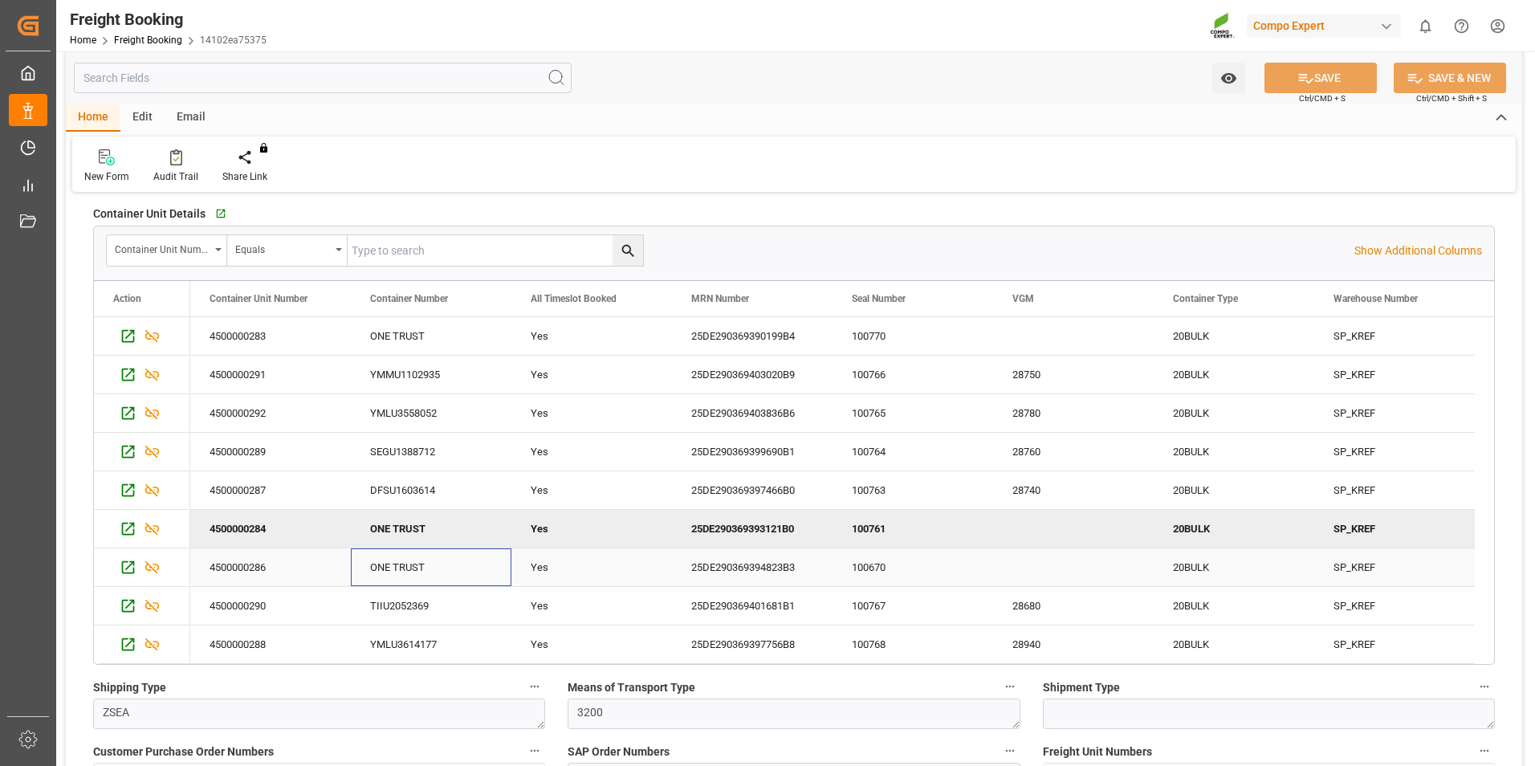
click at [456, 576] on div "ONE TRUST" at bounding box center [431, 567] width 161 height 38
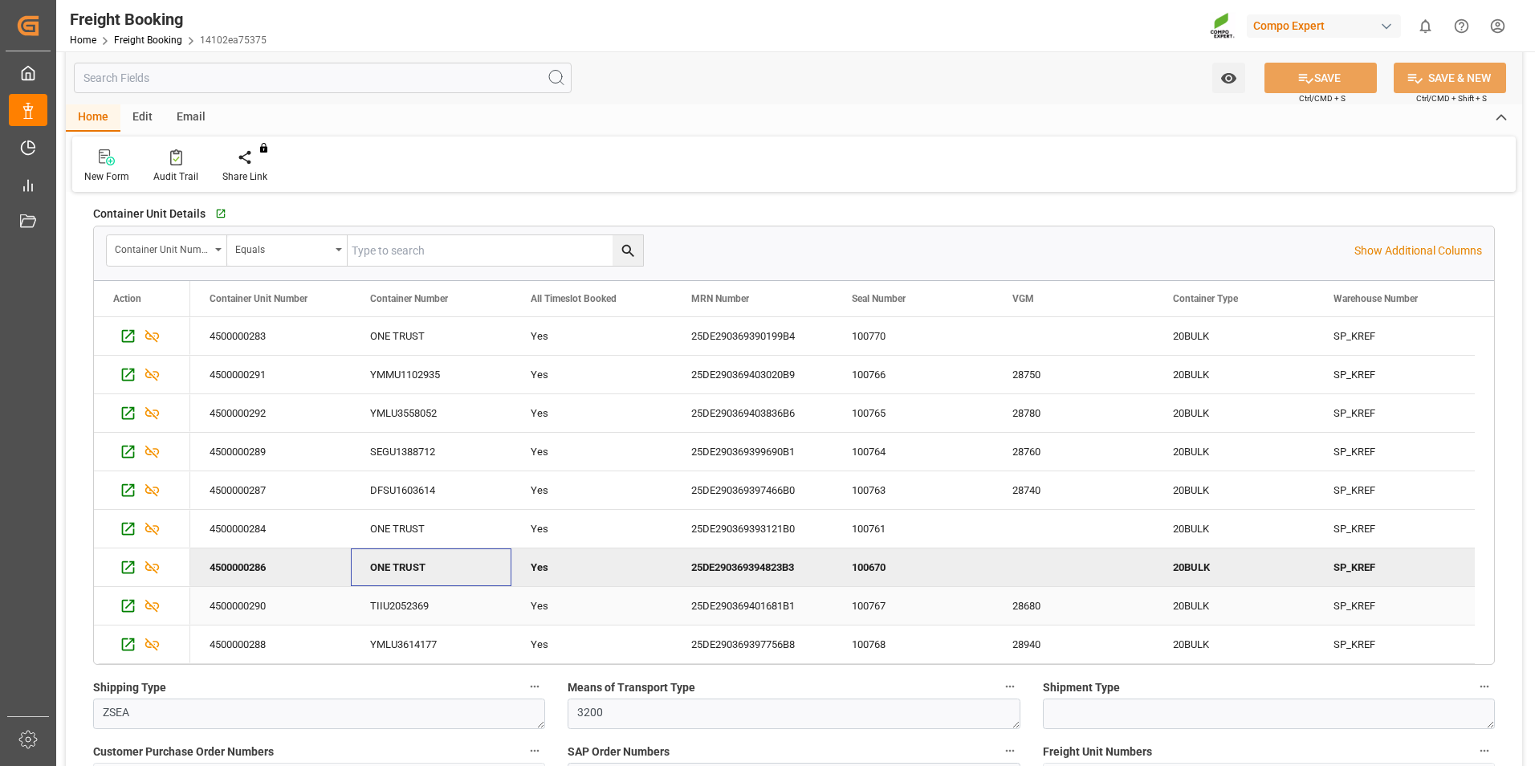
drag, startPoint x: 460, startPoint y: 601, endPoint x: 485, endPoint y: 618, distance: 30.5
click at [464, 601] on div "TIIU2052369" at bounding box center [431, 606] width 161 height 38
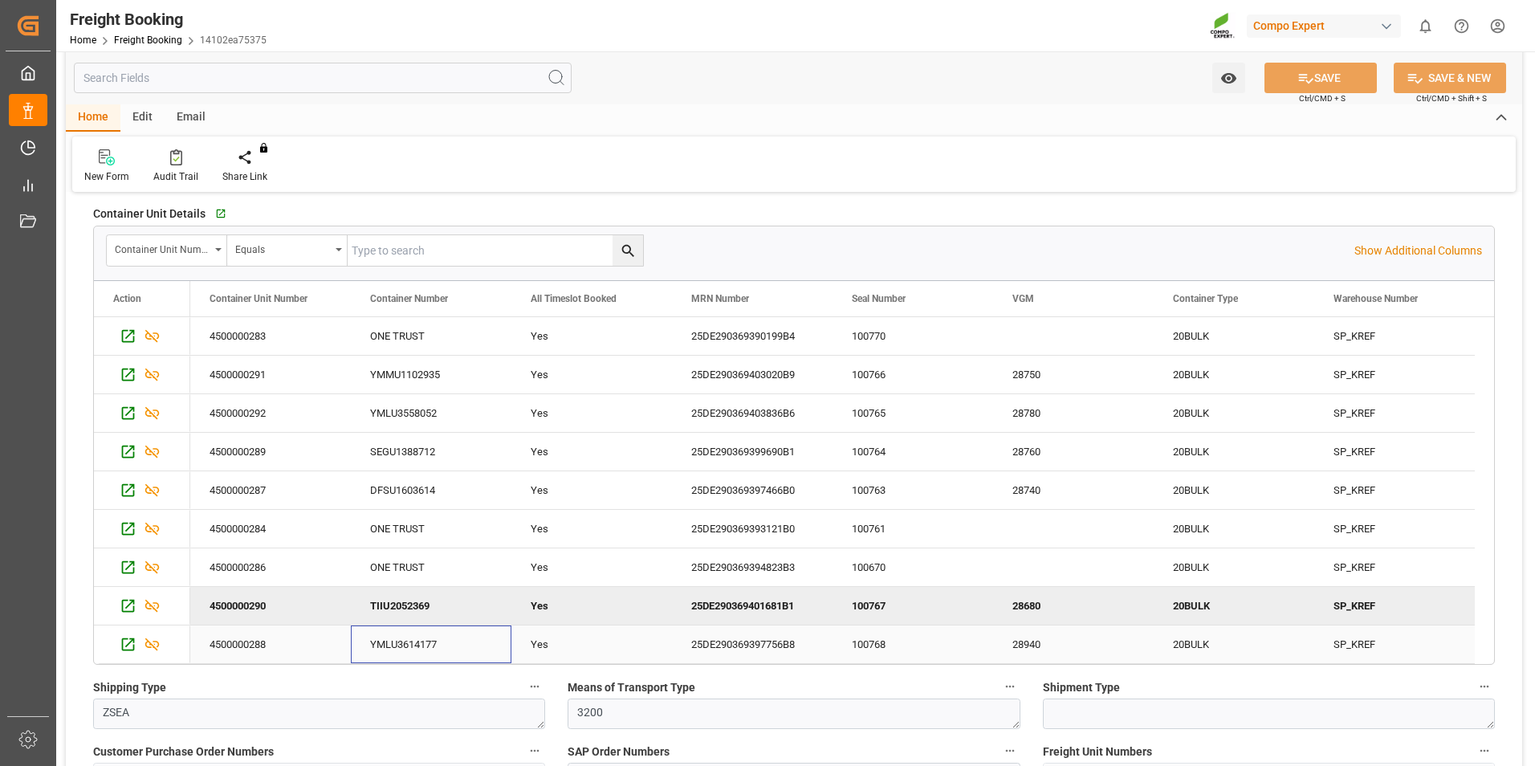
click at [470, 631] on div "YMLU3614177" at bounding box center [431, 644] width 161 height 38
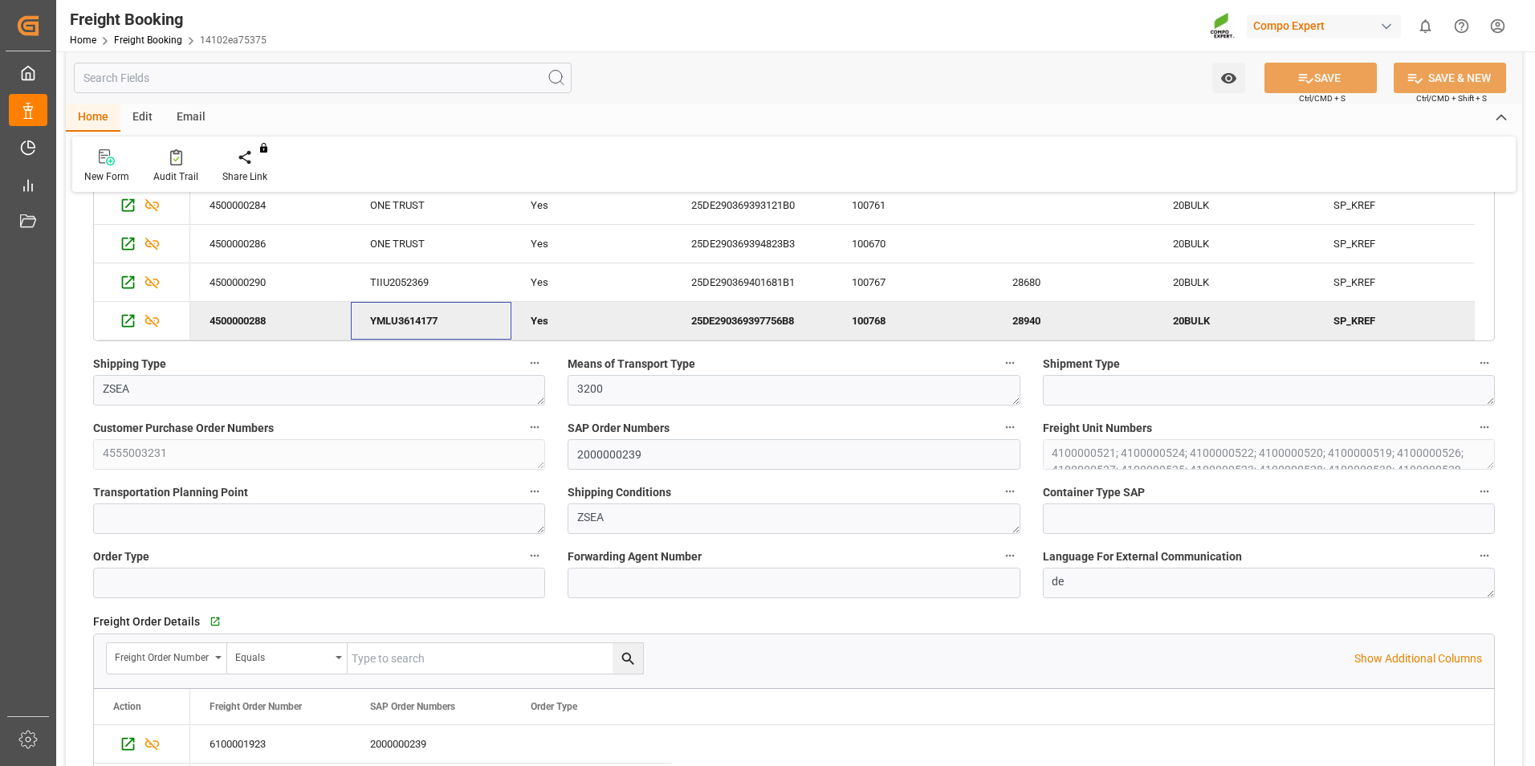
scroll to position [161, 0]
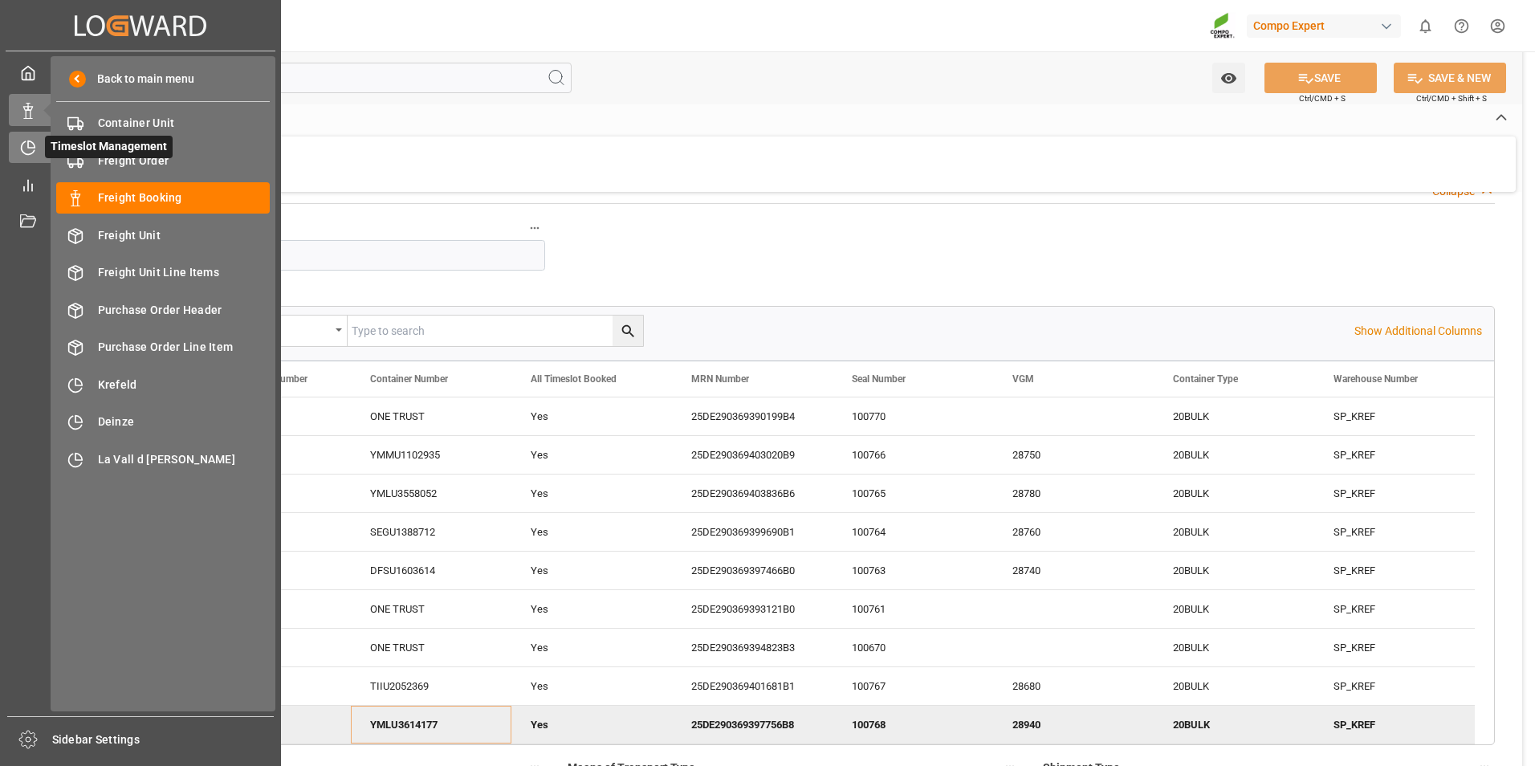
click at [37, 148] on div "Timeslot Management Timeslot Management" at bounding box center [140, 147] width 263 height 31
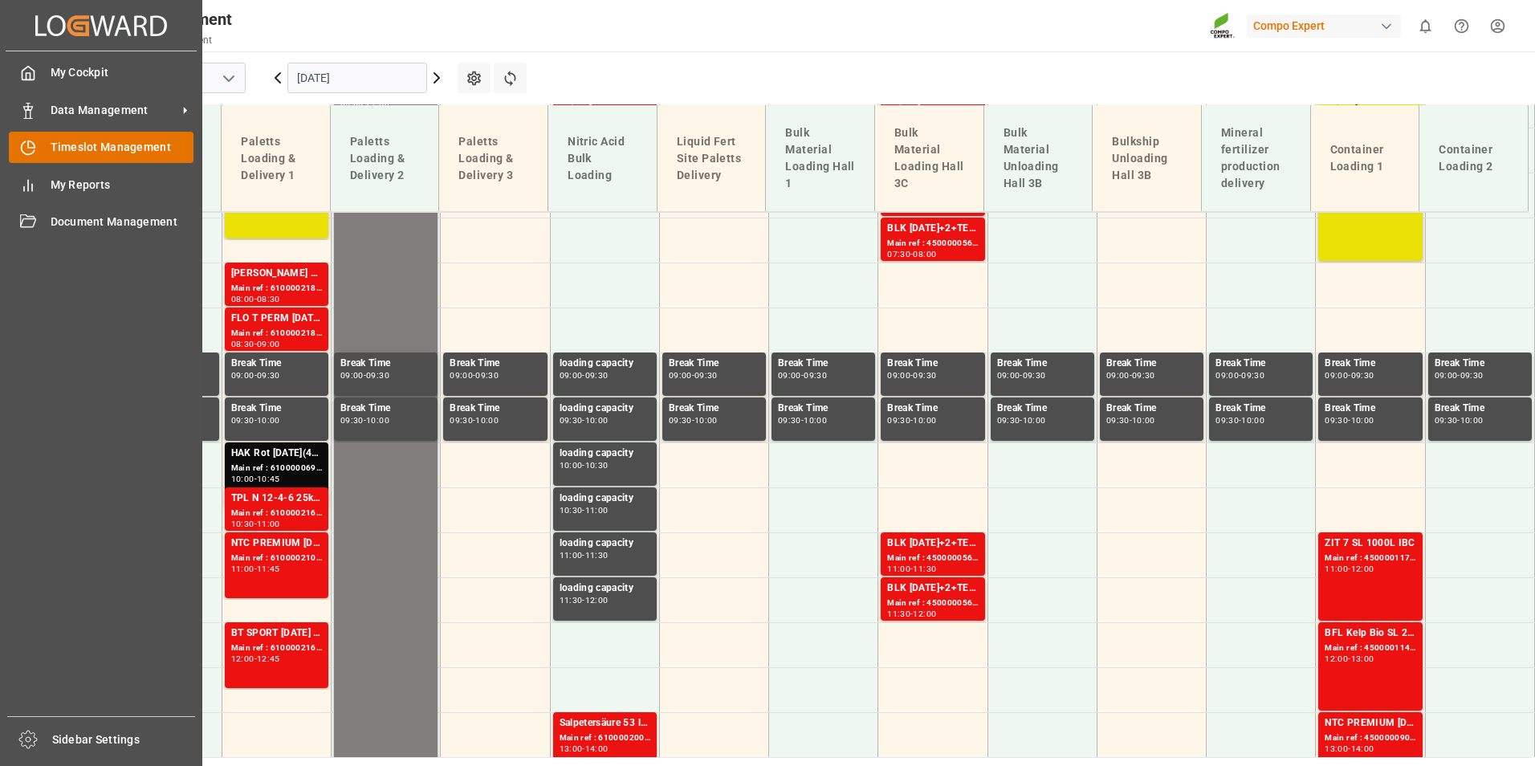
scroll to position [670, 0]
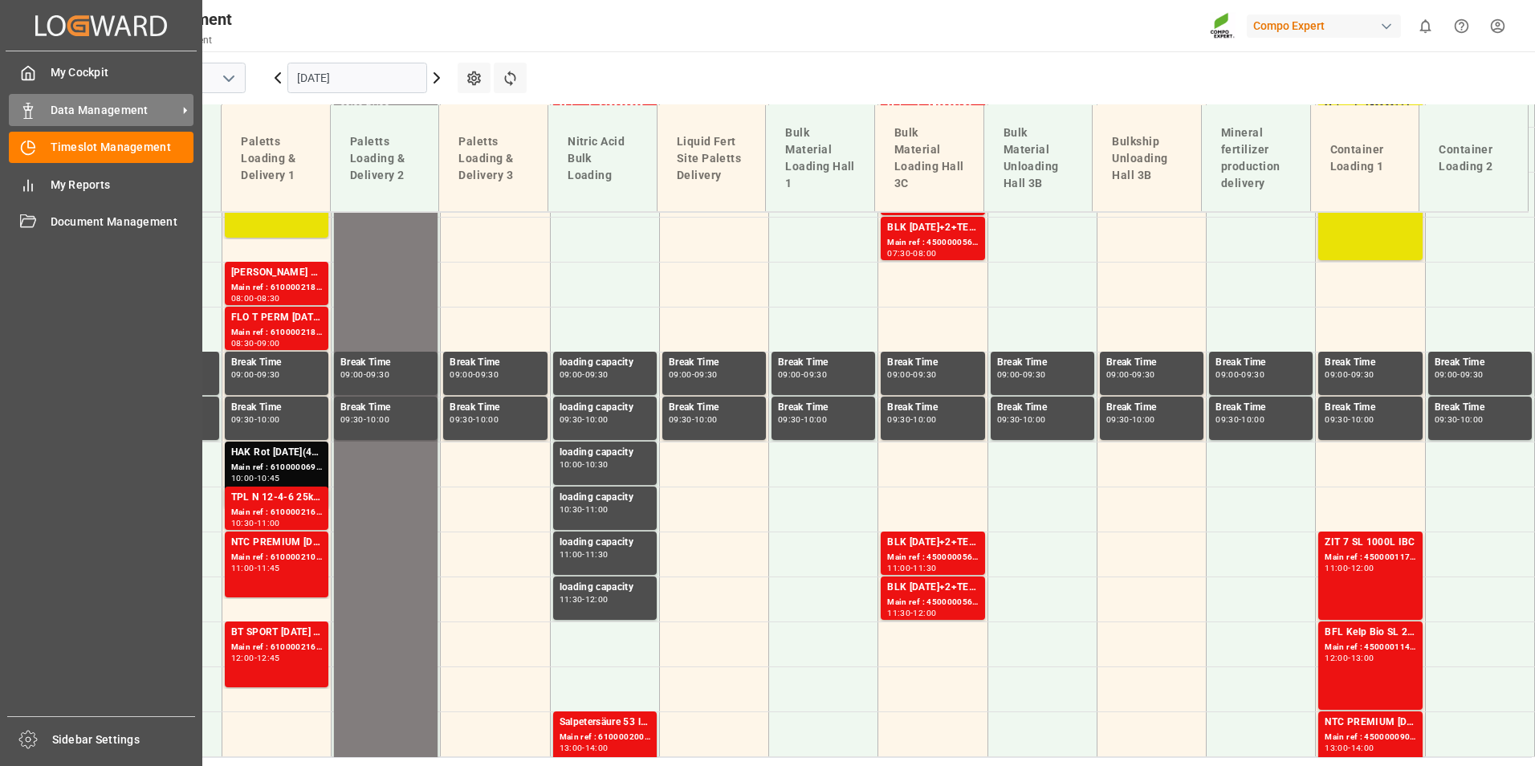
click at [49, 111] on div "Data Management Data Management" at bounding box center [101, 109] width 185 height 31
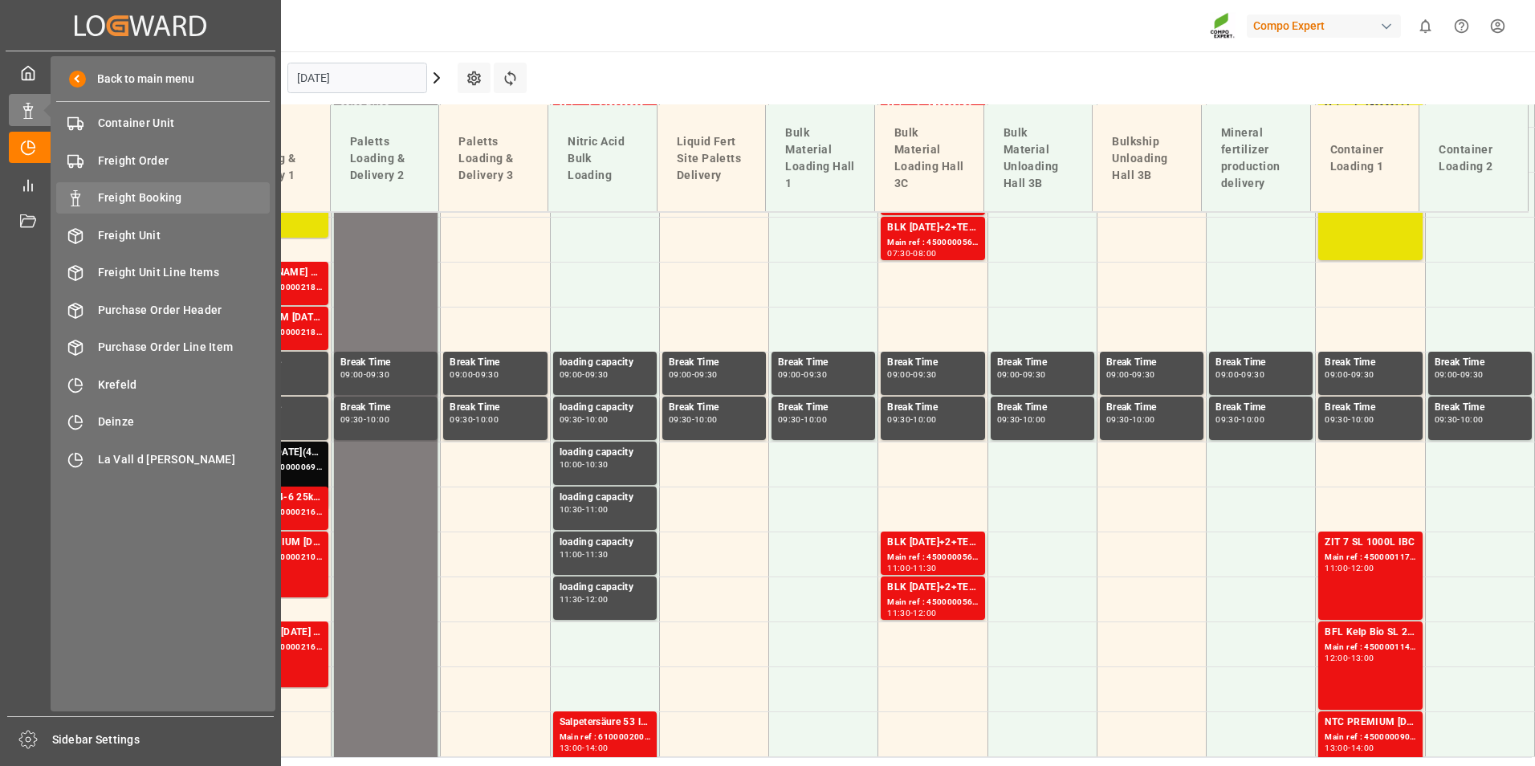
click at [190, 188] on div "Freight Booking Freight Booking" at bounding box center [163, 197] width 214 height 31
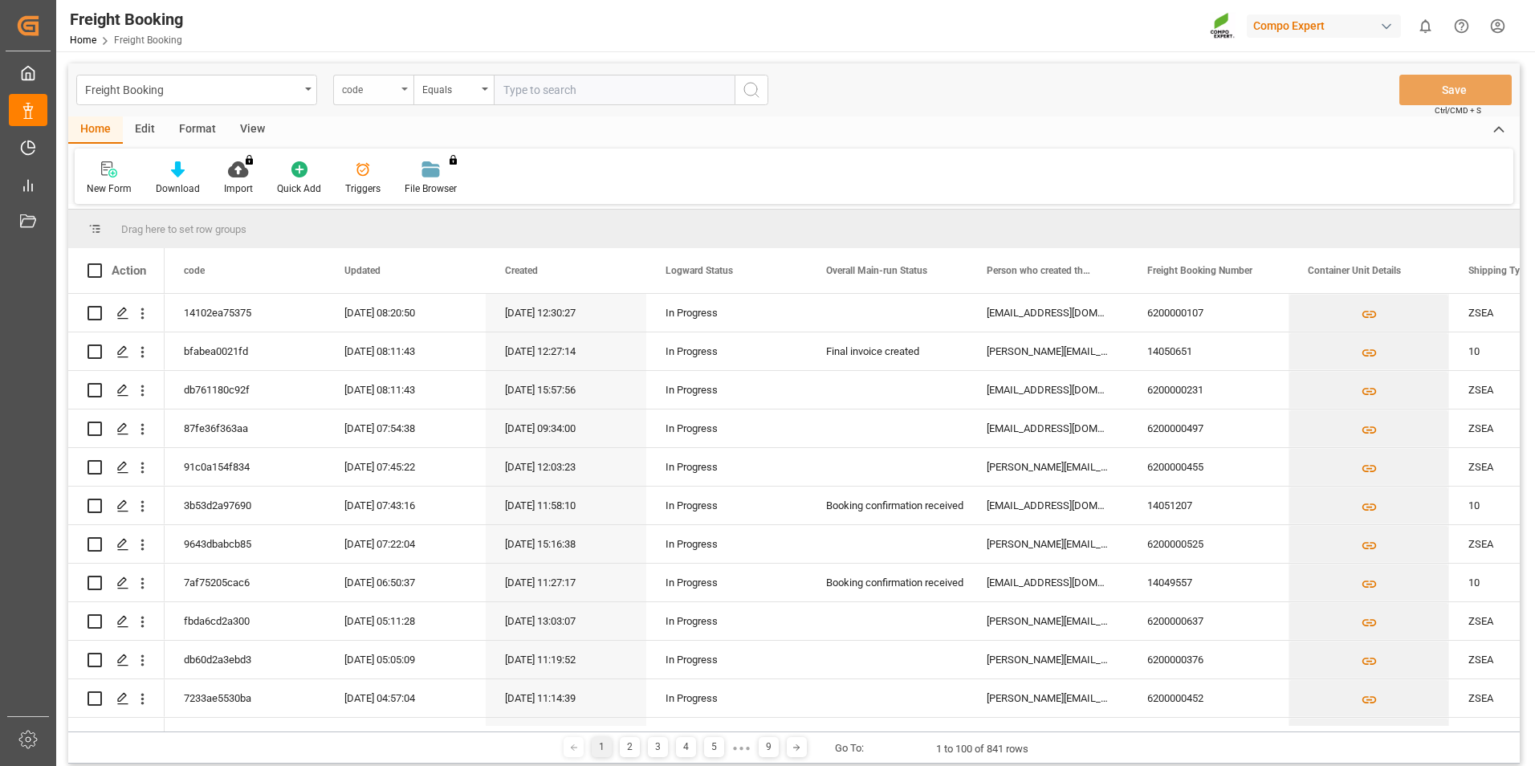
click at [405, 96] on div "code" at bounding box center [373, 90] width 80 height 31
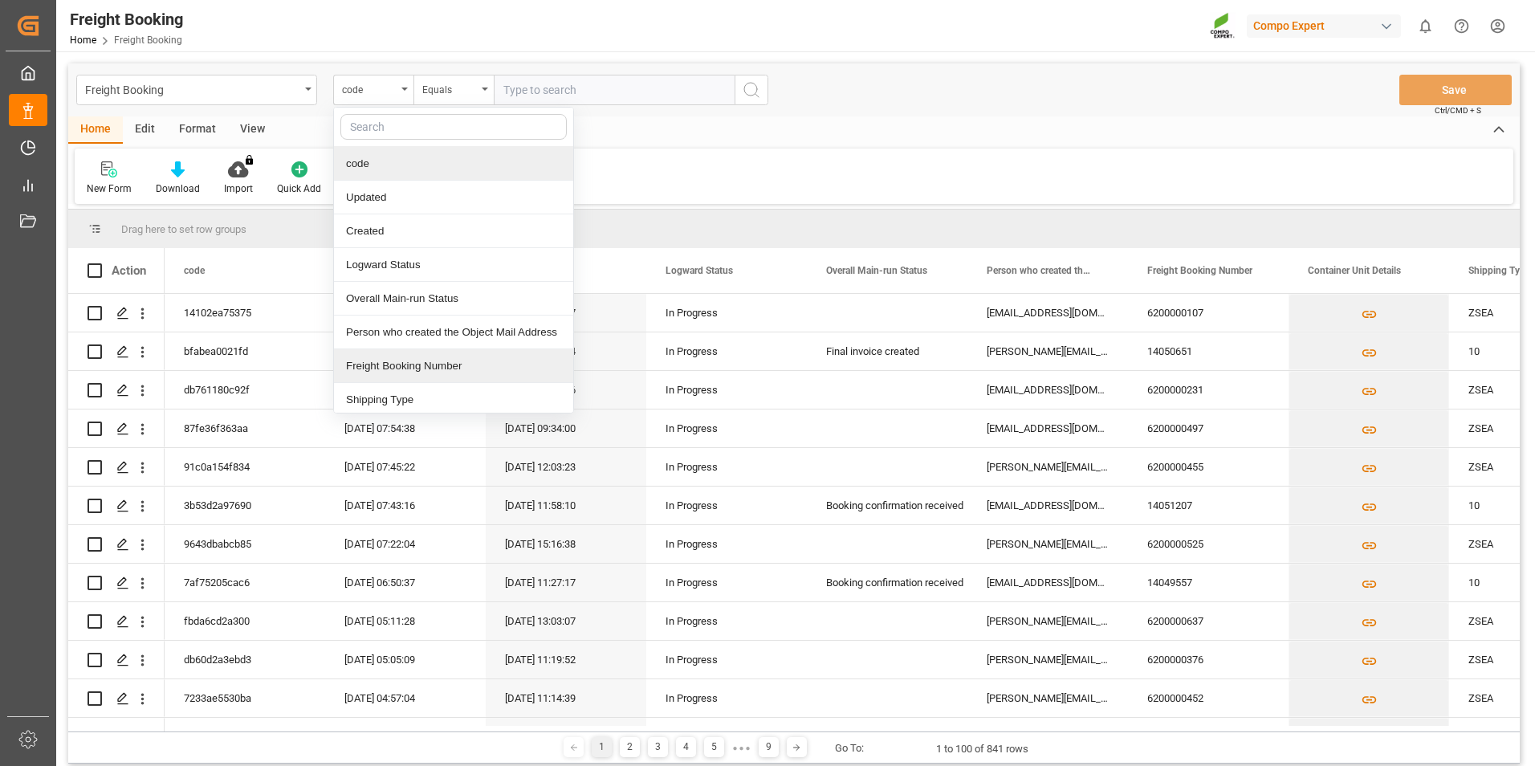
click at [405, 372] on div "Freight Booking Number" at bounding box center [453, 366] width 239 height 34
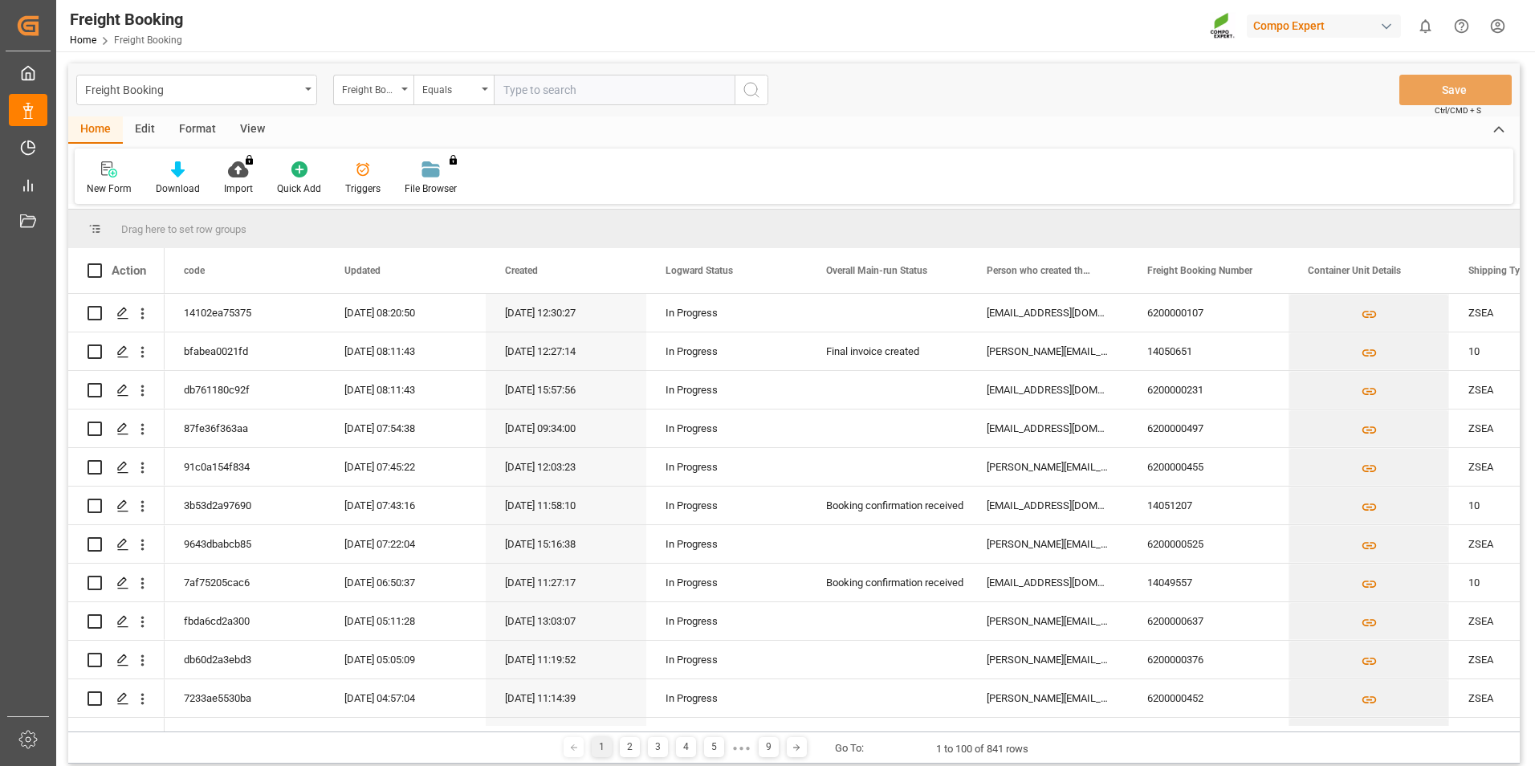
click at [538, 100] on input "text" at bounding box center [614, 90] width 241 height 31
click at [619, 89] on input "text" at bounding box center [614, 90] width 241 height 31
type input "6200000107"
click at [762, 86] on button "search button" at bounding box center [752, 90] width 34 height 31
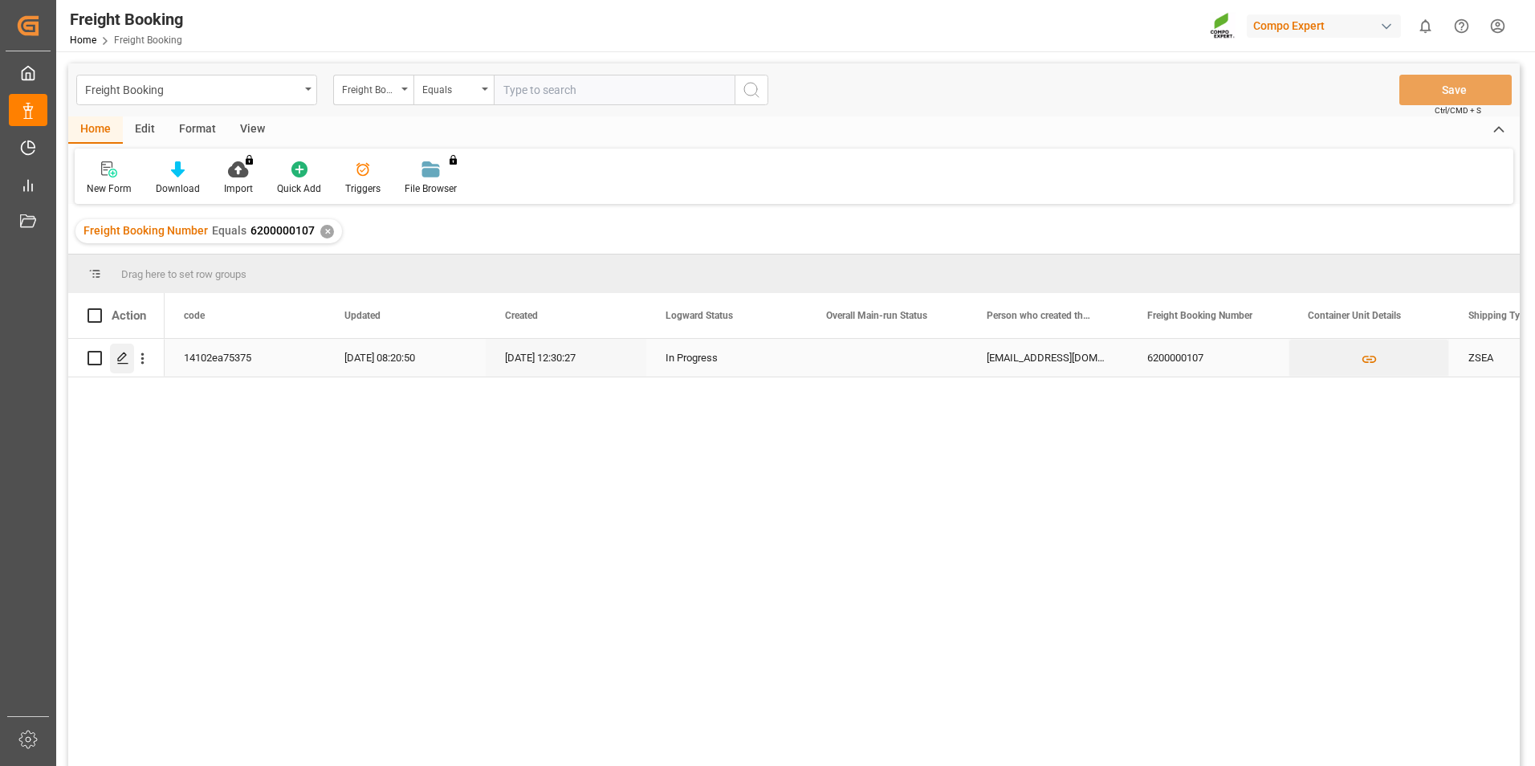
click at [125, 356] on polygon "Press SPACE to select this row." at bounding box center [122, 357] width 8 height 8
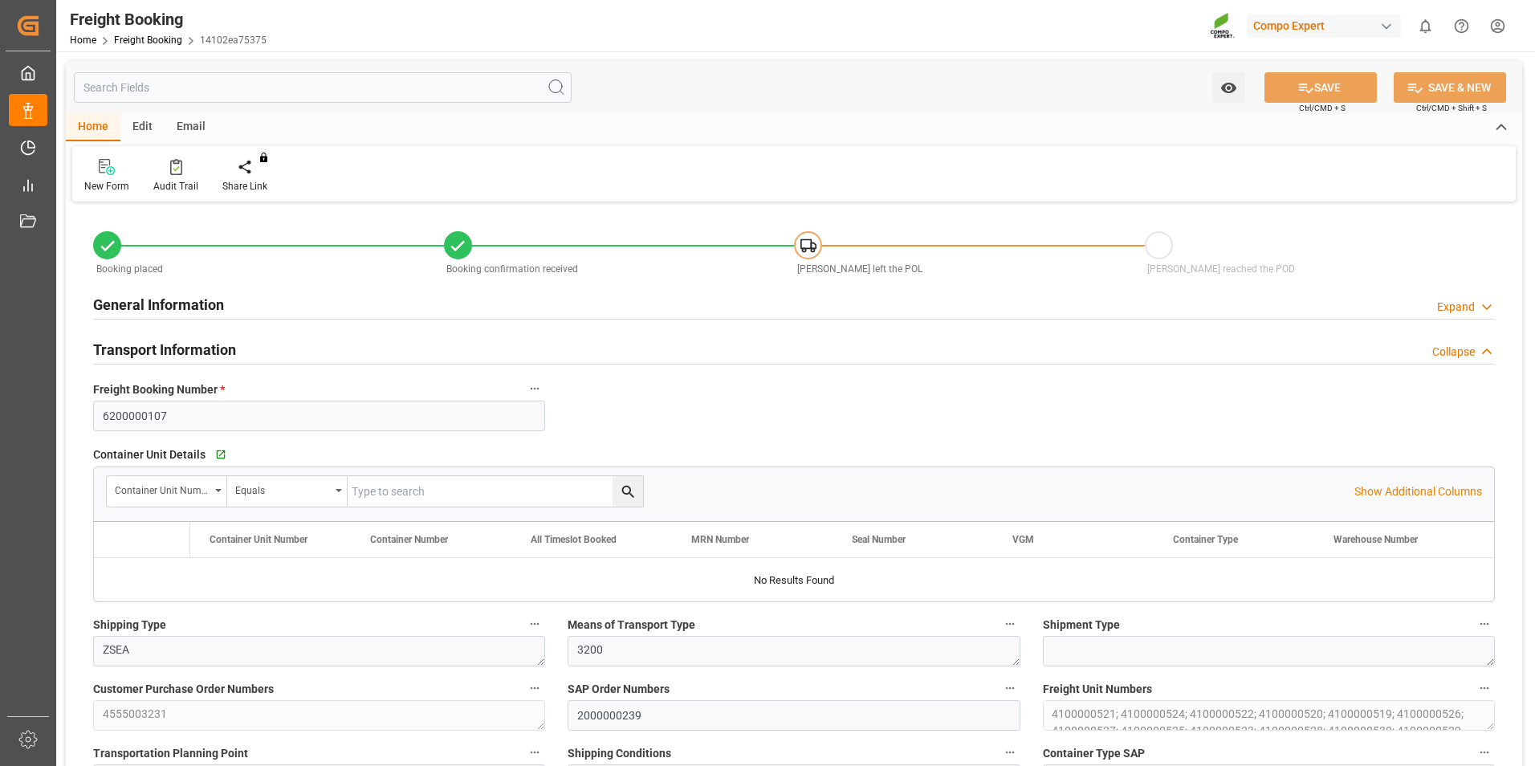
type input "[PERSON_NAME]"
type input "[PERSON_NAME] Marine Transport Corp."
type input "9769283"
type input "NLRTM"
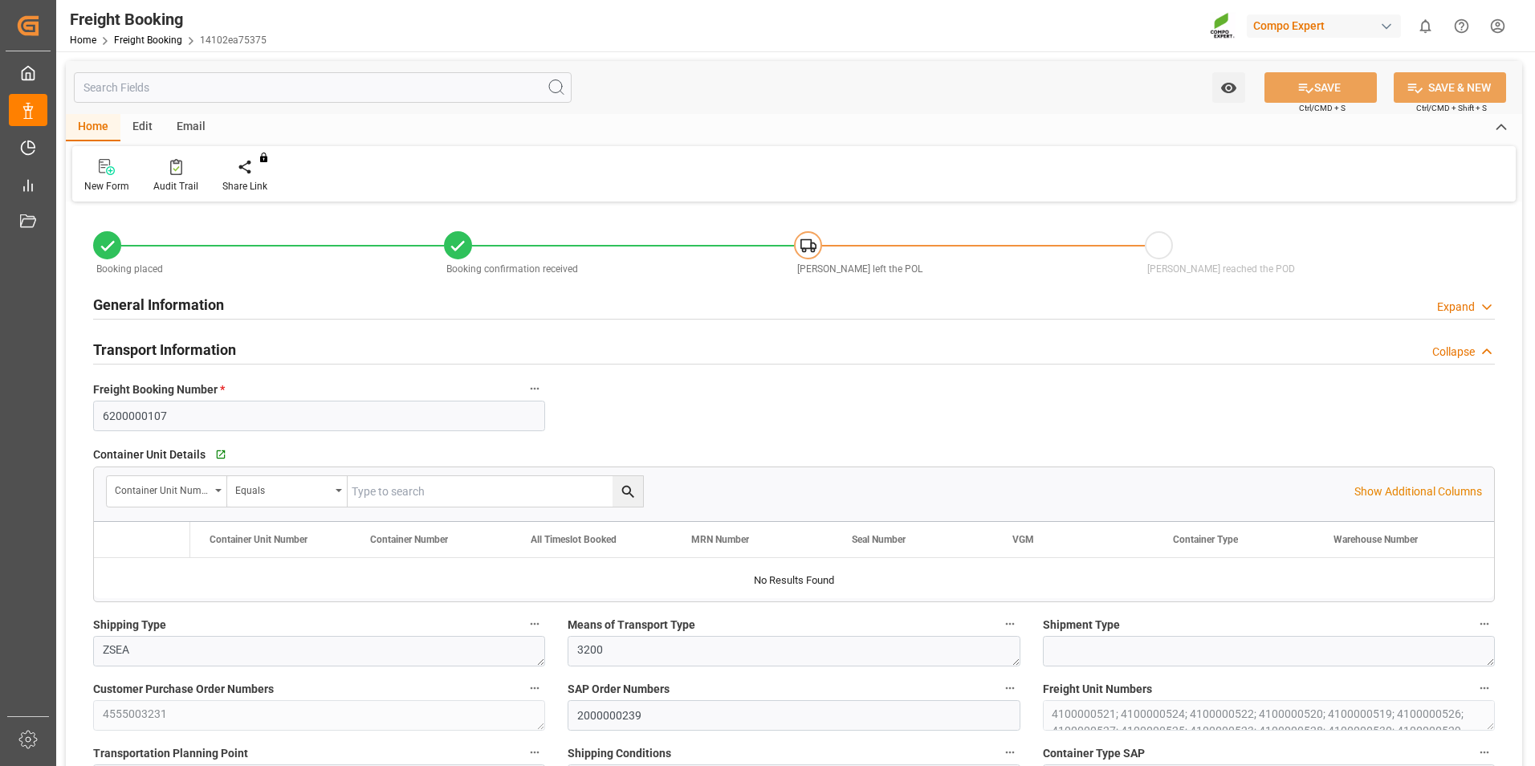
type input "VNVTG"
type input "0"
type input "927500"
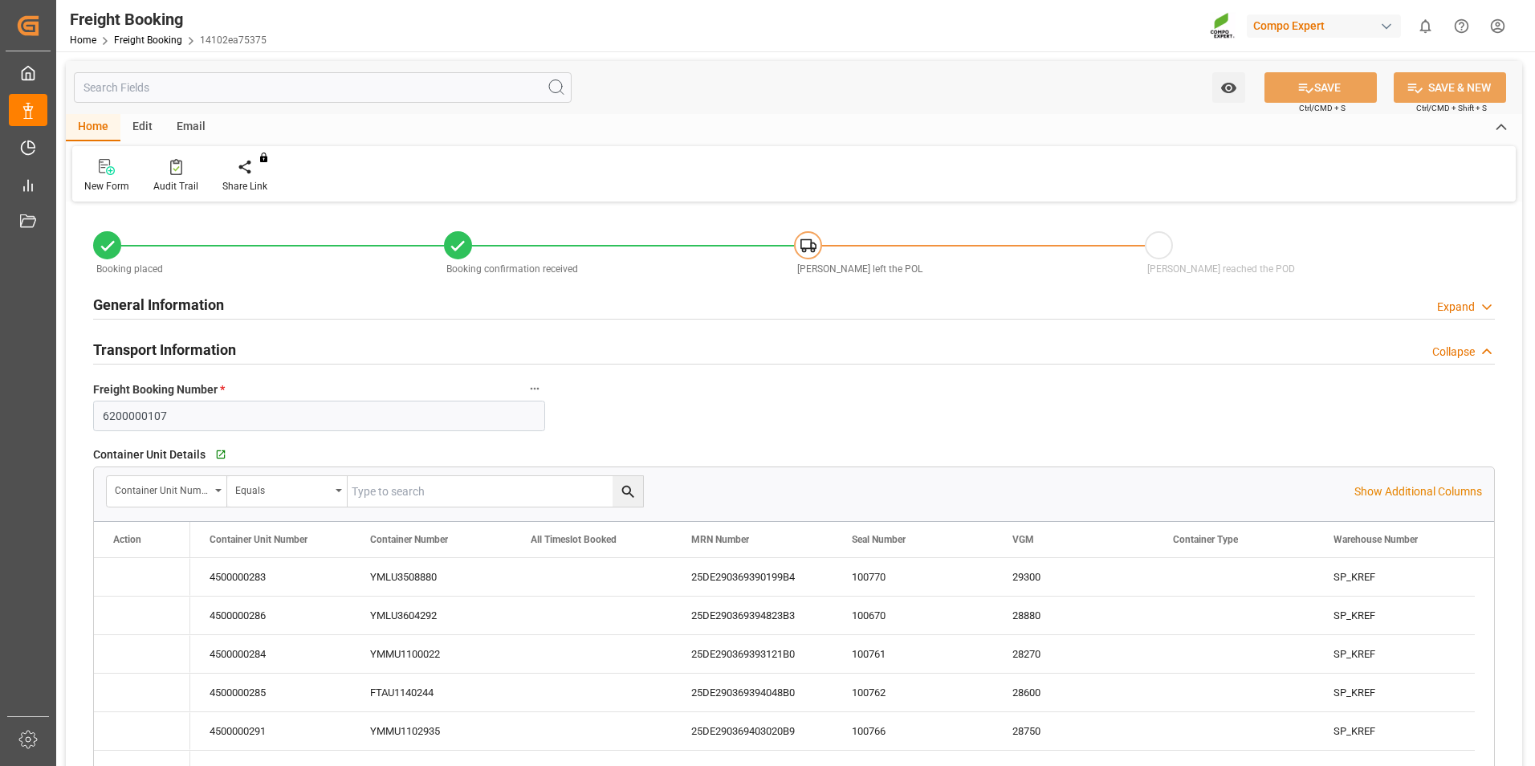
type input "[DATE] 01:00"
type input "[DATE] 20:00"
type input "[DATE] 04:00"
type input "[DATE] 12:30"
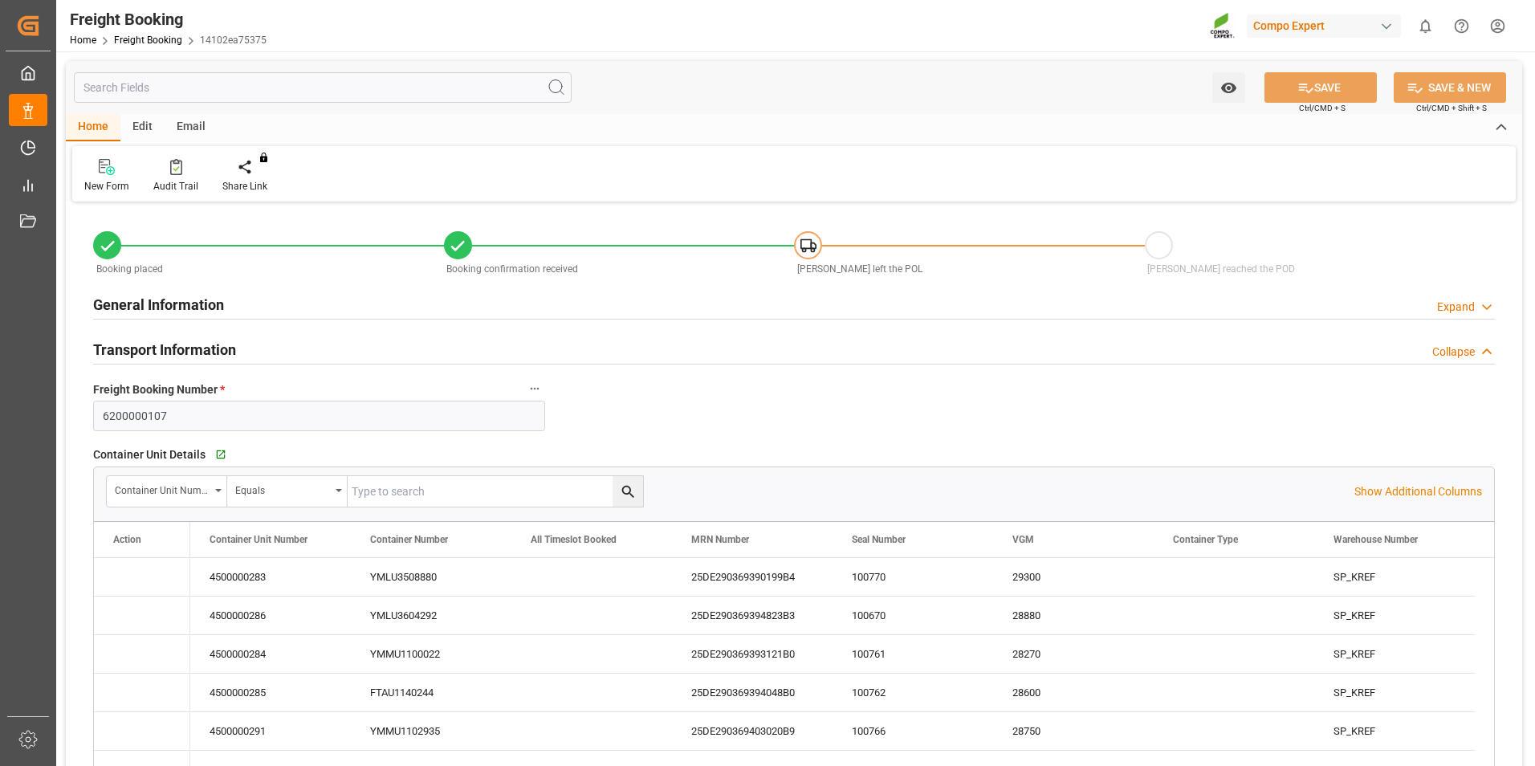
type input "[DATE] 11:04"
type input "[DATE] 12:30"
type input "[DATE] 11:07"
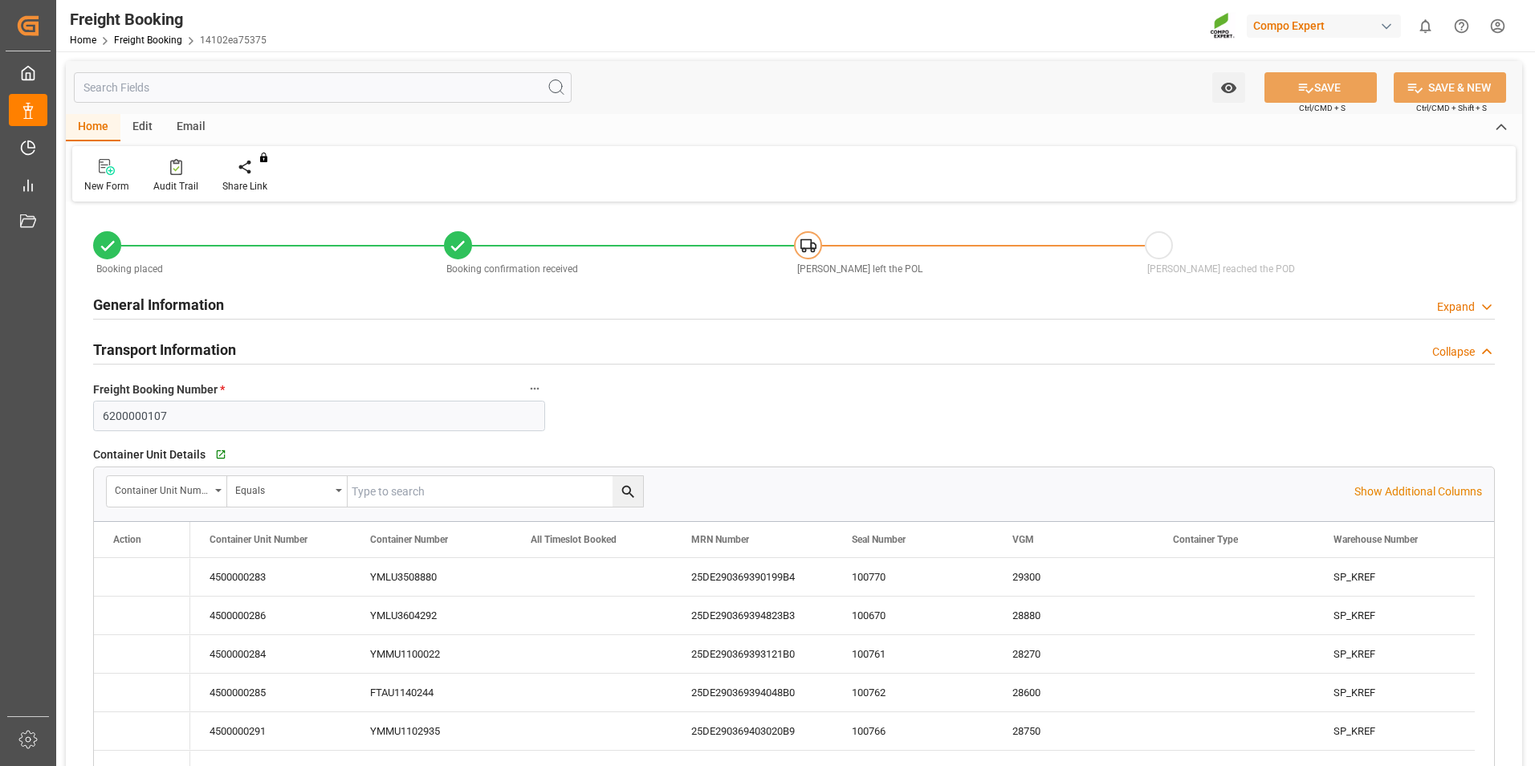
type input "[DATE] 11:07"
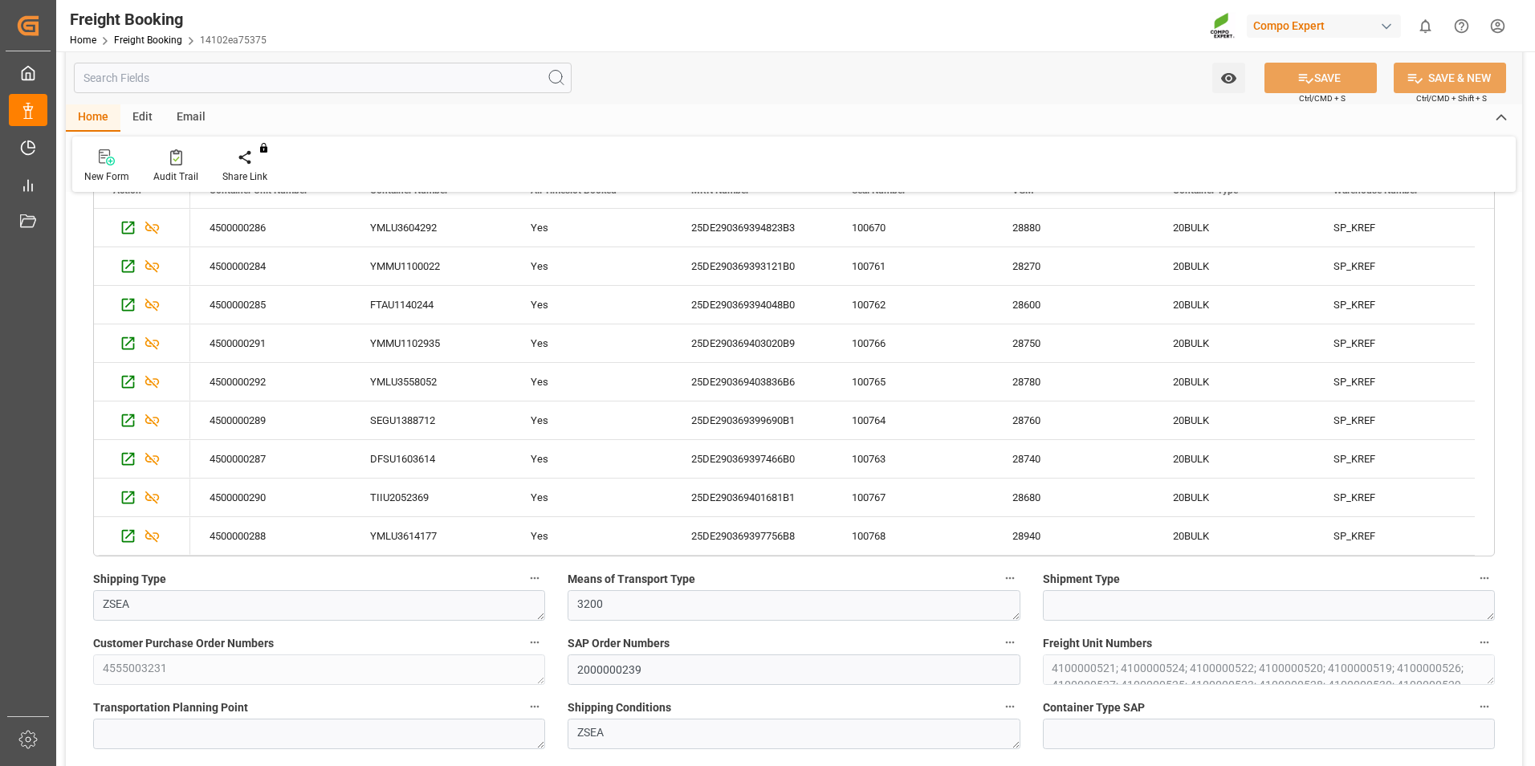
scroll to position [321, 0]
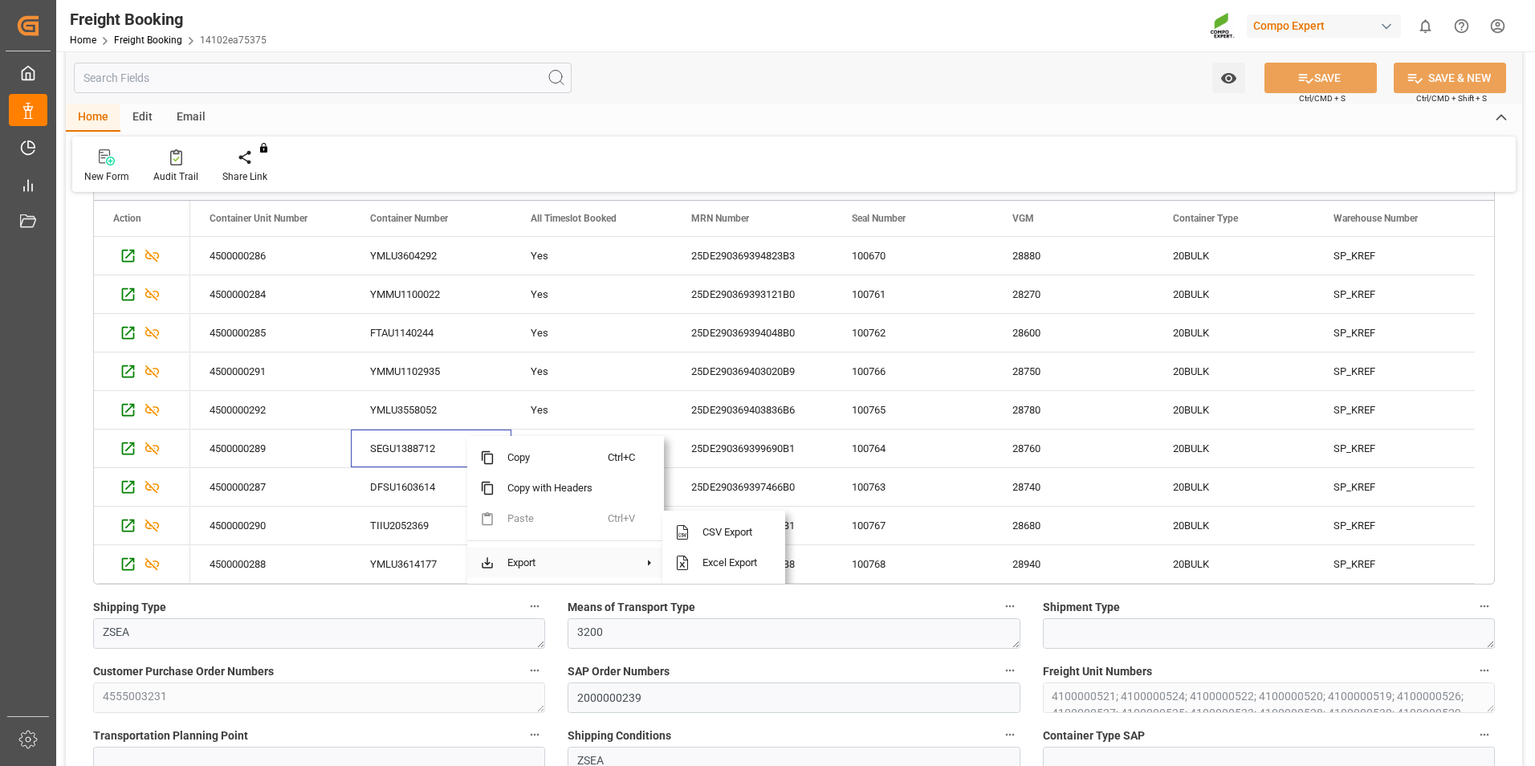
click at [650, 560] on span at bounding box center [649, 563] width 15 height 14
click at [747, 556] on span "Excel Export" at bounding box center [731, 563] width 83 height 31
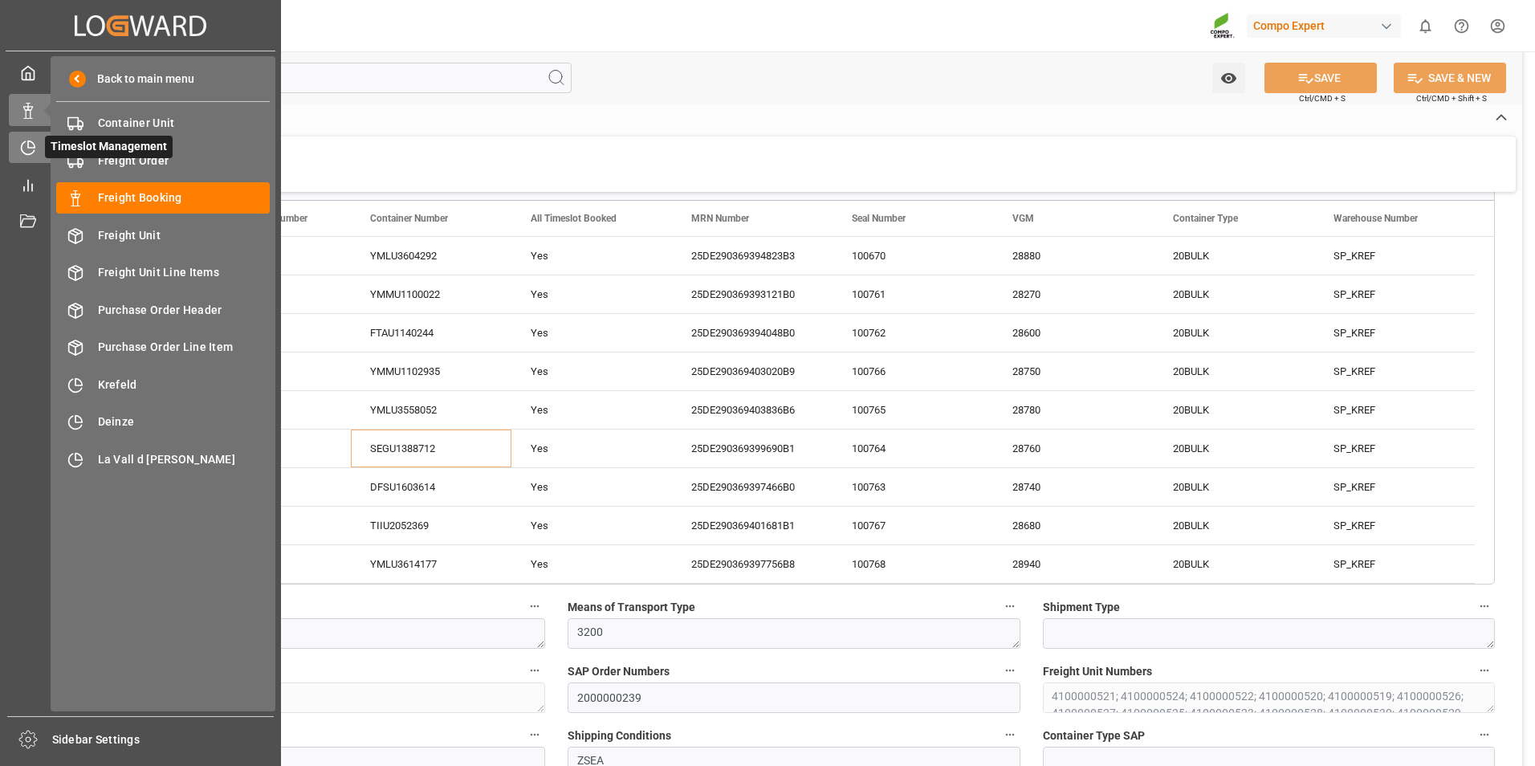
click at [33, 155] on icon at bounding box center [28, 148] width 16 height 16
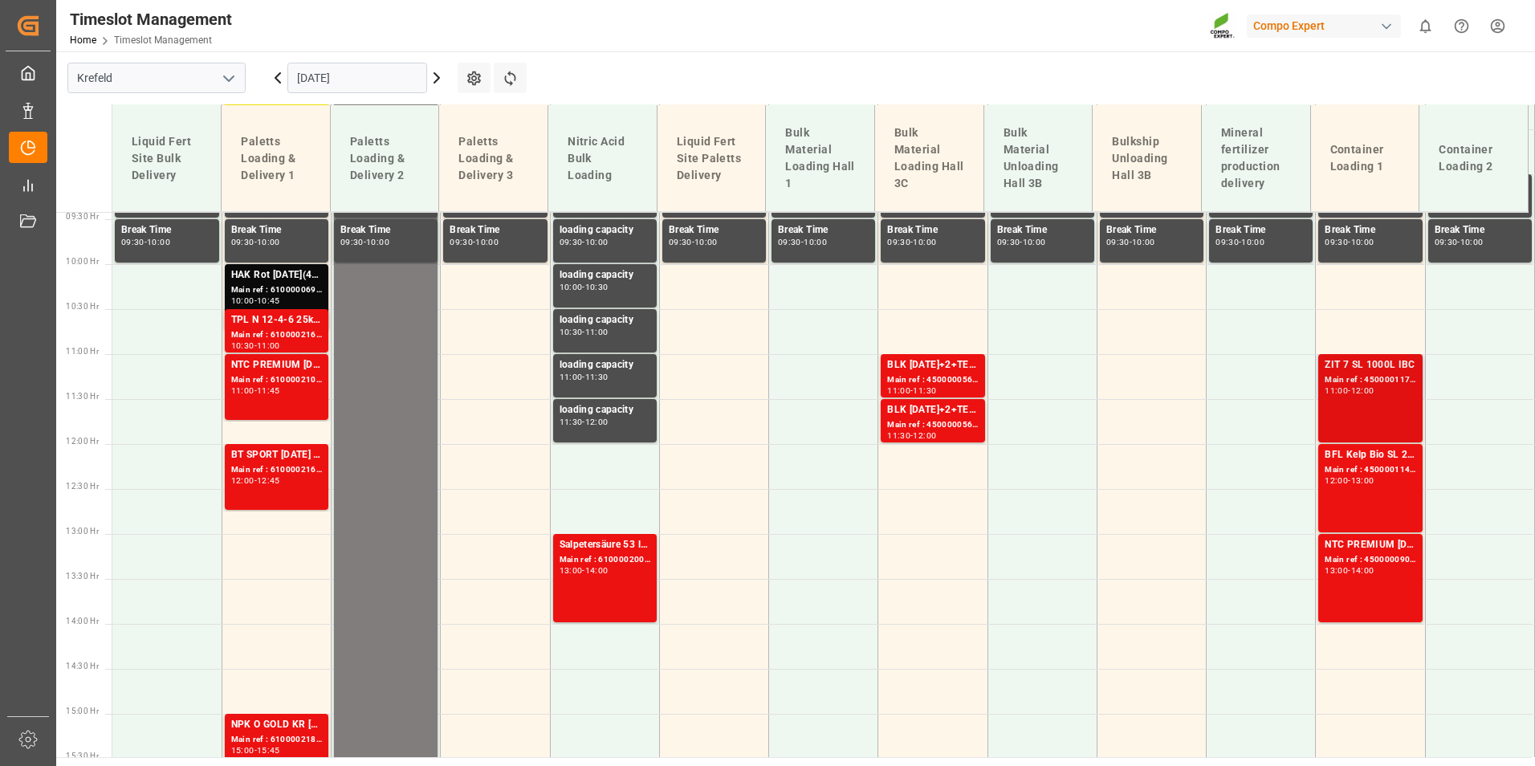
scroll to position [920, 0]
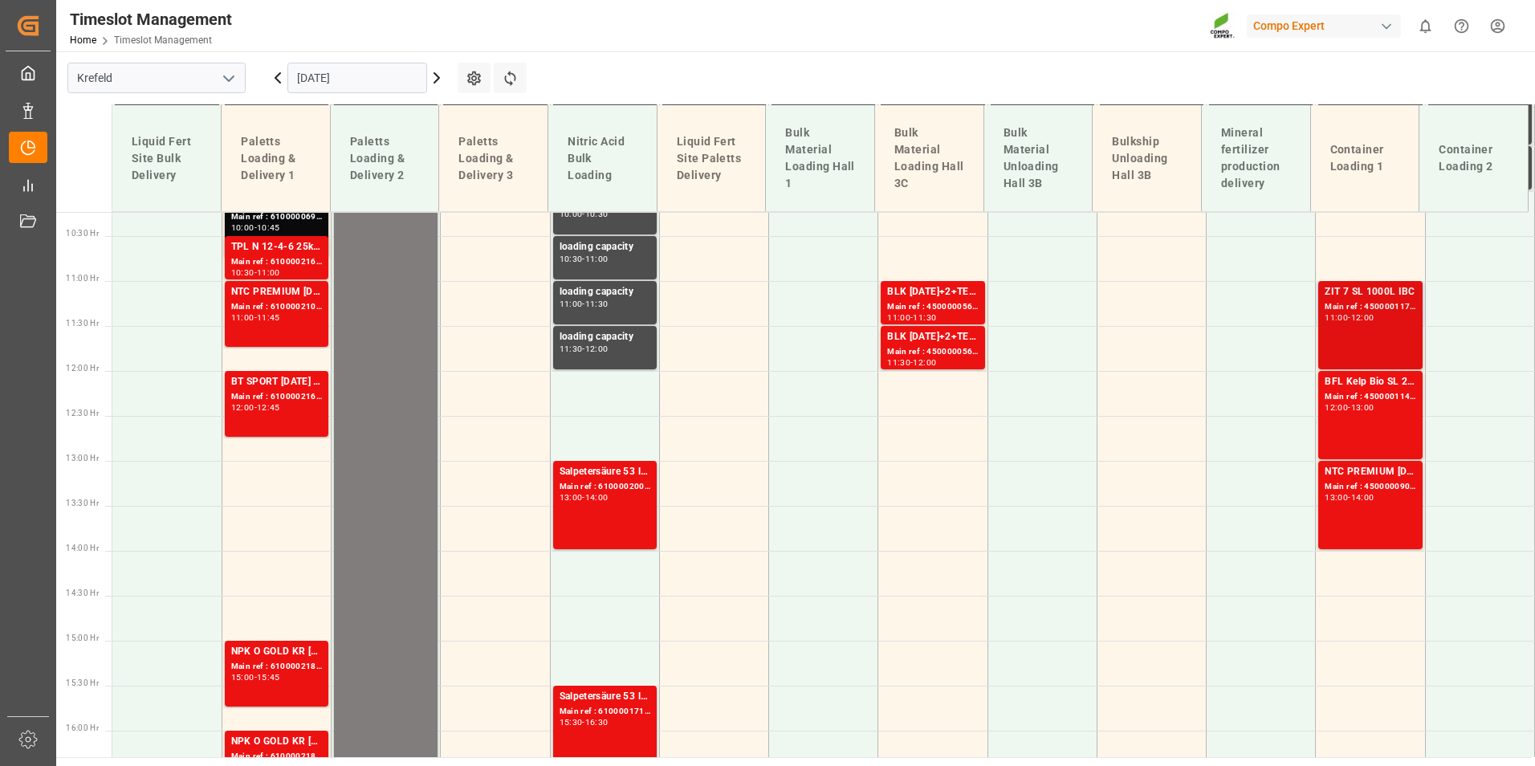
click at [1332, 328] on div "ZIT 7 SL 1000L IBC Main ref : 4500001175, 2000000991 11:00 - 12:00" at bounding box center [1370, 325] width 91 height 82
click at [1351, 401] on div "Main ref : 4500001142, 2000000350" at bounding box center [1370, 397] width 91 height 14
click at [1357, 354] on div "ZIT 7 SL 1000L IBC Main ref : 4500001175, 2000000991 11:00 - 12:00" at bounding box center [1370, 325] width 91 height 82
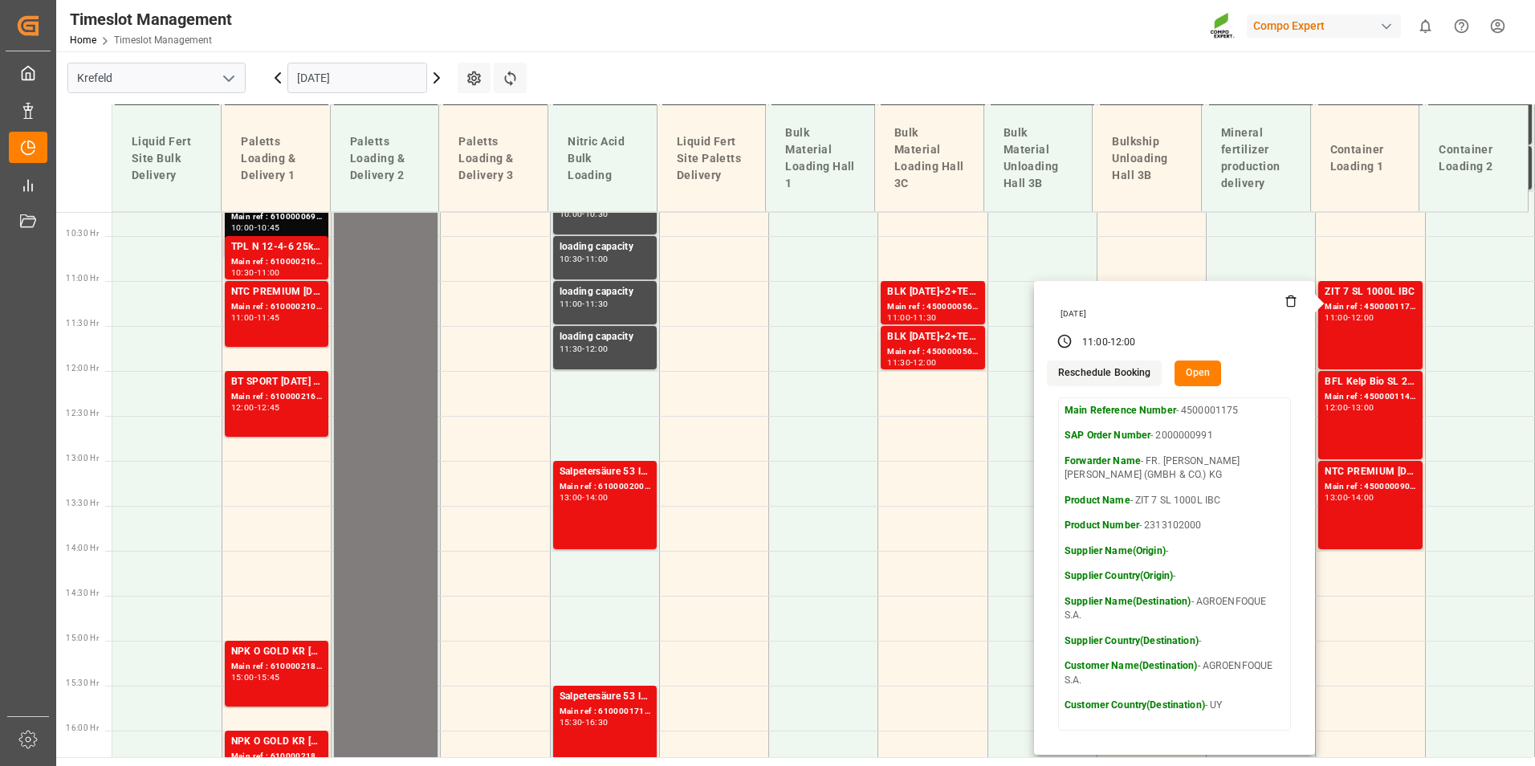
click at [409, 76] on input "[DATE]" at bounding box center [357, 78] width 140 height 31
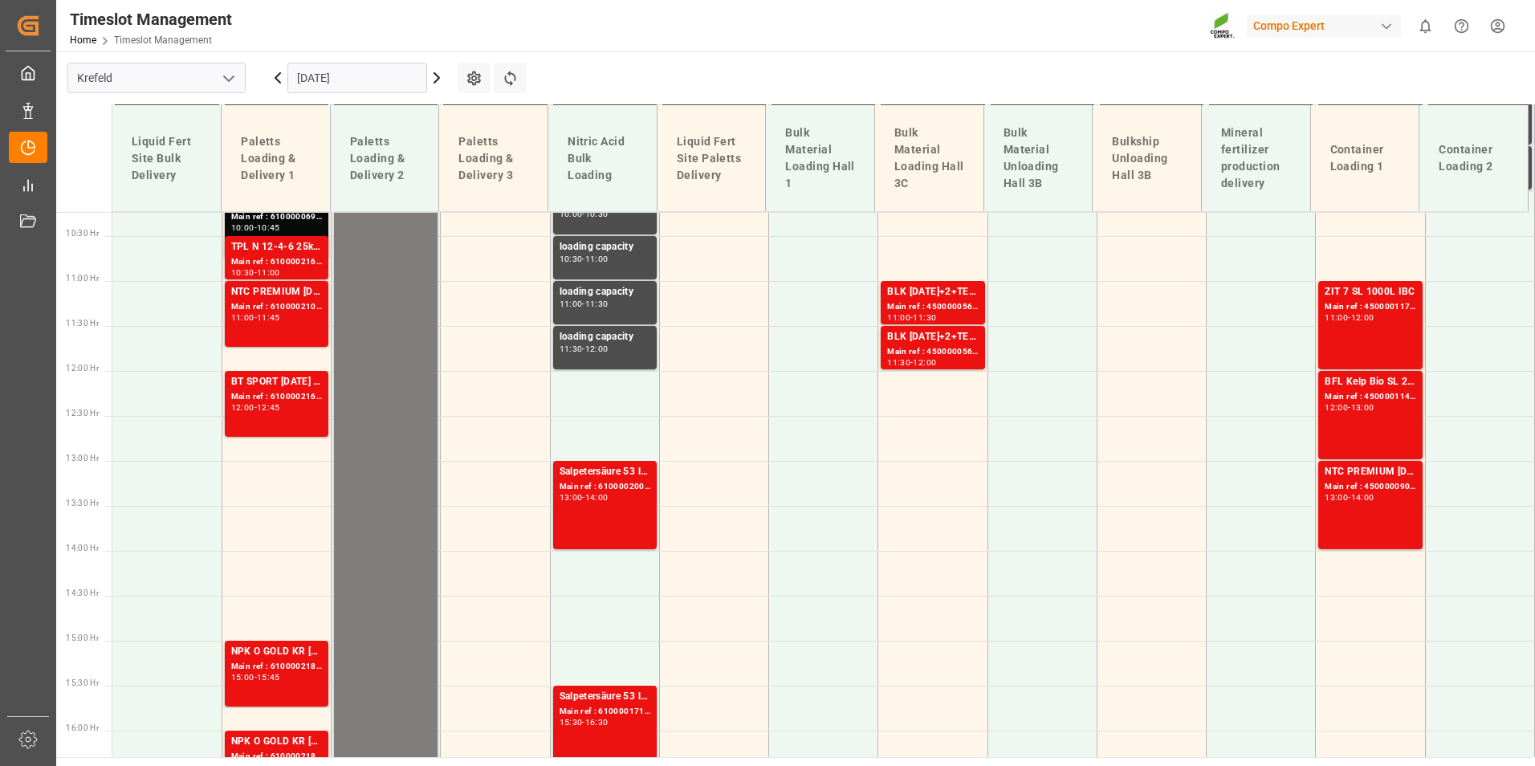
click at [760, 54] on main "[GEOGRAPHIC_DATA] [DATE] Settings Refresh Time Slots Liquid Fert Site Bulk Deli…" at bounding box center [794, 404] width 1476 height 706
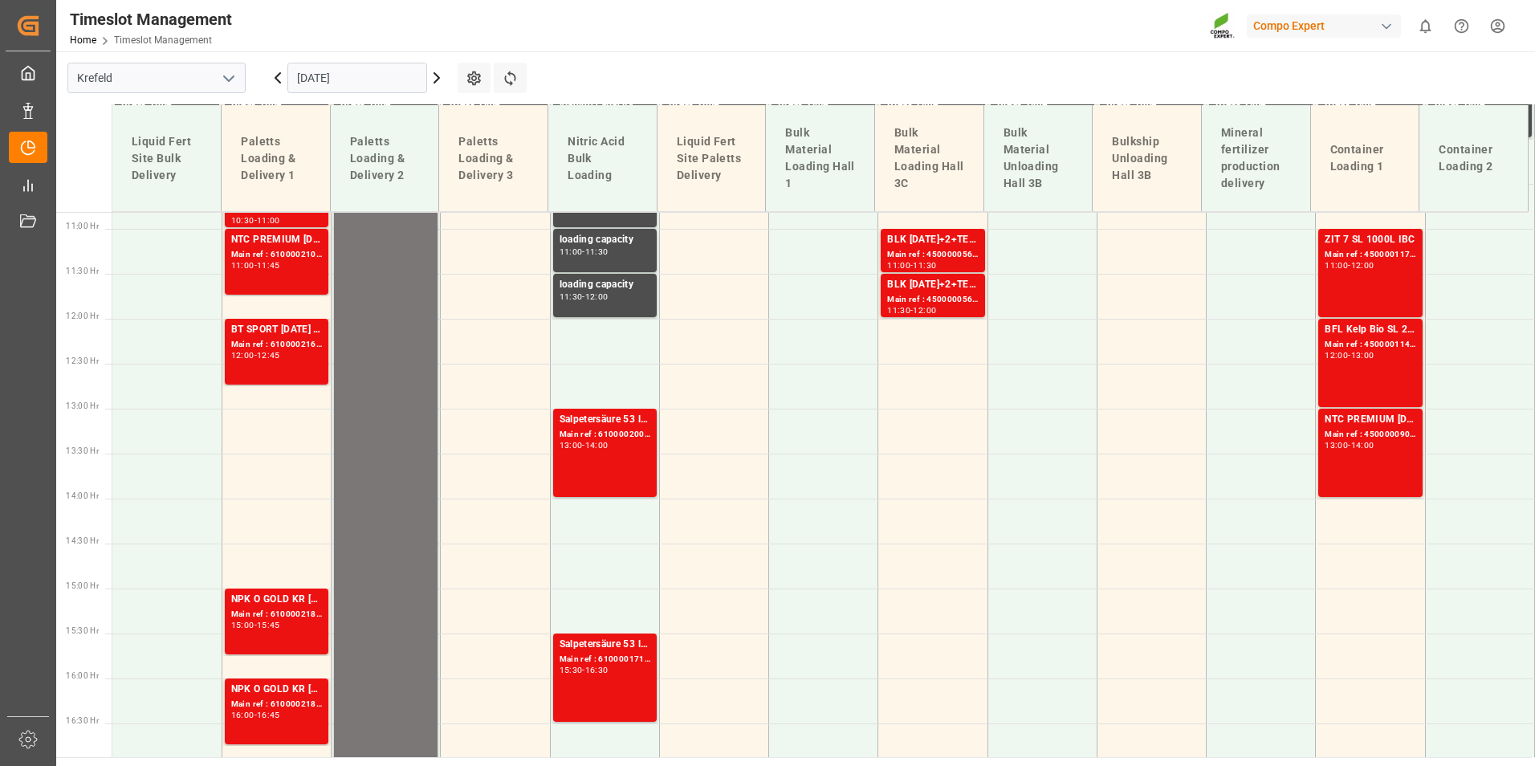
scroll to position [1000, 0]
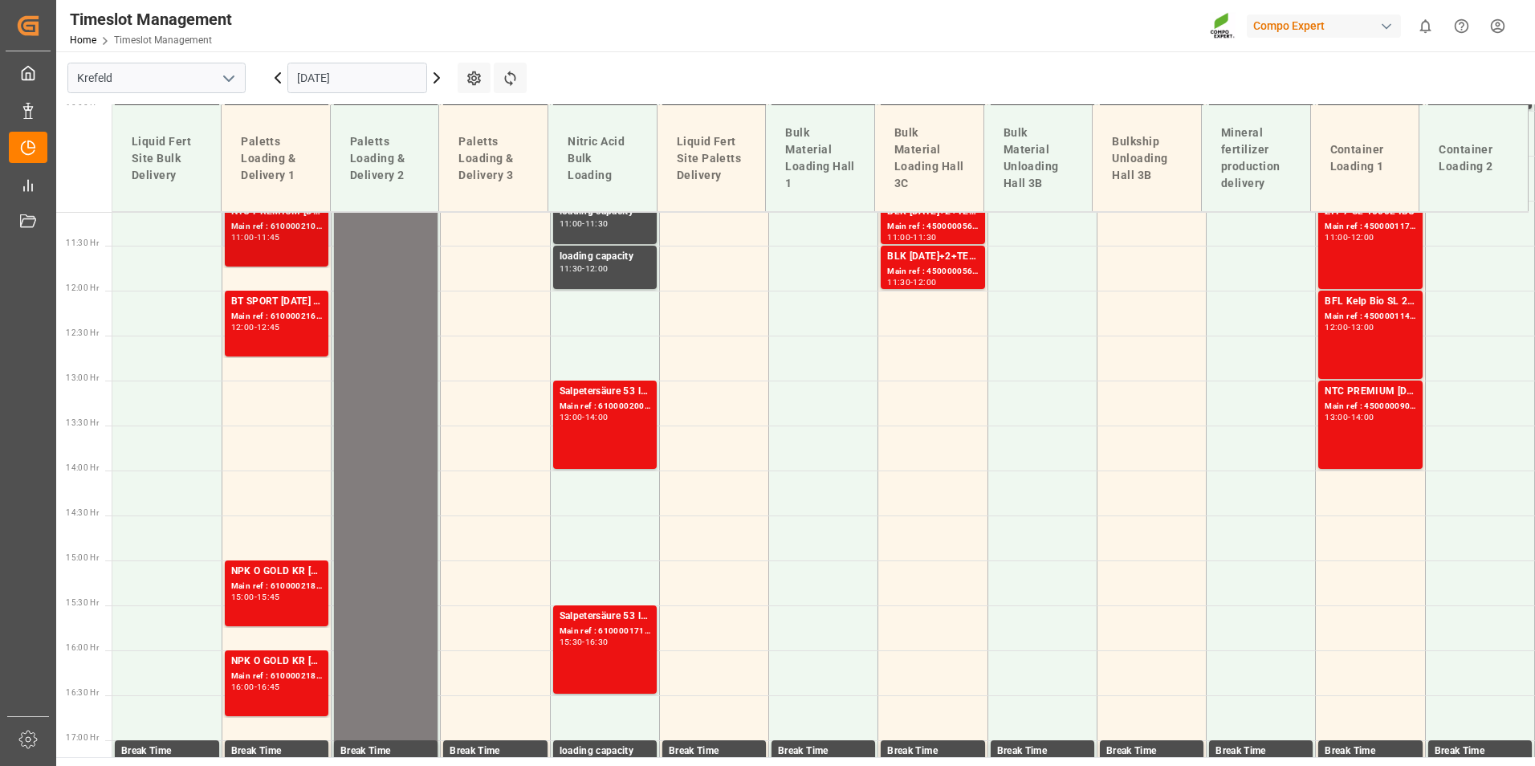
click at [297, 243] on div "NTC PREMIUM [DATE] FOL 50 INT (MSE)FLO T EAGLE K 12-0-24 25kg (x40) INTFLO T TU…" at bounding box center [276, 233] width 91 height 59
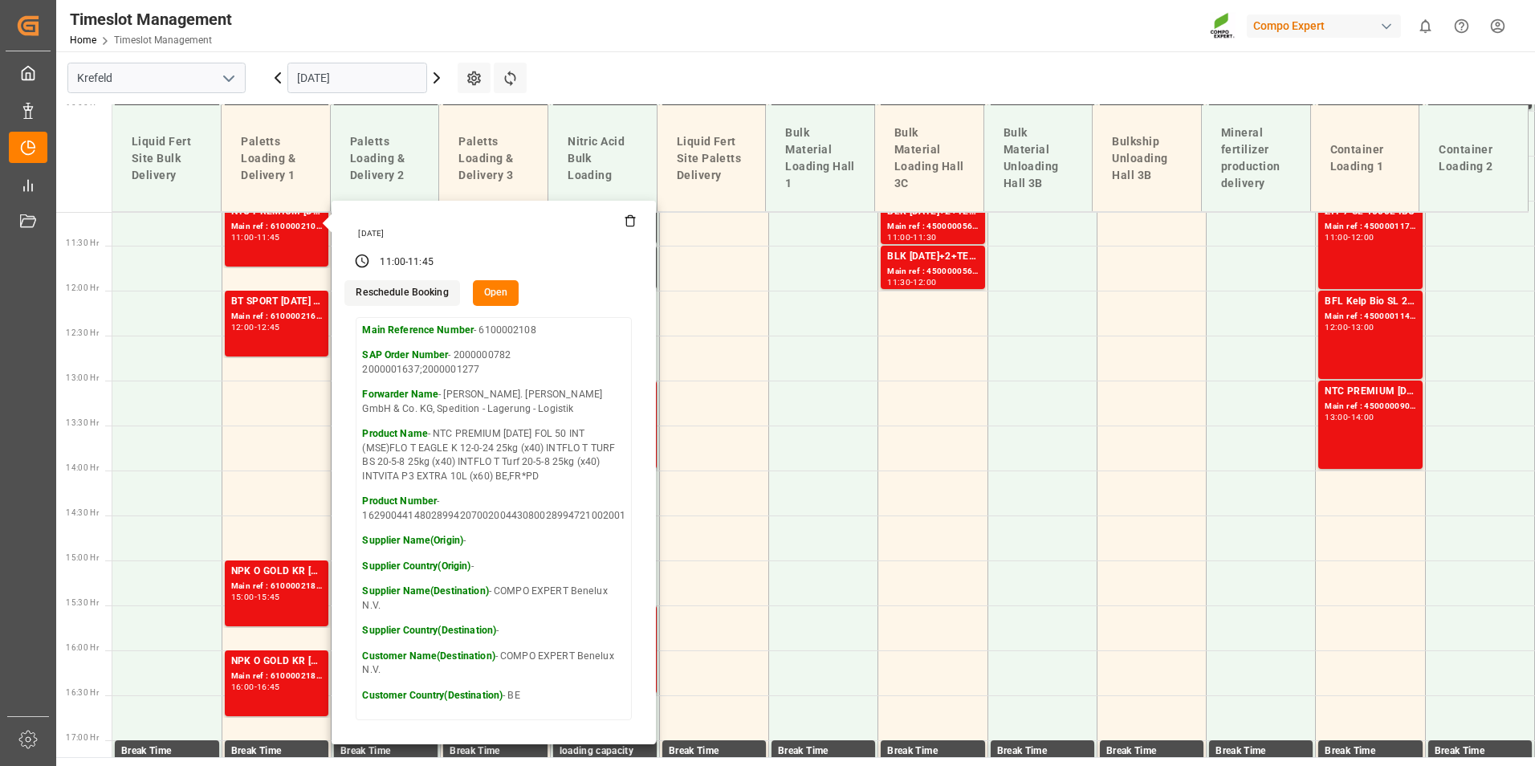
click at [343, 84] on input "[DATE]" at bounding box center [357, 78] width 140 height 31
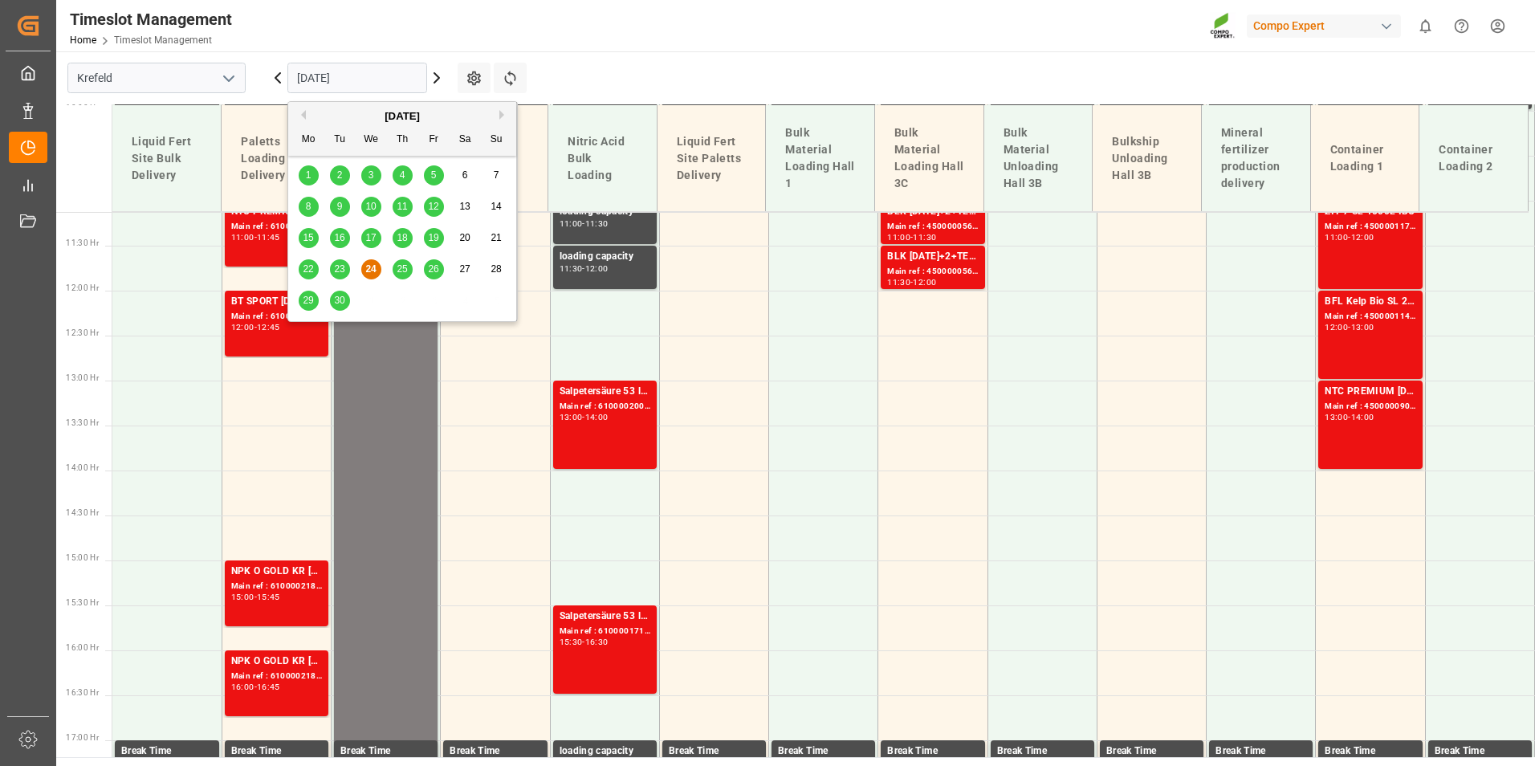
click at [502, 127] on div "Mo Tu We Th Fr Sa Su" at bounding box center [402, 139] width 228 height 31
click at [495, 118] on div "[DATE]" at bounding box center [402, 116] width 228 height 16
click at [499, 116] on div "[DATE]" at bounding box center [402, 116] width 228 height 16
click at [502, 119] on button "Next Month" at bounding box center [504, 115] width 10 height 10
click at [310, 205] on span "6" at bounding box center [309, 206] width 6 height 11
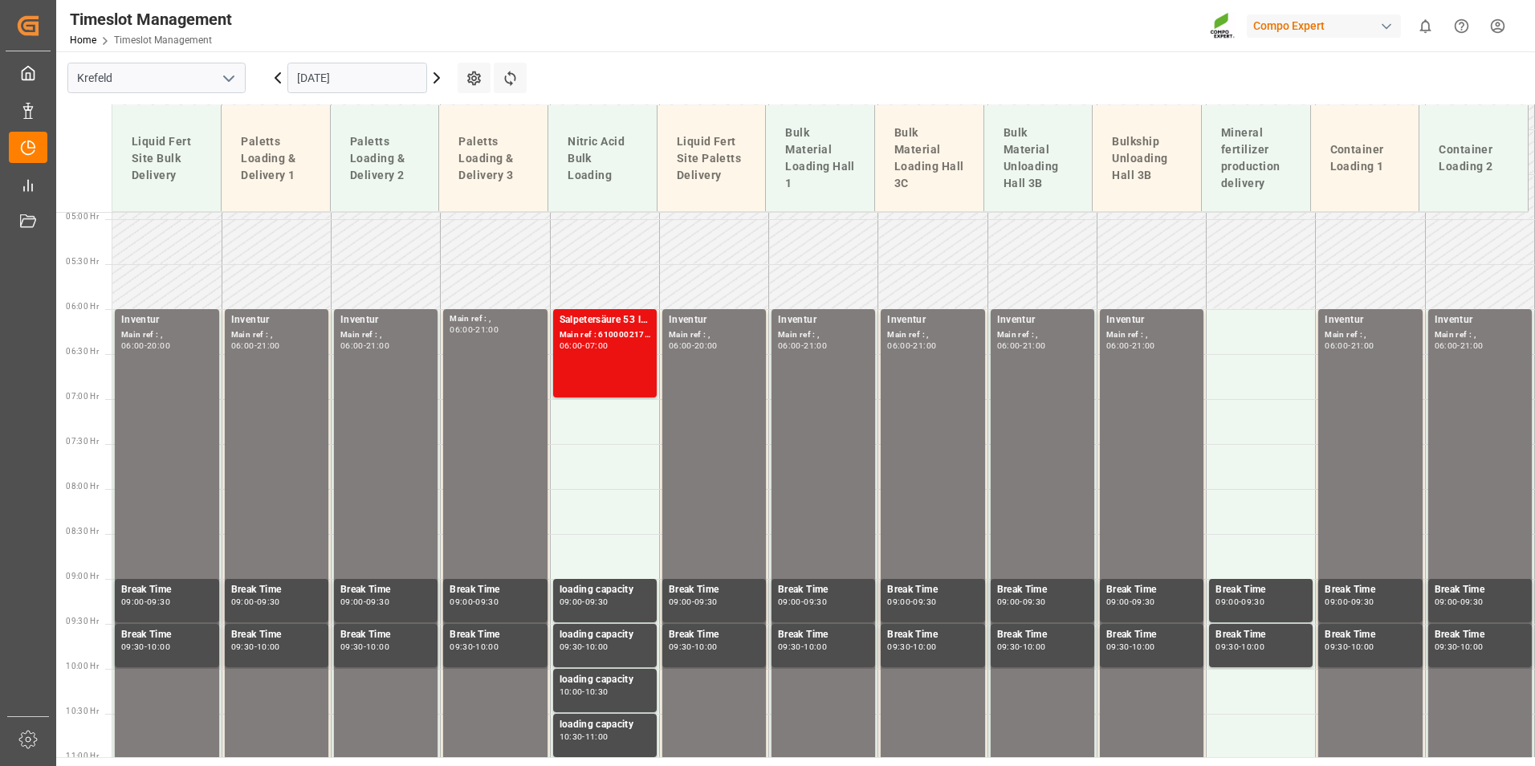
scroll to position [278, 0]
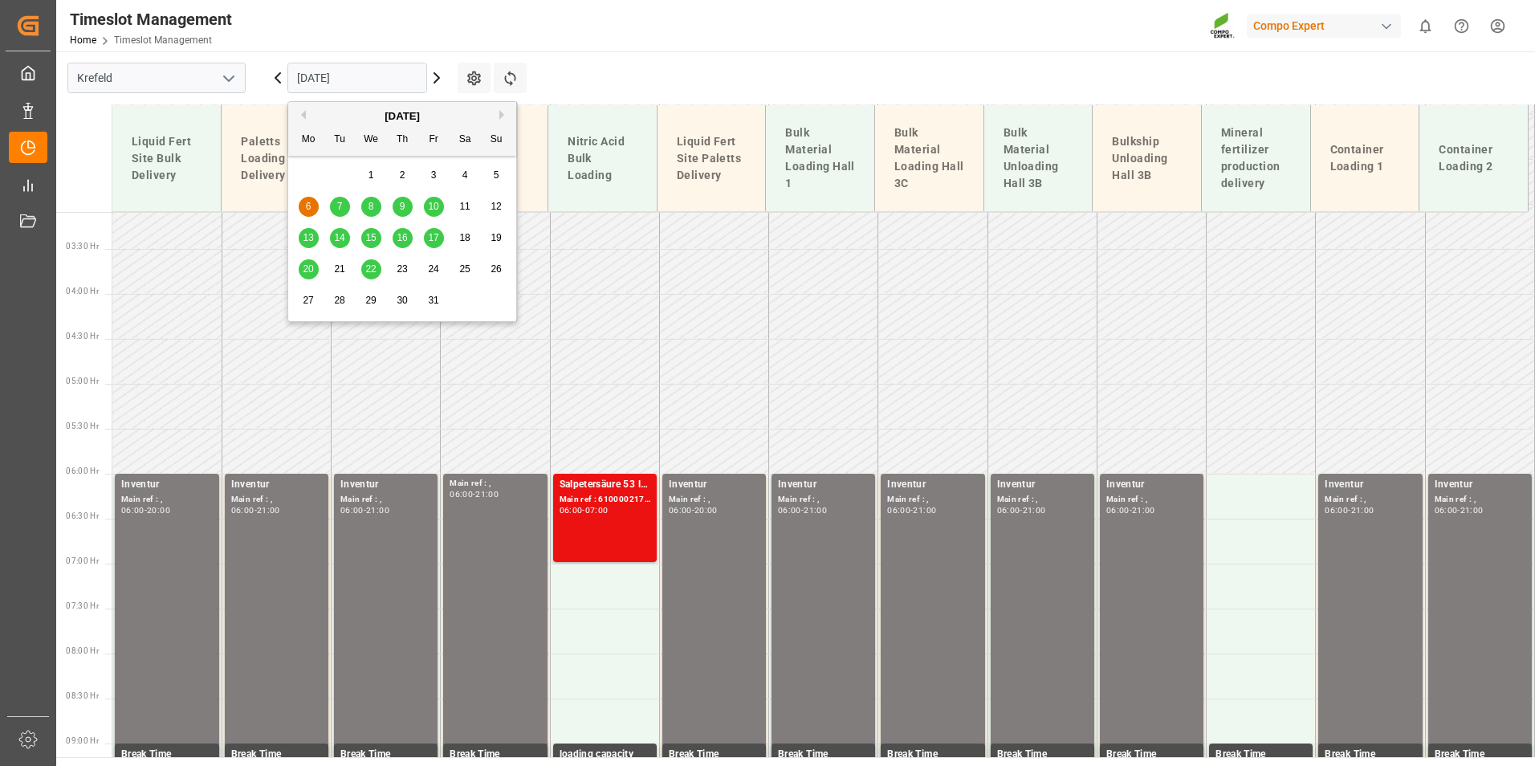
click at [379, 71] on input "[DATE]" at bounding box center [357, 78] width 140 height 31
click at [303, 115] on button "Previous Month" at bounding box center [301, 115] width 10 height 10
click at [369, 271] on span "24" at bounding box center [370, 268] width 10 height 11
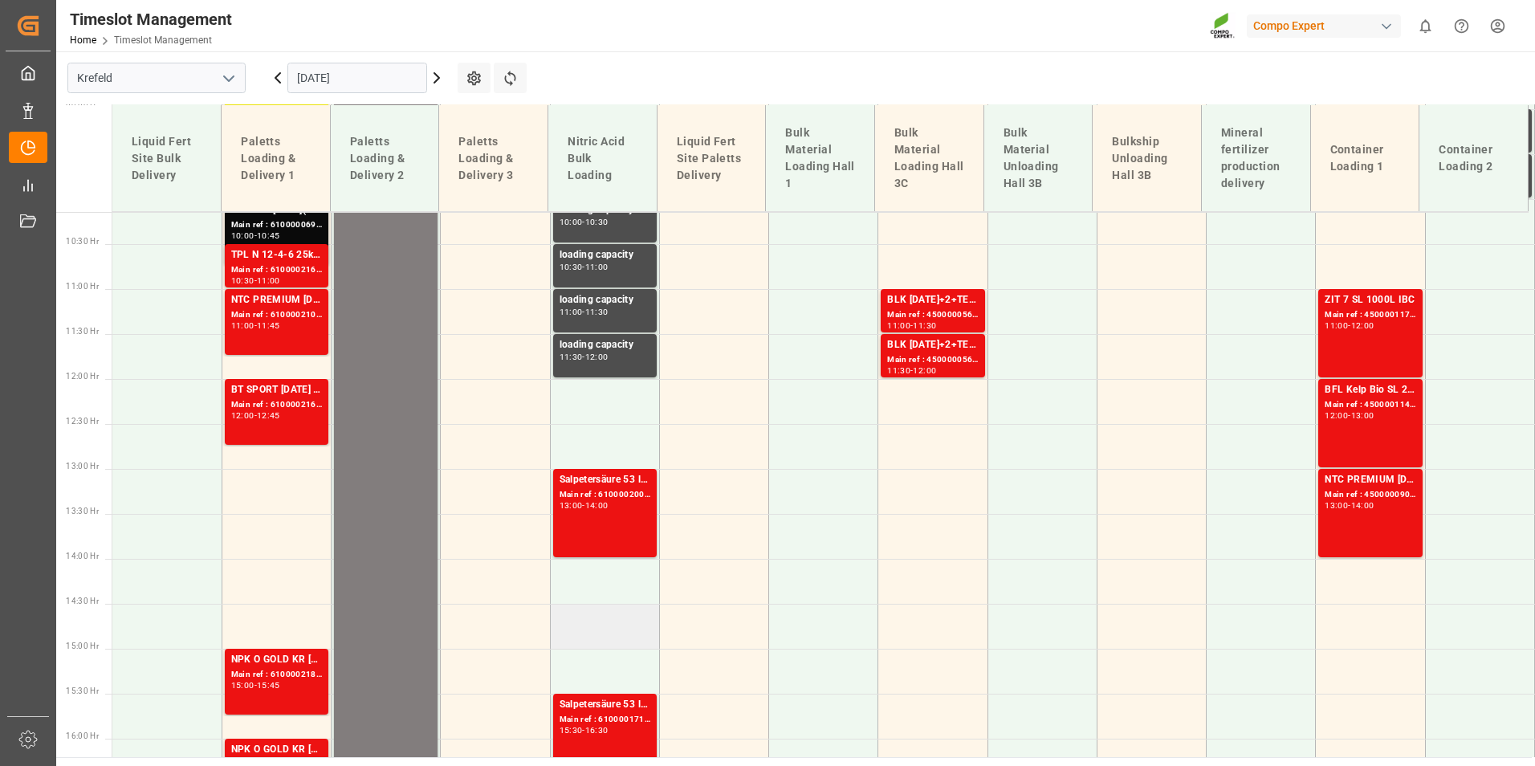
scroll to position [920, 0]
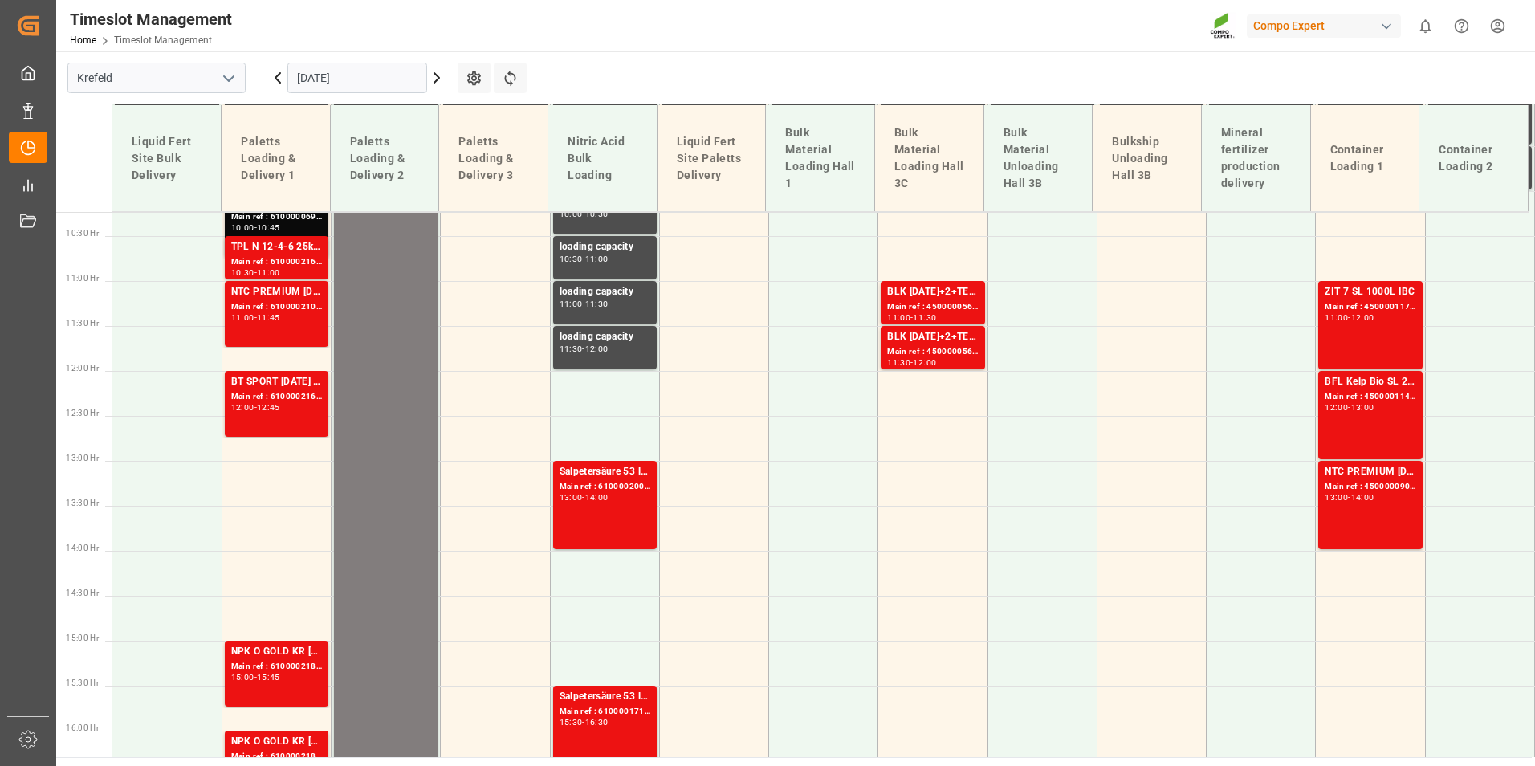
click at [389, 57] on div "[DATE]" at bounding box center [357, 77] width 201 height 53
click at [385, 71] on input "[DATE]" at bounding box center [357, 78] width 140 height 31
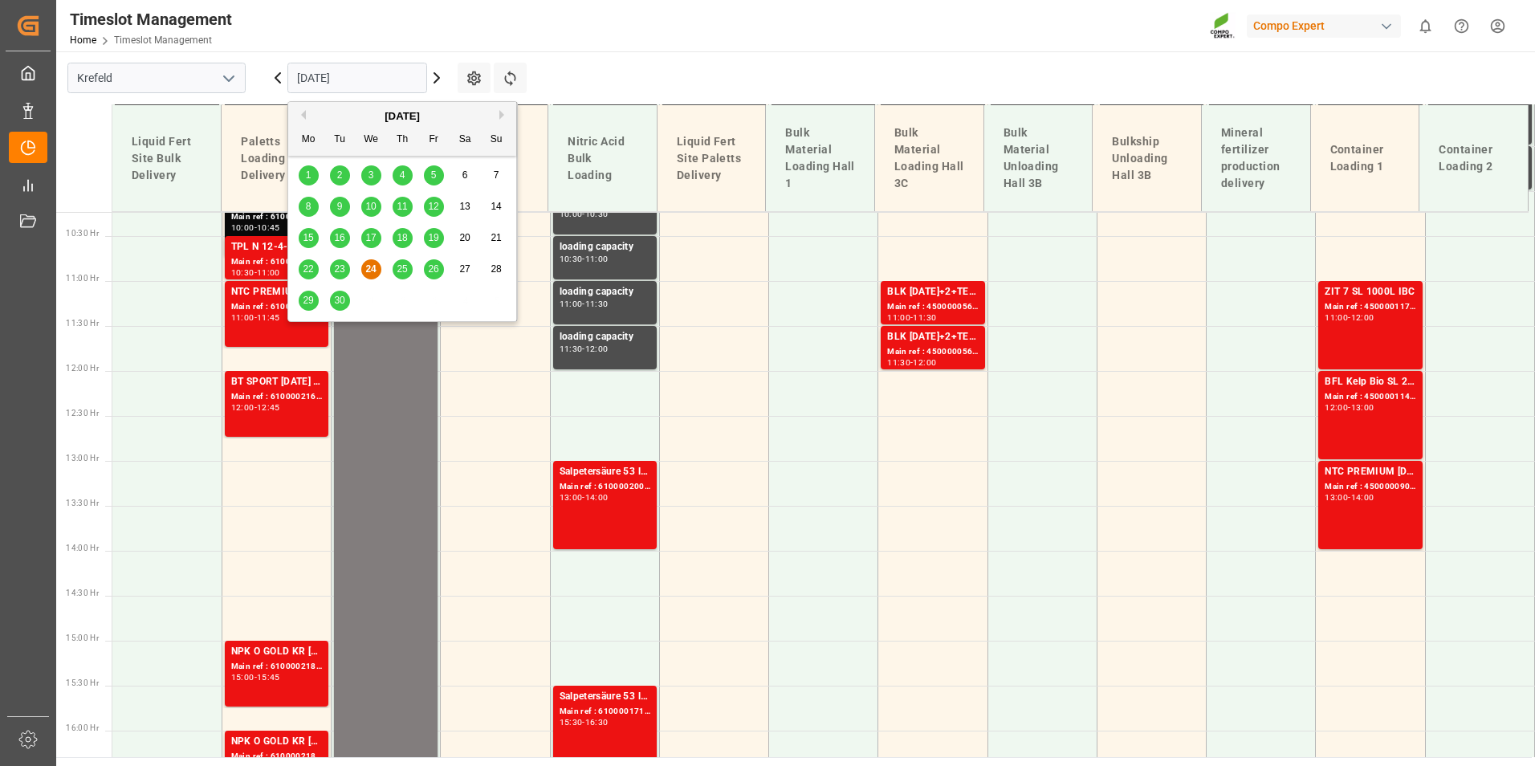
click at [406, 267] on span "25" at bounding box center [402, 268] width 10 height 11
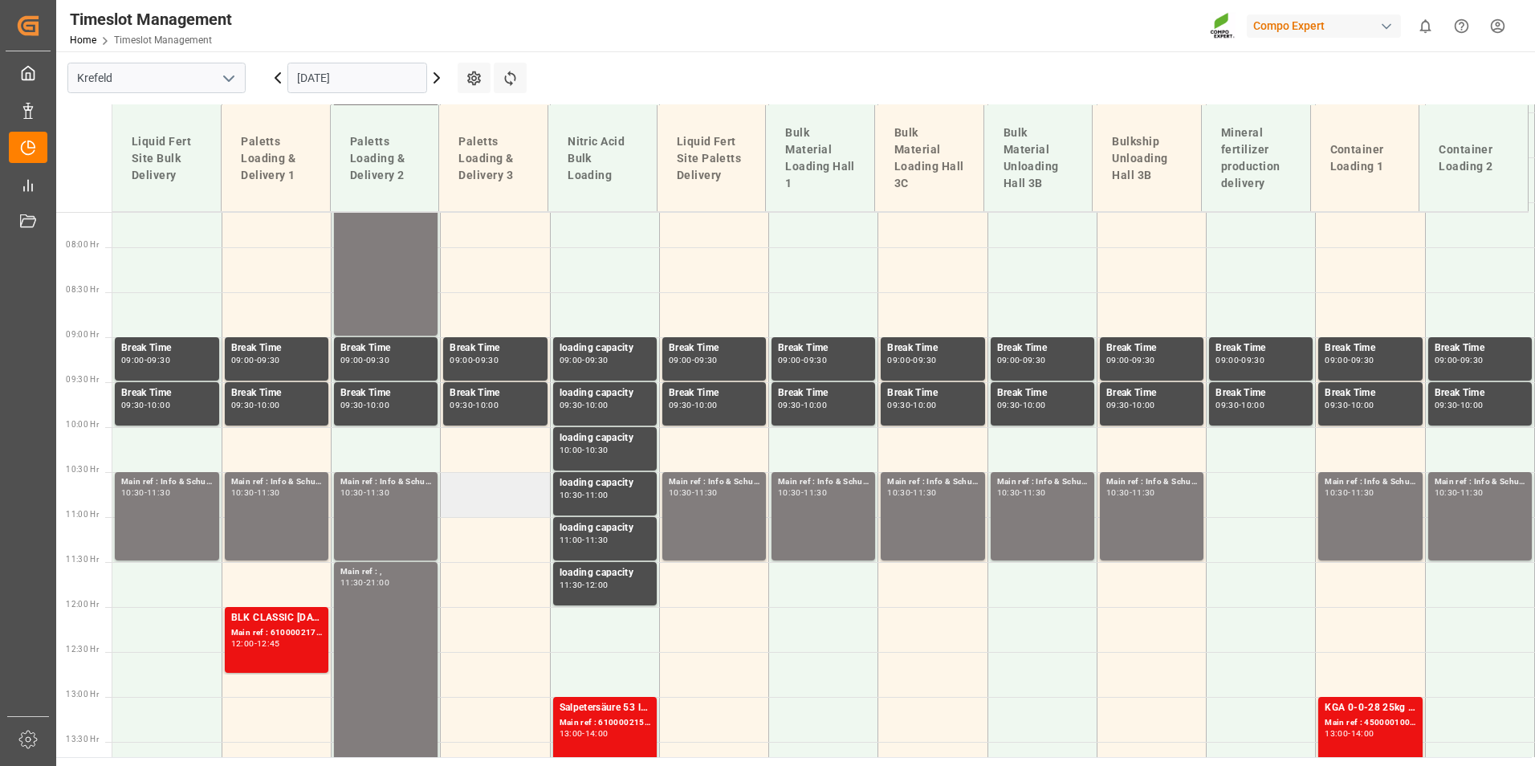
scroll to position [760, 0]
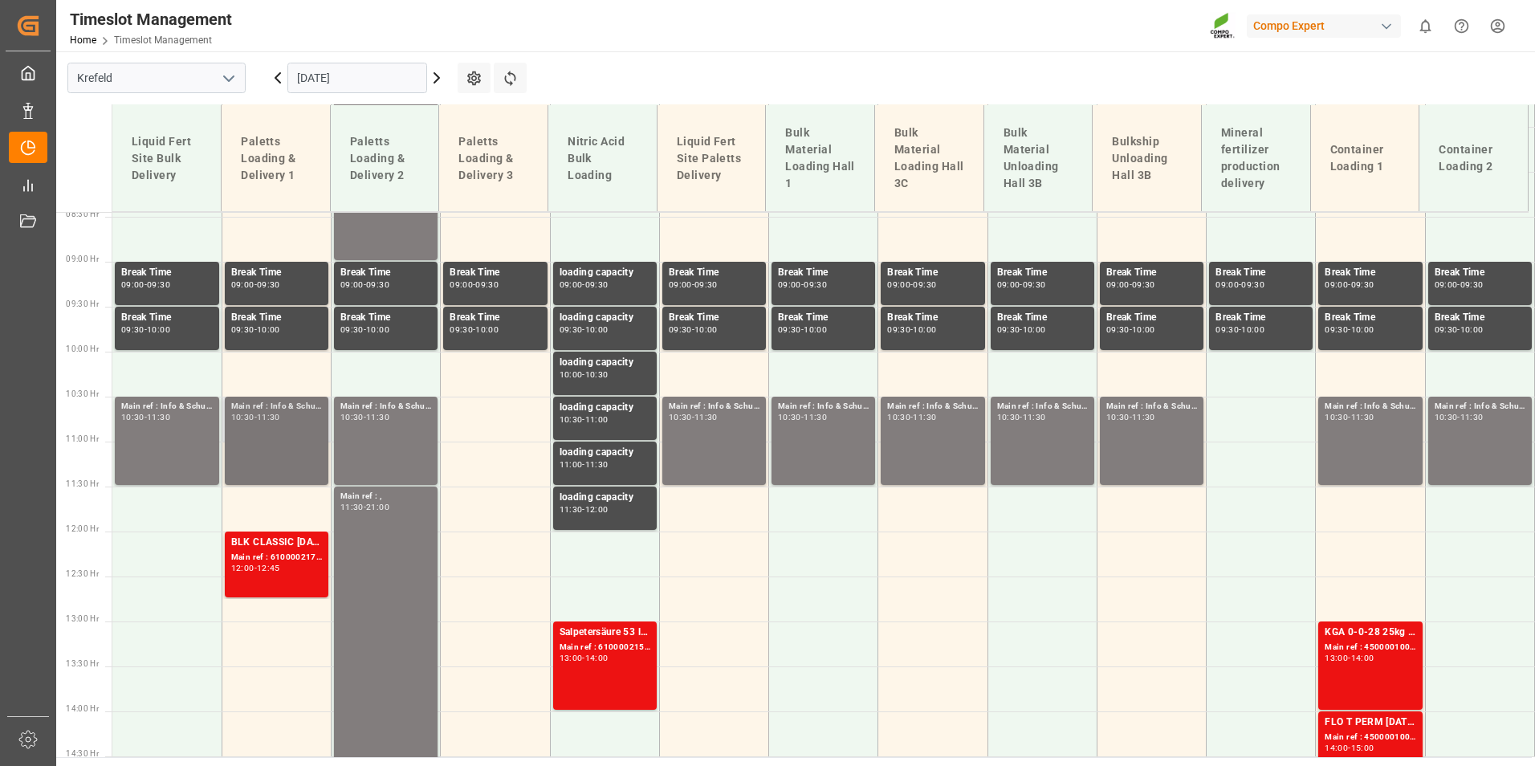
click at [293, 406] on div "Main ref : Info & Schulung Inventur," at bounding box center [276, 407] width 91 height 14
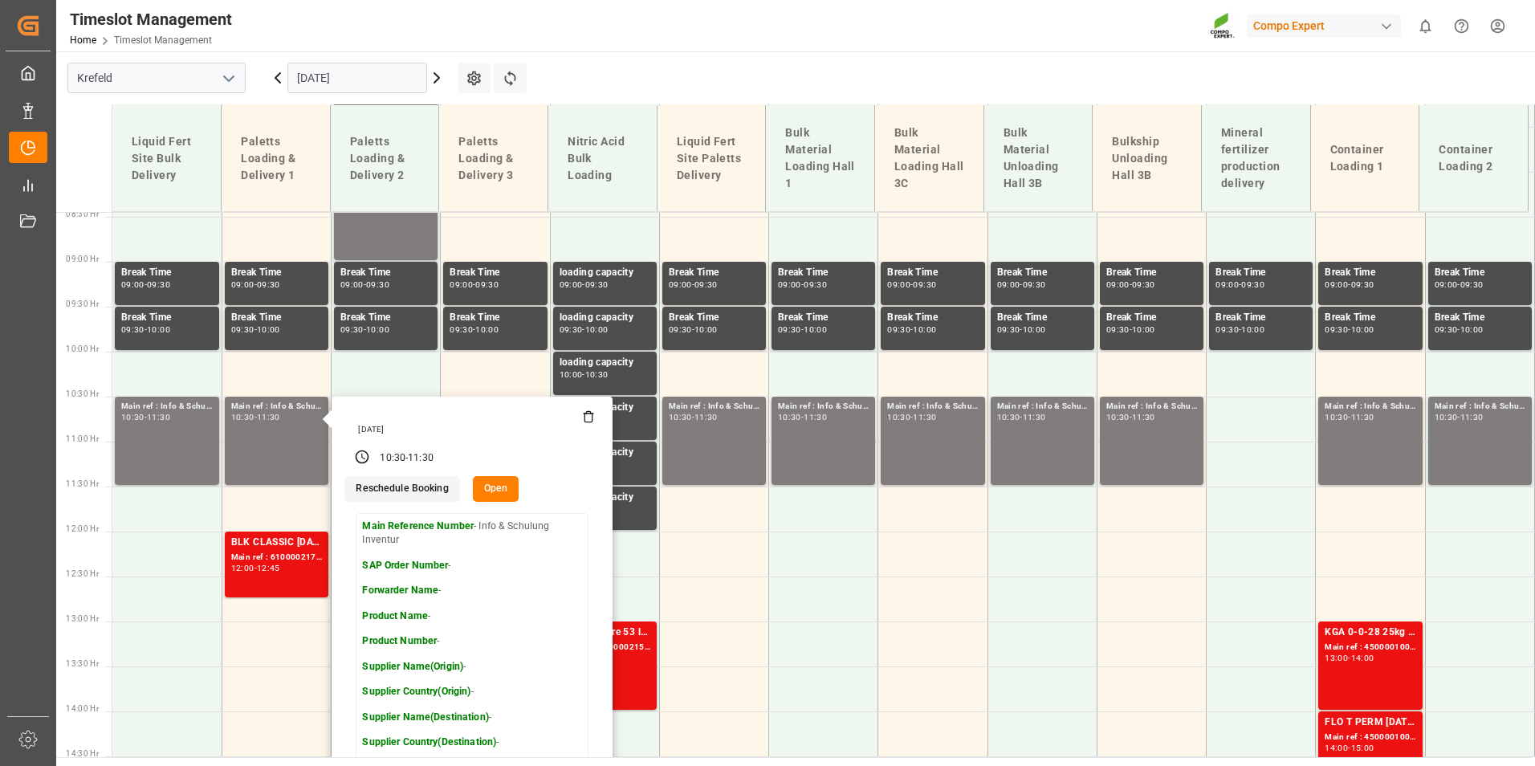
click at [678, 55] on main "[GEOGRAPHIC_DATA] [DATE] Settings Refresh Time Slots Liquid Fert Site Bulk Deli…" at bounding box center [794, 404] width 1476 height 706
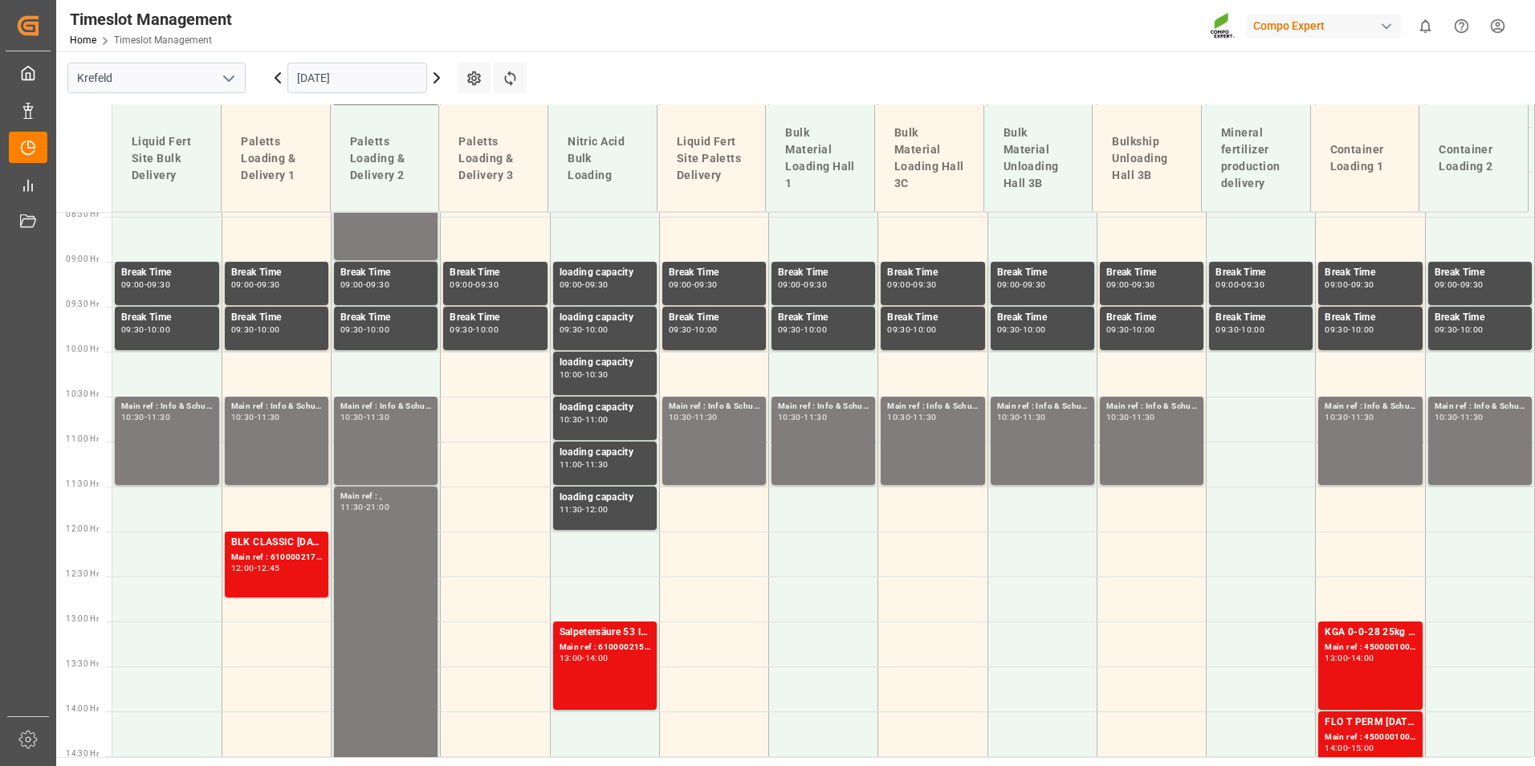
click at [273, 88] on div "[DATE]" at bounding box center [357, 77] width 201 height 53
click at [275, 85] on icon at bounding box center [277, 77] width 19 height 19
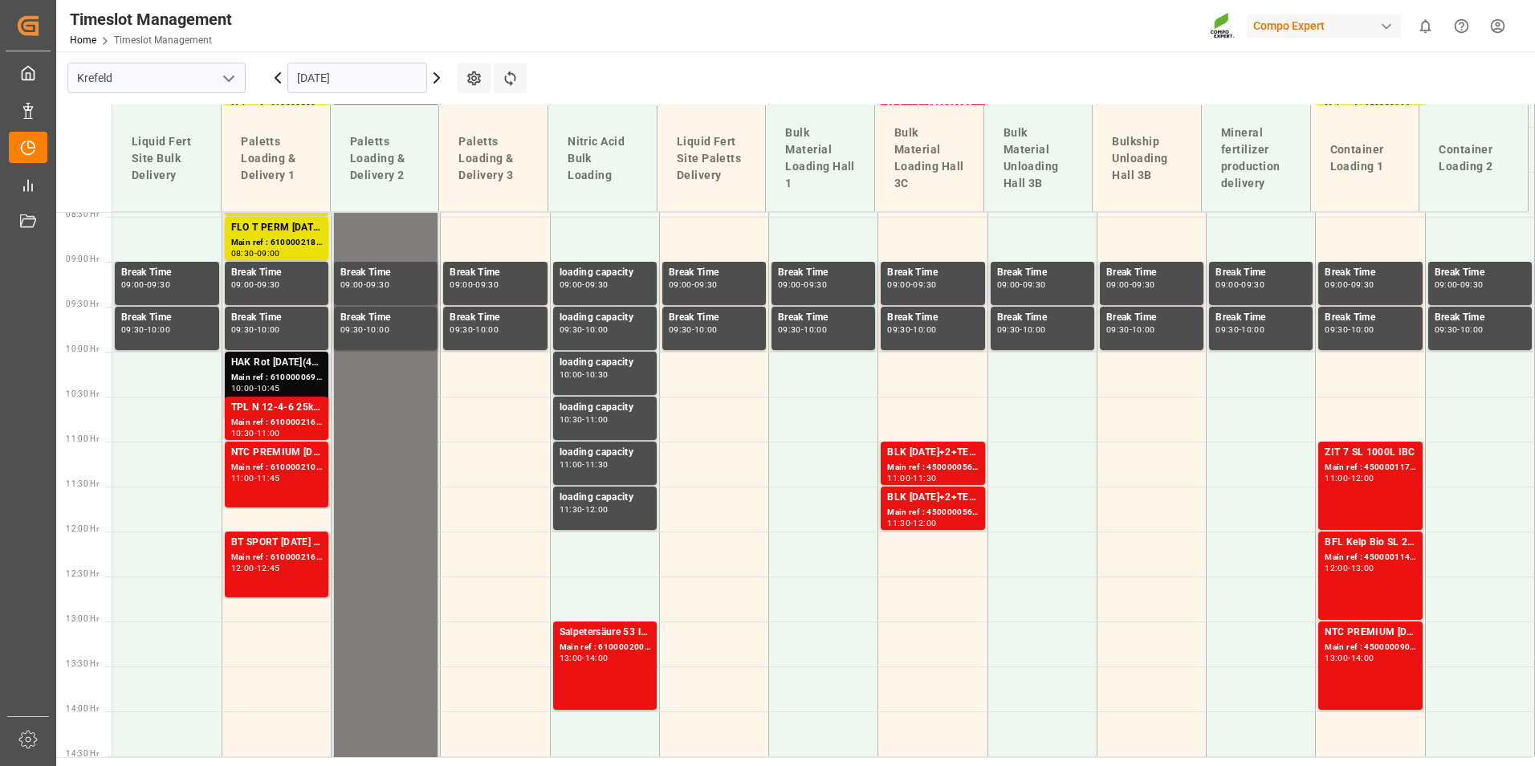
click at [294, 370] on div "HAK Rot [DATE](4) 25kg (x48) INT spPALHAK Basis 2 [DATE](+4) 25kg (x48) BASIS;B…" at bounding box center [276, 363] width 91 height 16
click at [281, 418] on div "Main ref : 6100002161, 2000000696" at bounding box center [276, 423] width 91 height 14
click at [277, 451] on div "NTC PREMIUM [DATE] FOL 50 INT (MSE)FLO T EAGLE K 12-0-24 25kg (x40) INTFLO T TU…" at bounding box center [276, 453] width 91 height 16
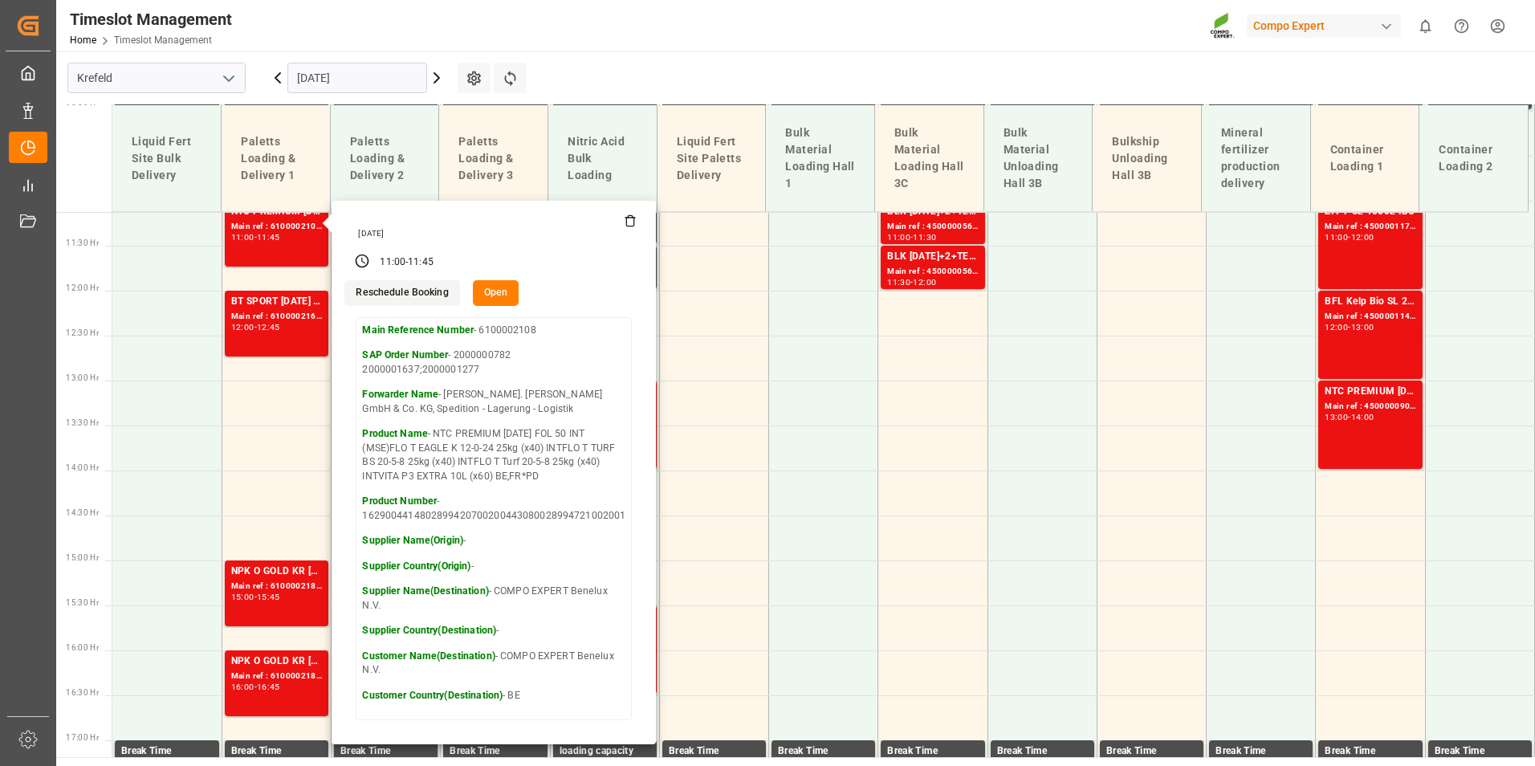
scroll to position [920, 0]
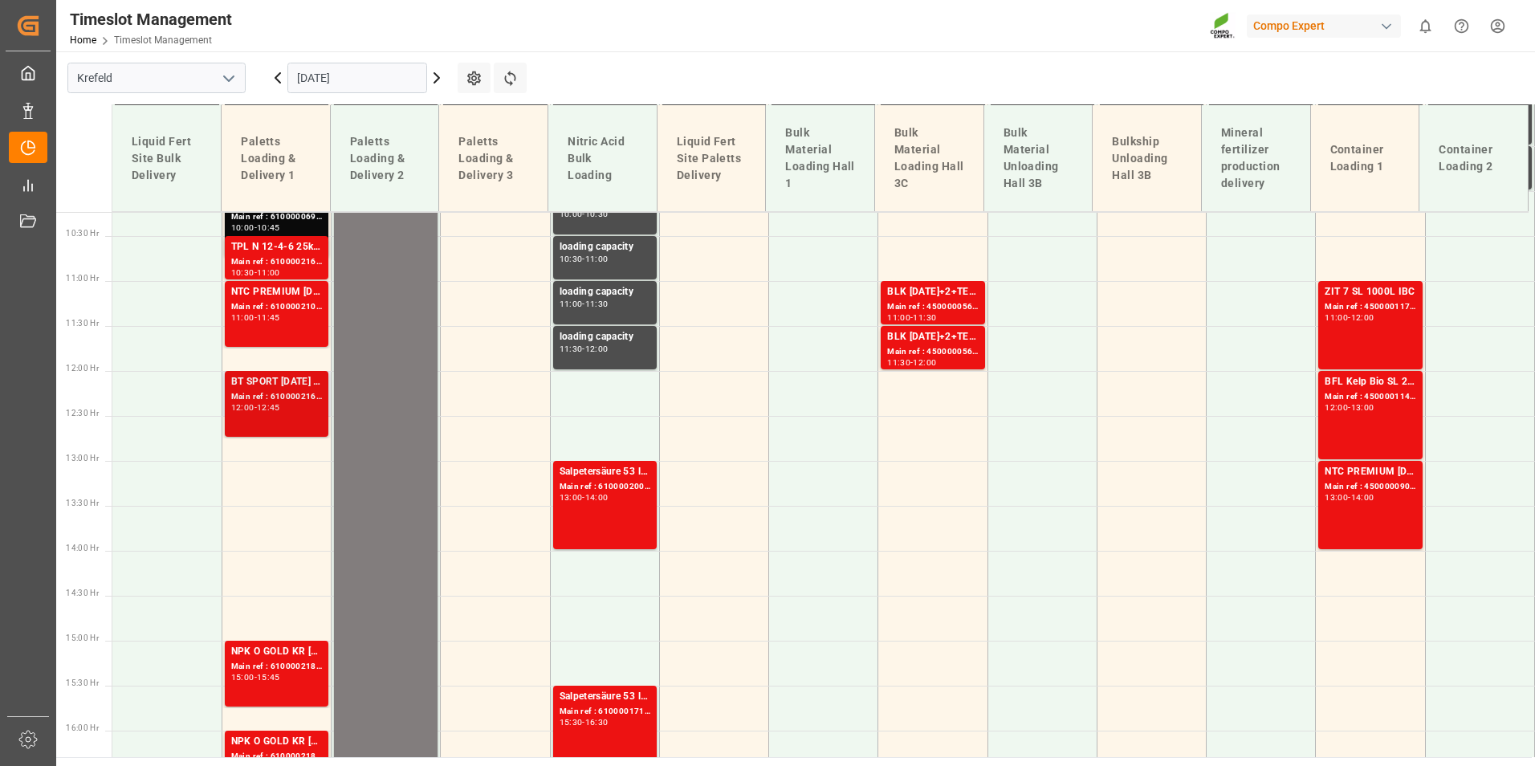
drag, startPoint x: 281, startPoint y: 417, endPoint x: 287, endPoint y: 405, distance: 13.3
click at [287, 405] on div "BT SPORT [DATE] 25%UH 3M 25kg (x40) INTBT FAIR 25-5-8 35%UH 3M 25kg (x40) INTBT…" at bounding box center [276, 403] width 91 height 59
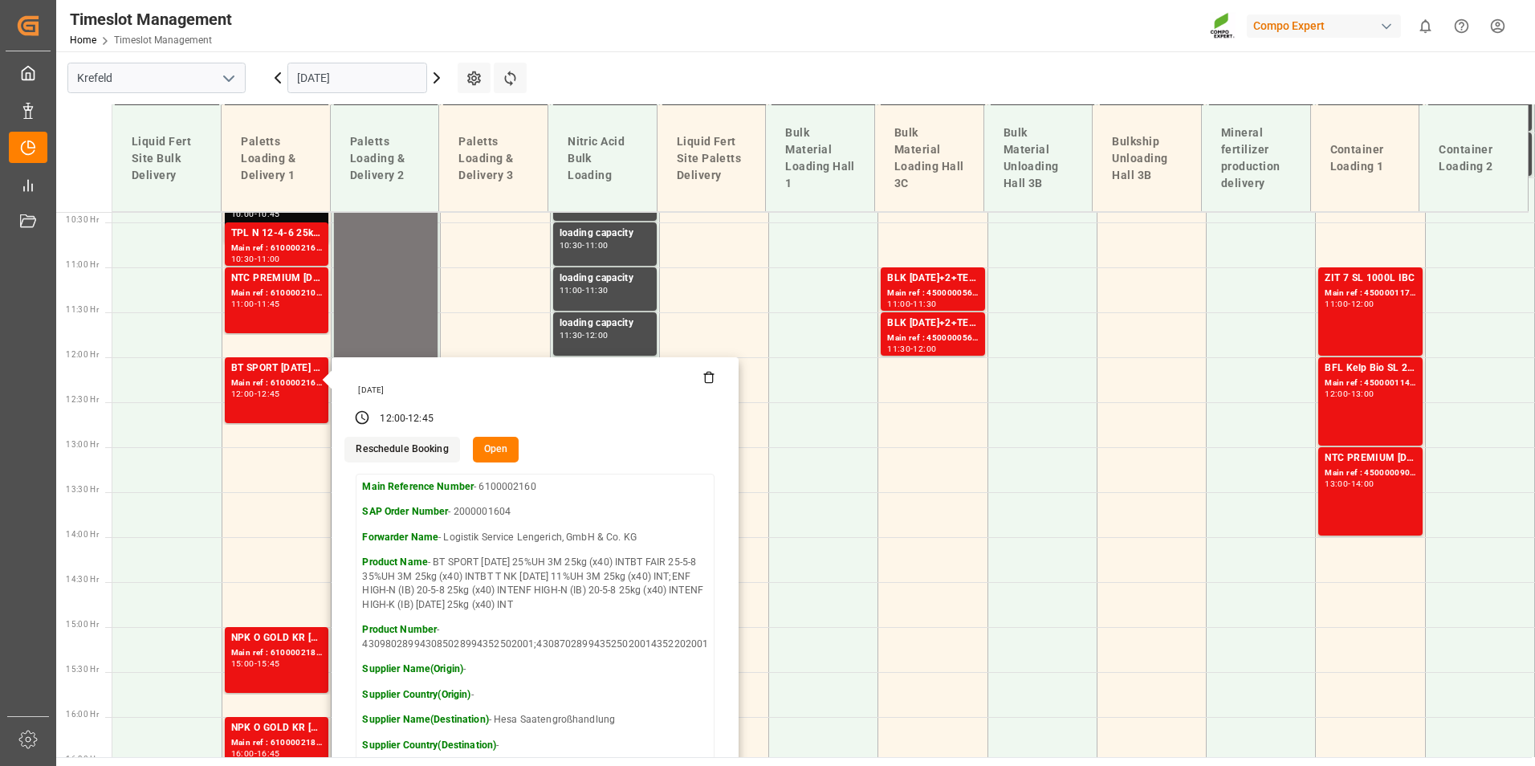
scroll to position [840, 0]
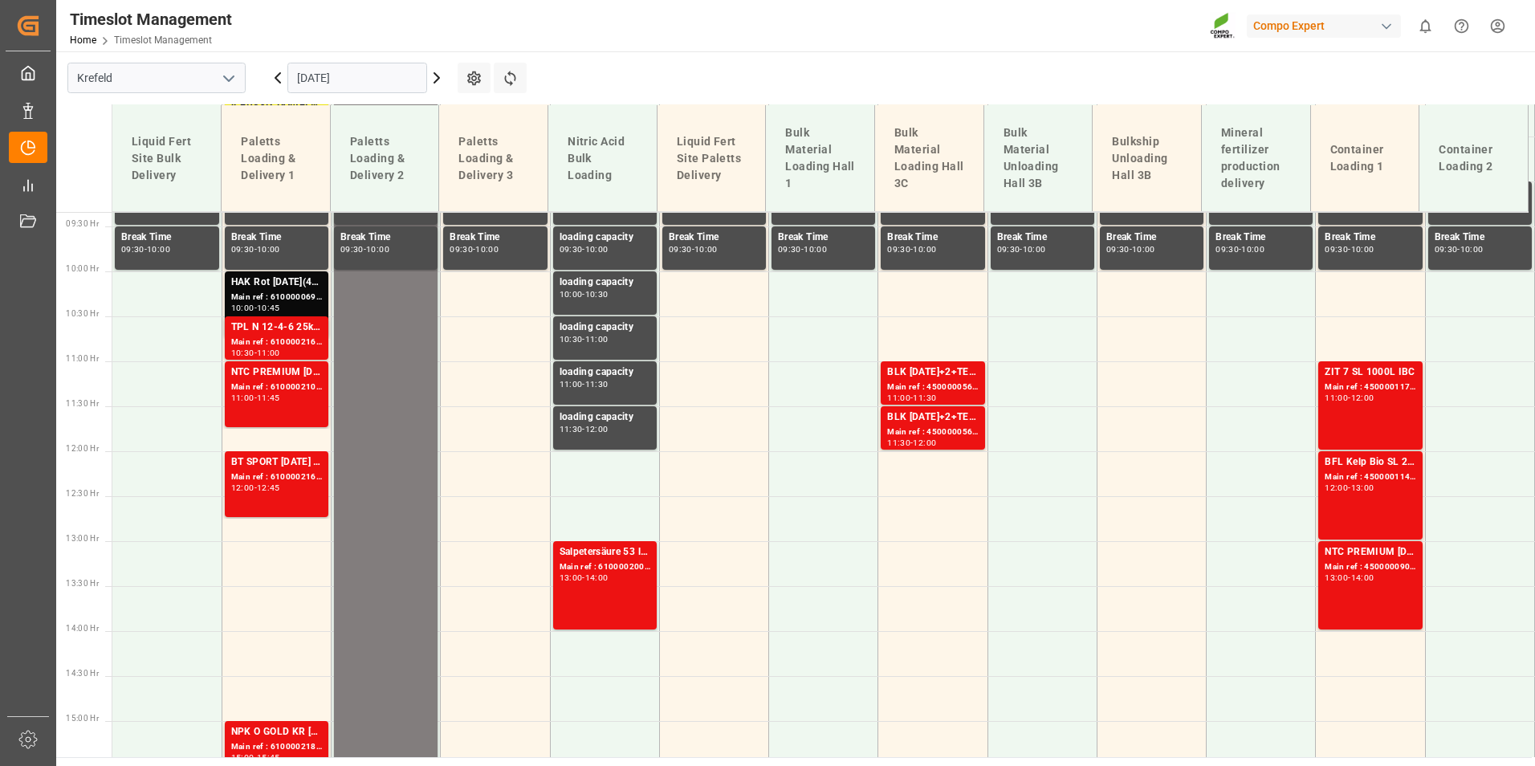
click at [288, 401] on div "11:00 - 11:45" at bounding box center [276, 398] width 91 height 9
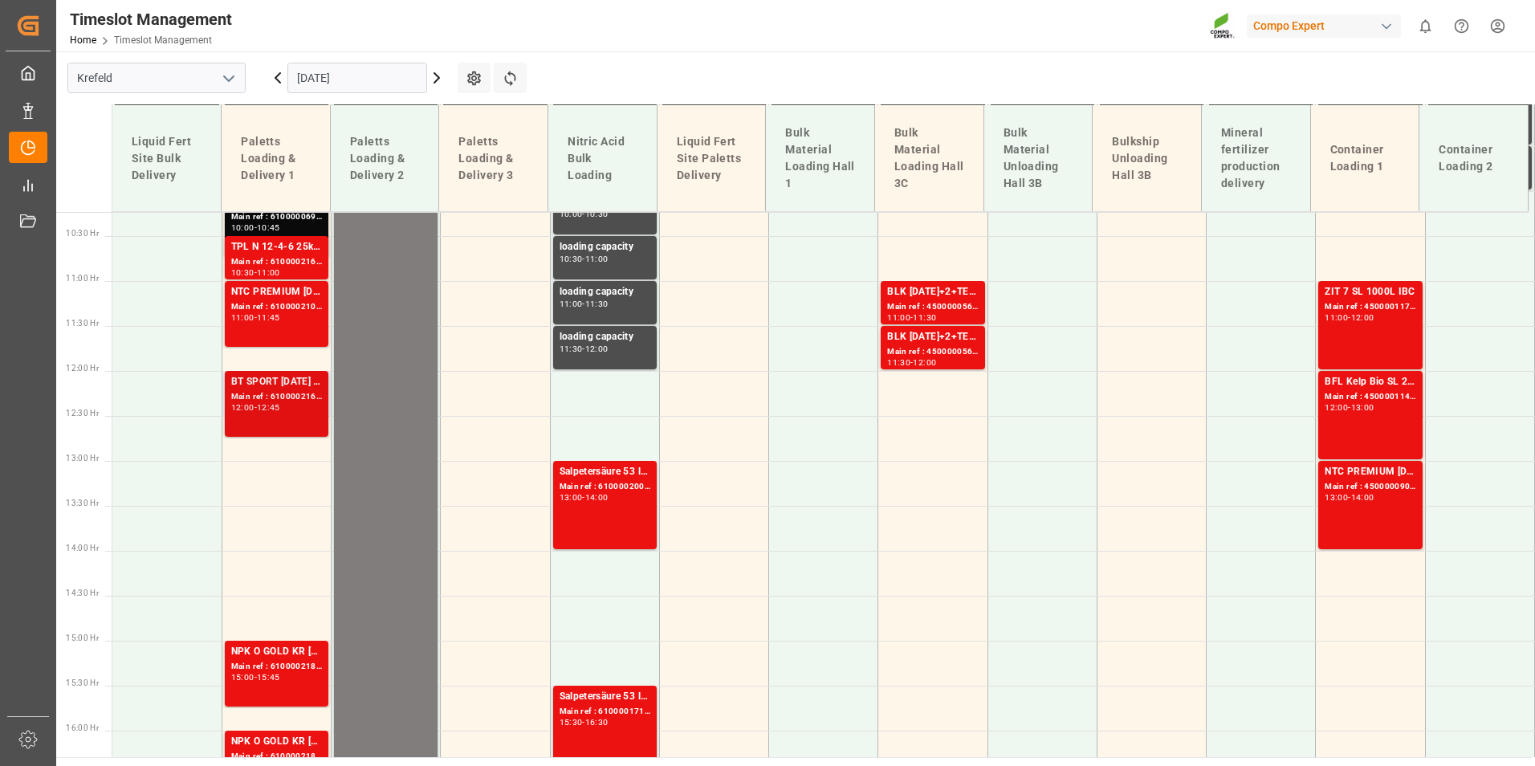
scroll to position [760, 0]
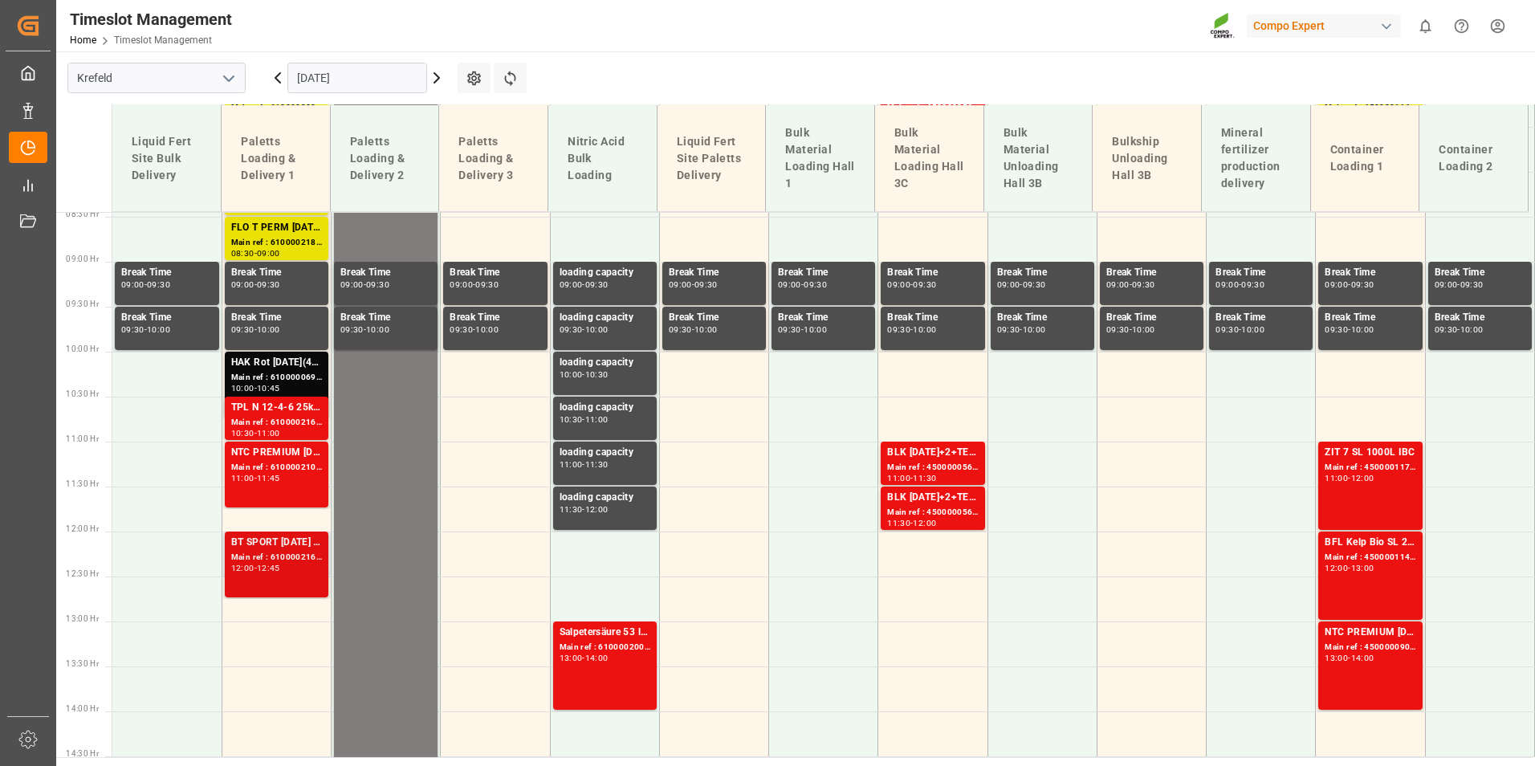
click at [298, 466] on div "Main ref : 6100002108, 2000000782 2000001637;2000001277" at bounding box center [276, 468] width 91 height 14
click at [307, 410] on div "TPL N 12-4-6 25kg (x40) D,A,CHBT FAIR 25-5-8 35%UH 3M 25kg (x40) INT" at bounding box center [276, 408] width 91 height 16
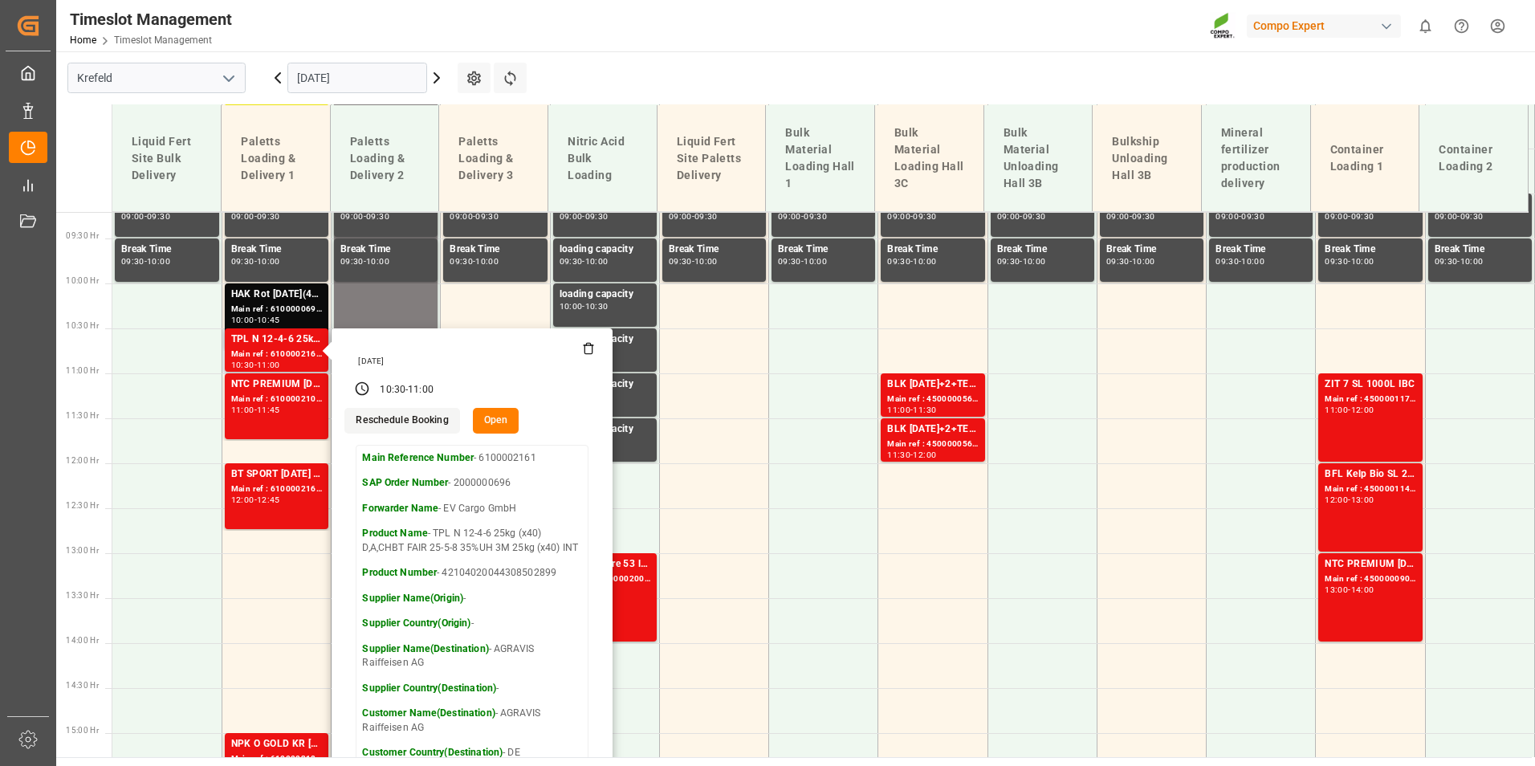
scroll to position [920, 0]
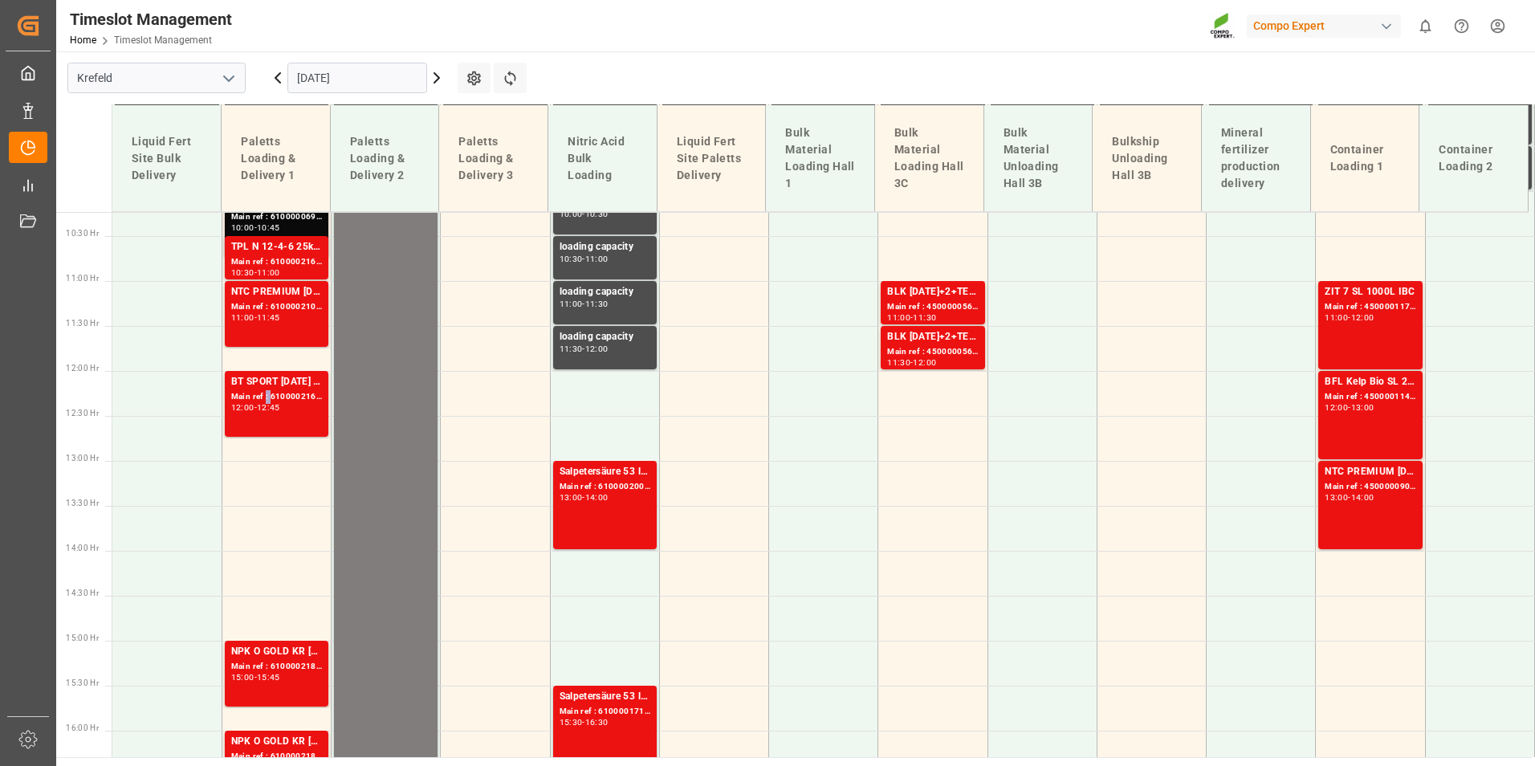
click at [264, 393] on div "Main ref : 6100002160, 2000001604" at bounding box center [276, 397] width 91 height 14
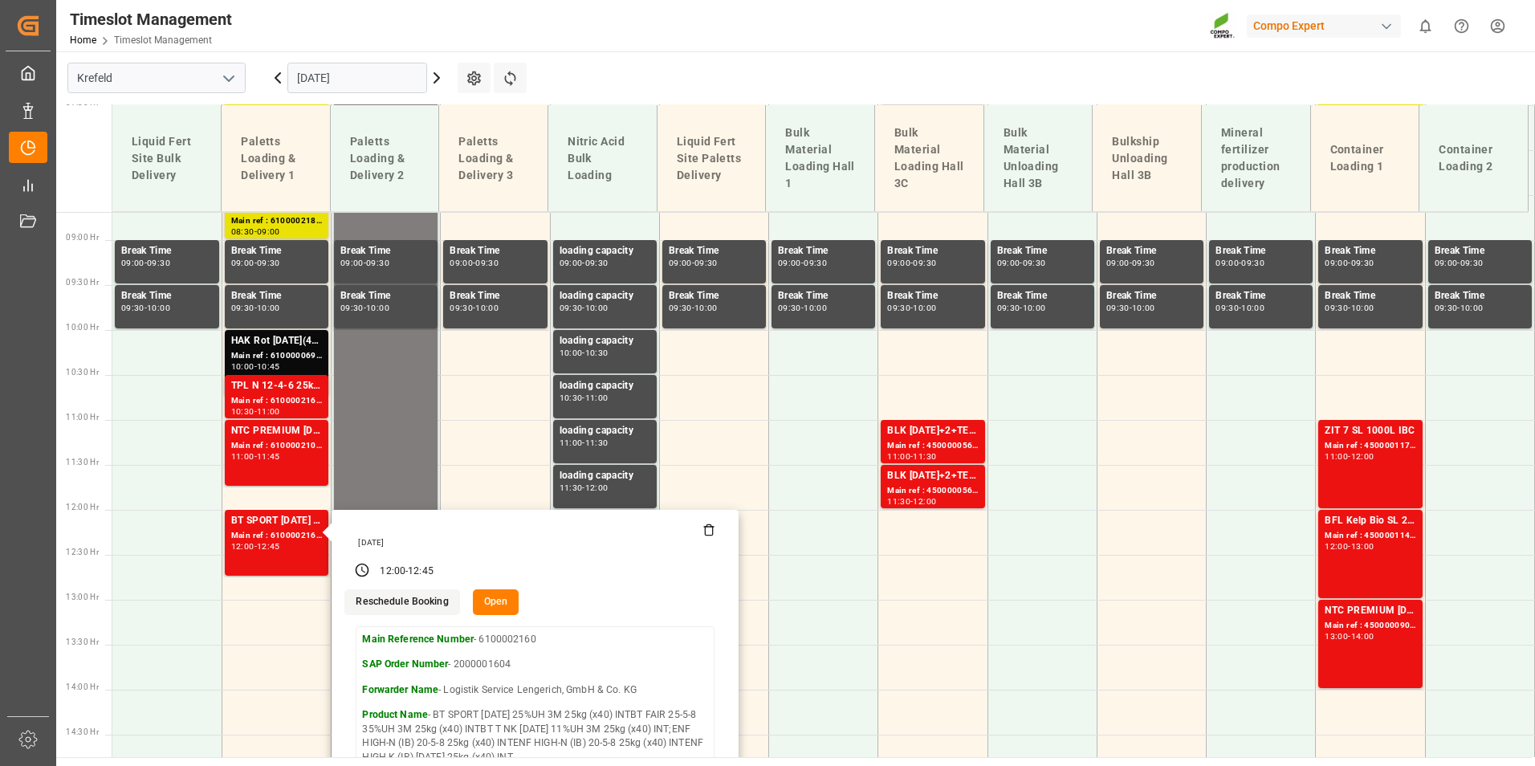
scroll to position [760, 0]
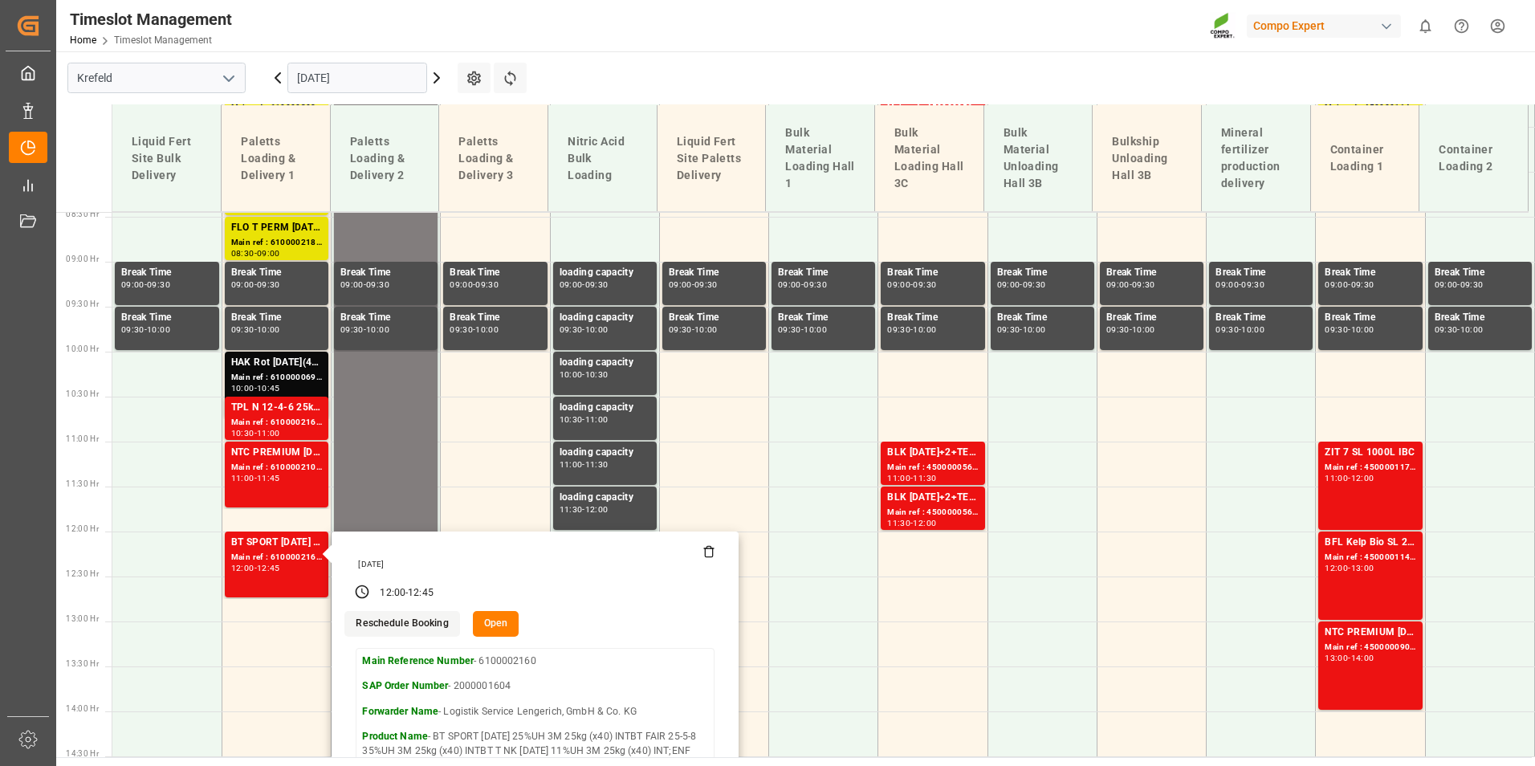
click at [656, 83] on main "[GEOGRAPHIC_DATA] [DATE] Settings Refresh Time Slots Liquid Fert Site Bulk Deli…" at bounding box center [794, 404] width 1476 height 706
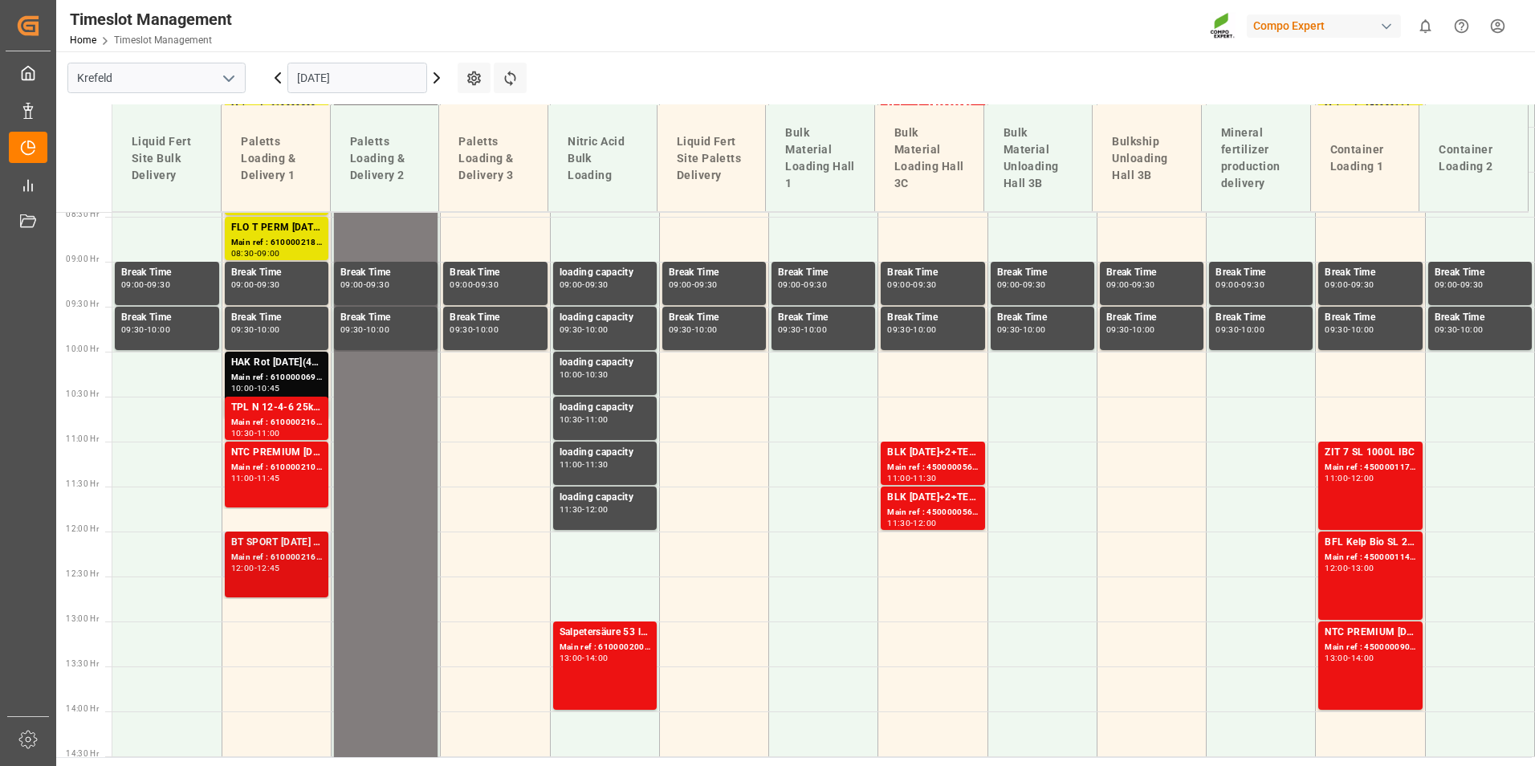
click at [288, 557] on div "Main ref : 6100002160, 2000001604" at bounding box center [276, 558] width 91 height 14
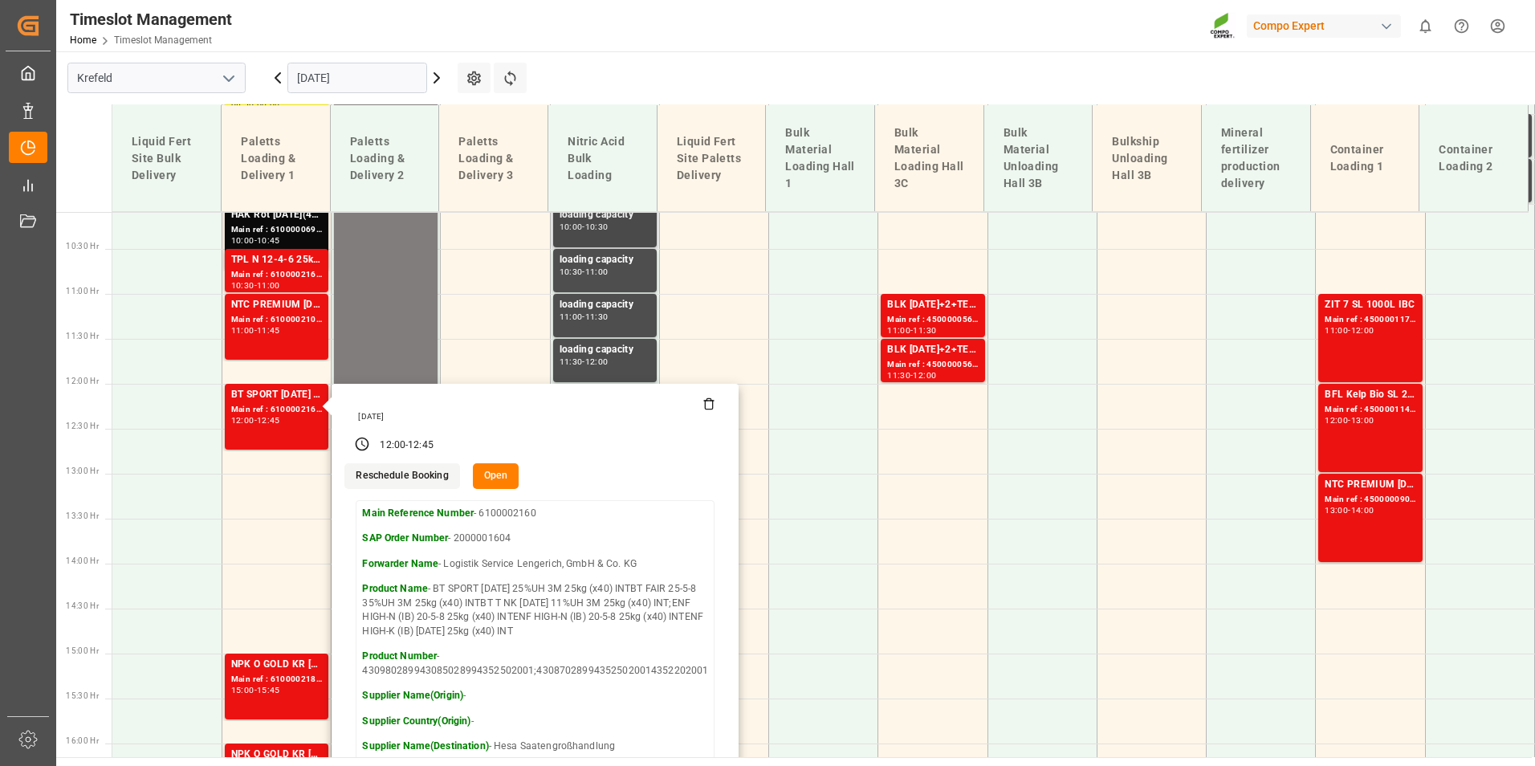
scroll to position [920, 0]
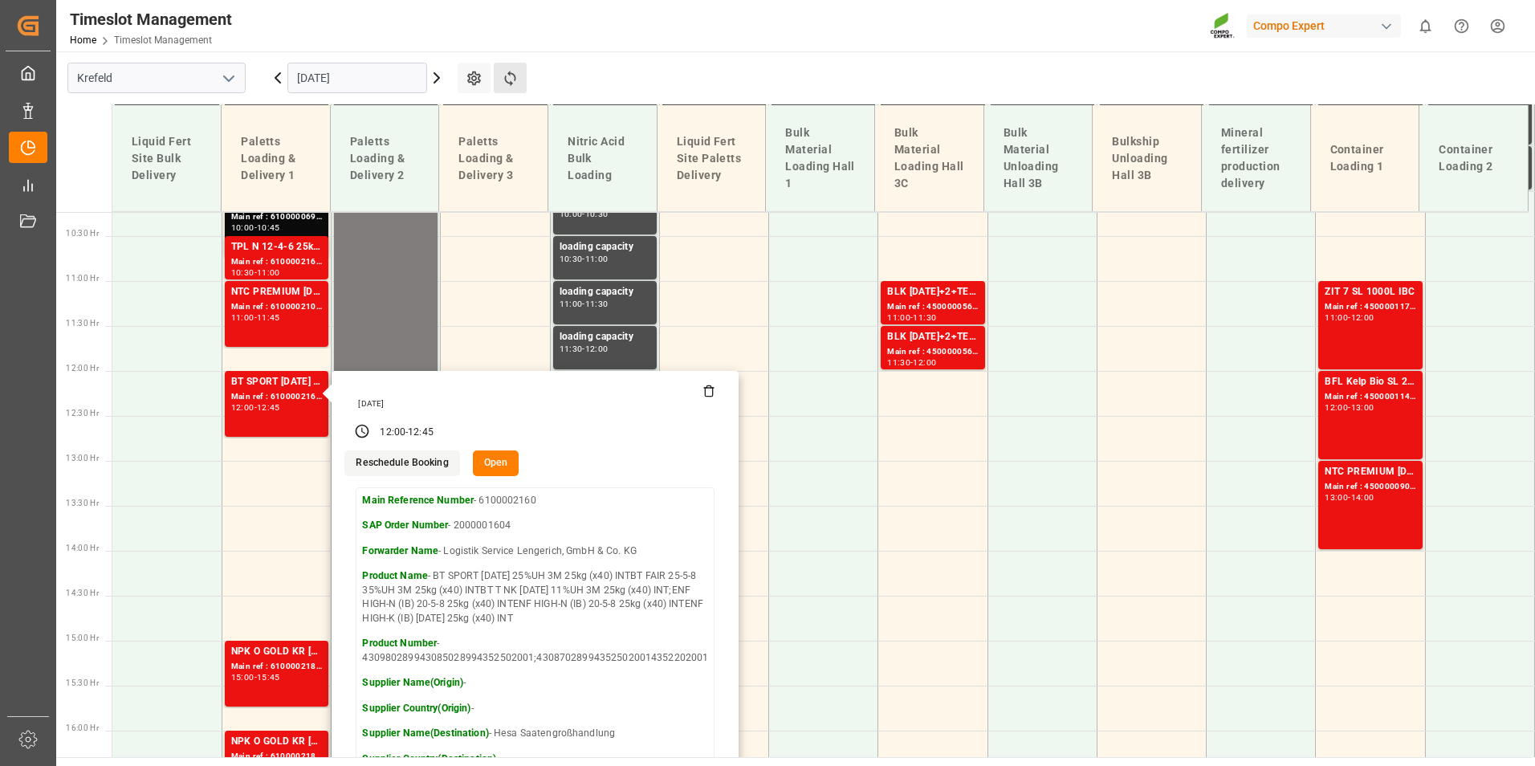
click at [497, 67] on button "Refresh Time Slots" at bounding box center [510, 78] width 33 height 31
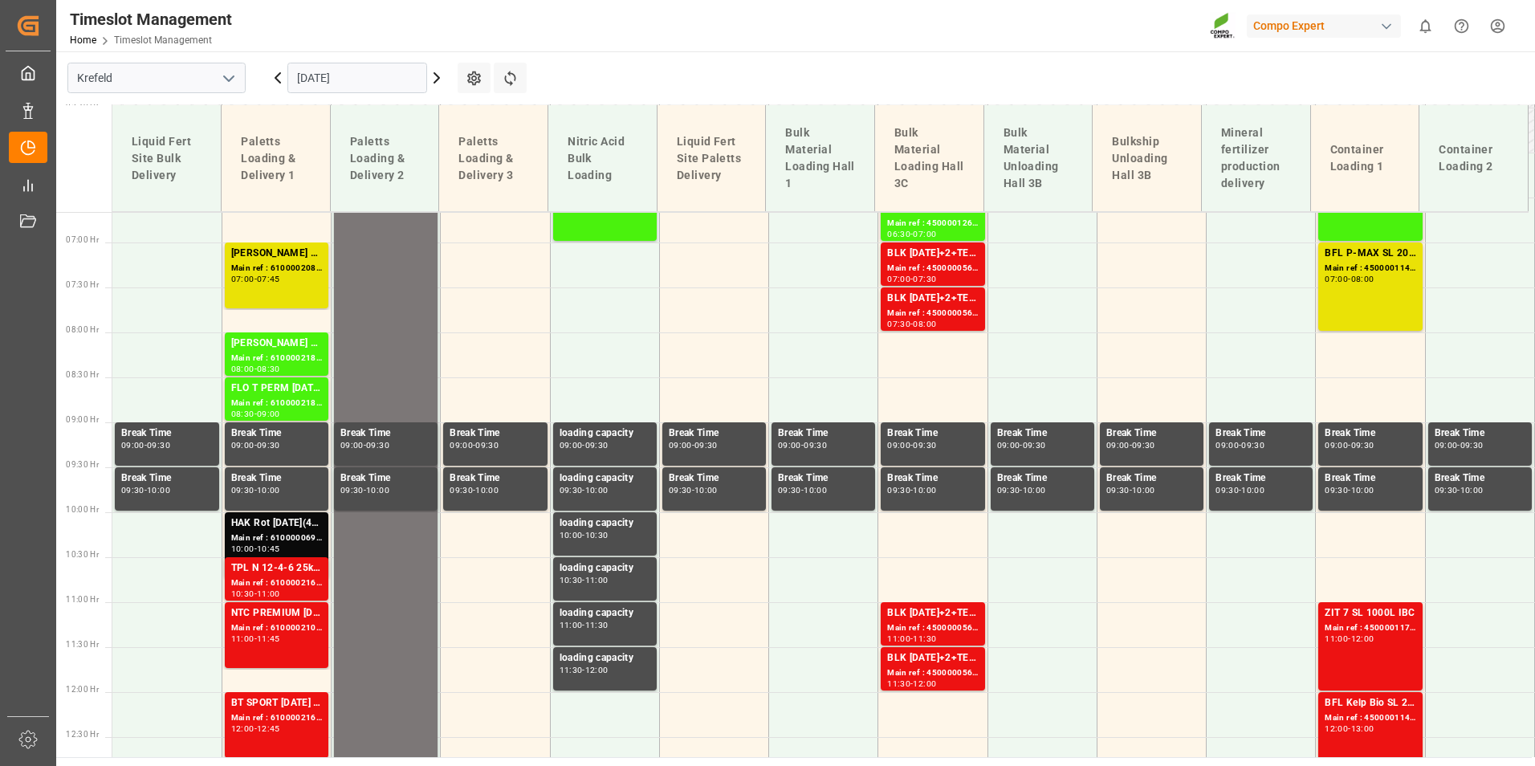
scroll to position [519, 0]
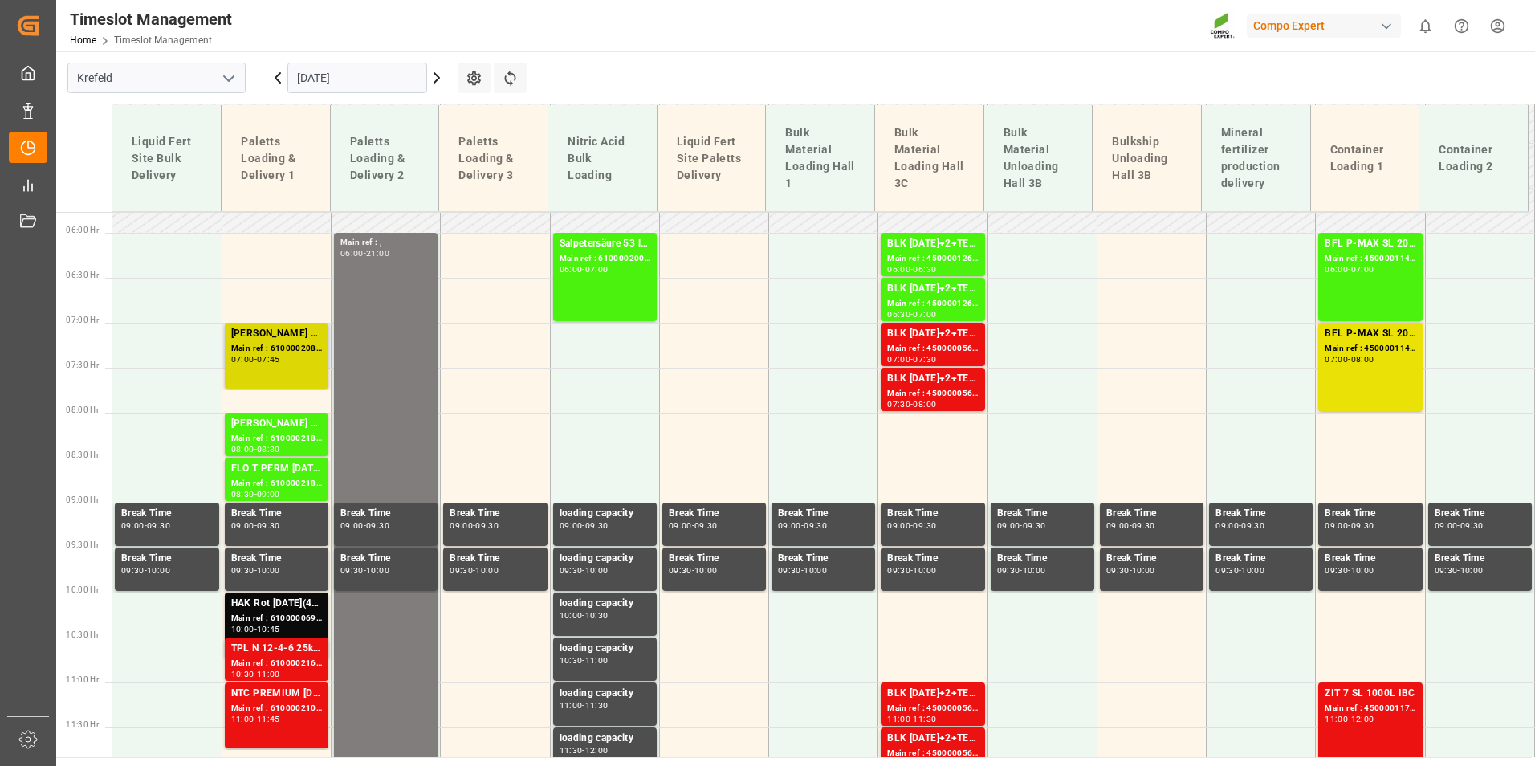
click at [262, 354] on div "Main ref : 6100002084, 2000001578" at bounding box center [276, 349] width 91 height 14
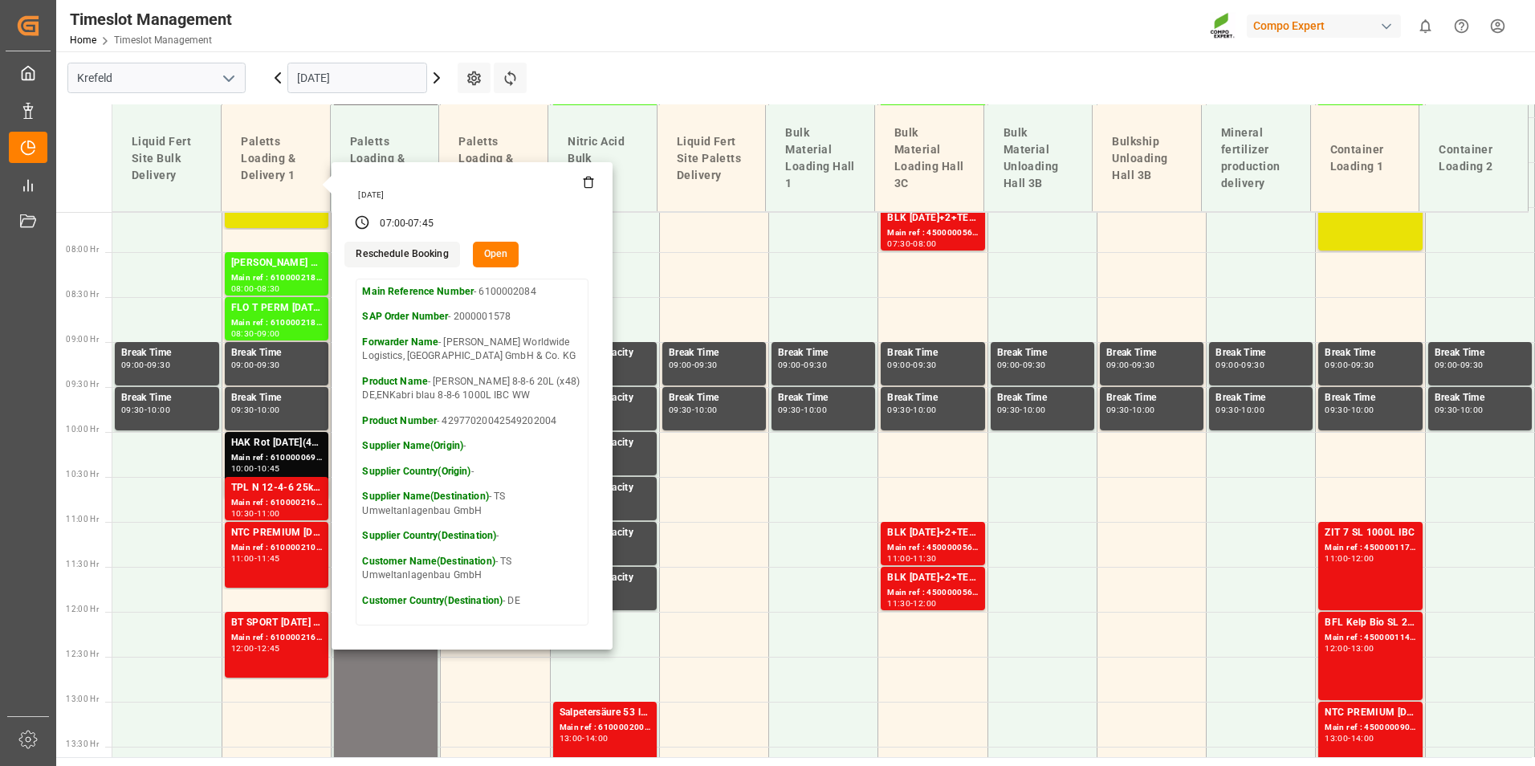
scroll to position [358, 0]
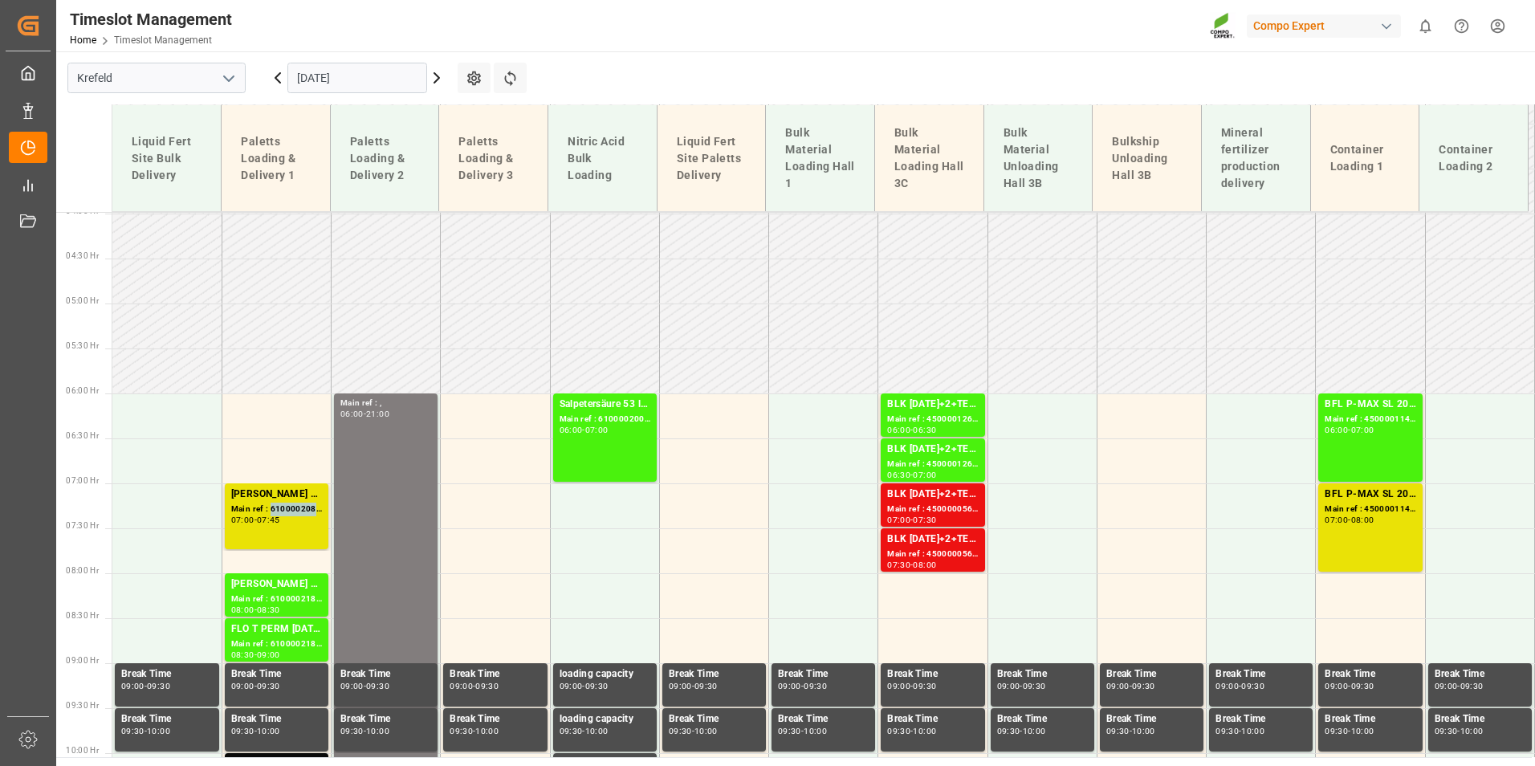
click at [299, 505] on div "Main ref : 6100002084, 2000001578" at bounding box center [276, 510] width 91 height 14
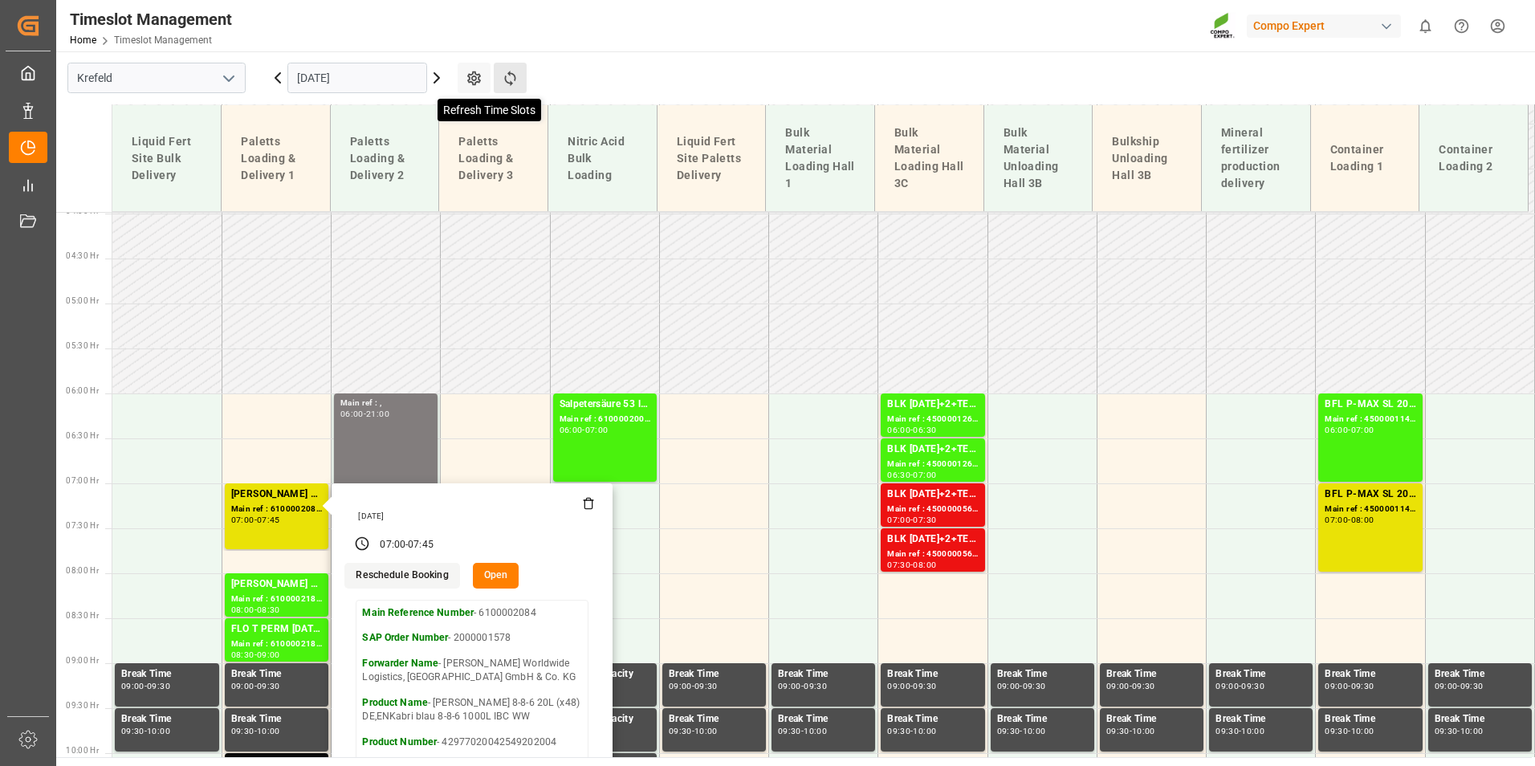
click at [511, 80] on icon at bounding box center [510, 78] width 17 height 17
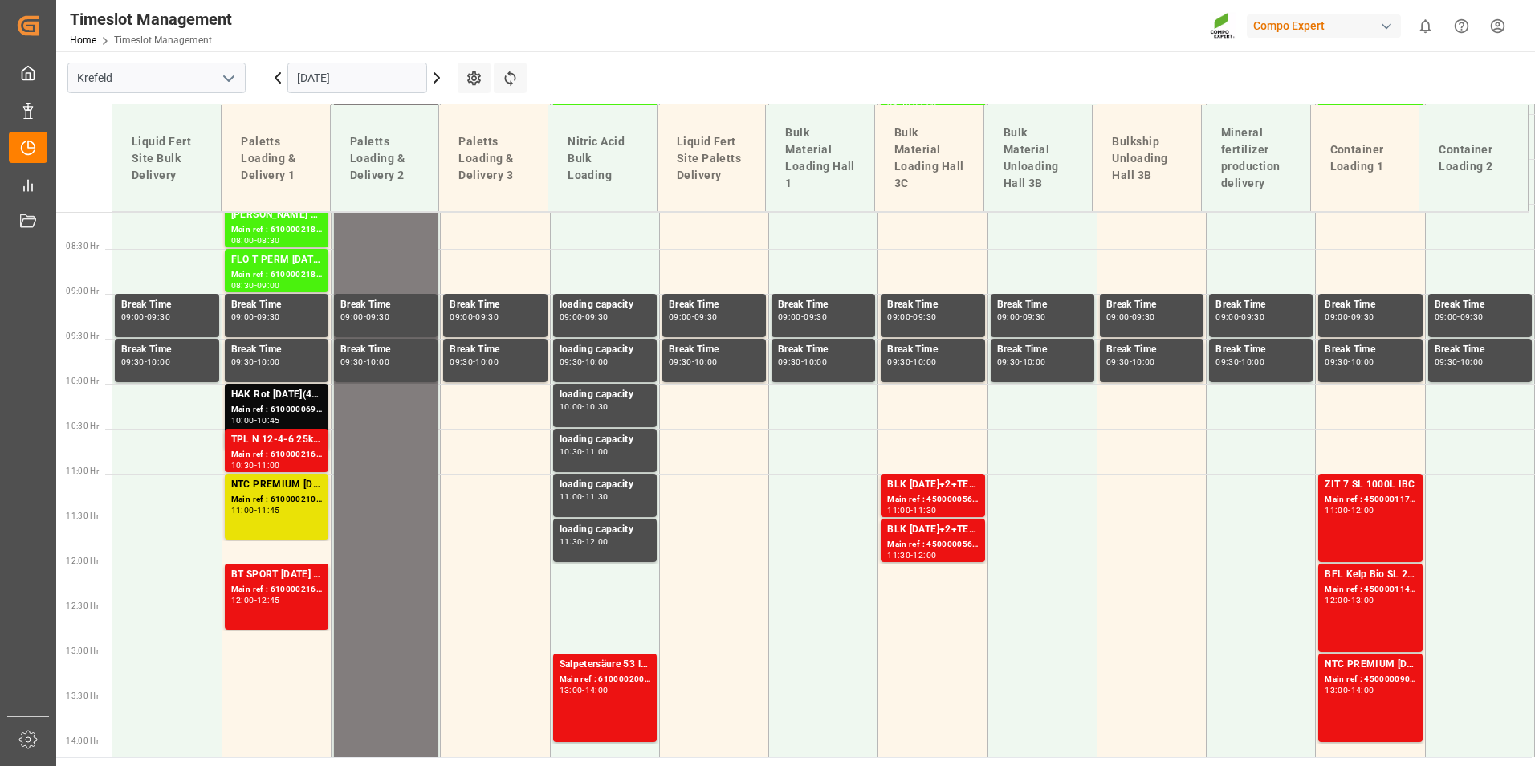
scroll to position [528, 0]
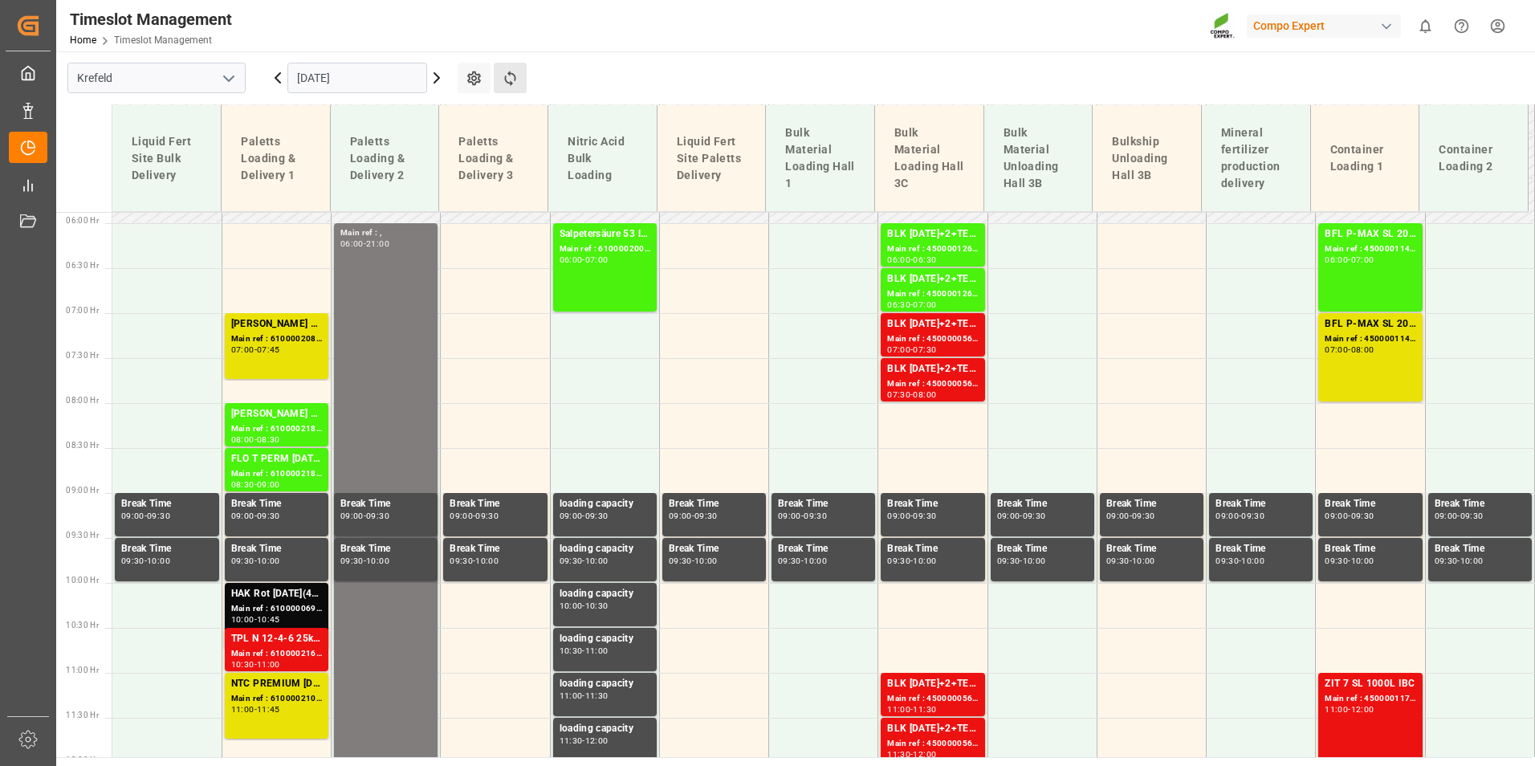
click at [499, 70] on button "Refresh Time Slots" at bounding box center [510, 78] width 33 height 31
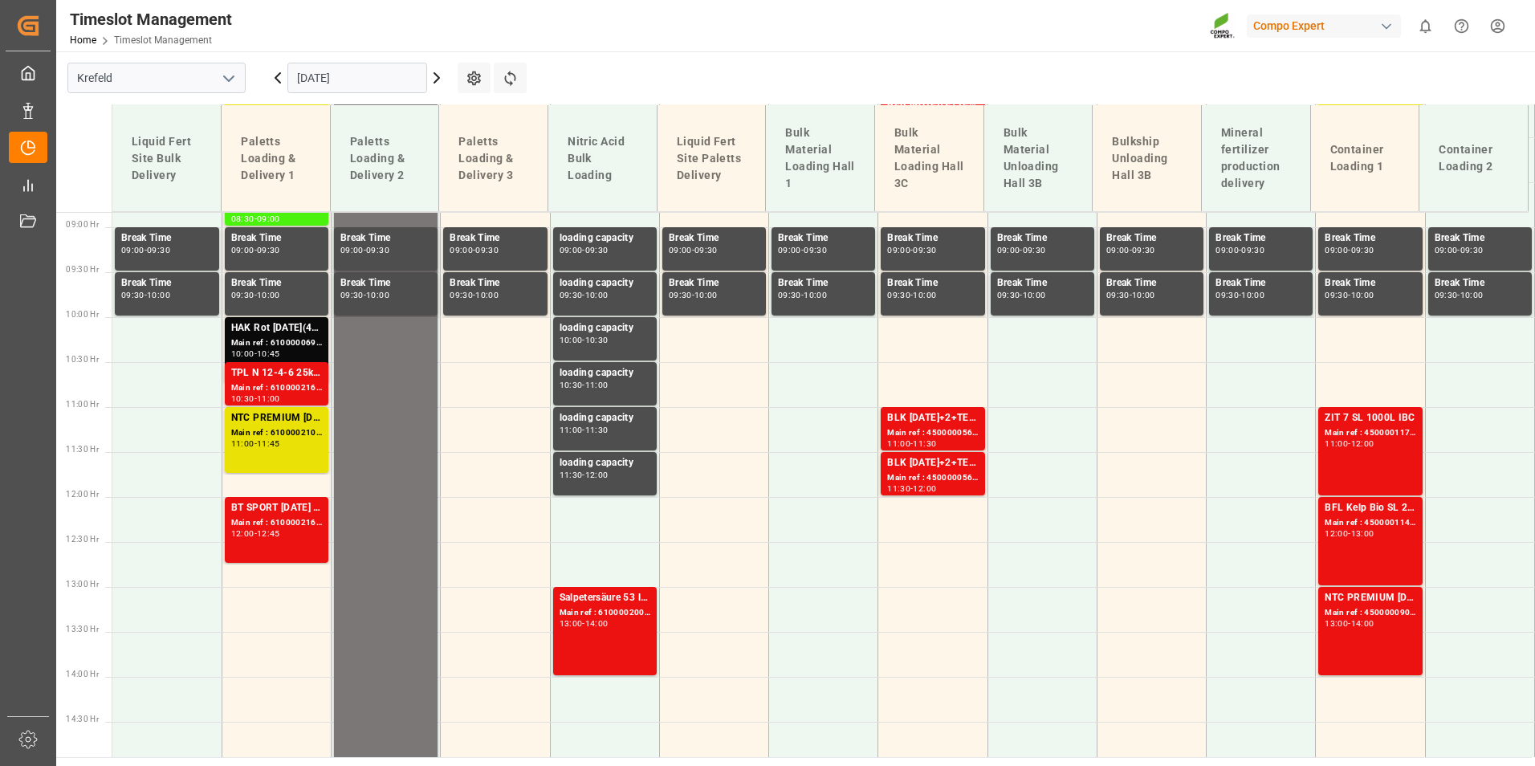
scroll to position [769, 0]
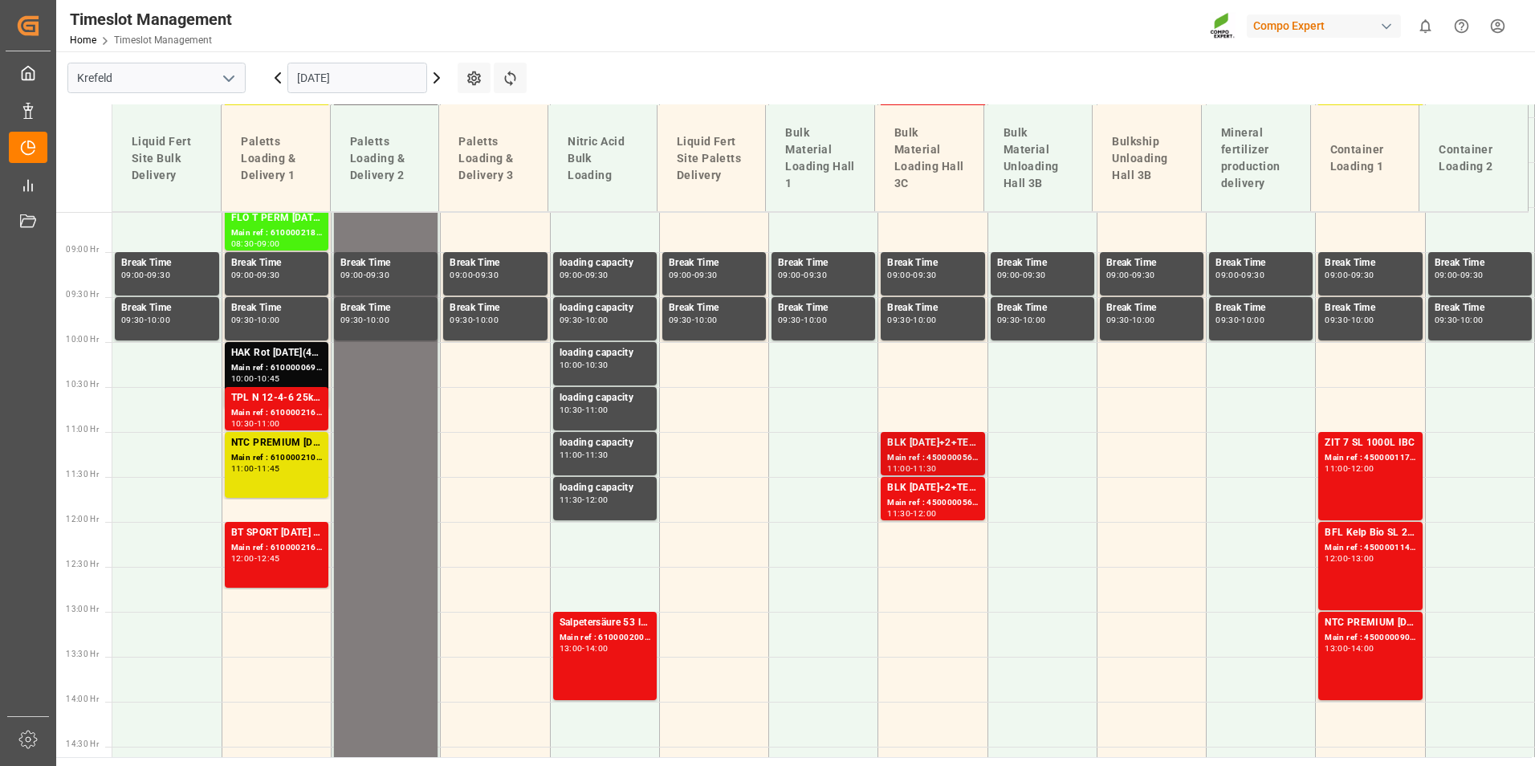
click at [934, 463] on div "Main ref : 4500000562, 2000000150" at bounding box center [932, 458] width 91 height 14
click at [928, 480] on div "BLK [DATE]+2+TE (GW) BULK" at bounding box center [932, 488] width 91 height 16
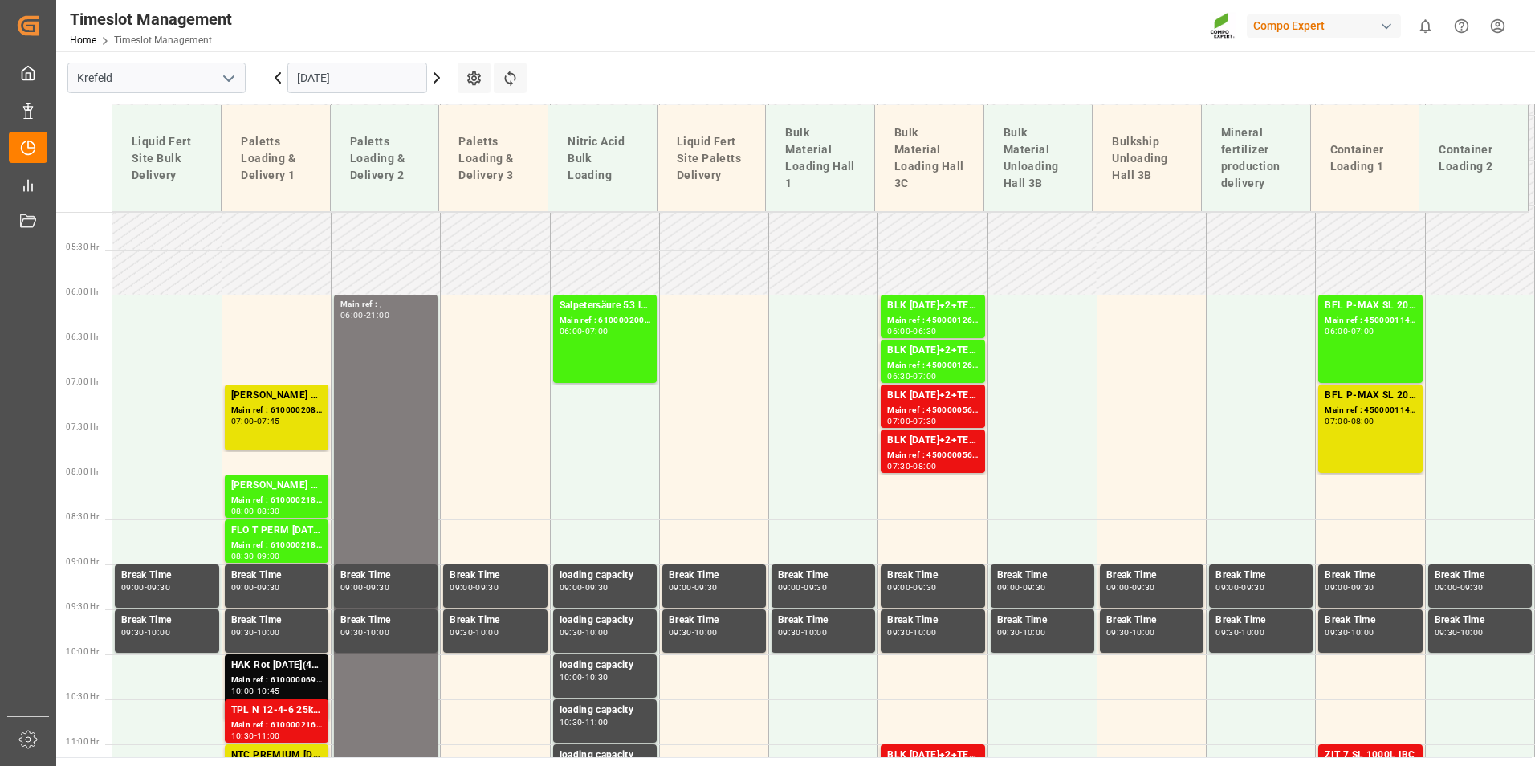
scroll to position [448, 0]
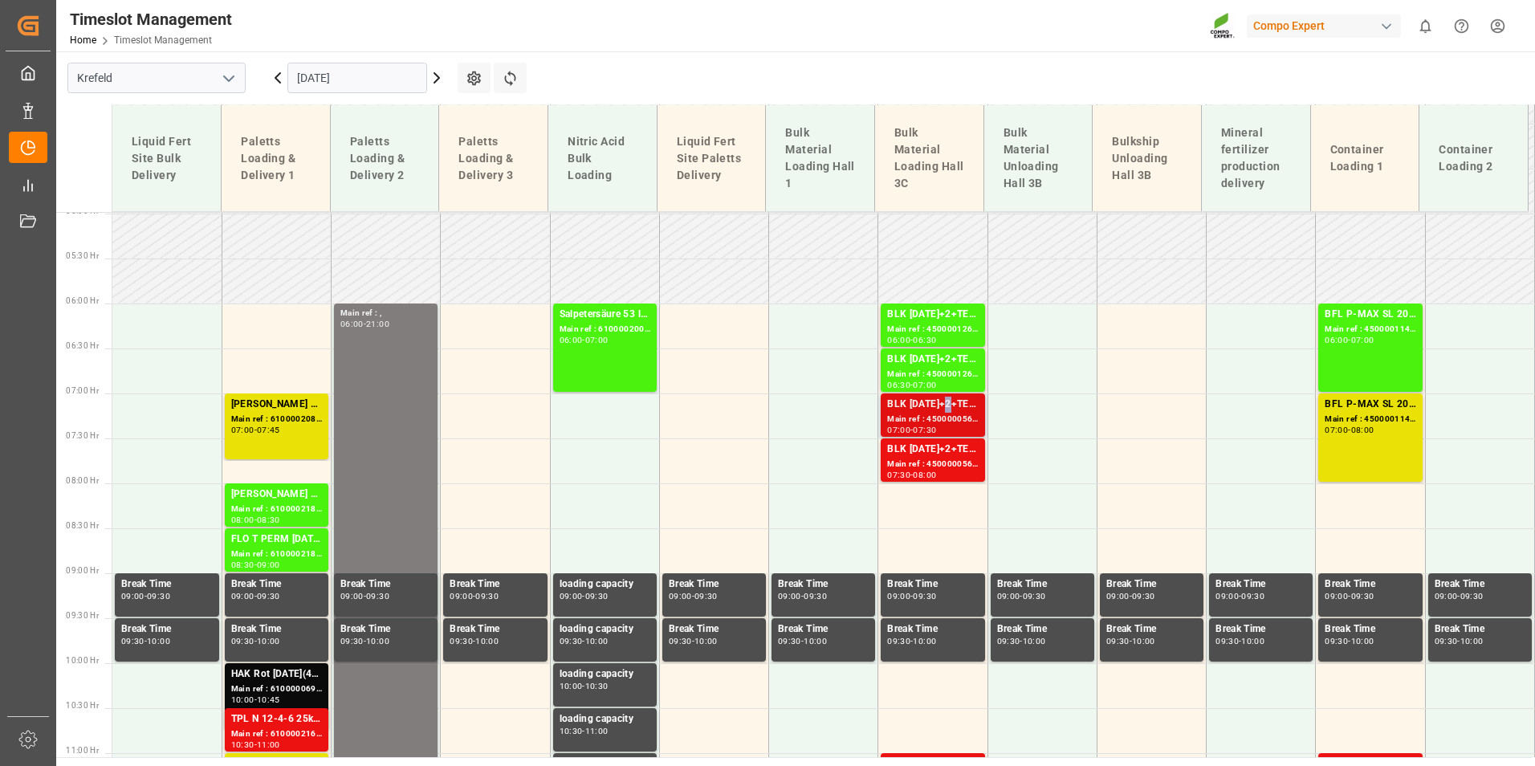
click at [946, 411] on div "BLK [DATE]+2+TE (GW) BULK" at bounding box center [932, 405] width 91 height 16
click at [951, 446] on div "BLK [DATE]+2+TE (GW) BULK" at bounding box center [932, 450] width 91 height 16
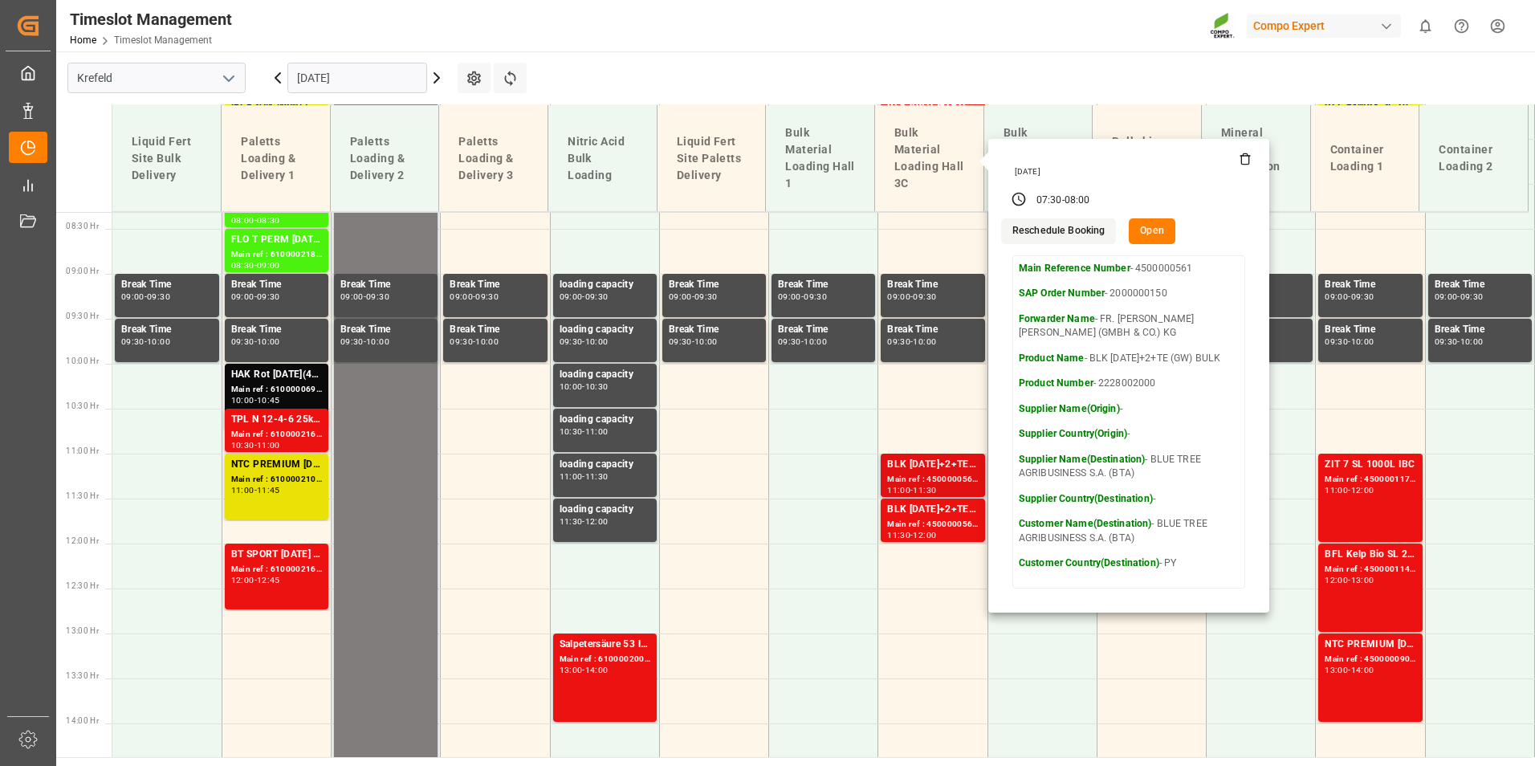
scroll to position [769, 0]
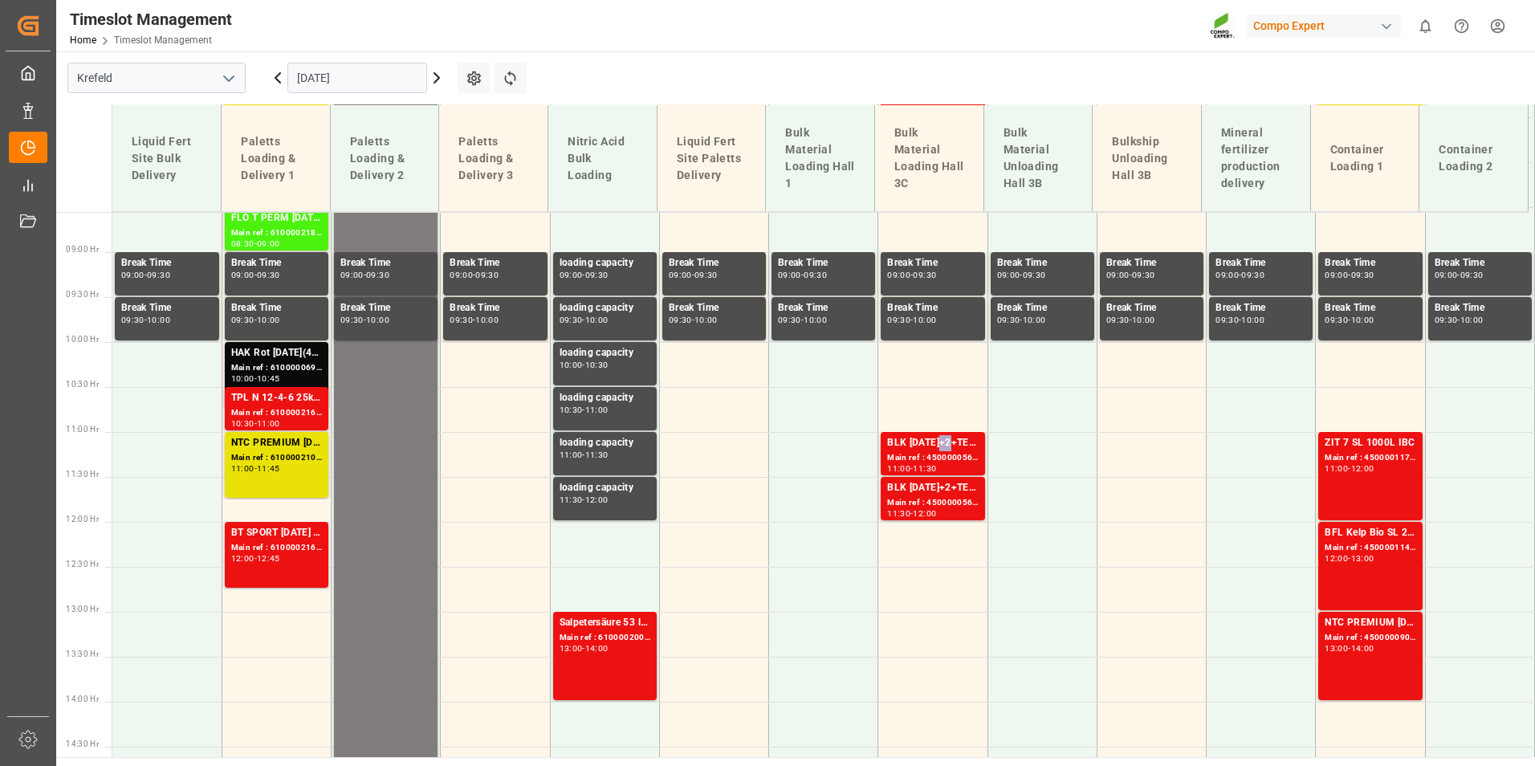
click at [939, 446] on div "BLK [DATE]+2+TE (GW) BULK" at bounding box center [932, 443] width 91 height 16
click at [948, 499] on div "Main ref : 4500000563, 2000000150" at bounding box center [932, 503] width 91 height 14
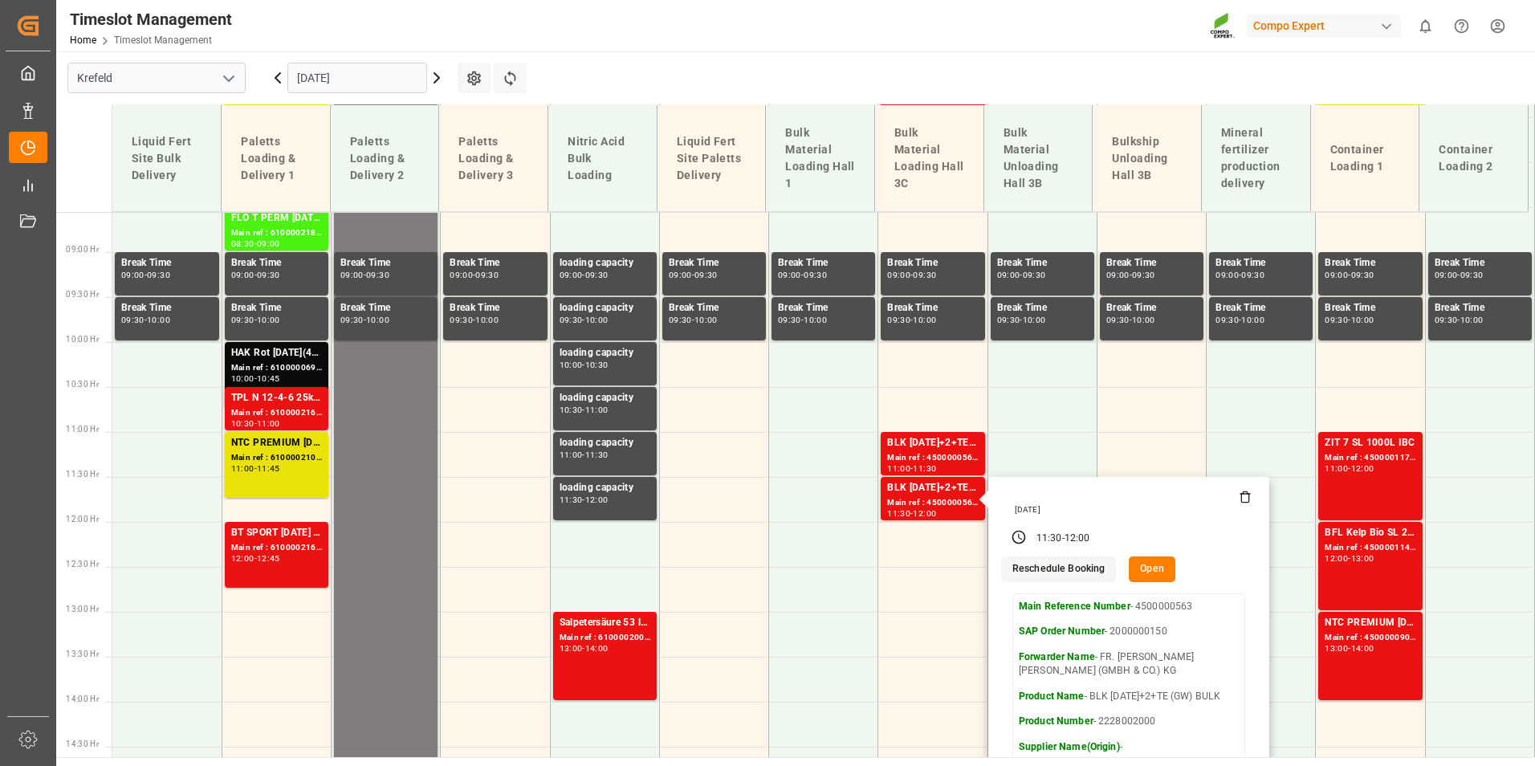
click at [504, 95] on div "Refresh Time Slots" at bounding box center [512, 84] width 36 height 42
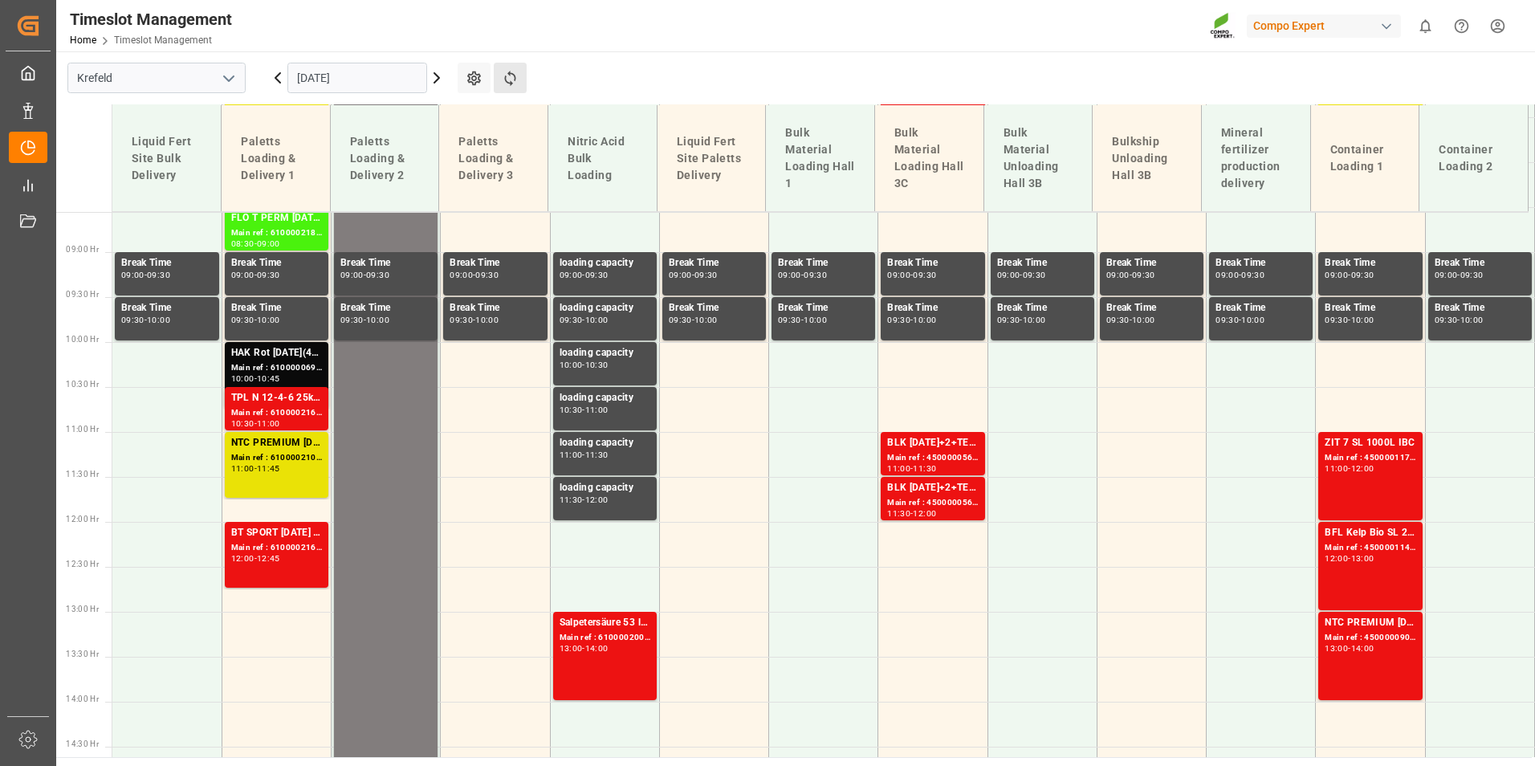
click at [504, 88] on button "Refresh Time Slots" at bounding box center [510, 78] width 33 height 31
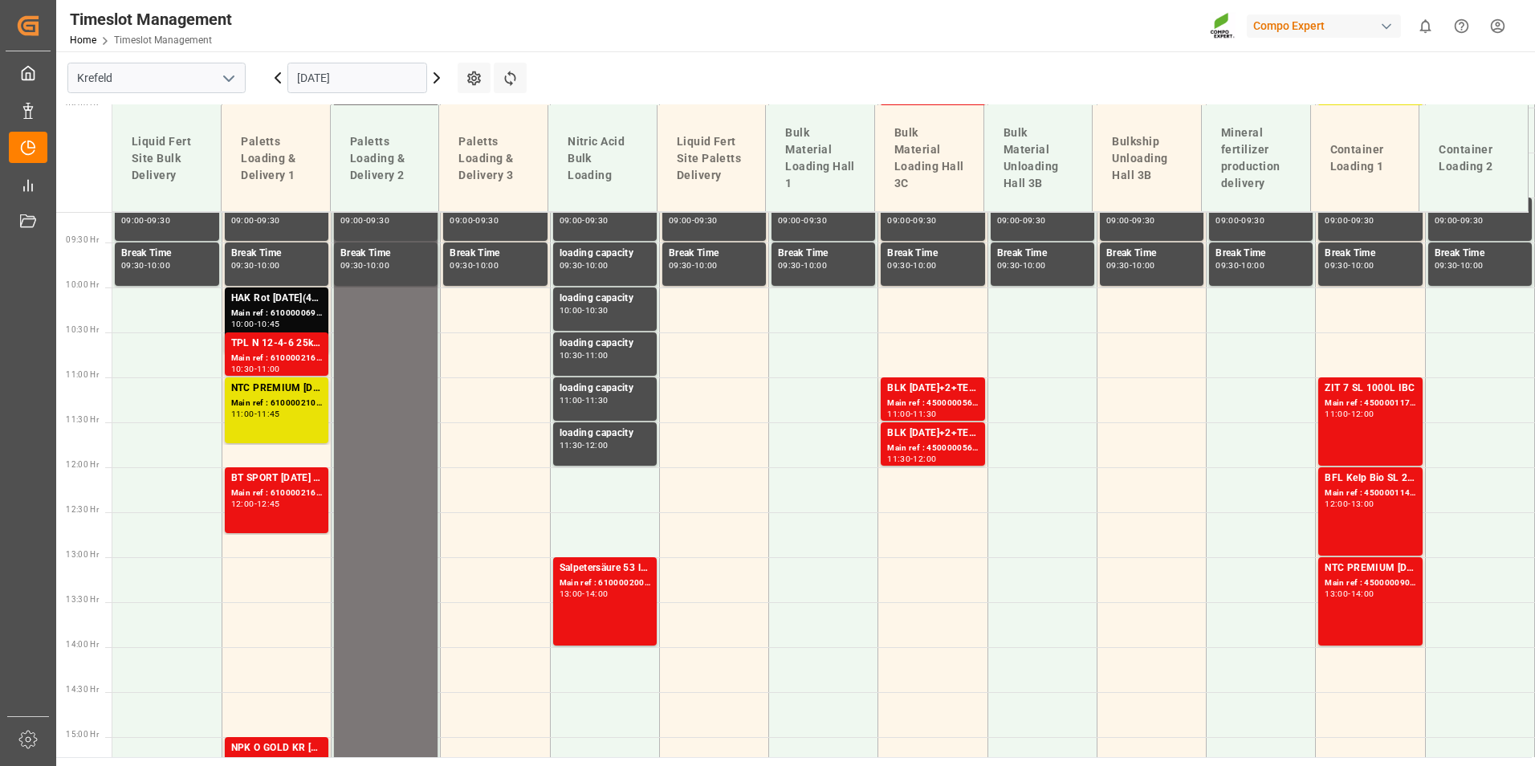
scroll to position [849, 0]
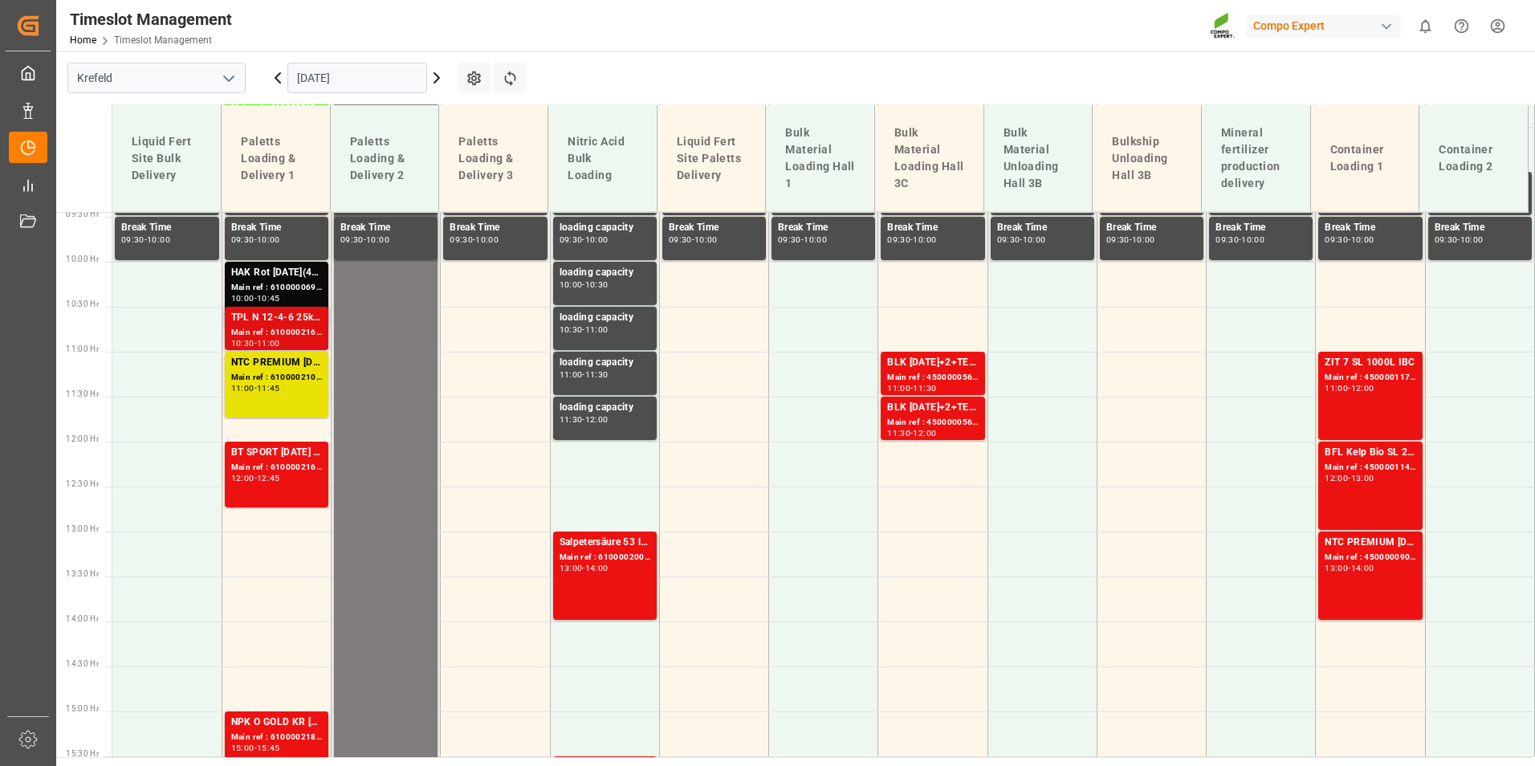
click at [301, 324] on div "TPL N 12-4-6 25kg (x40) D,A,CHBT FAIR 25-5-8 35%UH 3M 25kg (x40) INT" at bounding box center [276, 318] width 91 height 16
click at [291, 279] on div "HAK Rot [DATE](4) 25kg (x48) INT spPALHAK Basis 2 [DATE](+4) 25kg (x48) BASIS;B…" at bounding box center [276, 273] width 91 height 16
click at [293, 313] on div "TPL N 12-4-6 25kg (x40) D,A,CHBT FAIR 25-5-8 35%UH 3M 25kg (x40) INT" at bounding box center [276, 318] width 91 height 16
click at [307, 266] on div "HAK Rot [DATE](4) 25kg (x48) INT spPALHAK Basis 2 [DATE](+4) 25kg (x48) BASIS;B…" at bounding box center [276, 273] width 91 height 16
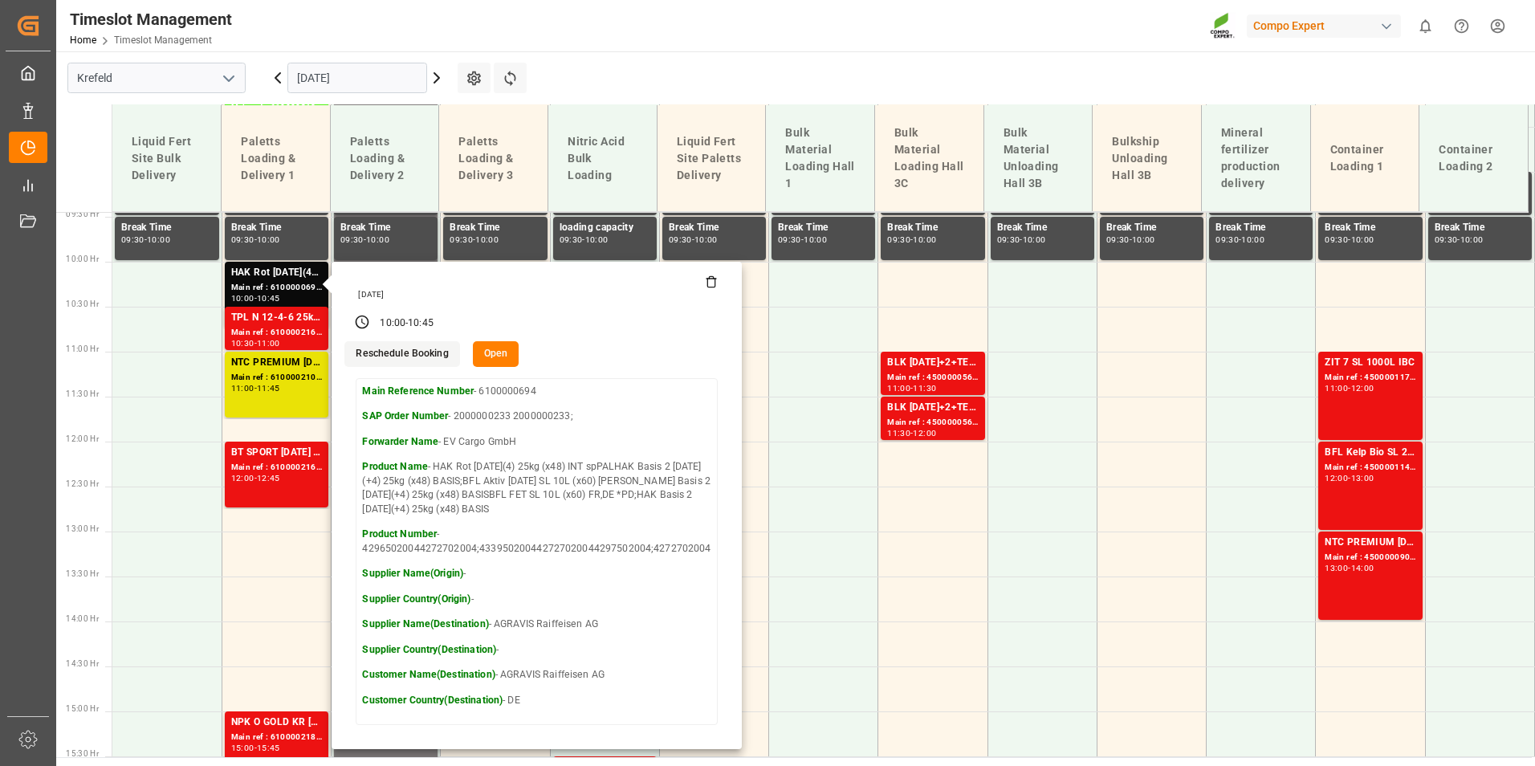
click at [588, 61] on main "[GEOGRAPHIC_DATA] [DATE] Settings Refresh Time Slots Liquid Fert Site Bulk Deli…" at bounding box center [794, 404] width 1476 height 706
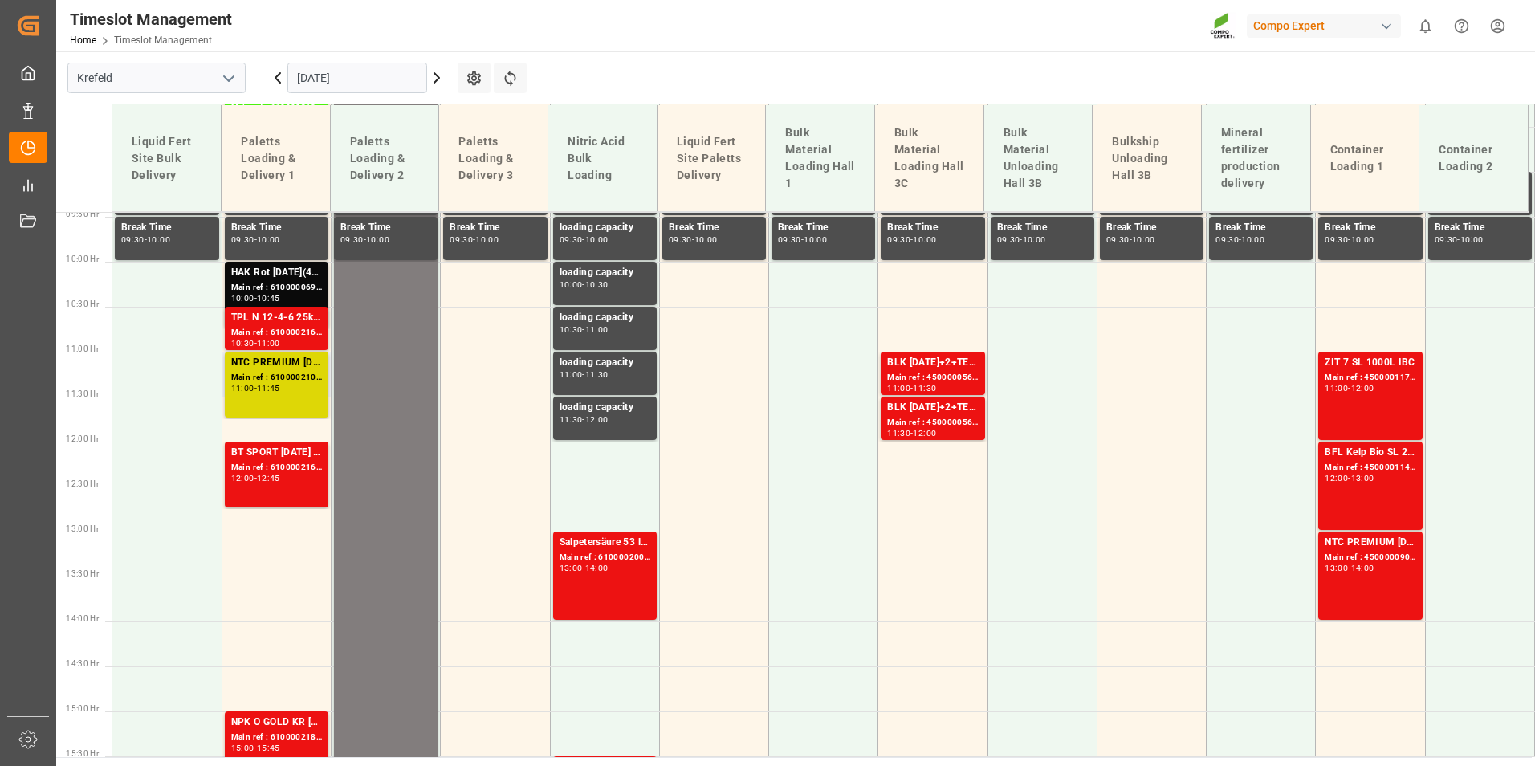
click at [299, 355] on div "NTC PREMIUM [DATE] FOL 50 INT (MSE)FLO T EAGLE K 12-0-24 25kg (x40) INTFLO T TU…" at bounding box center [276, 363] width 91 height 16
click at [508, 76] on icon at bounding box center [510, 78] width 17 height 17
click at [788, 81] on main "[GEOGRAPHIC_DATA] [DATE] Settings Refresh Time Slots Liquid Fert Site Bulk Deli…" at bounding box center [794, 404] width 1476 height 706
click at [495, 69] on button "Refresh Time Slots" at bounding box center [510, 78] width 33 height 31
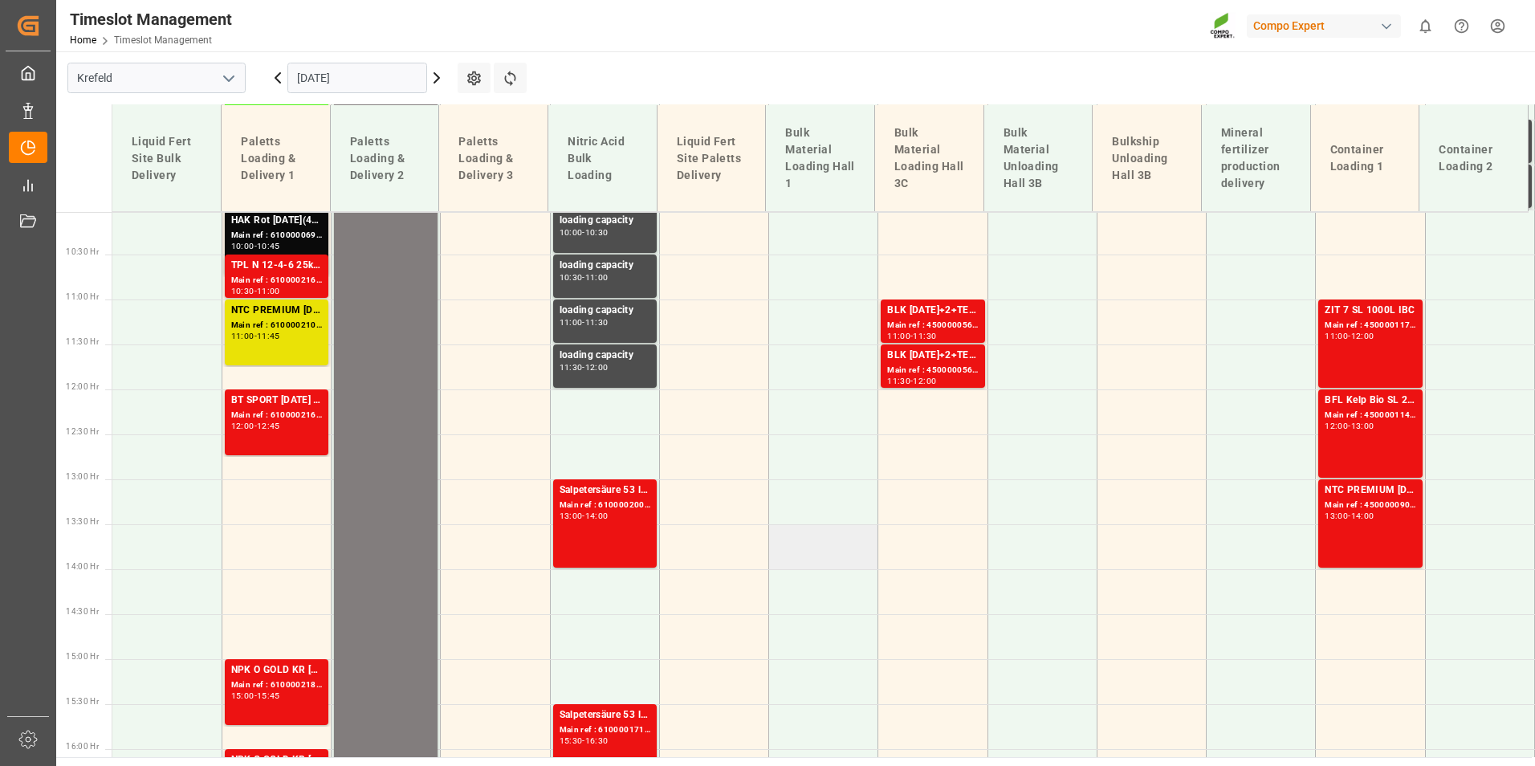
scroll to position [930, 0]
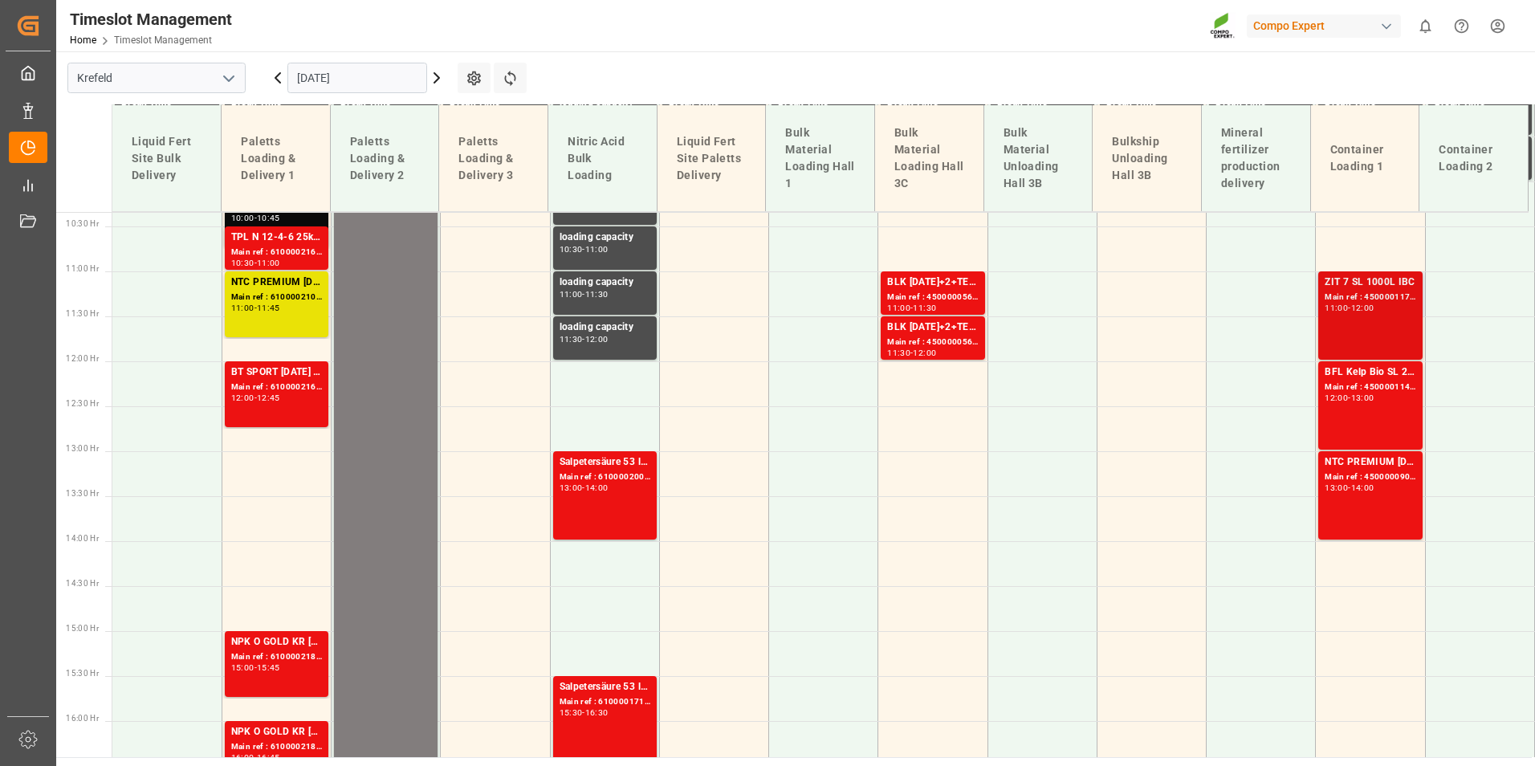
click at [1391, 320] on div "ZIT 7 SL 1000L IBC Main ref : 4500001175, 2000000991 11:00 - 12:00" at bounding box center [1370, 316] width 91 height 82
click at [1389, 368] on div "BFL Kelp Bio SL 20L(with B)(x48) EGY MTOBFL KELP BIO SL (with B) 12x1L (x60) EG…" at bounding box center [1370, 372] width 91 height 16
click at [1388, 459] on div "NTC PREMIUM [DATE]+3+TE 1T ISPM BB" at bounding box center [1370, 462] width 91 height 16
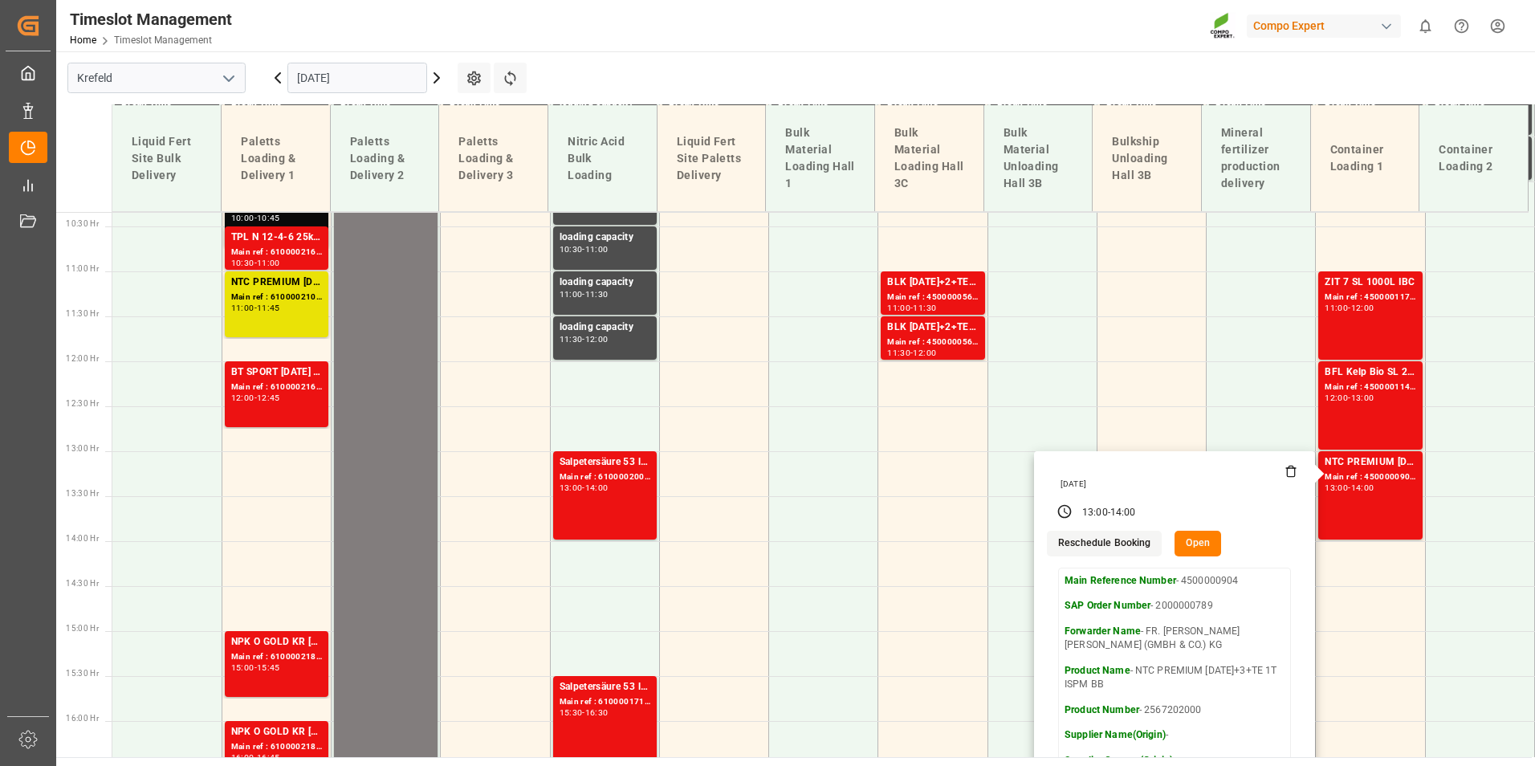
click at [330, 79] on input "[DATE]" at bounding box center [357, 78] width 140 height 31
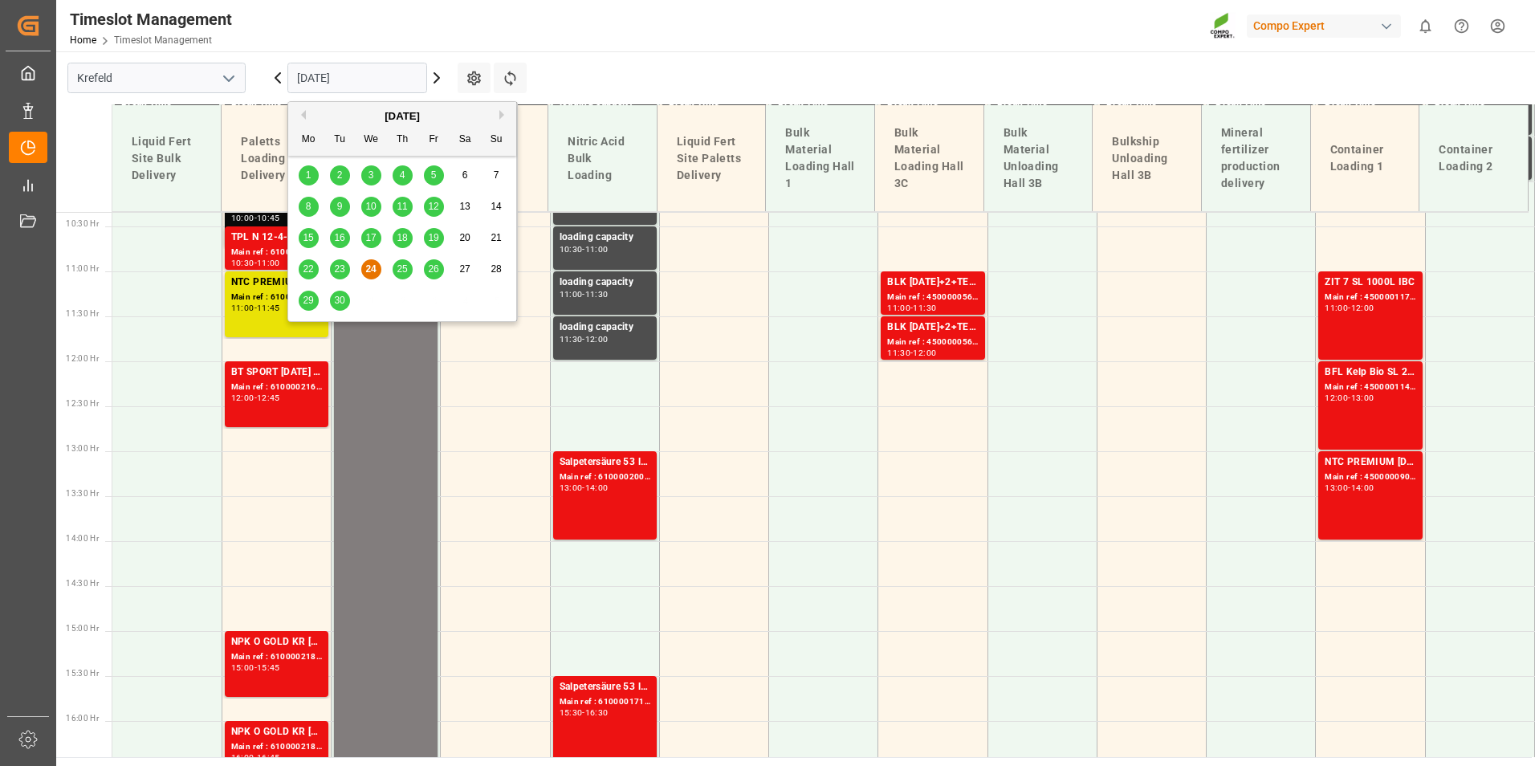
click at [407, 272] on span "25" at bounding box center [402, 268] width 10 height 11
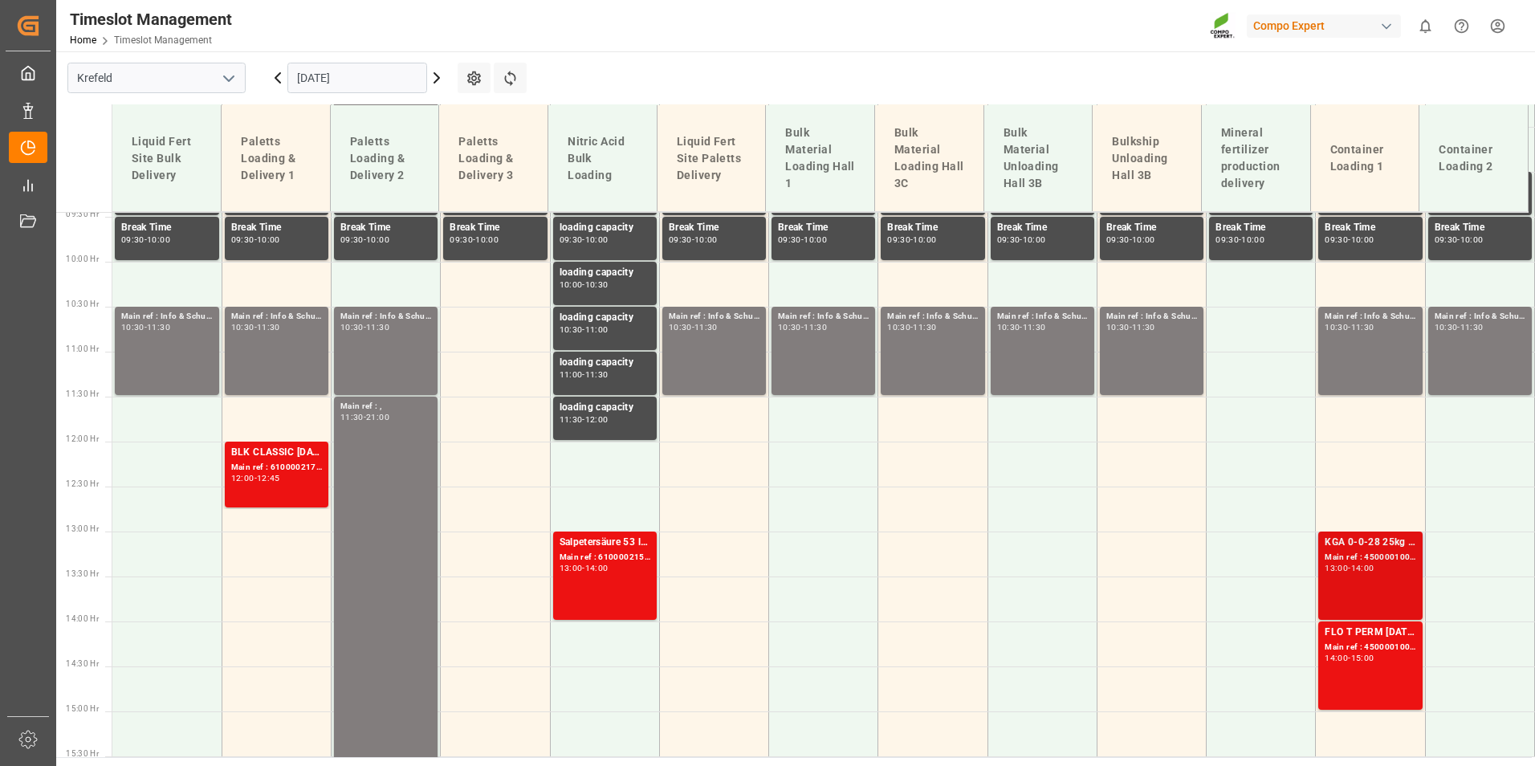
click at [1395, 561] on div "Main ref : 4500001006, 2000001046" at bounding box center [1370, 558] width 91 height 14
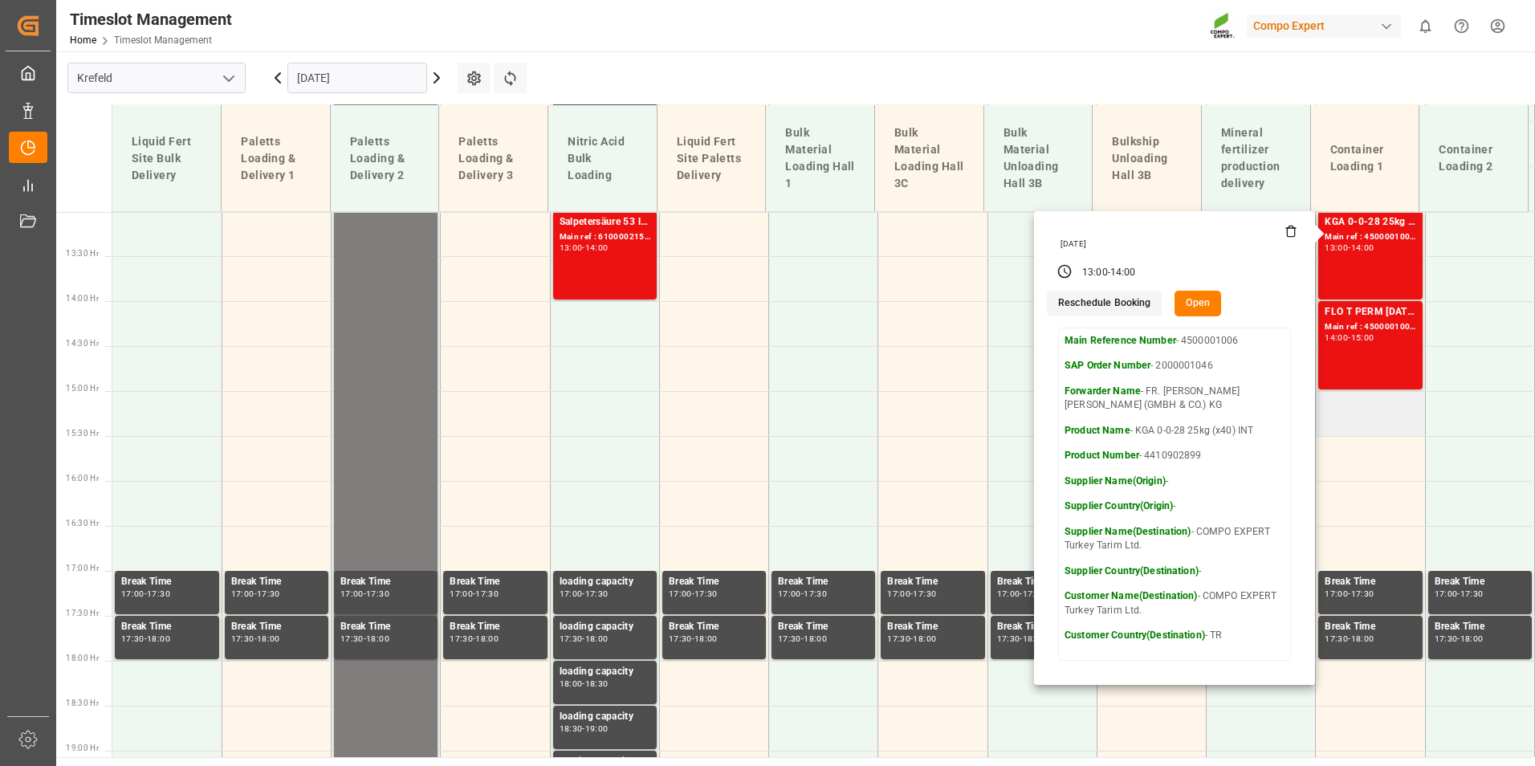
scroll to position [1171, 0]
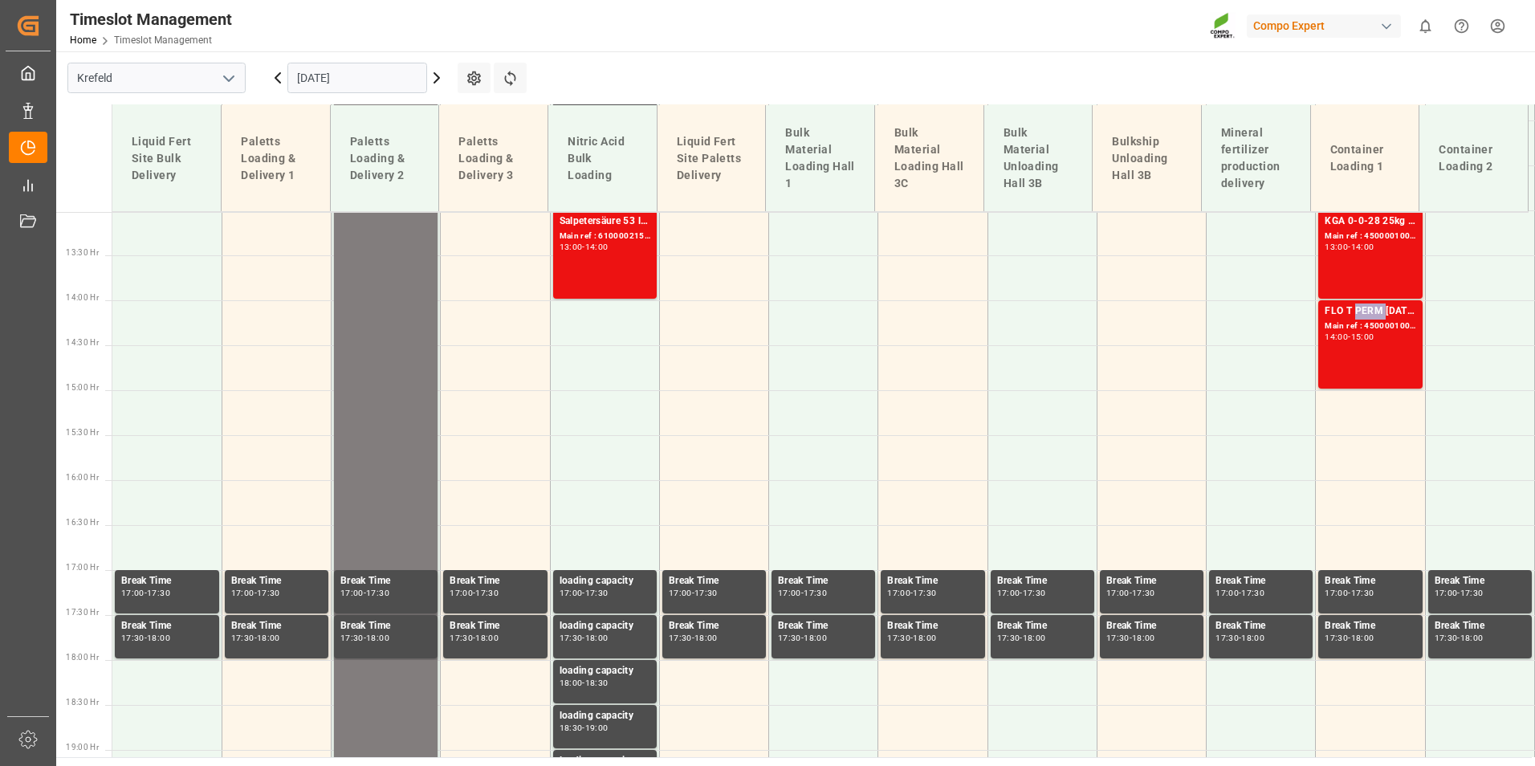
click at [1348, 318] on div "FLO T PERM [DATE] 25kg (x42) INT" at bounding box center [1370, 311] width 91 height 16
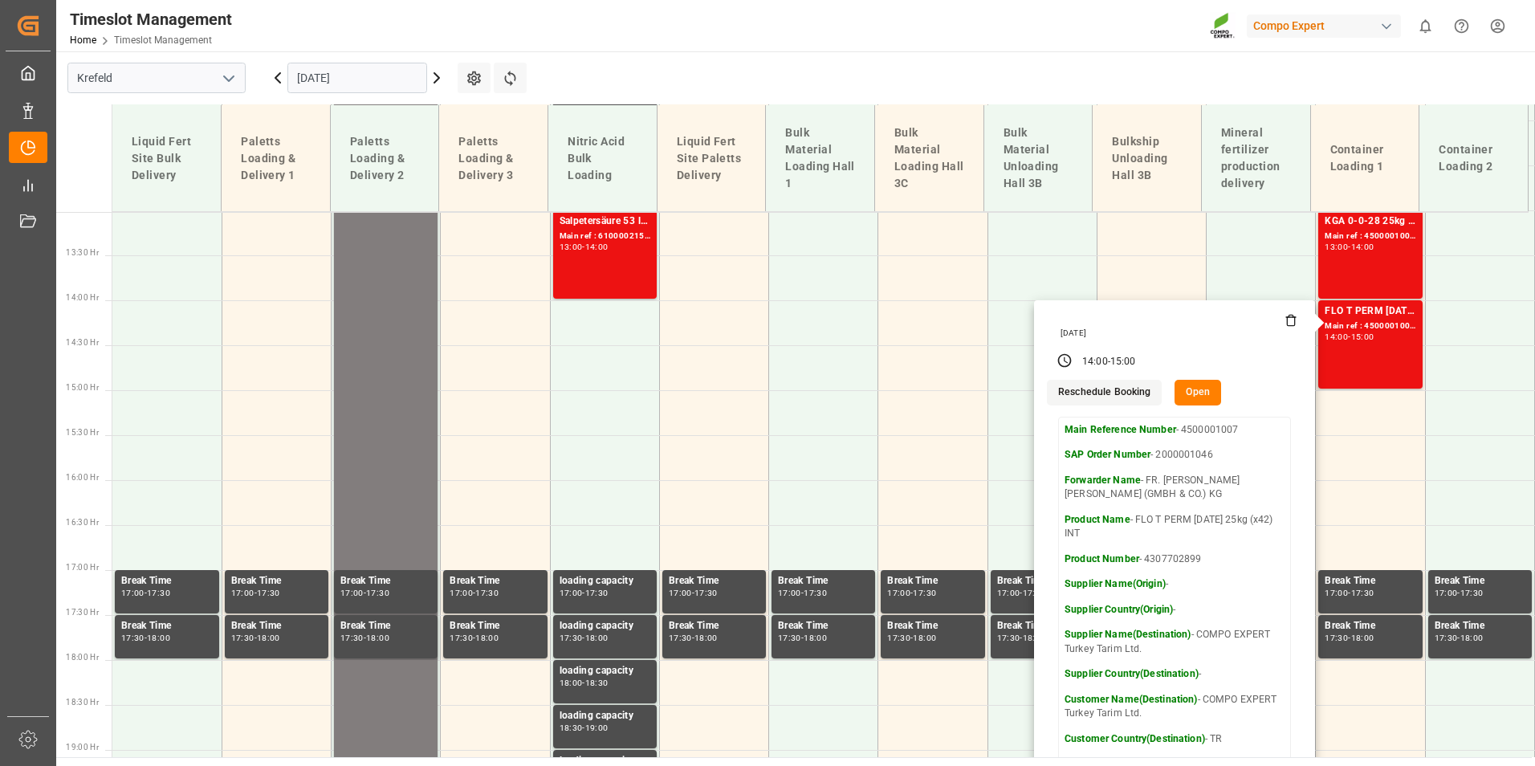
click at [332, 80] on input "[DATE]" at bounding box center [357, 78] width 140 height 31
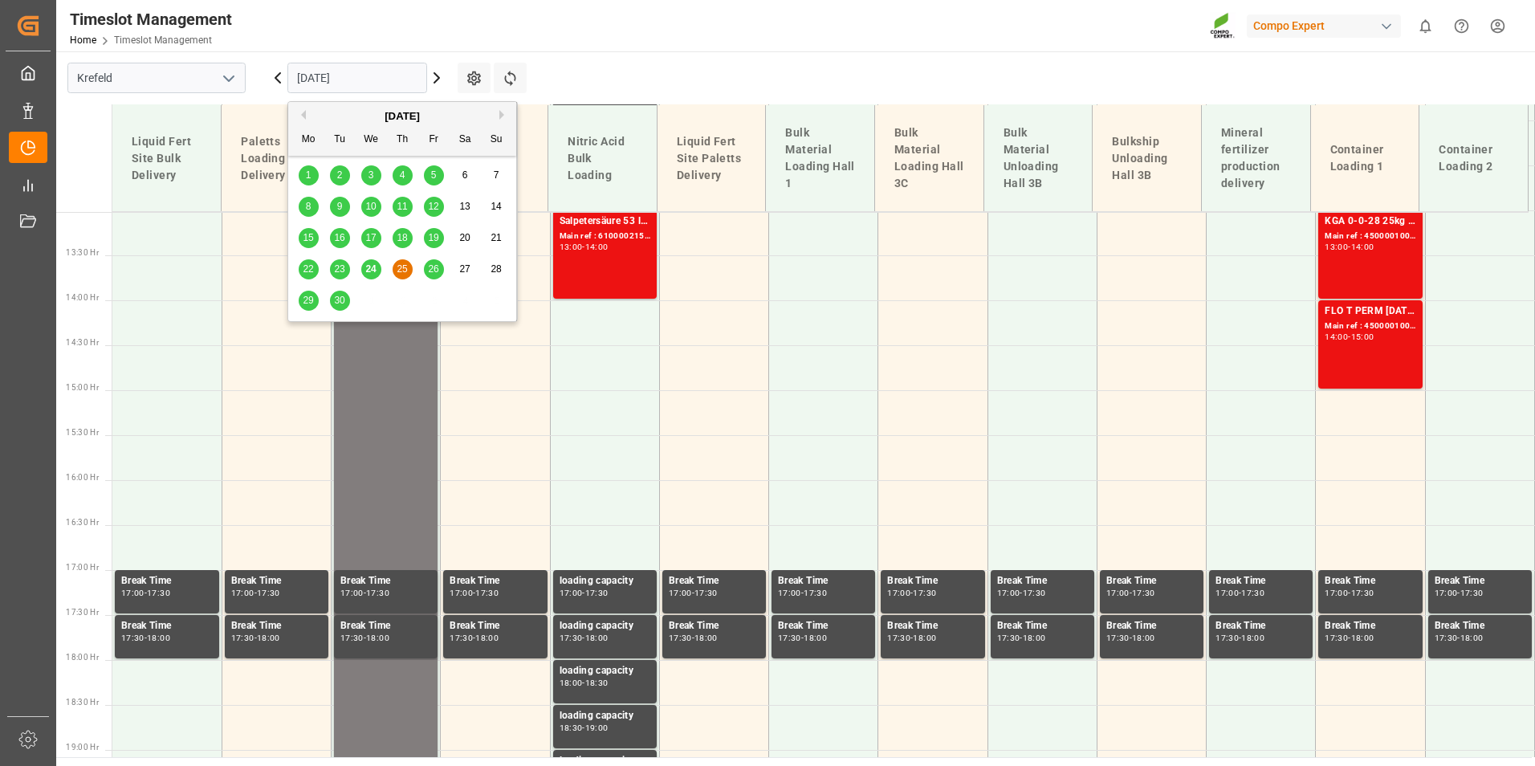
click at [431, 267] on span "26" at bounding box center [433, 268] width 10 height 11
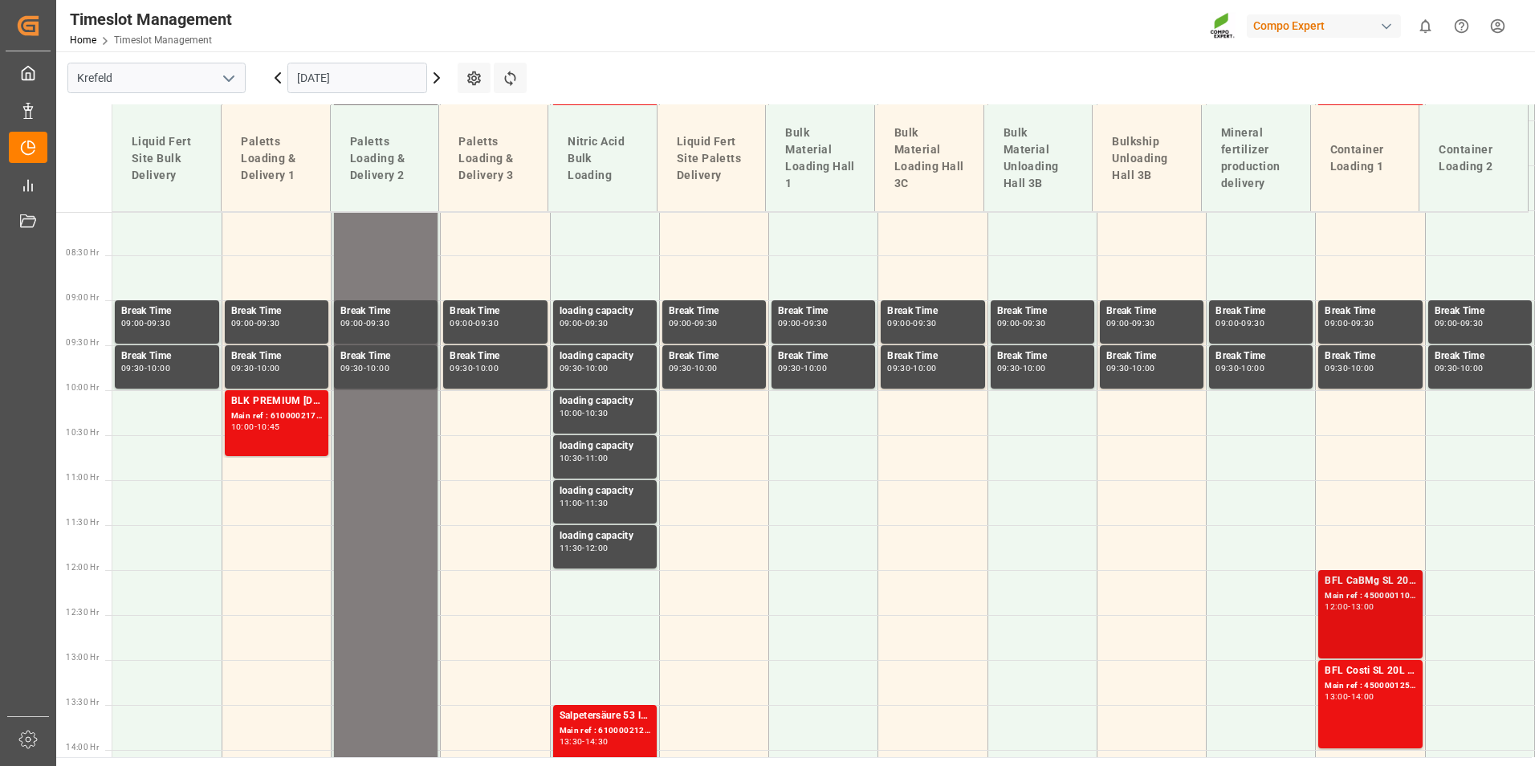
scroll to position [528, 0]
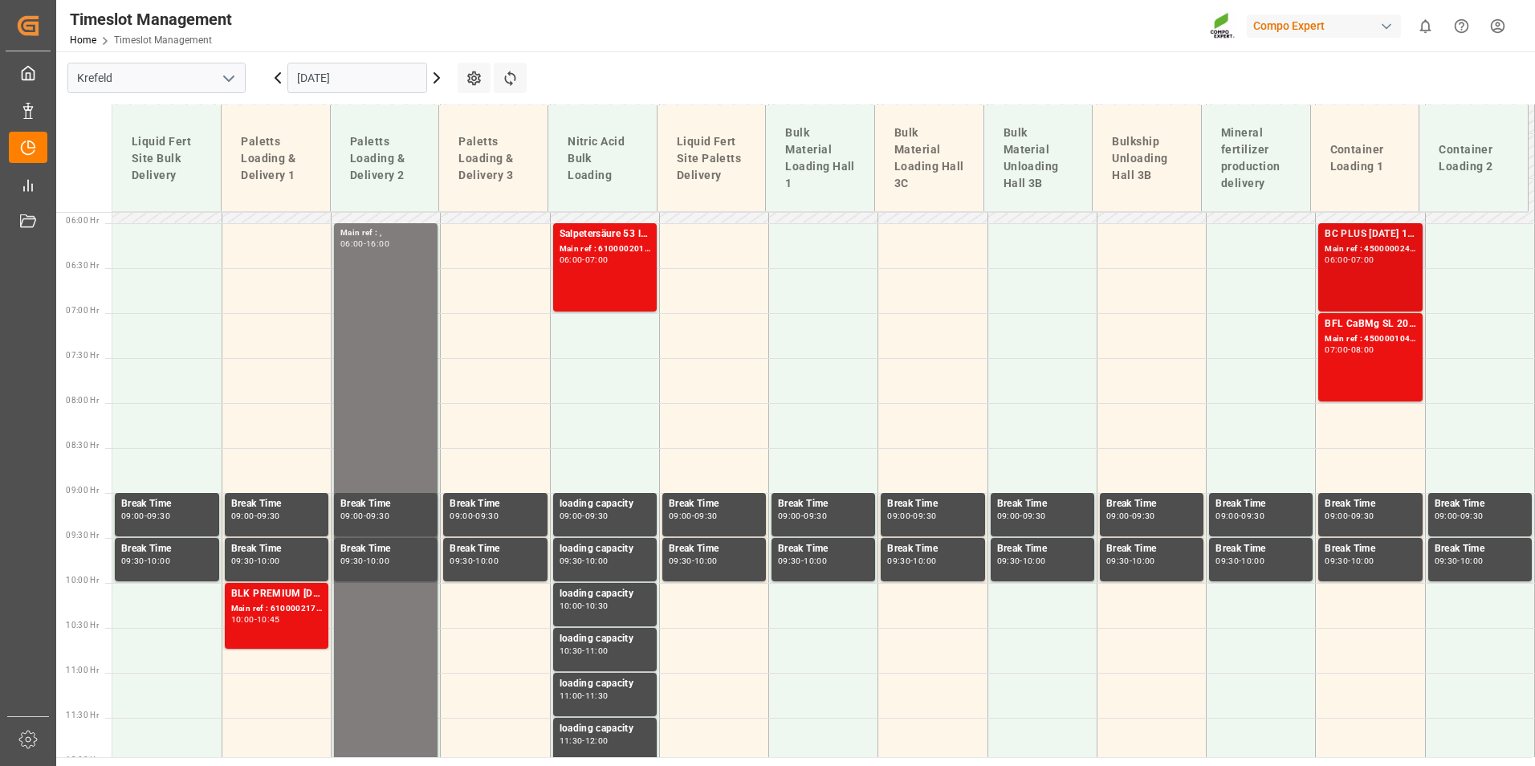
click at [1337, 273] on div "BC PLUS [DATE] 12M 25kg (x42) INTBC PLUS [DATE] 6M 1050kg UN CAN BB;BC PLUS [DA…" at bounding box center [1370, 267] width 91 height 82
click at [1350, 347] on div "-" at bounding box center [1349, 349] width 2 height 7
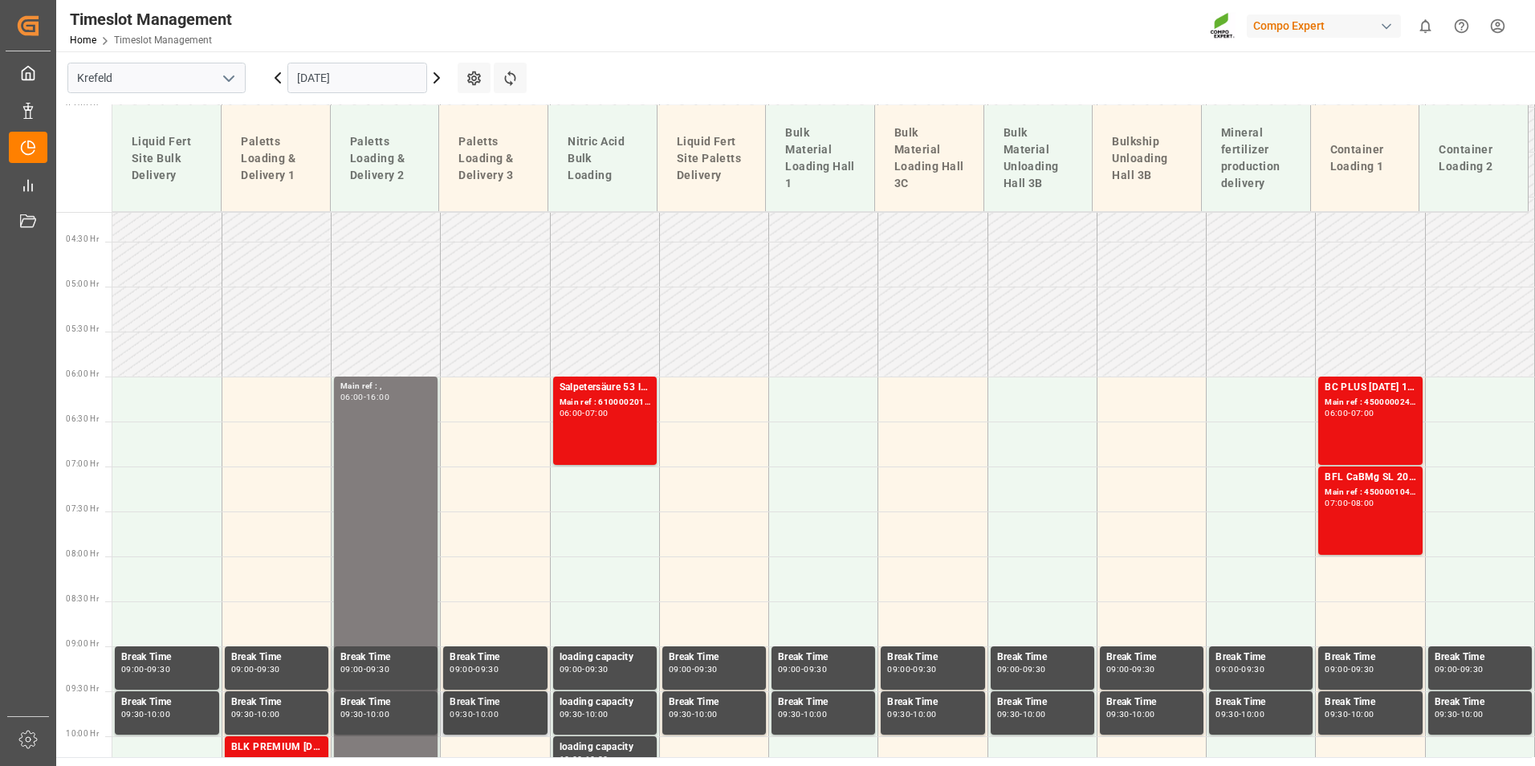
scroll to position [368, 0]
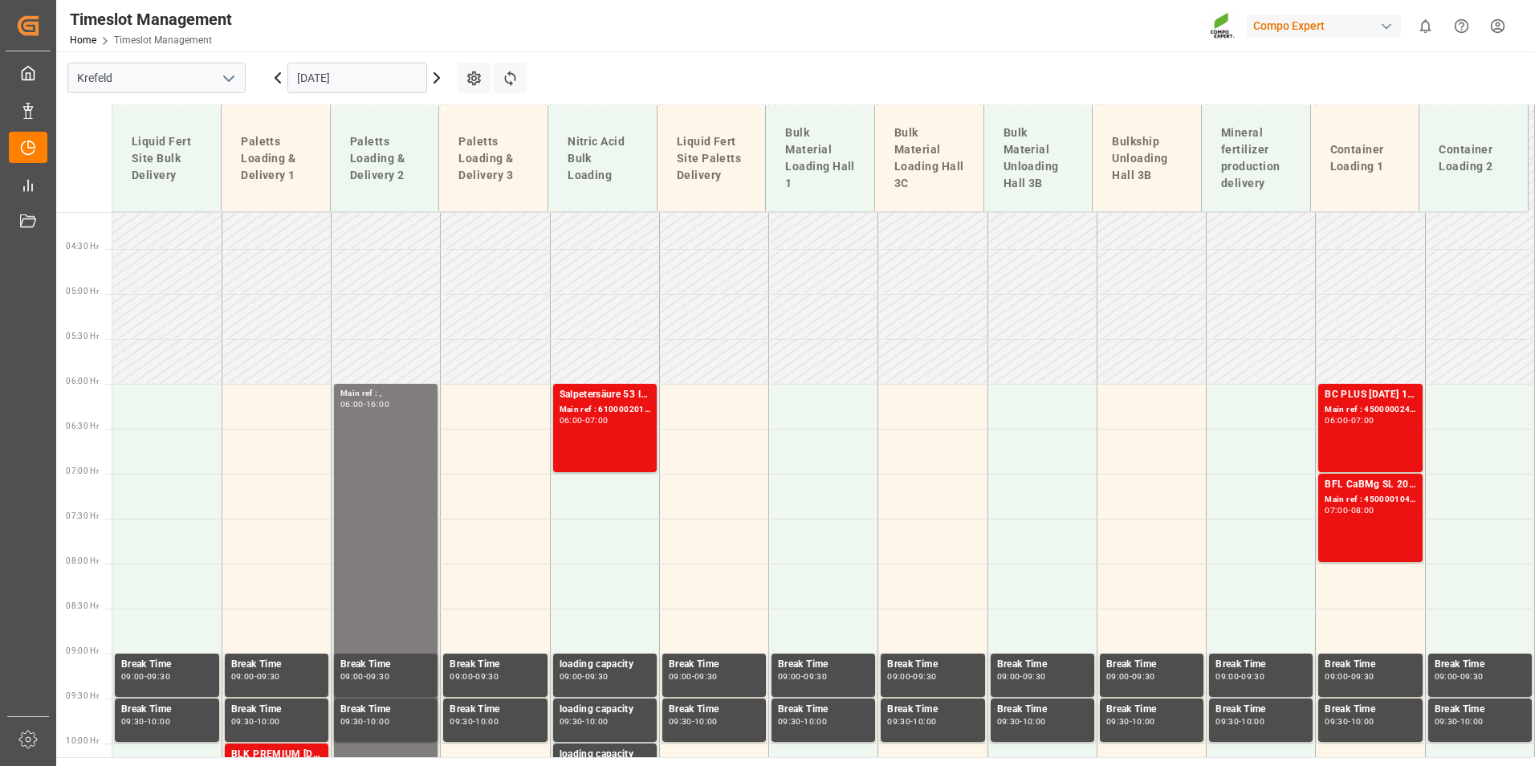
click at [362, 84] on input "[DATE]" at bounding box center [357, 78] width 140 height 31
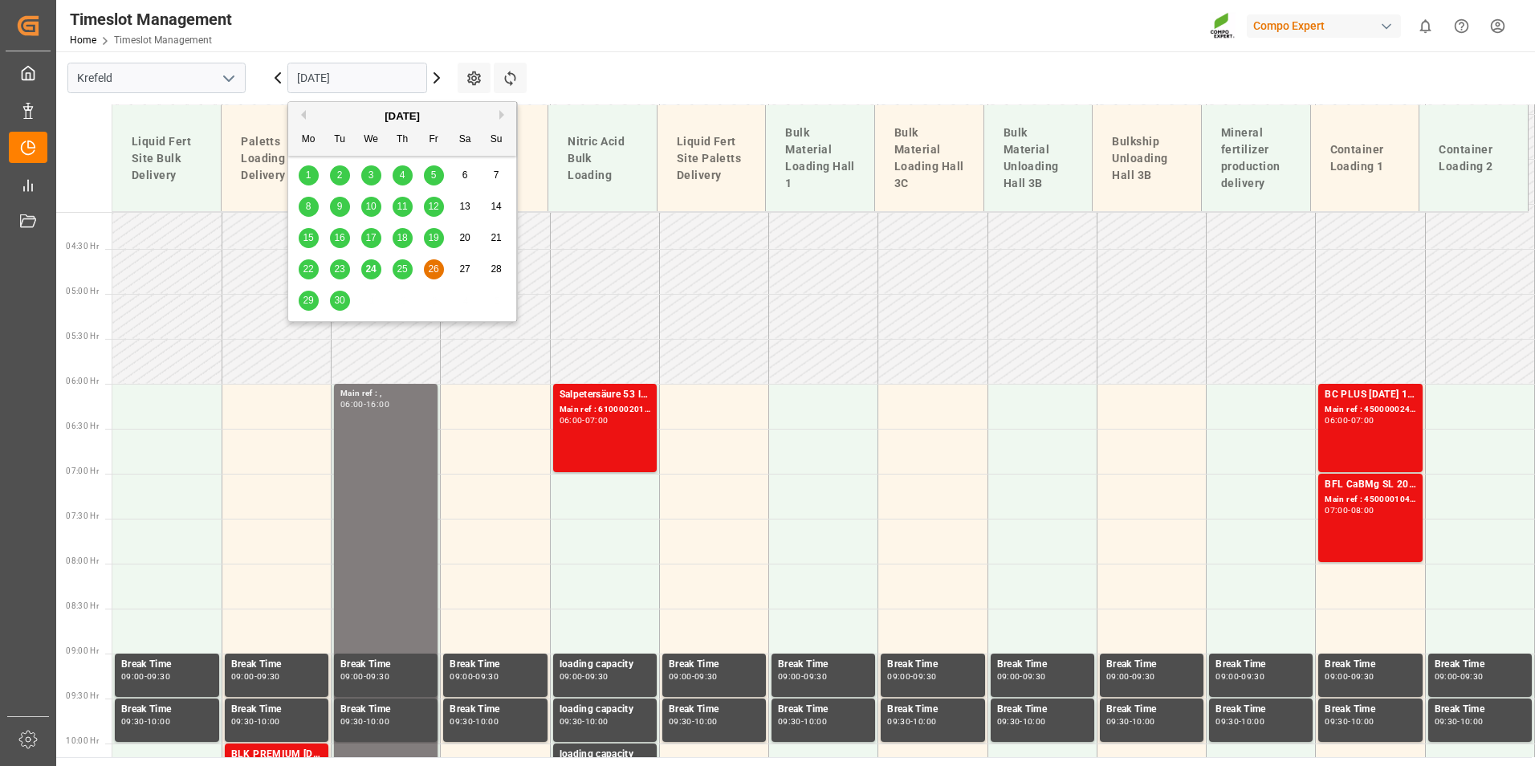
click at [316, 294] on div "29" at bounding box center [309, 300] width 20 height 19
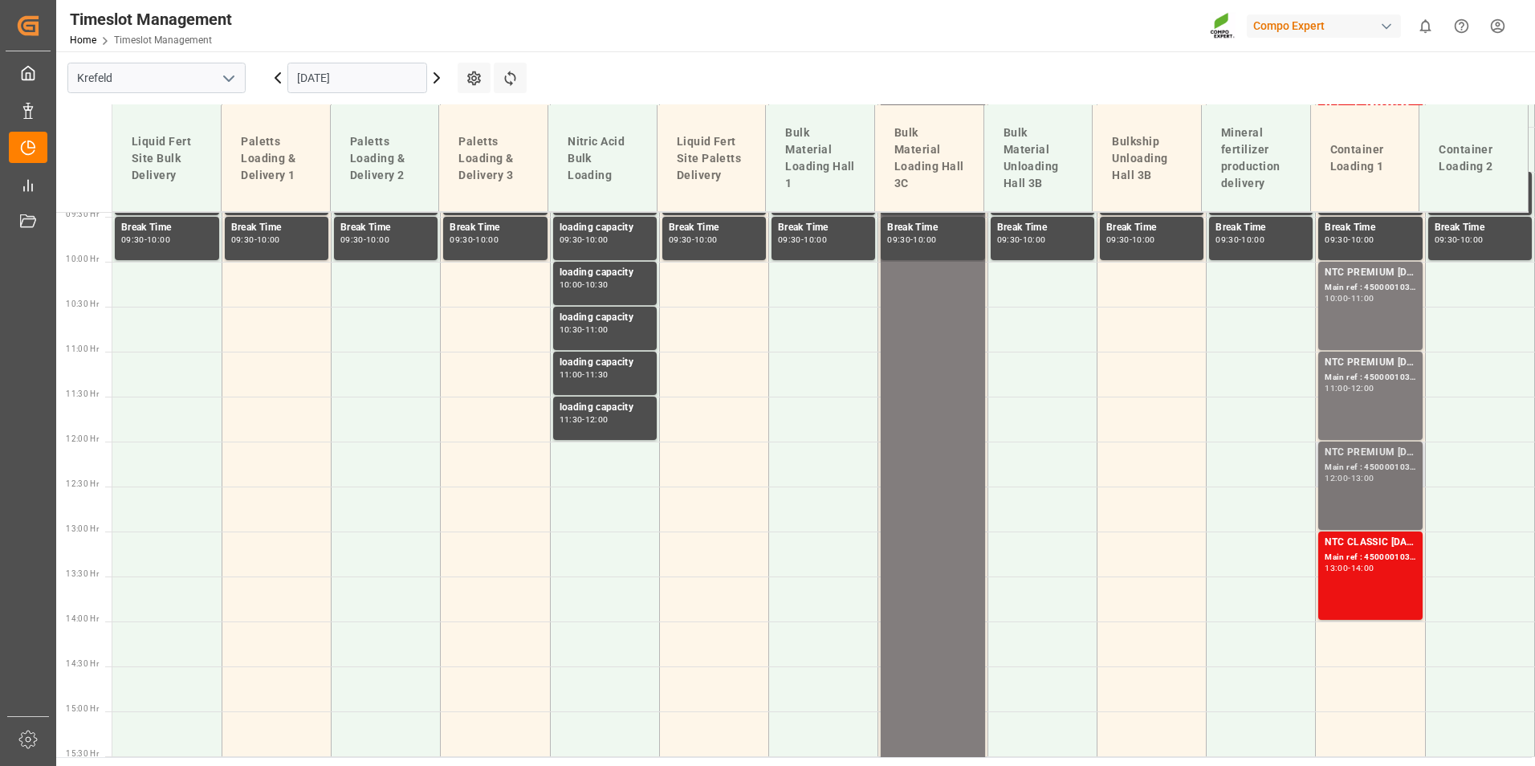
scroll to position [448, 0]
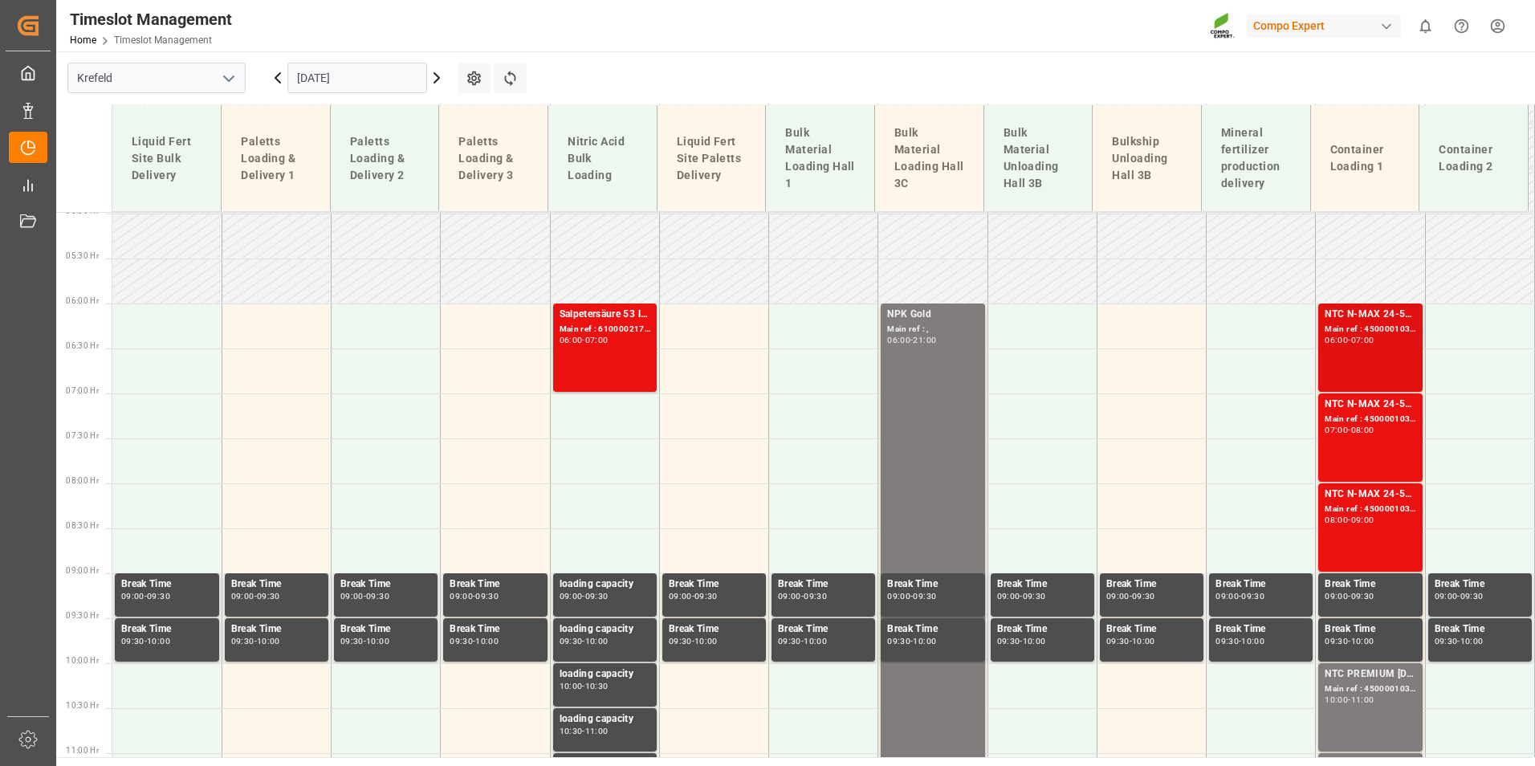
click at [1354, 359] on div "NTC N-MAX 24-5-5 25KG (x42) INT Main ref : 4500001031, 2000001011 06:00 - 07:00" at bounding box center [1370, 348] width 91 height 82
click at [1362, 417] on div "Main ref : 4500001032, 2000001011" at bounding box center [1370, 420] width 91 height 14
click at [1364, 518] on div "09:00" at bounding box center [1362, 519] width 23 height 7
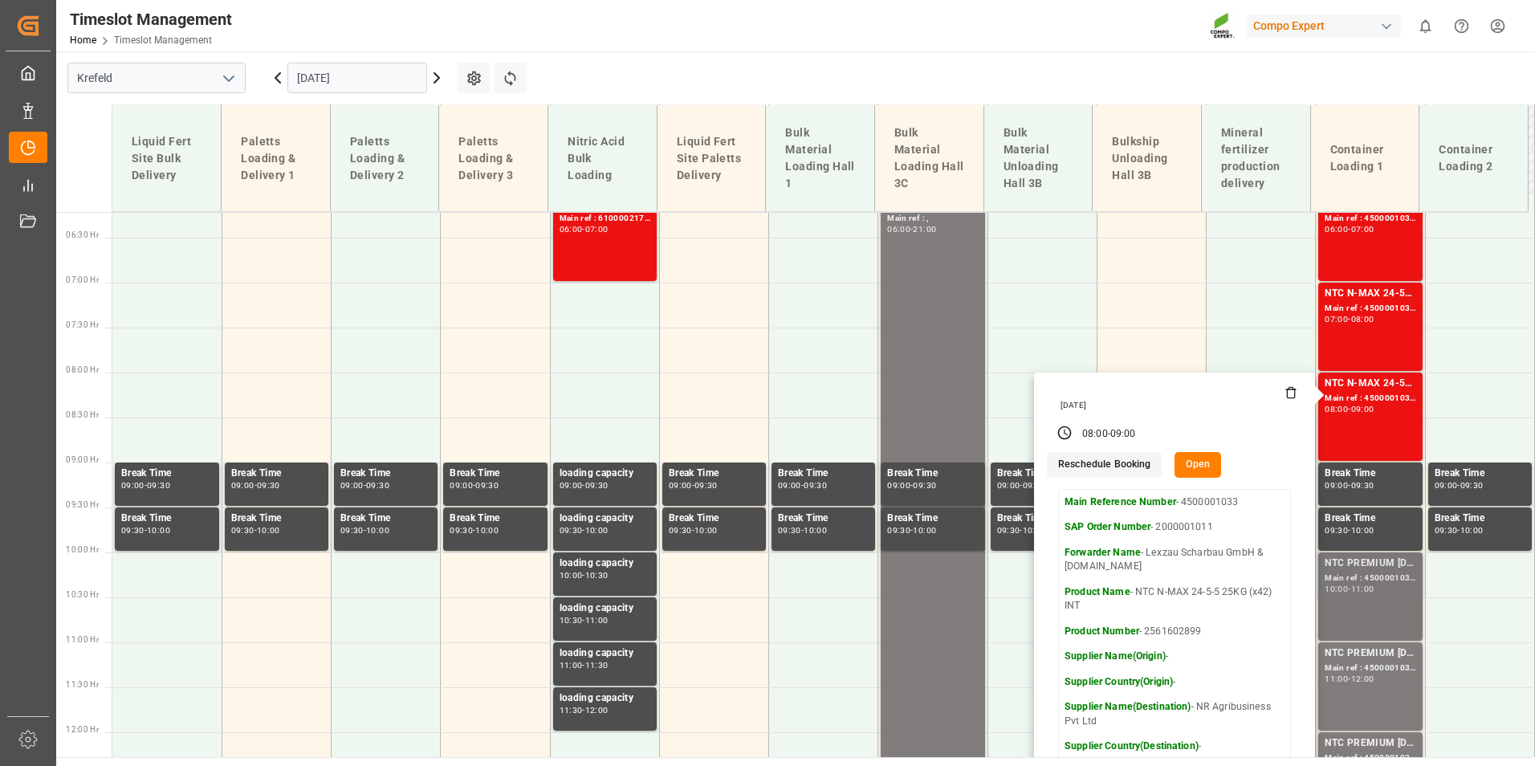
scroll to position [689, 0]
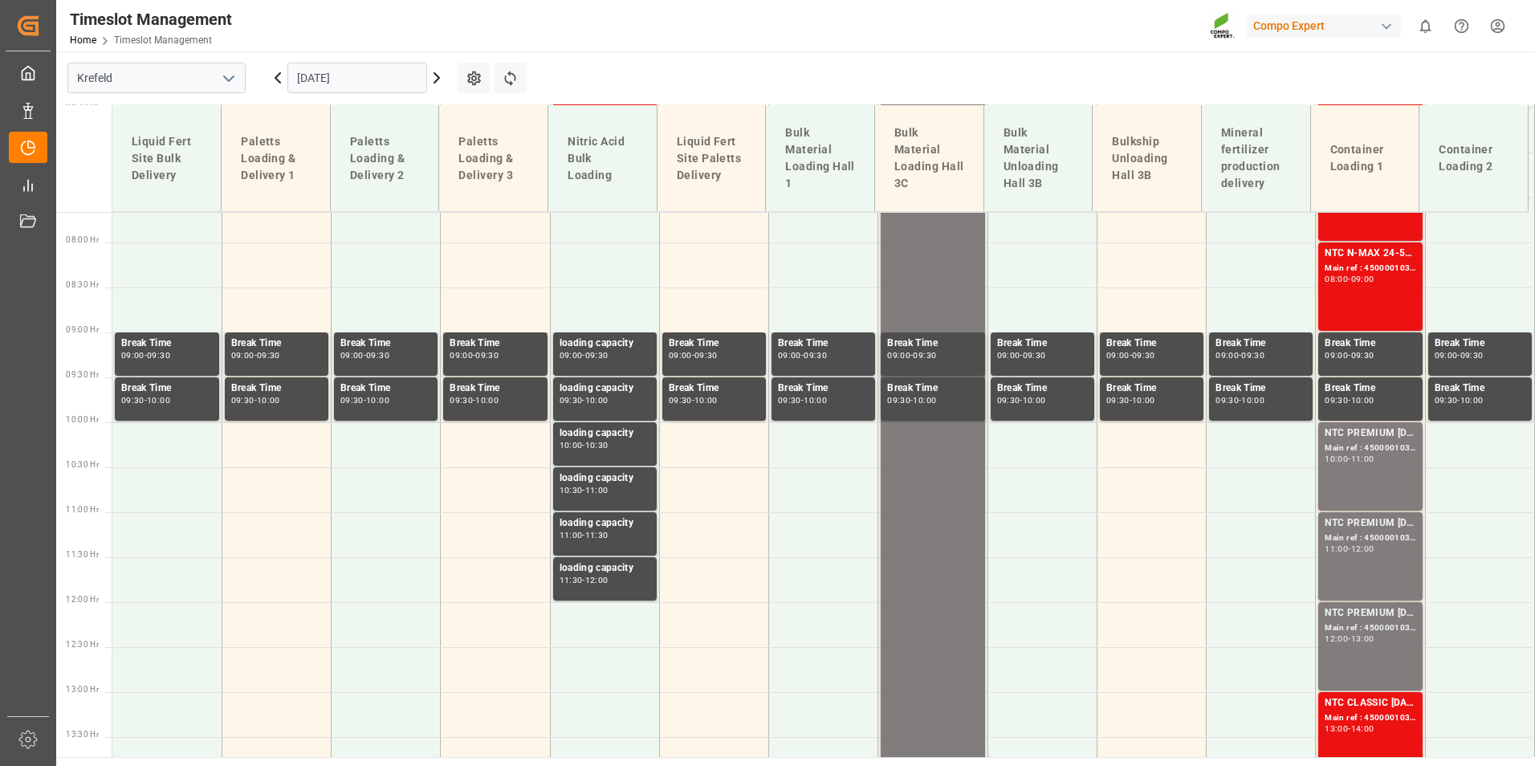
click at [1374, 484] on div "NTC PREMIUM [DATE] 25kg (x42) INT Main ref : 4500001036, 2000001012 10:00 - 11:…" at bounding box center [1370, 467] width 91 height 82
click at [1360, 565] on div "NTC PREMIUM [DATE] 25kg (x42) INT Main ref : 4500001034, 2000001012 11:00 - 12:…" at bounding box center [1370, 556] width 91 height 82
click at [1367, 631] on div "Main ref : 4500001035, 2000001012" at bounding box center [1370, 628] width 91 height 14
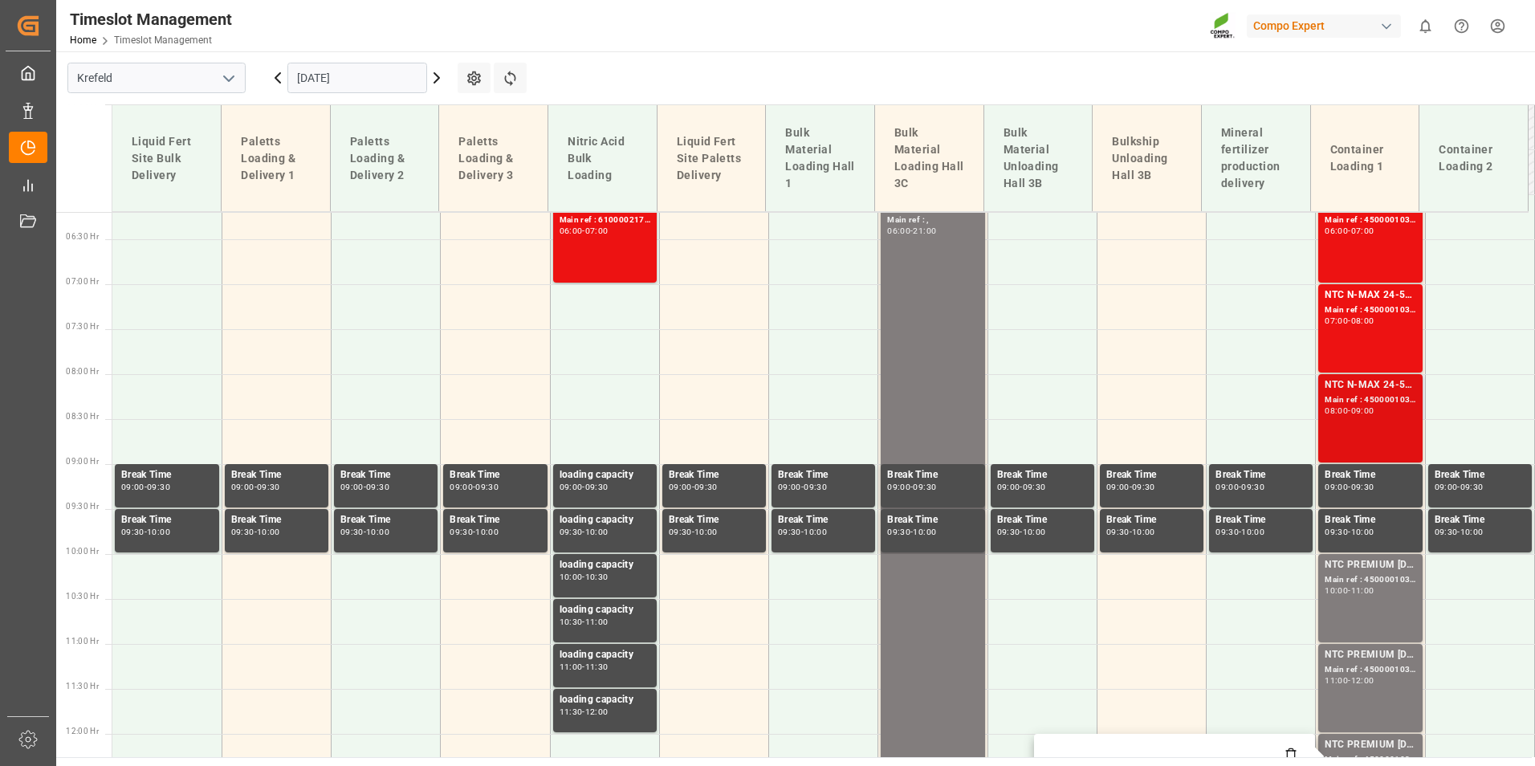
scroll to position [528, 0]
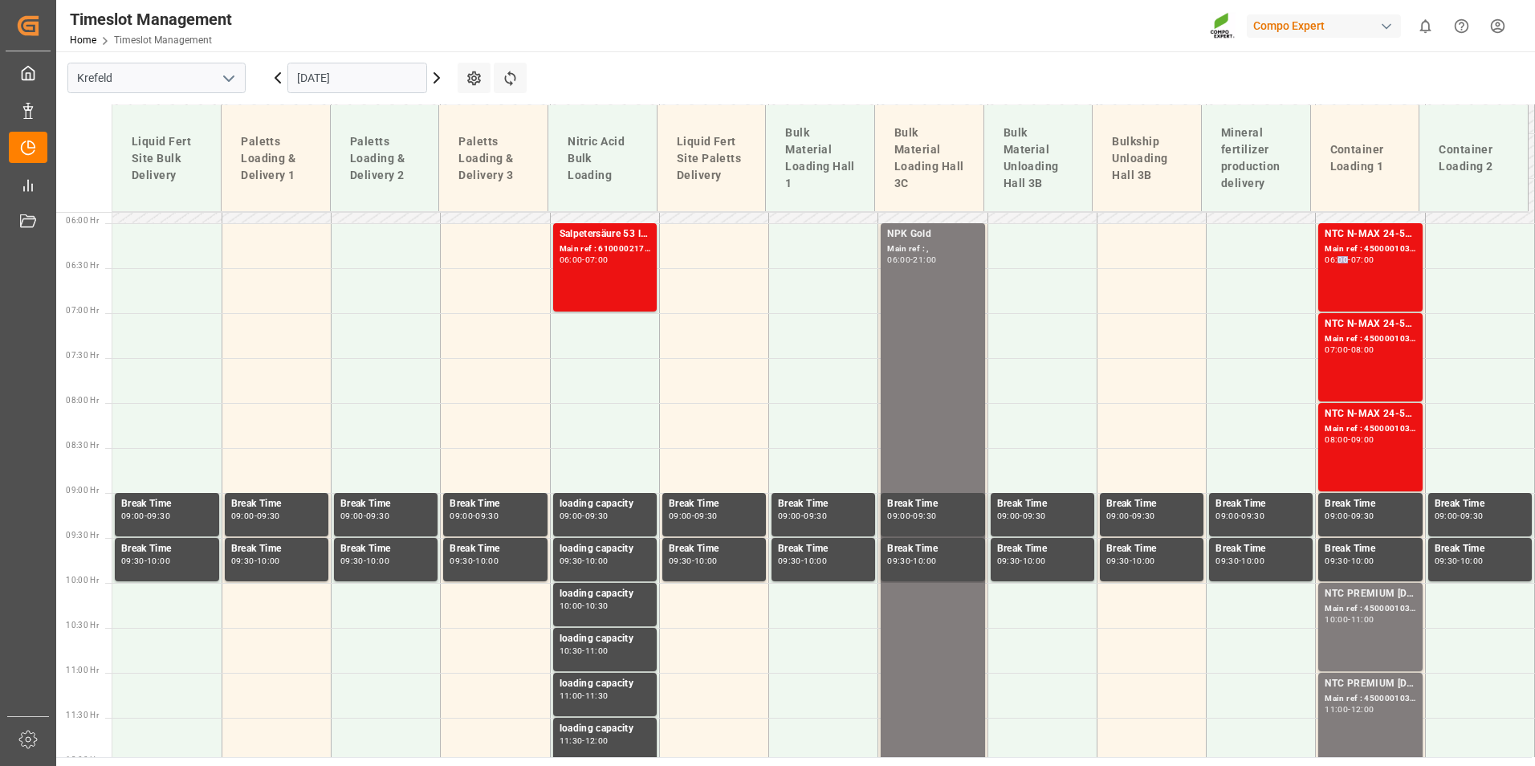
click at [1342, 265] on div "NTC N-MAX 24-5-5 25KG (x42) INT Main ref : 4500001031, 2000001011 06:00 - 07:00" at bounding box center [1370, 267] width 91 height 82
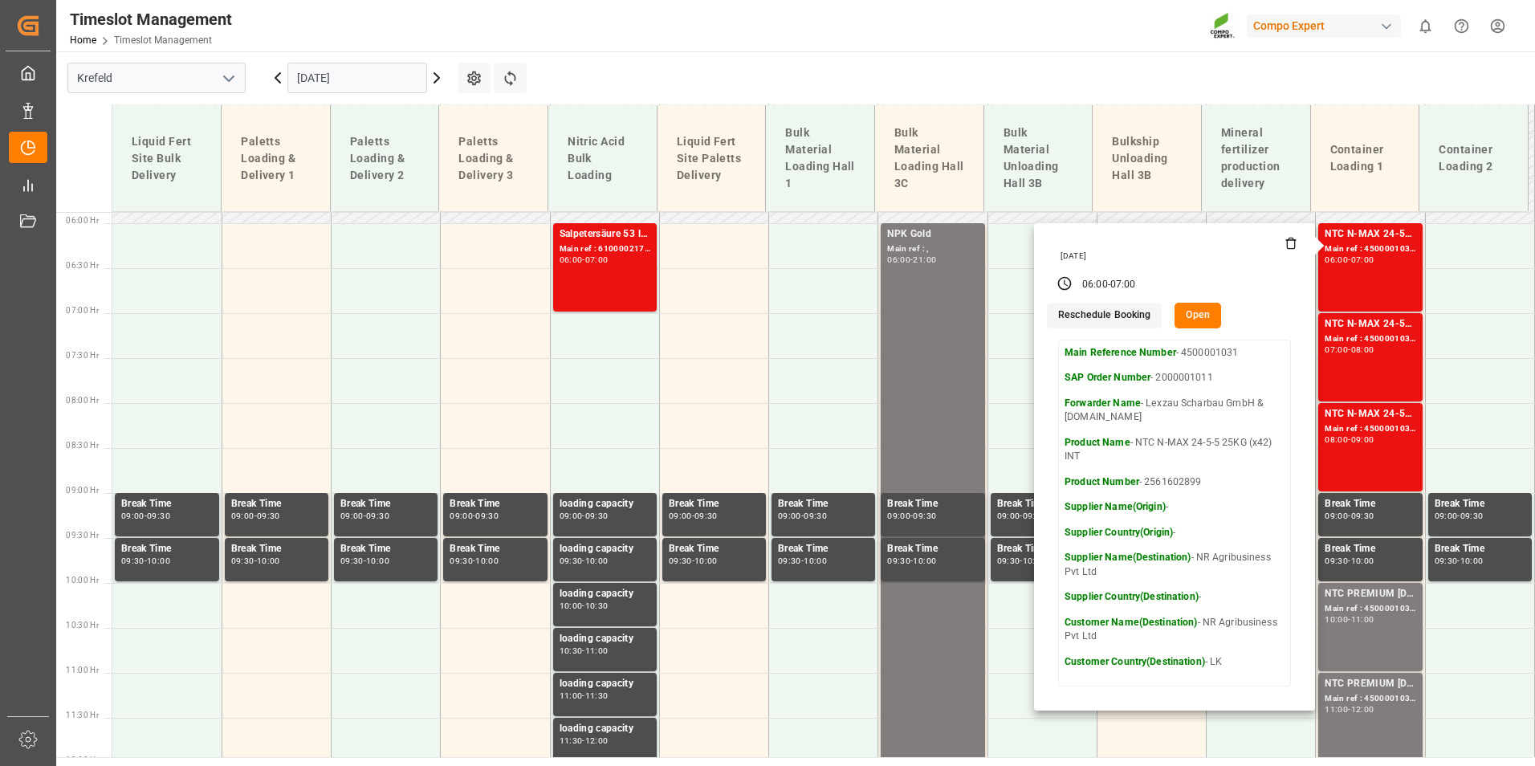
click at [397, 82] on input "[DATE]" at bounding box center [357, 78] width 140 height 31
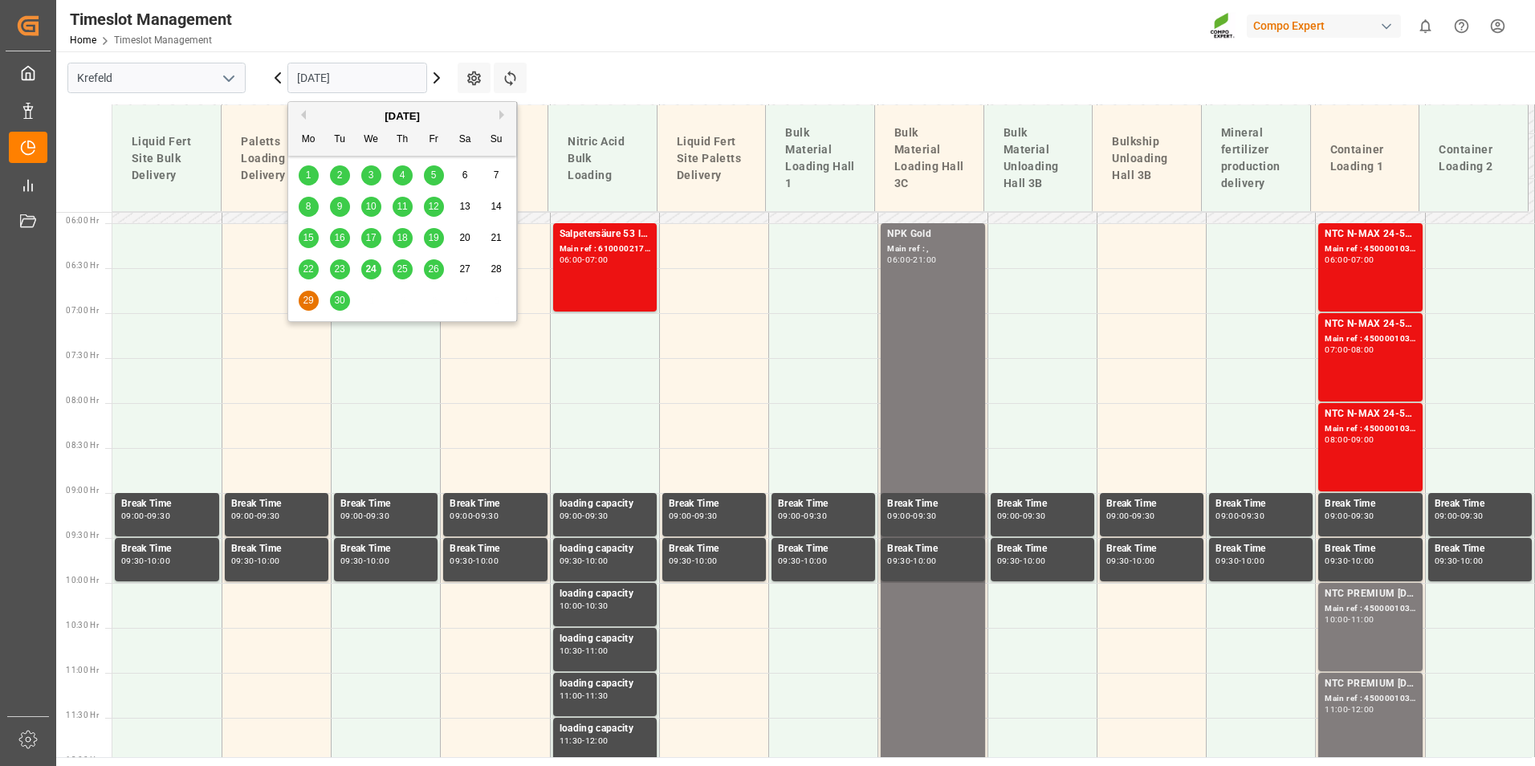
click at [373, 268] on span "24" at bounding box center [370, 268] width 10 height 11
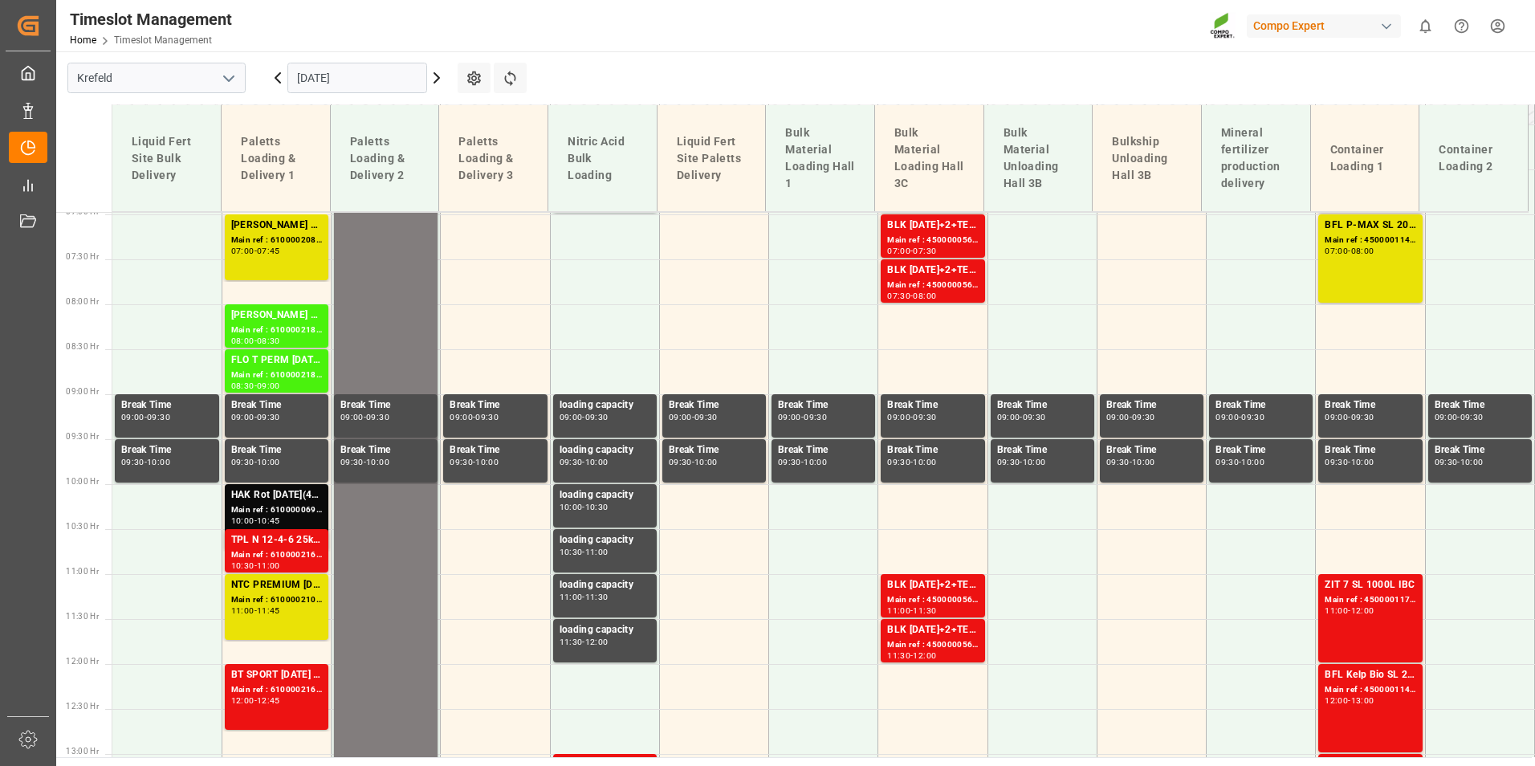
scroll to position [849, 0]
